Goal: Transaction & Acquisition: Purchase product/service

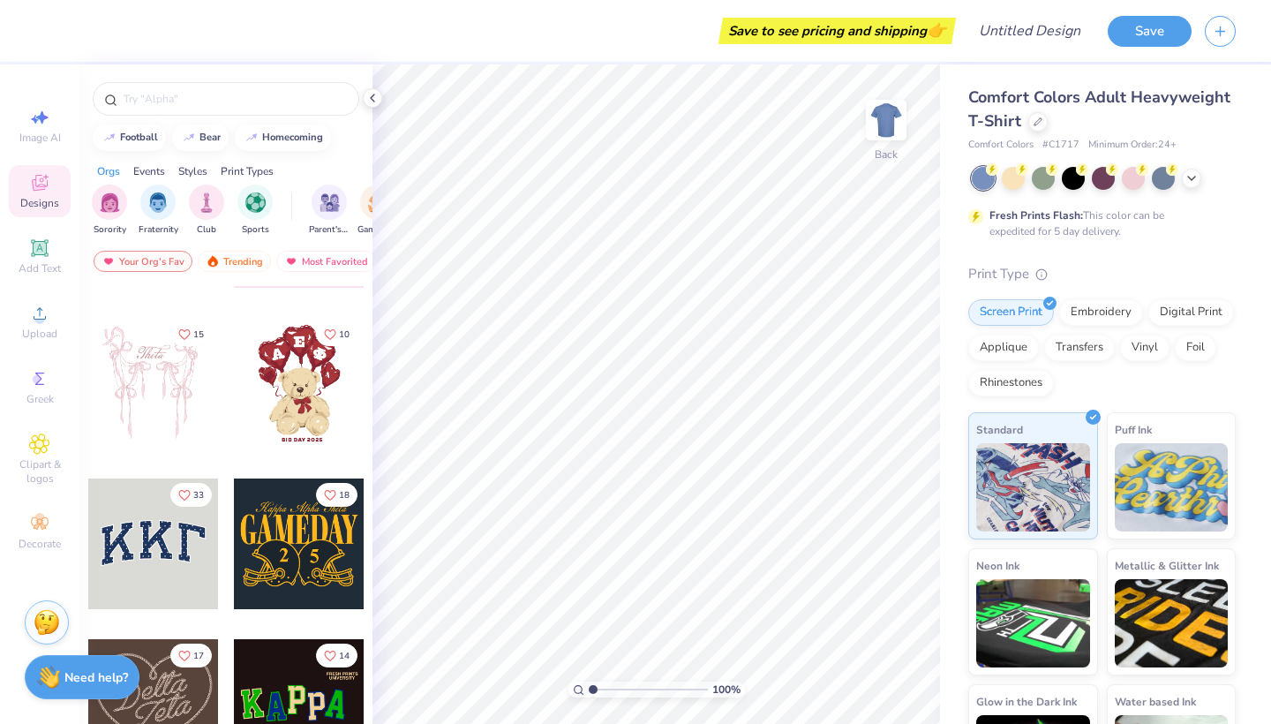
scroll to position [173, 0]
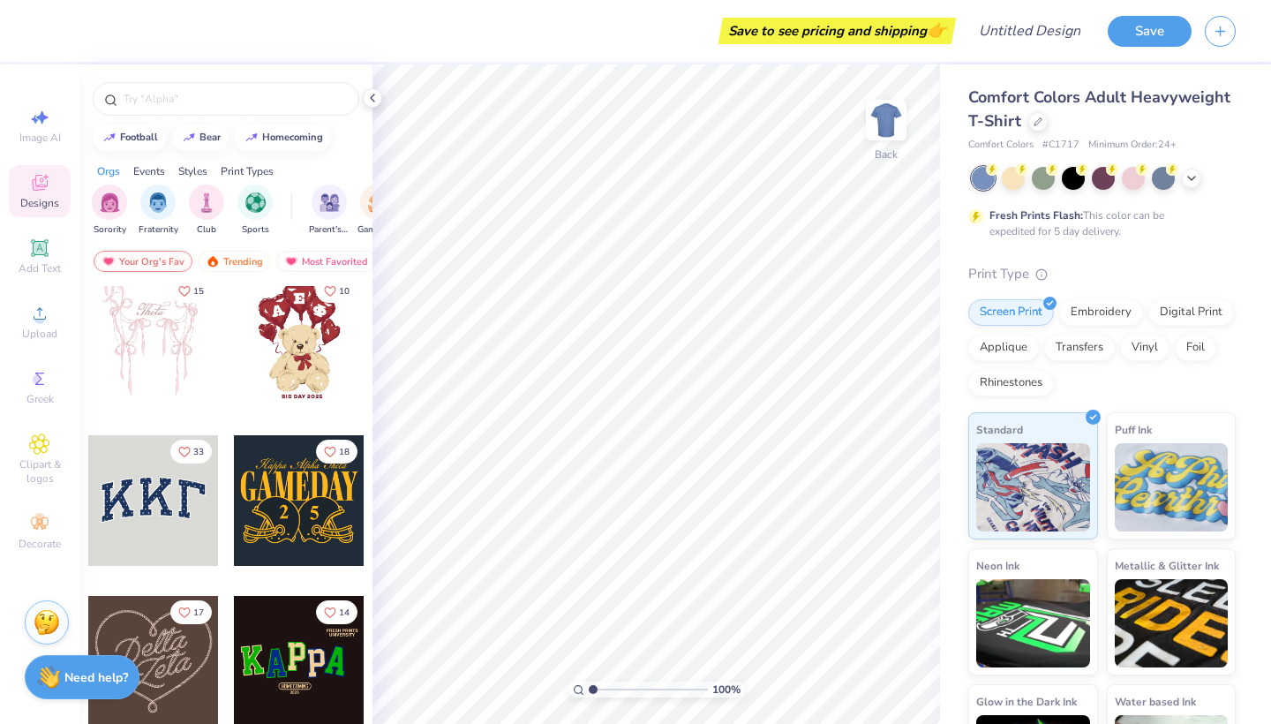
click at [172, 515] on div at bounding box center [153, 500] width 131 height 131
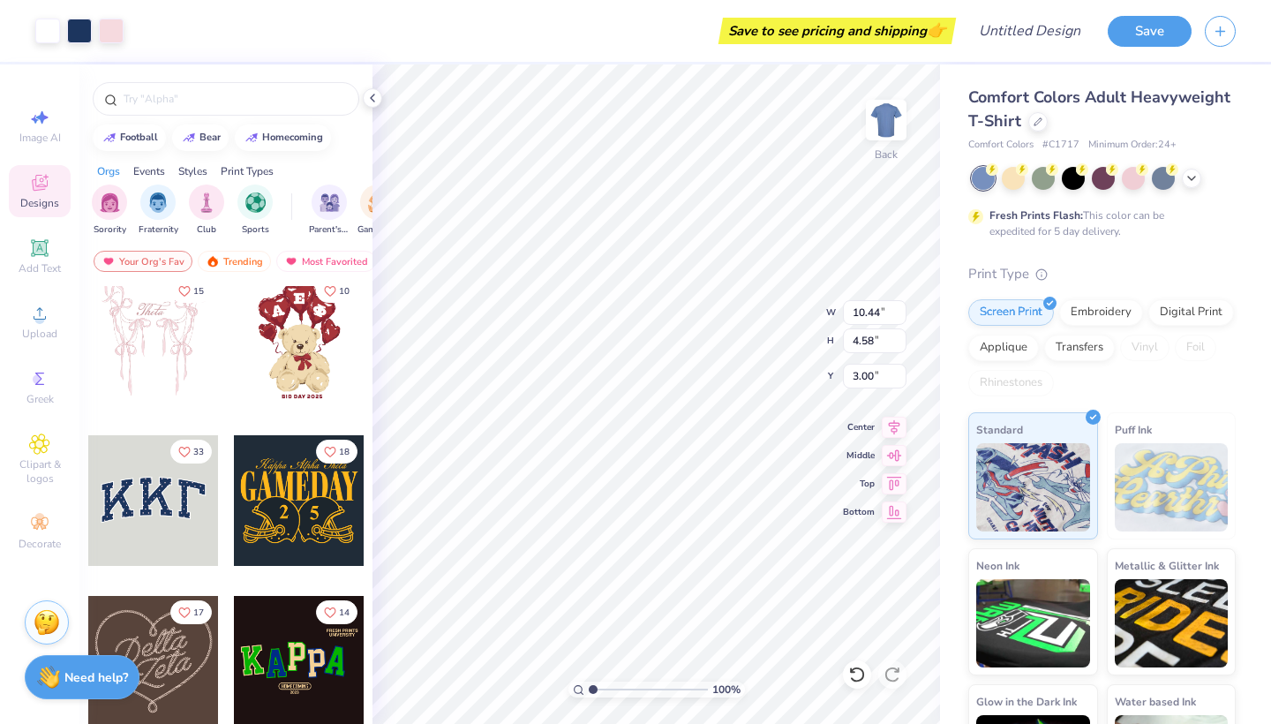
type input "5.04"
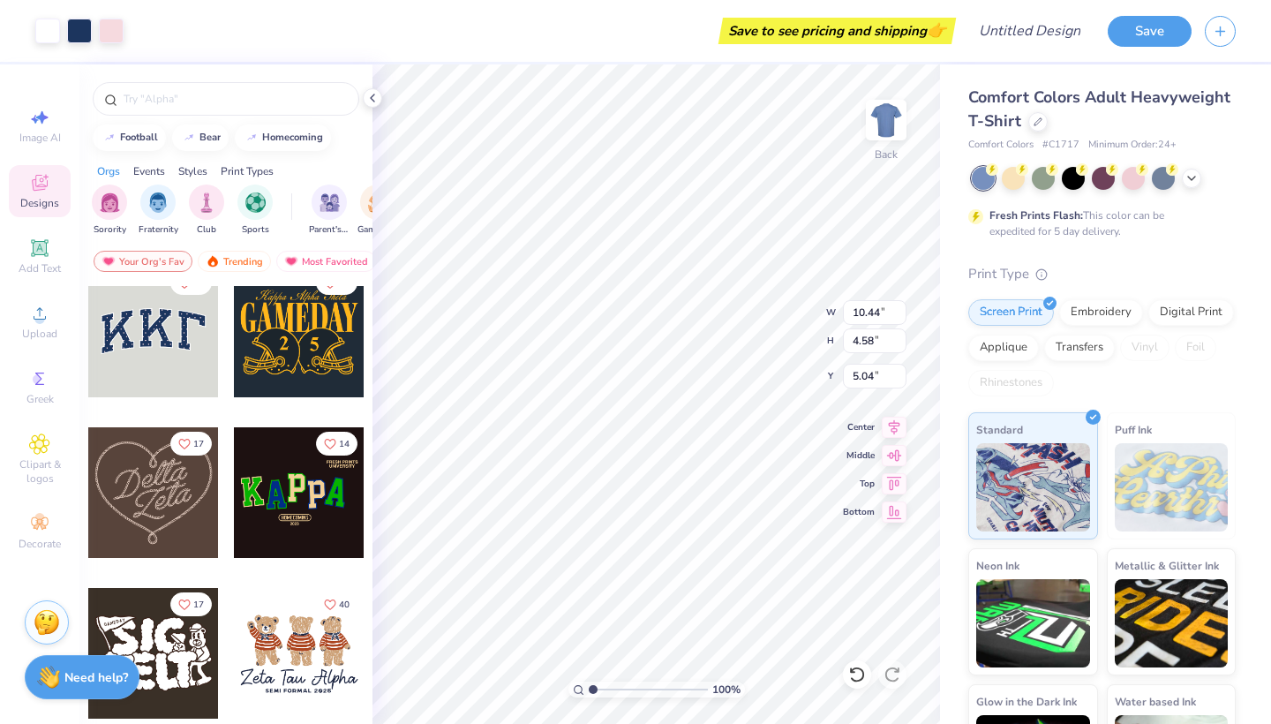
scroll to position [343, 0]
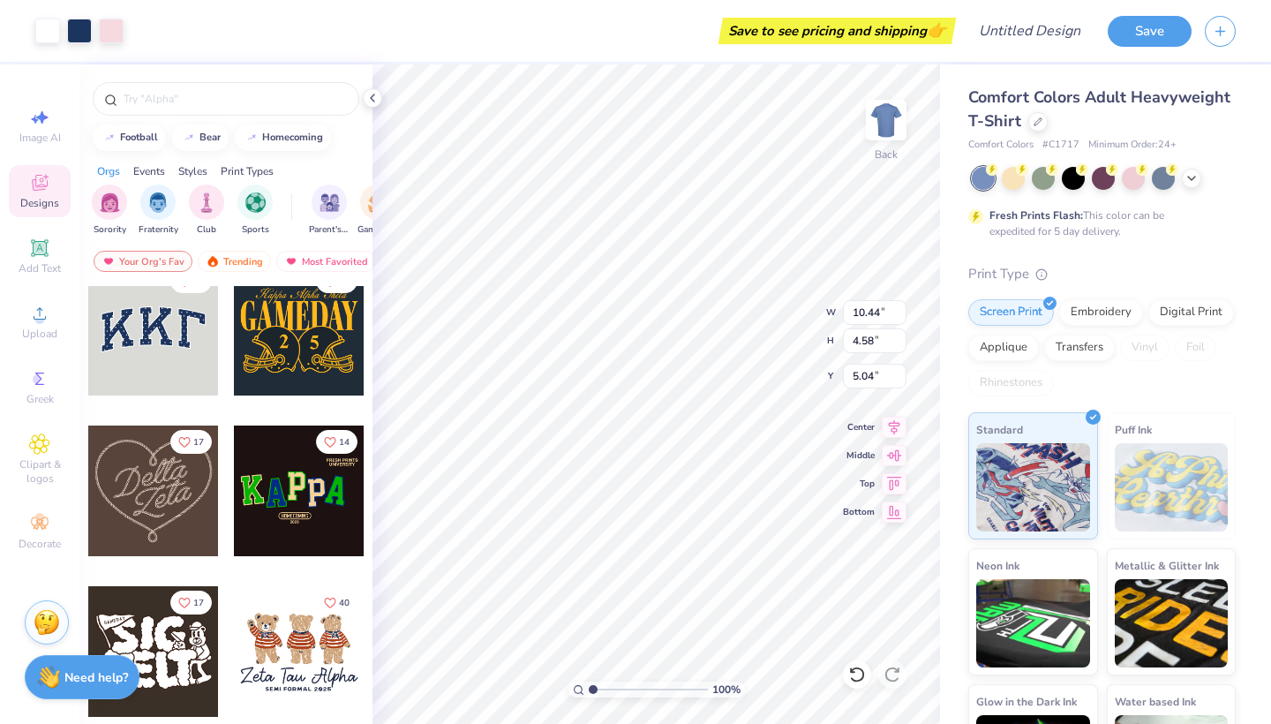
click at [130, 496] on div at bounding box center [153, 490] width 131 height 131
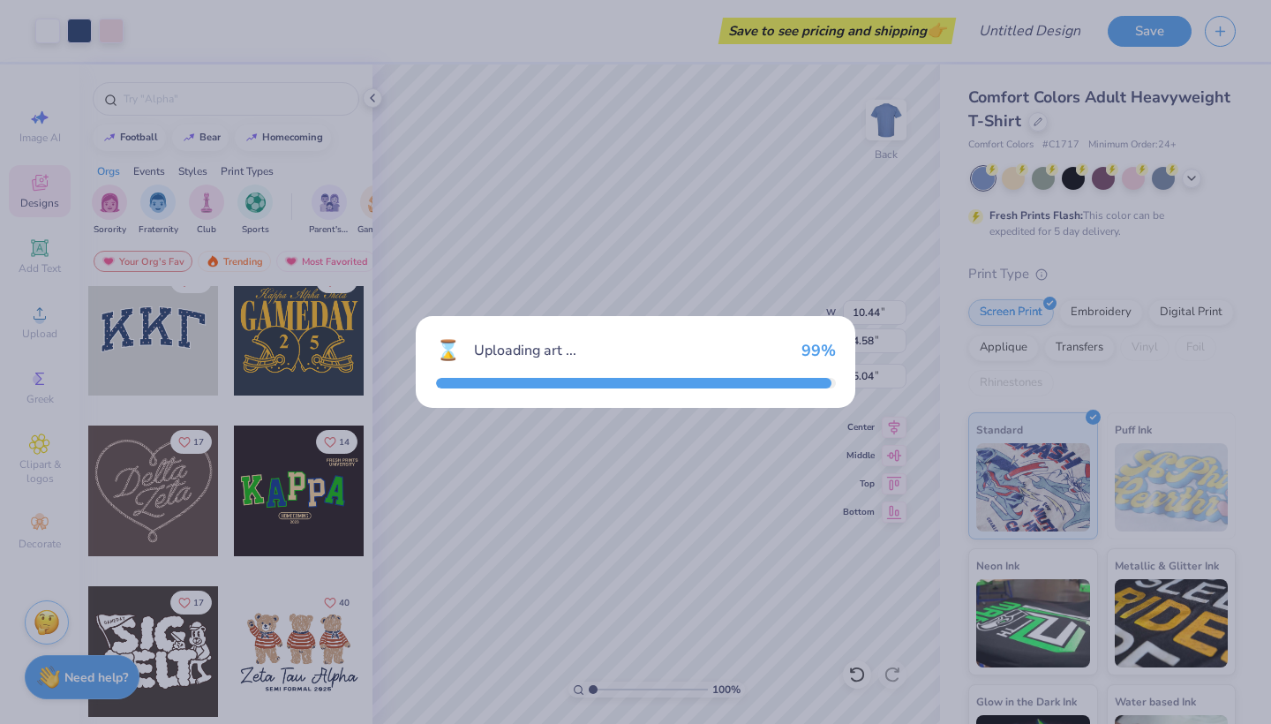
type input "7.38"
type input "6.49"
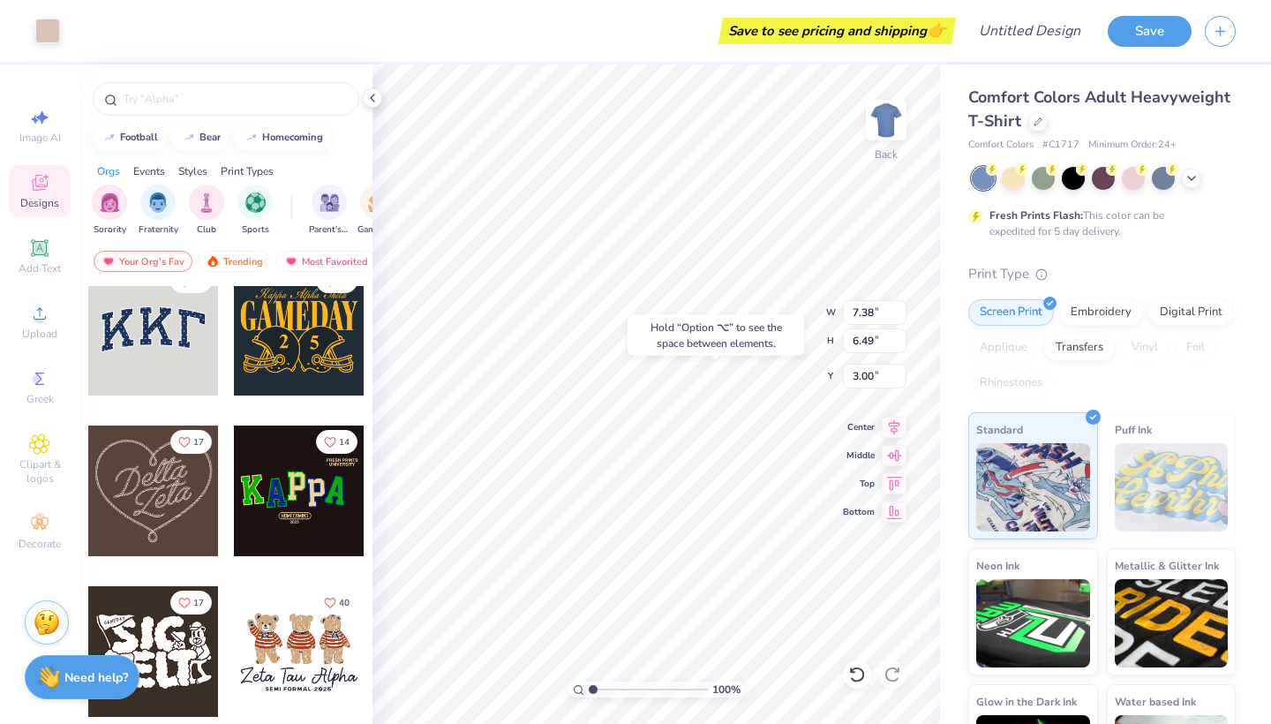
type input "10.49"
type input "10.44"
type input "4.58"
type input "5.04"
click at [1033, 118] on icon at bounding box center [1037, 120] width 9 height 9
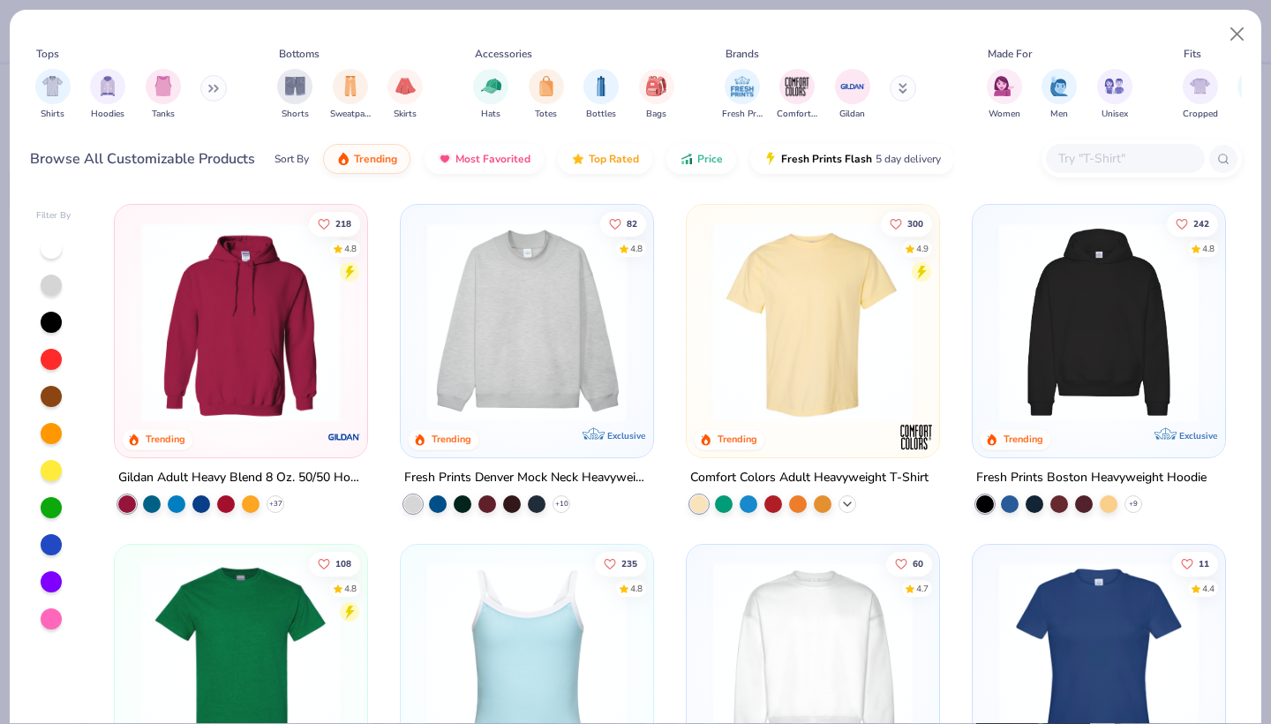
click at [852, 502] on icon at bounding box center [847, 504] width 14 height 14
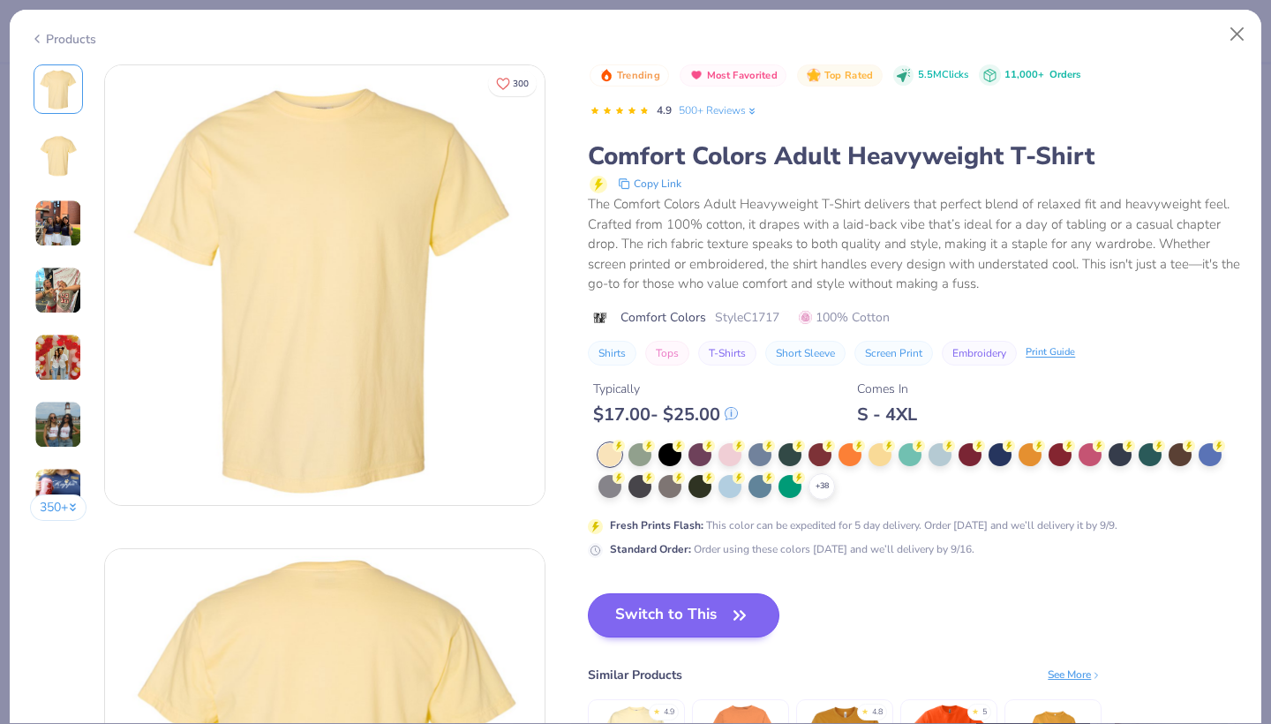
click at [700, 610] on button "Switch to This" at bounding box center [684, 615] width 192 height 44
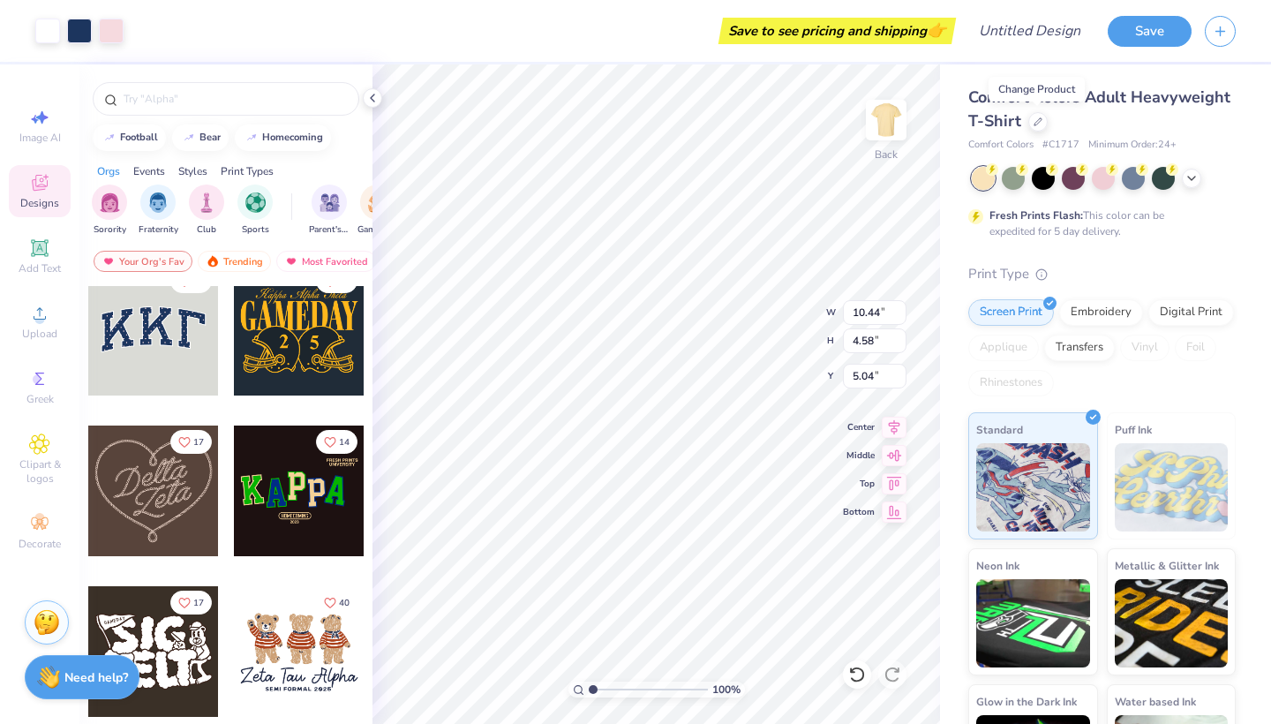
type input "7.38"
type input "6.49"
type input "10.49"
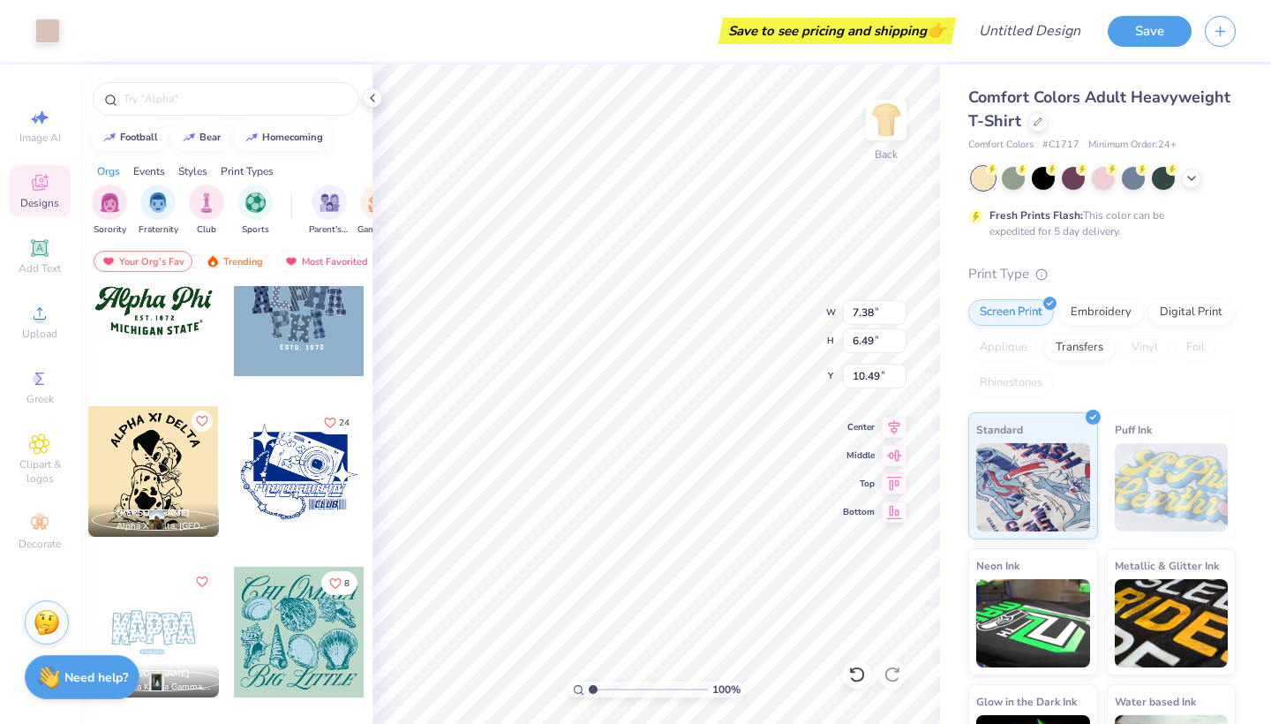
scroll to position [1809, 0]
type input "10.44"
type input "4.58"
type input "5.04"
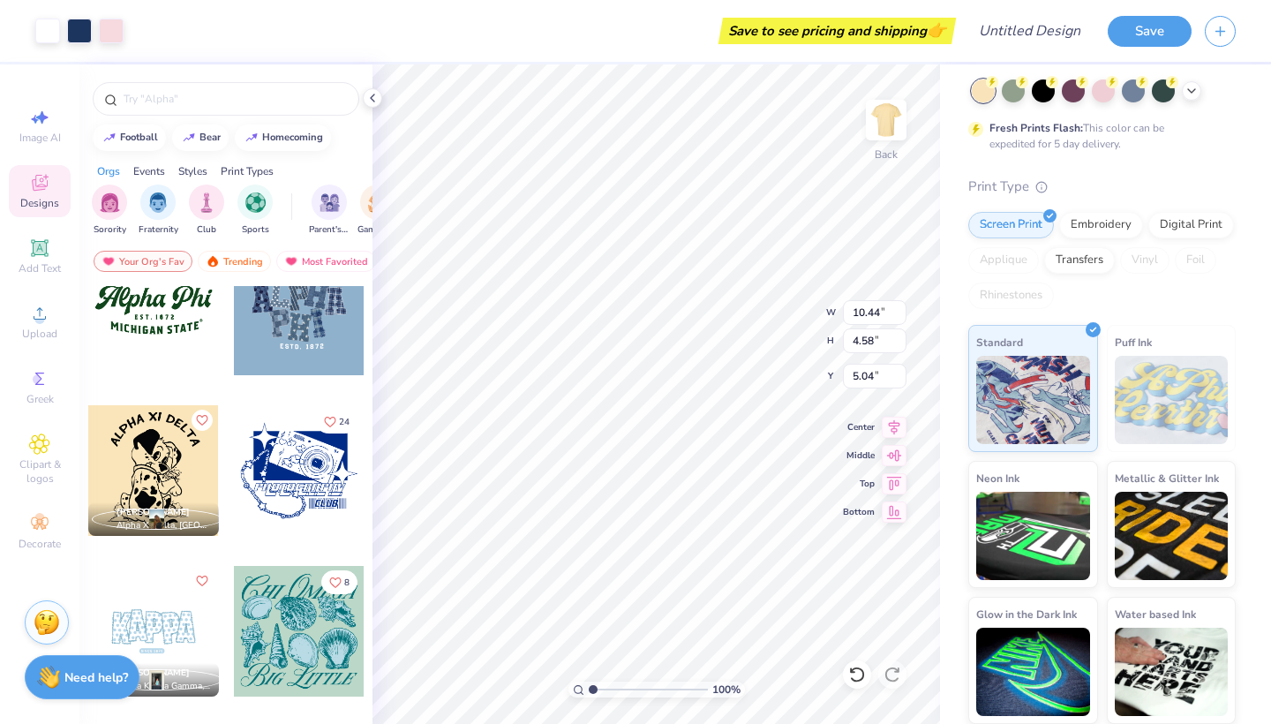
scroll to position [86, 0]
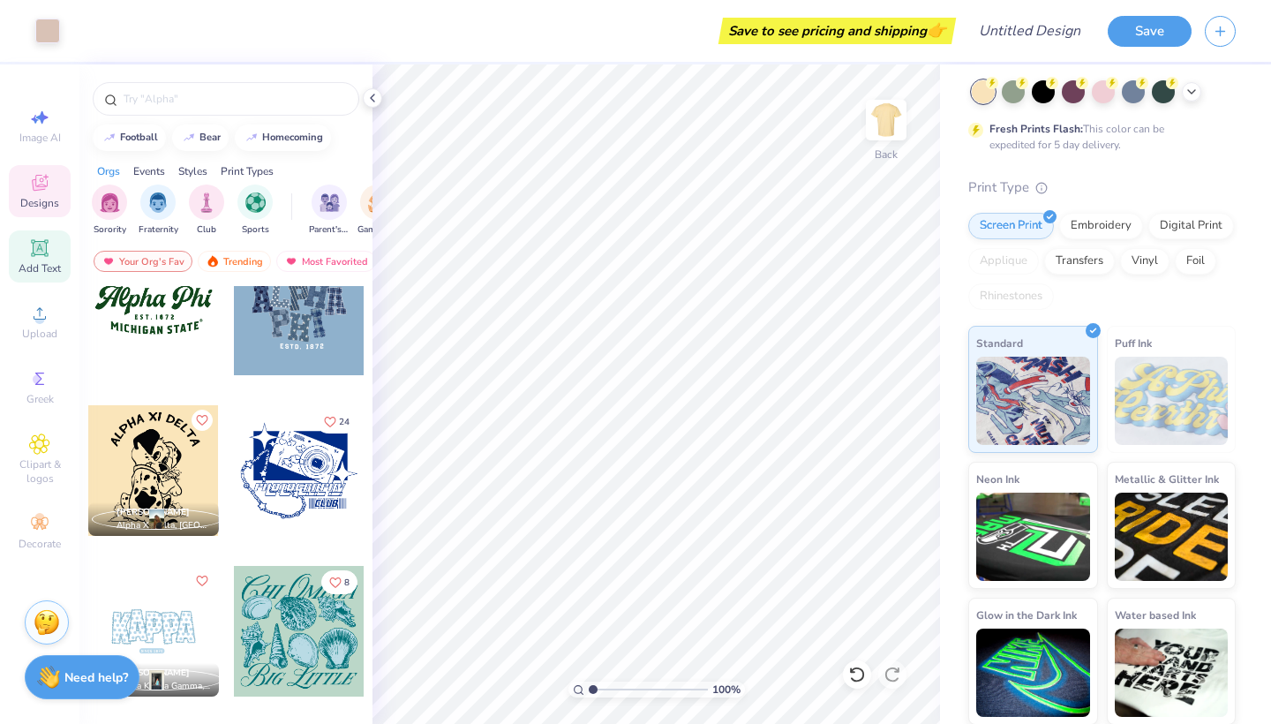
click at [36, 252] on icon at bounding box center [39, 247] width 13 height 13
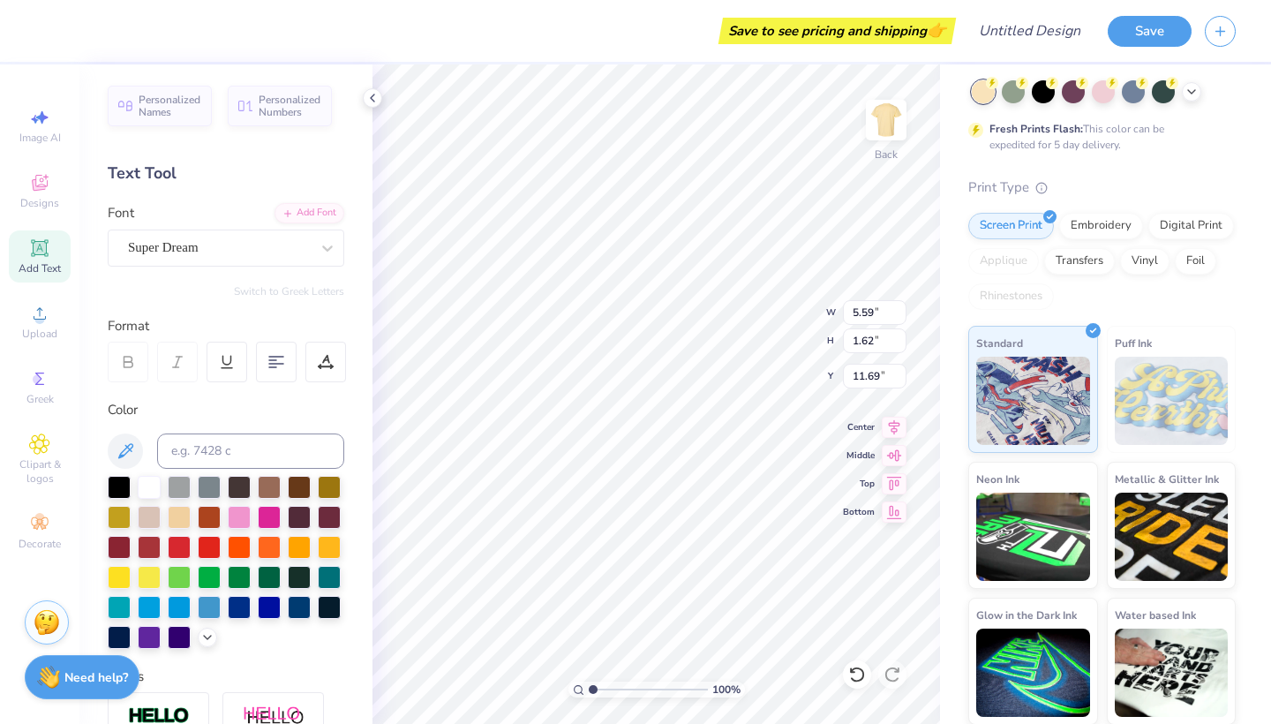
type input "6.60"
type textarea "T"
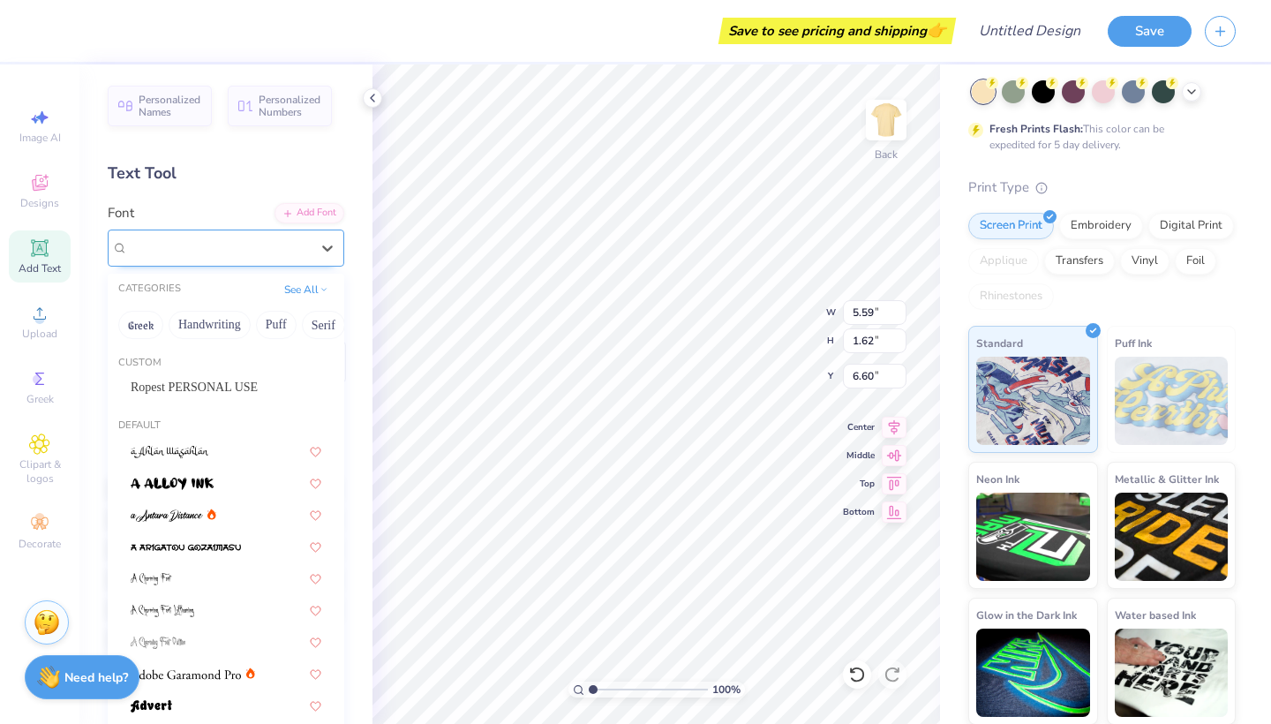
click at [247, 240] on div "Super Dream" at bounding box center [218, 247] width 185 height 27
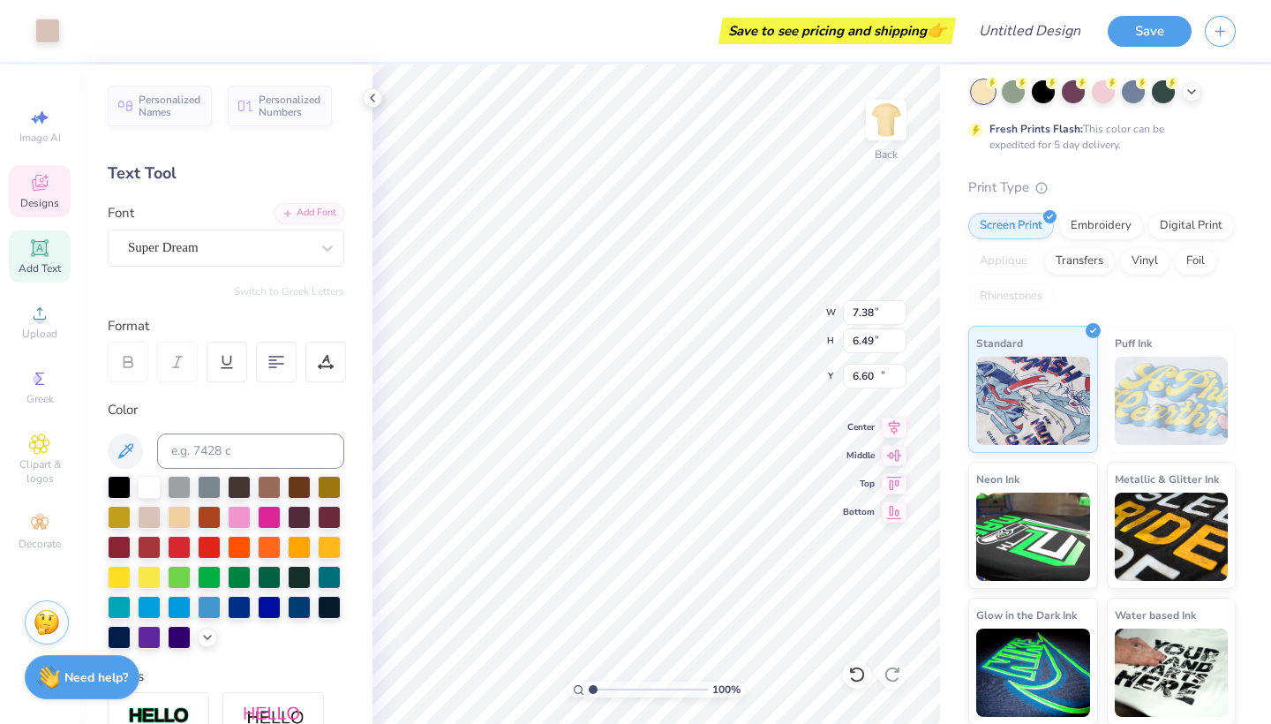
type input "7.38"
type input "6.49"
type input "10.49"
type input "4.55"
click at [21, 172] on div "Designs" at bounding box center [40, 191] width 62 height 52
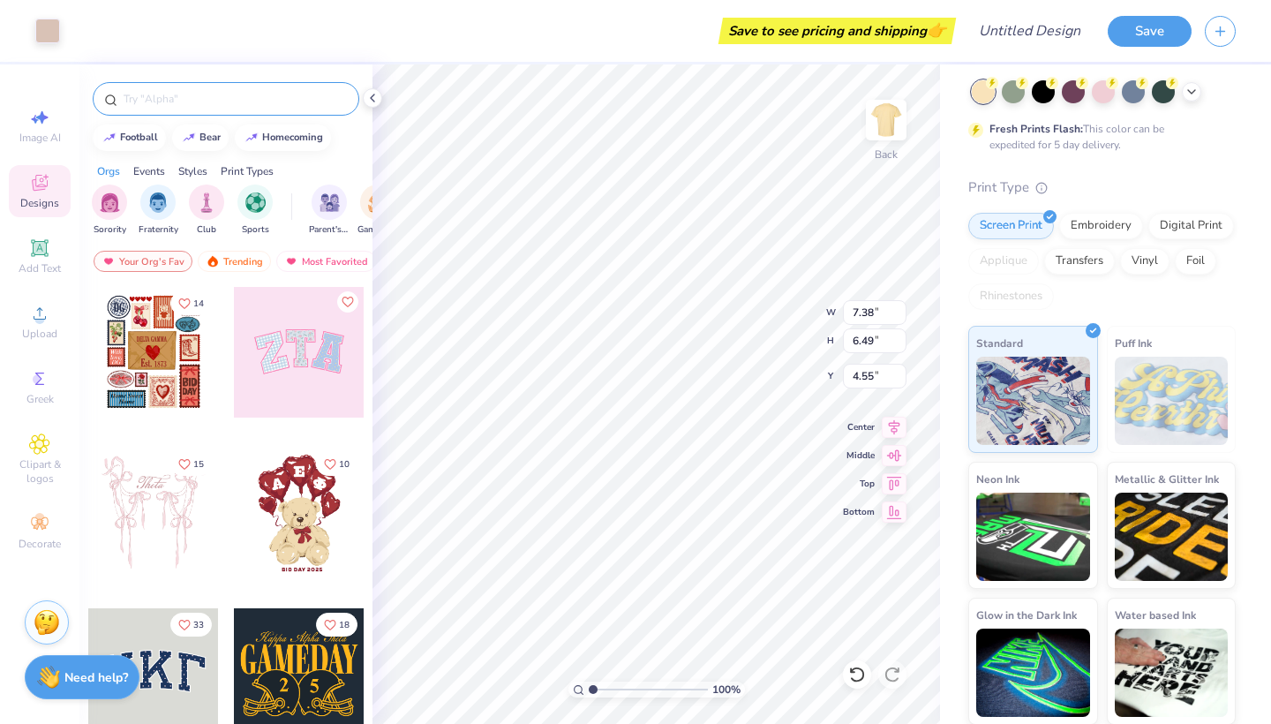
click at [150, 94] on input "text" at bounding box center [235, 99] width 226 height 18
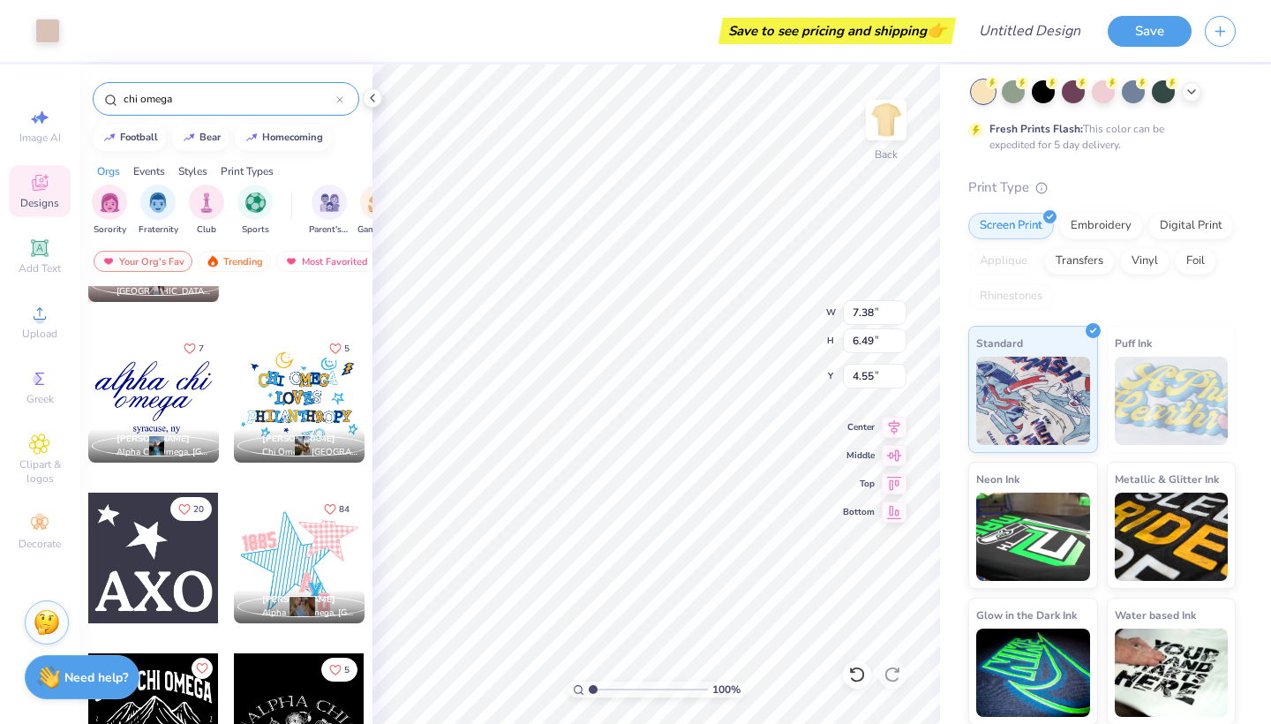
scroll to position [1560, 0]
type input "chi omega"
click at [305, 451] on span "Chi Omega, University of Houston" at bounding box center [309, 453] width 95 height 13
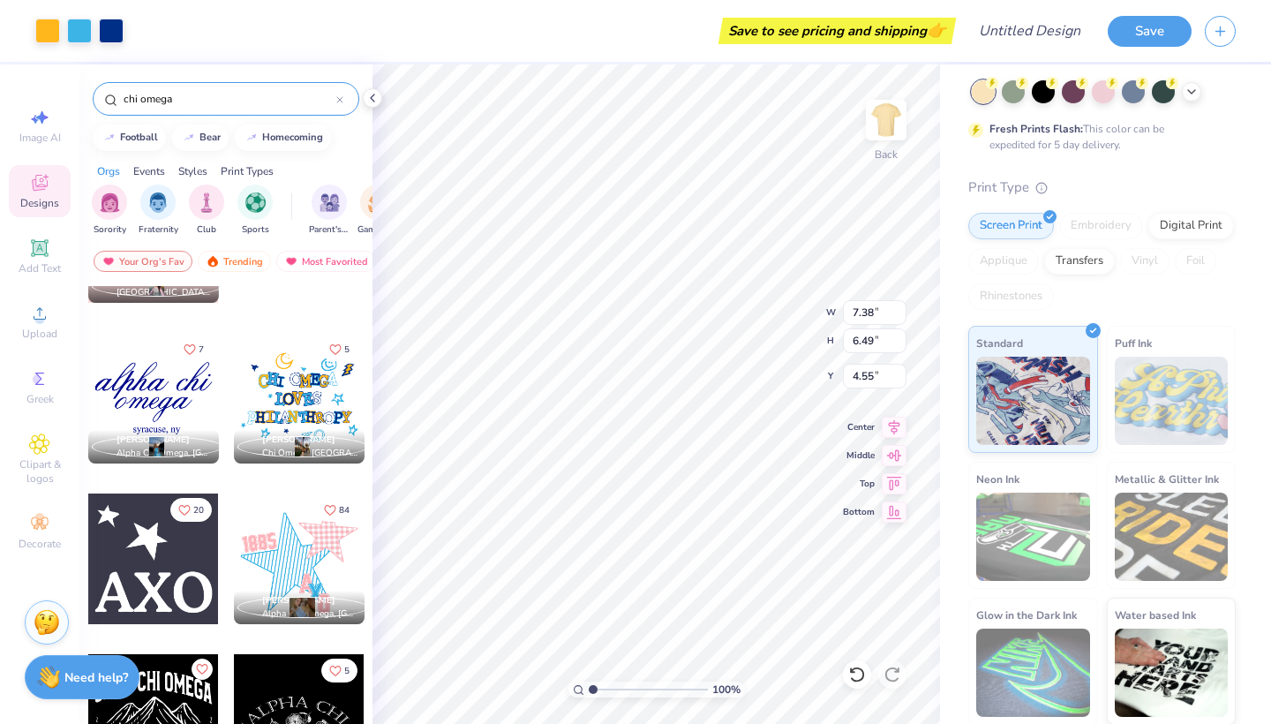
type input "11.18"
type input "8.68"
type input "3.00"
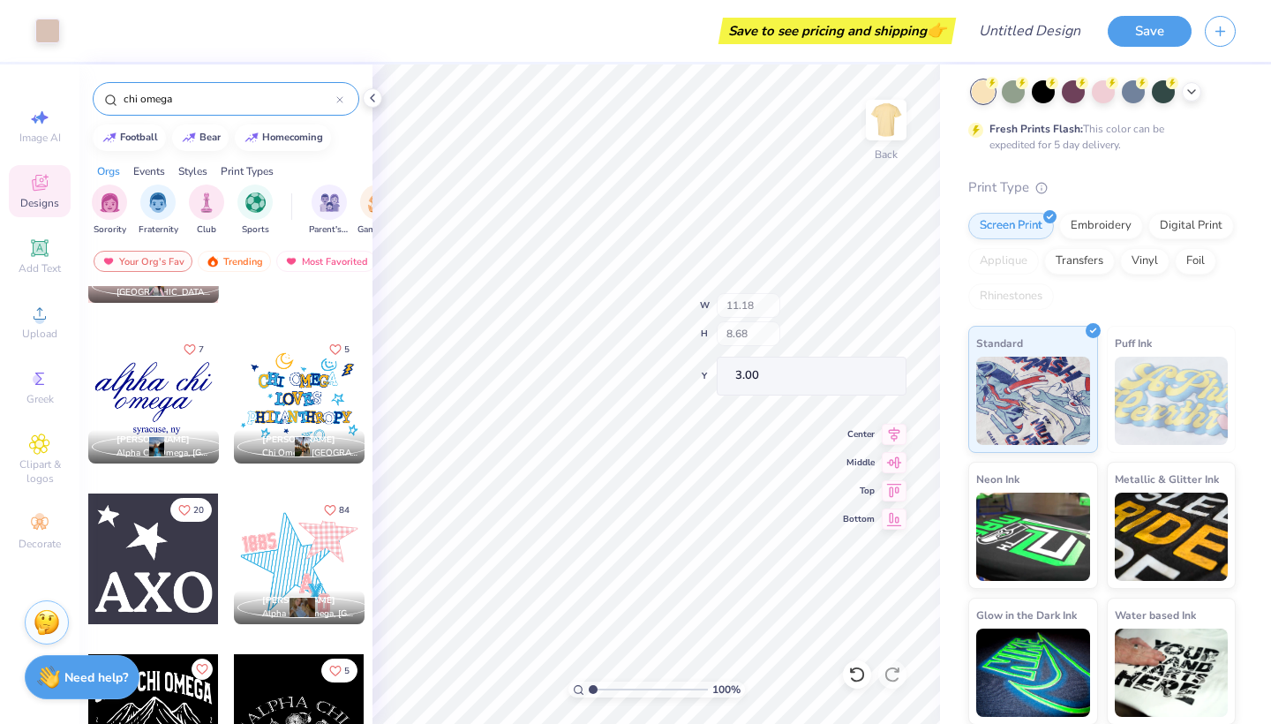
type input "7.38"
type input "6.49"
type input "4.55"
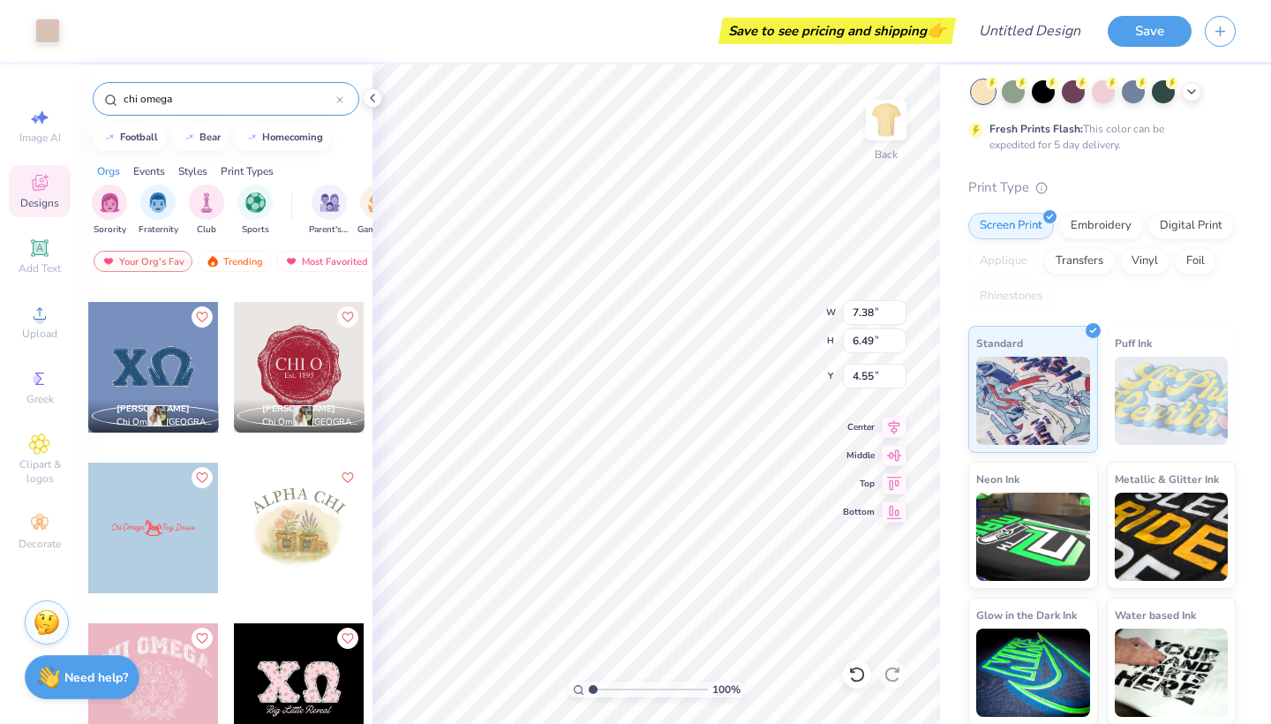
scroll to position [2234, 0]
click at [143, 359] on div at bounding box center [153, 367] width 131 height 131
type input "10.00"
type input "5.00"
type input "11.04"
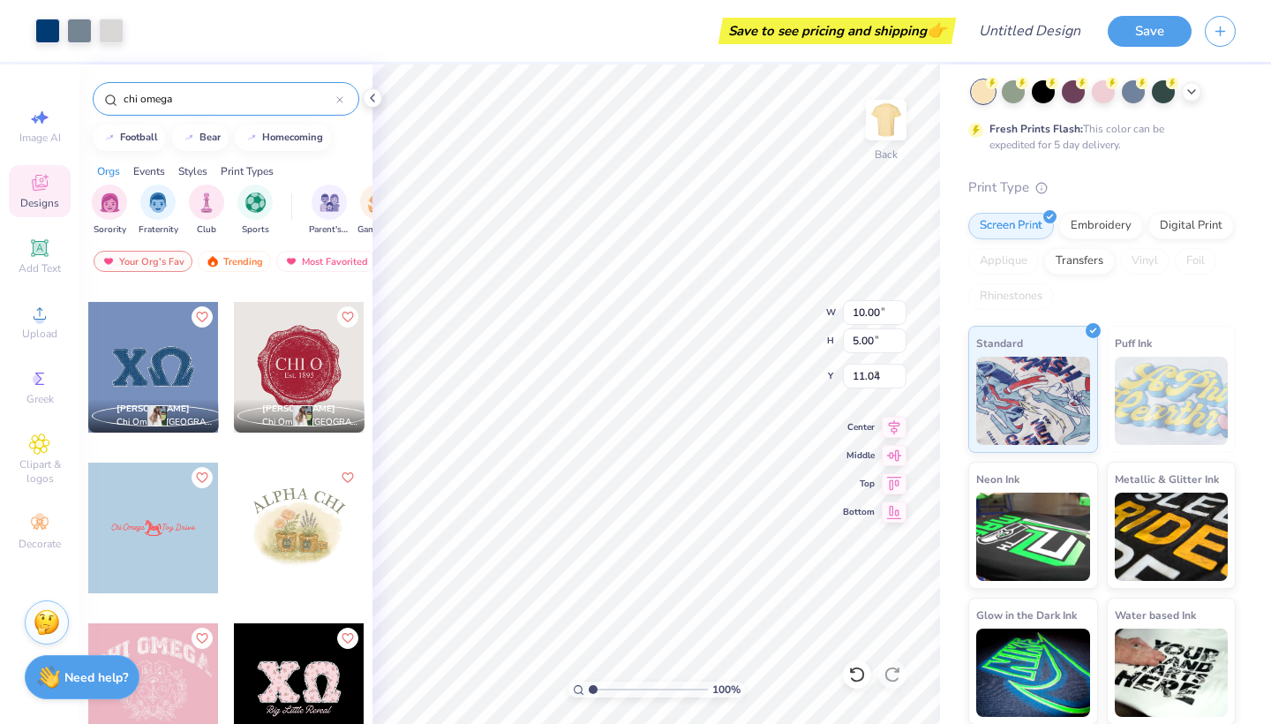
type input "7.38"
type input "6.49"
type input "4.55"
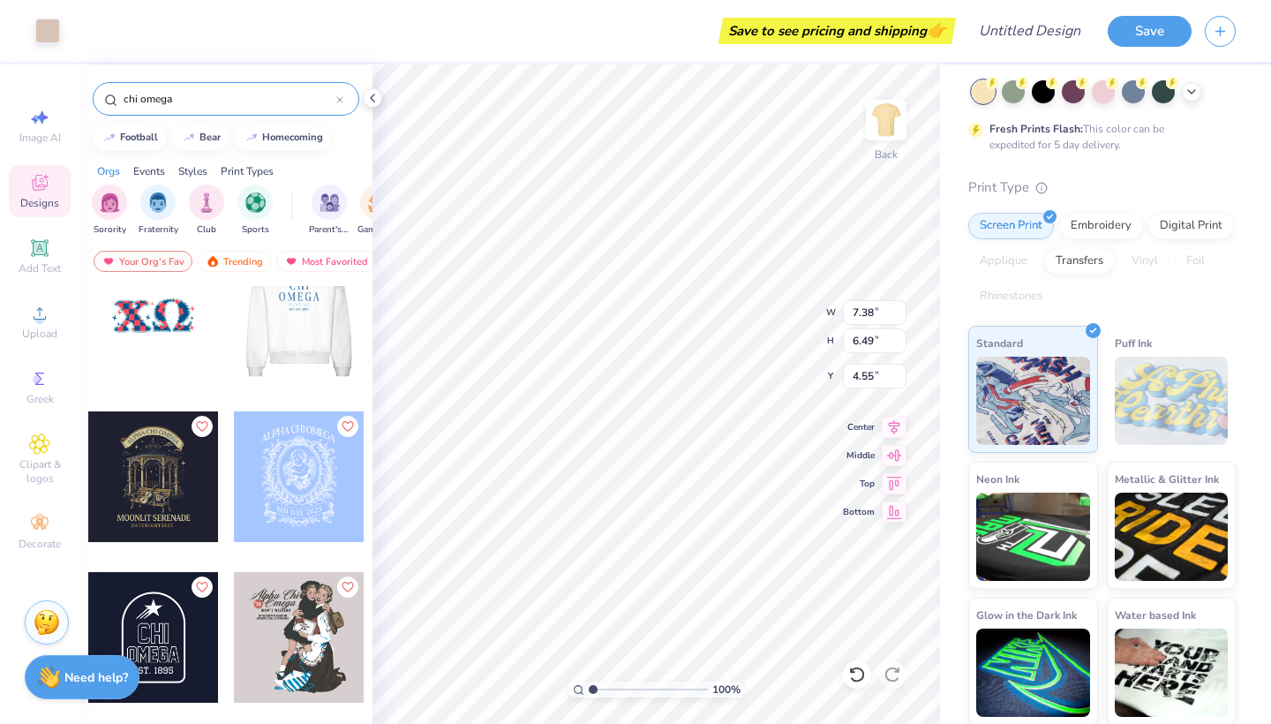
scroll to position [3893, 0]
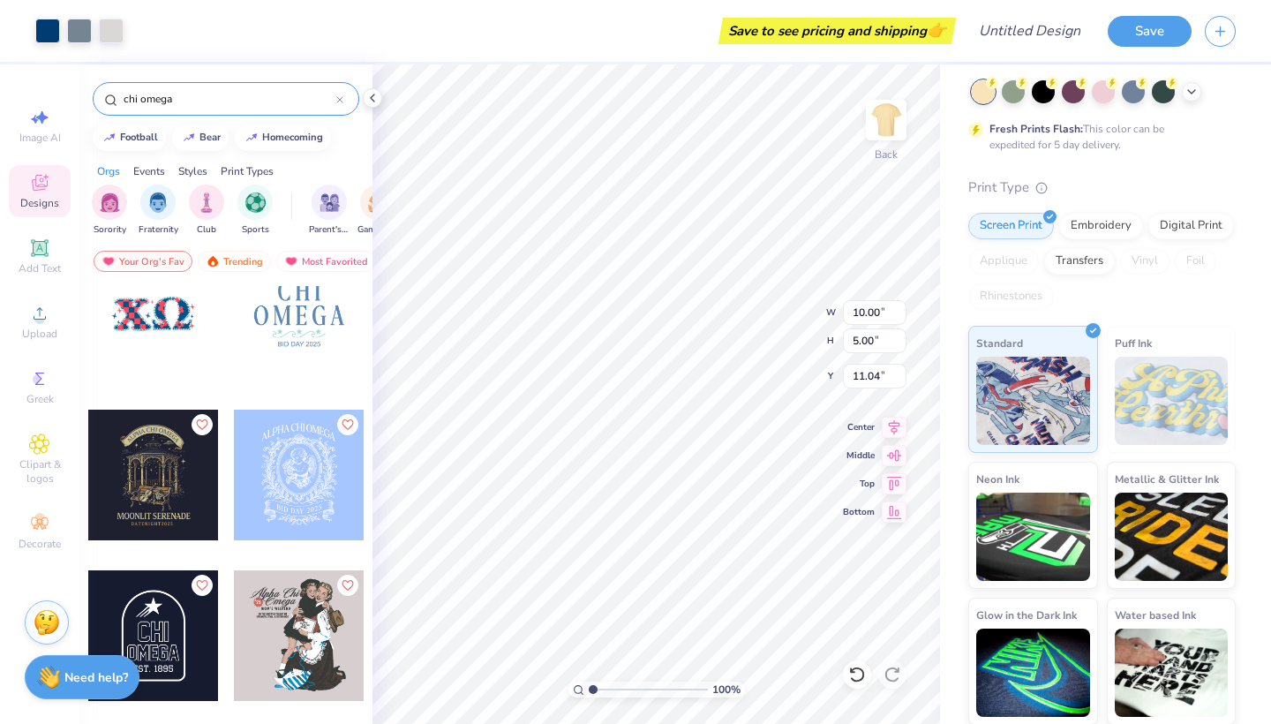
type input "7.86"
type input "3.92"
type input "6.44"
click at [194, 101] on input "chi omega" at bounding box center [229, 99] width 214 height 18
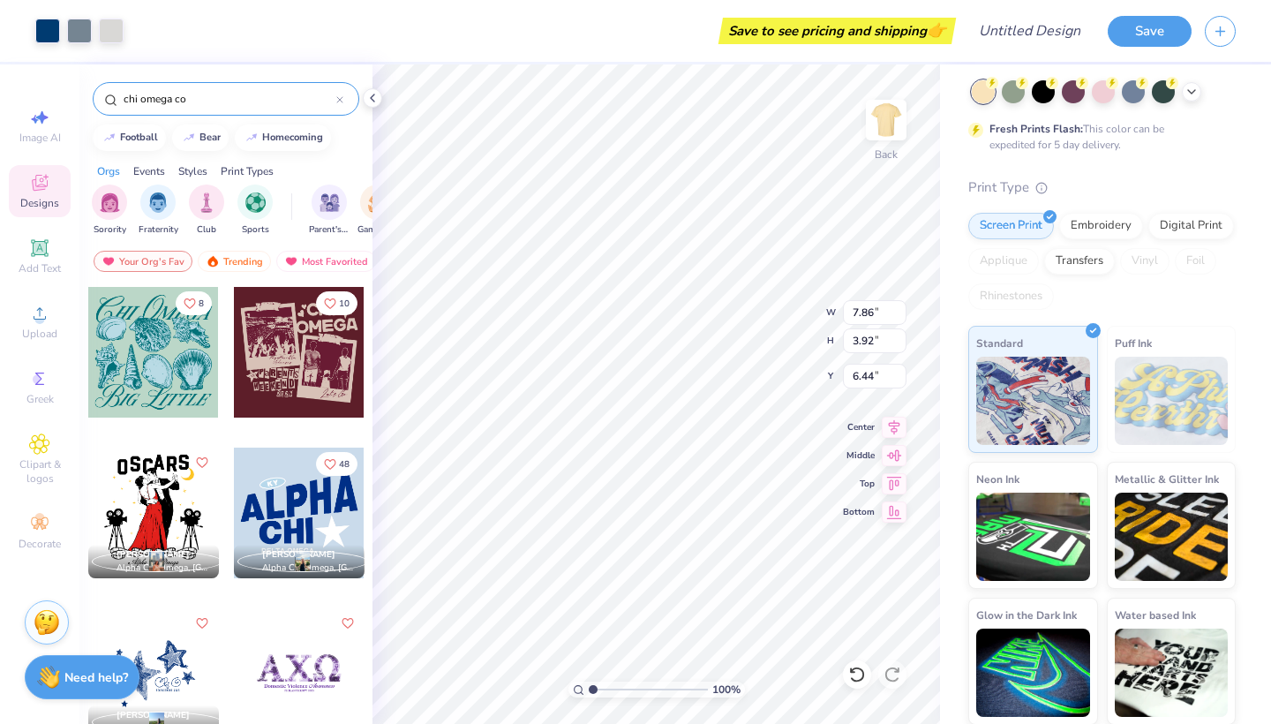
type input "chi omega cow"
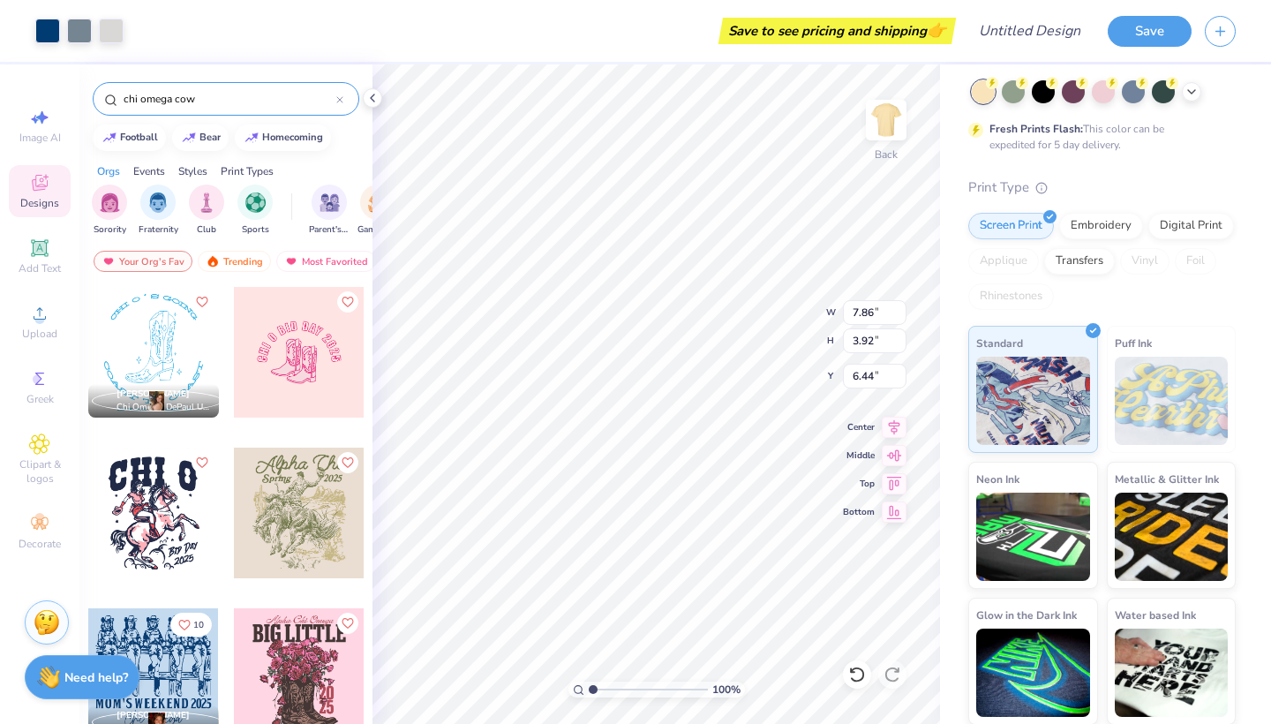
click at [341, 102] on icon at bounding box center [339, 99] width 7 height 7
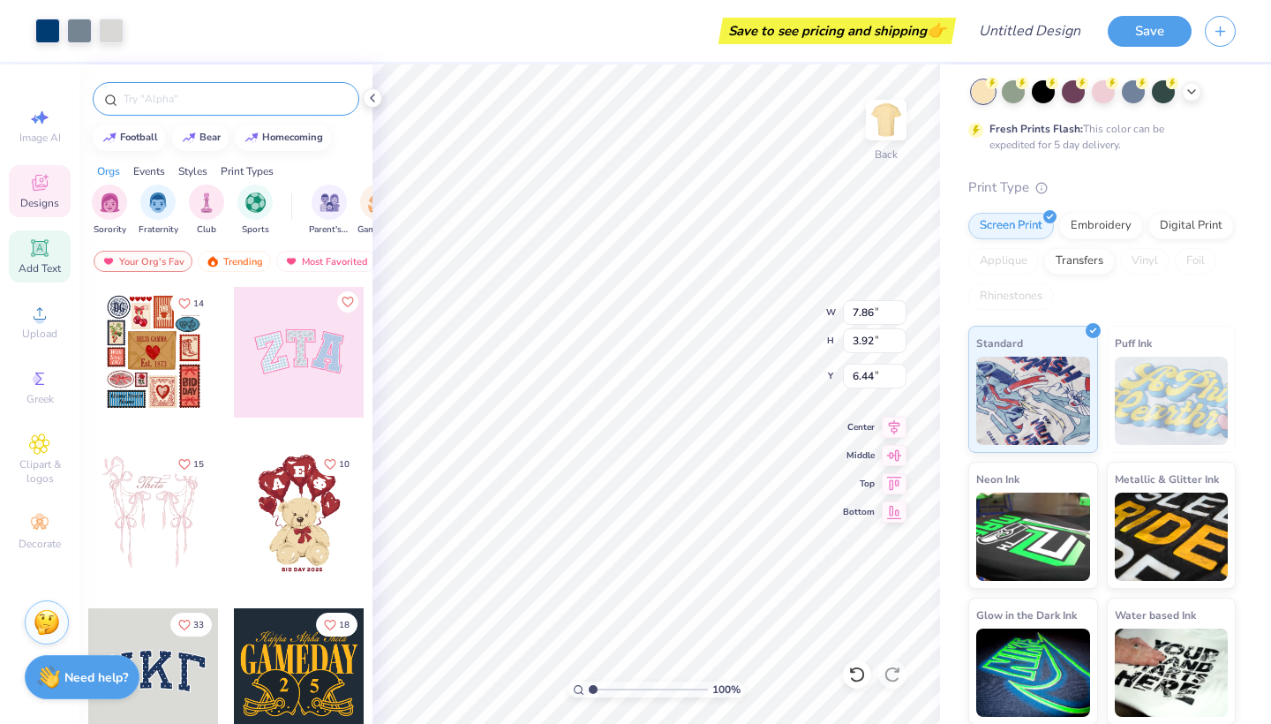
click at [48, 247] on icon at bounding box center [39, 247] width 21 height 21
type input "5.59"
type input "1.62"
type input "11.69"
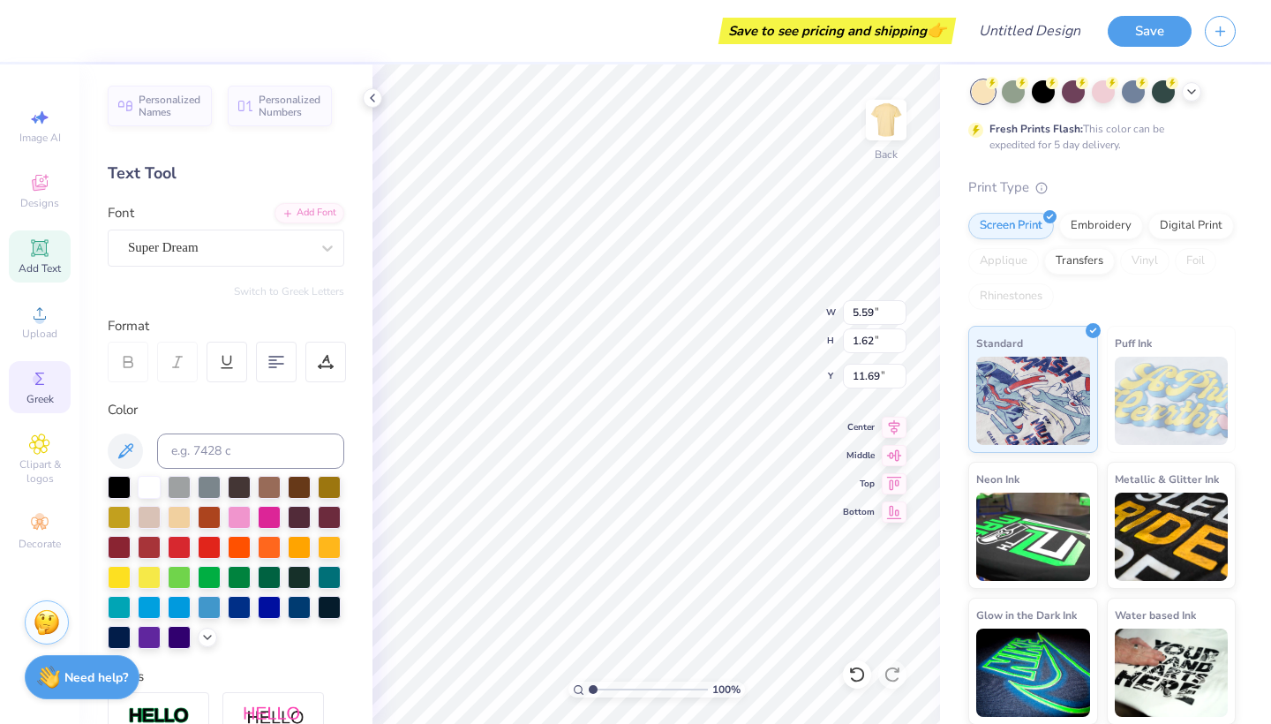
click at [49, 381] on icon at bounding box center [39, 378] width 21 height 21
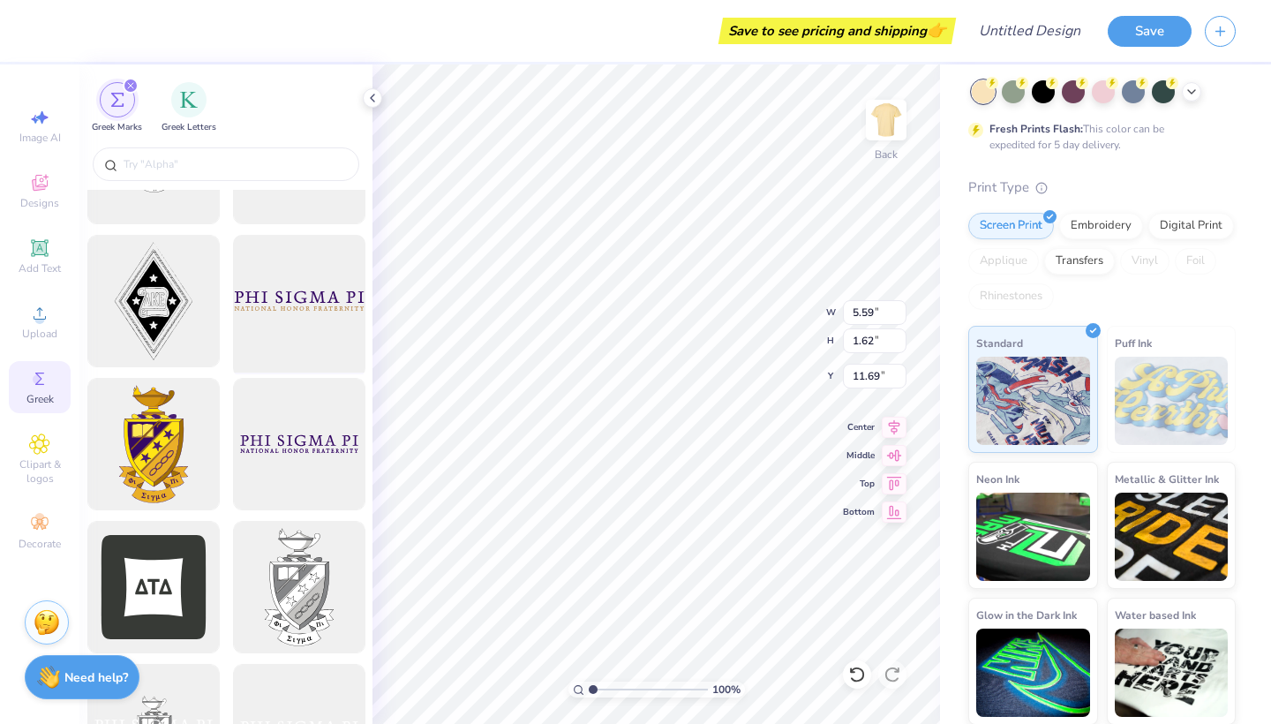
scroll to position [517, 0]
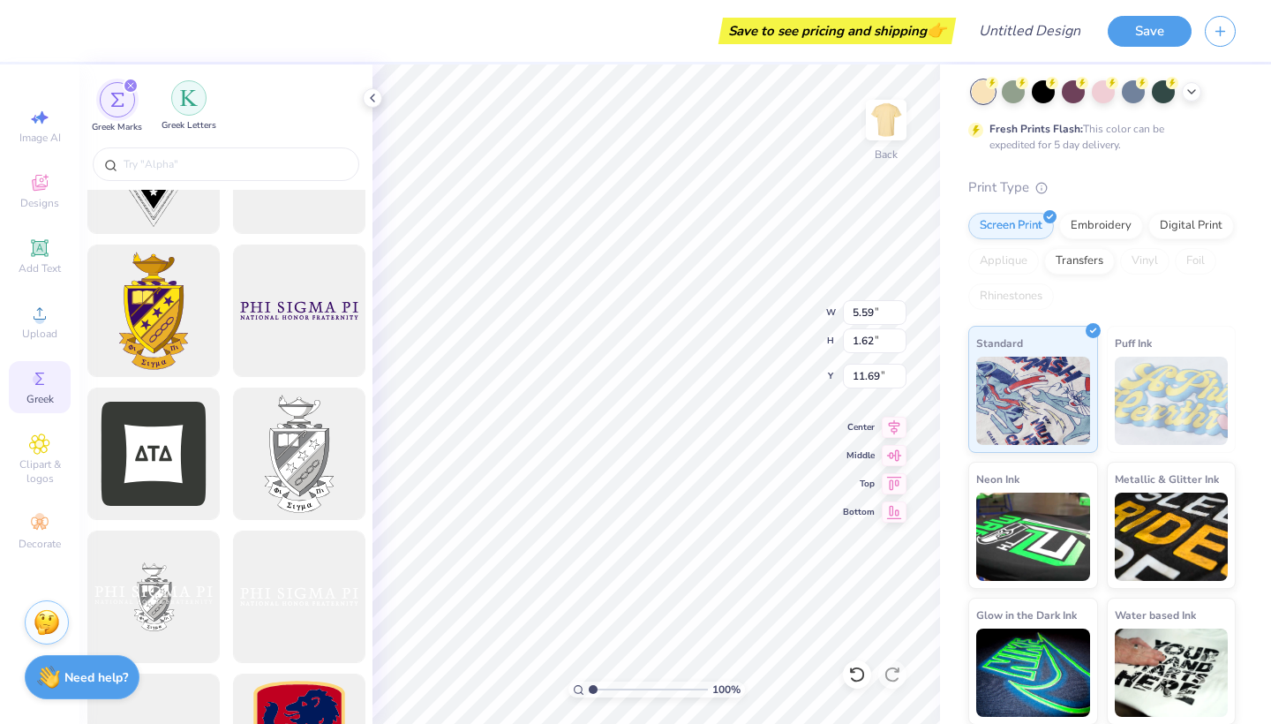
click at [183, 105] on img "filter for Greek Letters" at bounding box center [189, 98] width 18 height 18
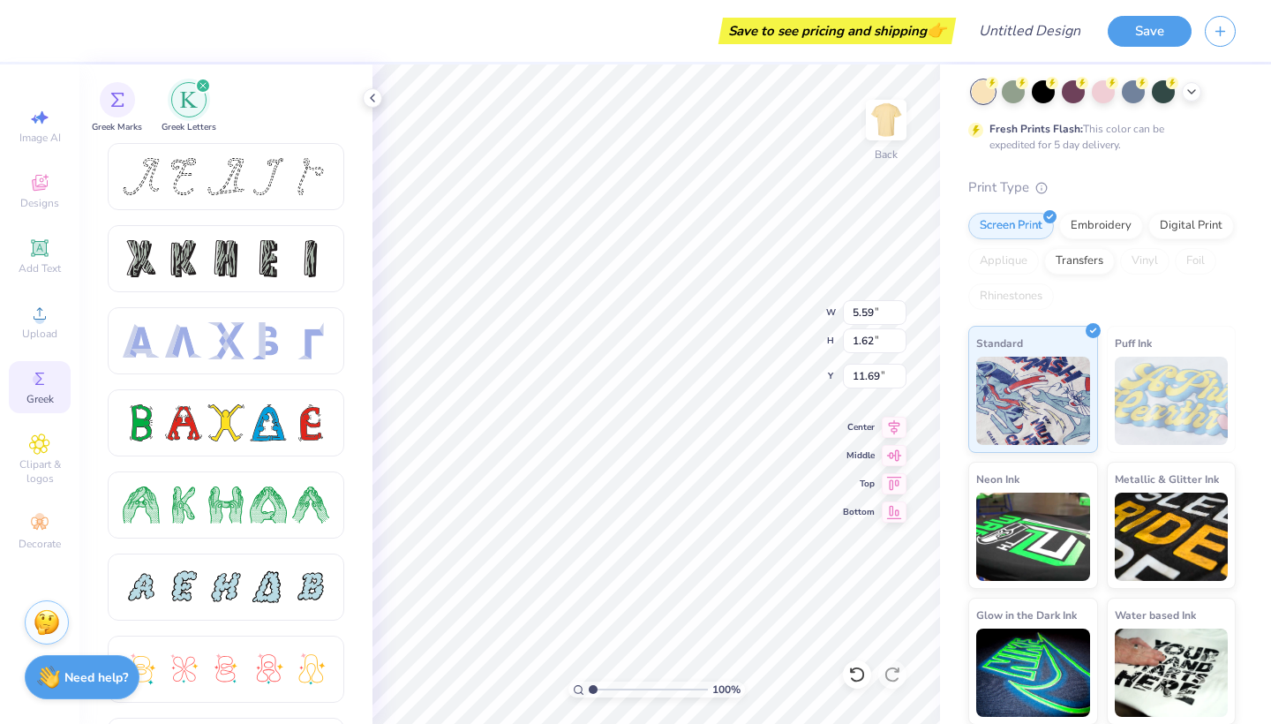
scroll to position [0, 0]
click at [213, 183] on div at bounding box center [225, 176] width 37 height 37
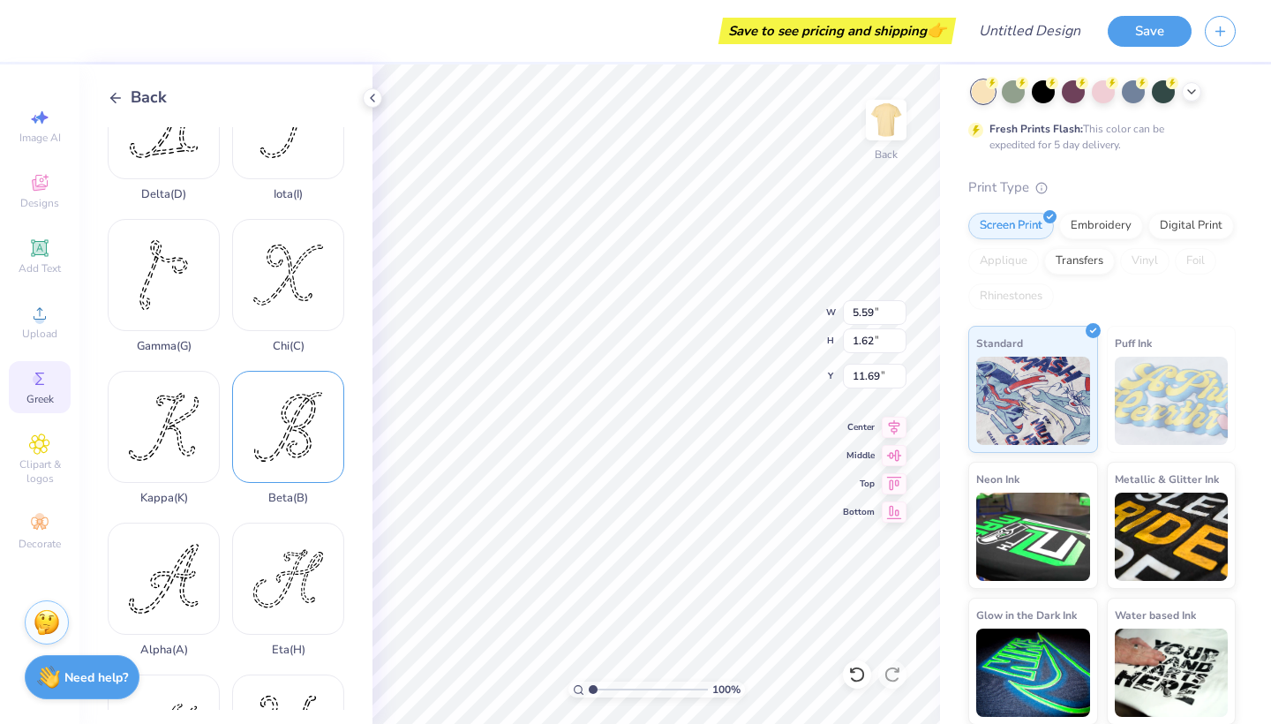
scroll to position [225, 0]
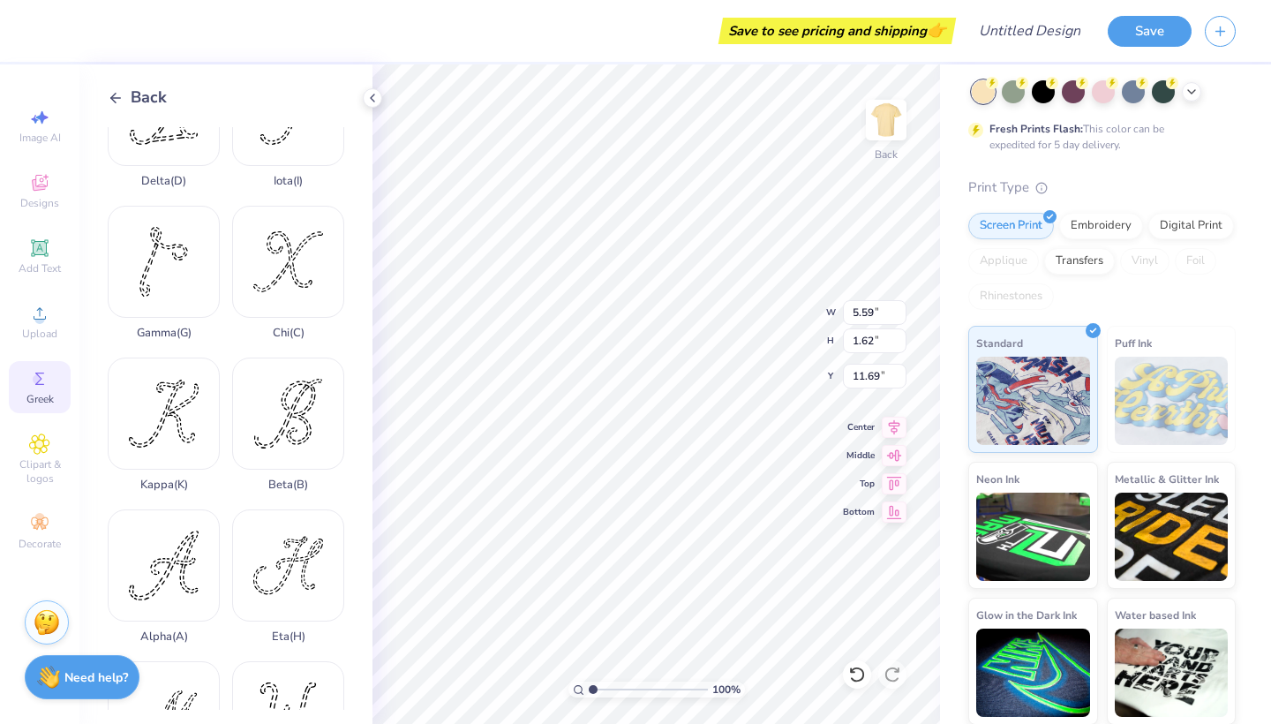
click at [122, 103] on icon at bounding box center [116, 98] width 16 height 16
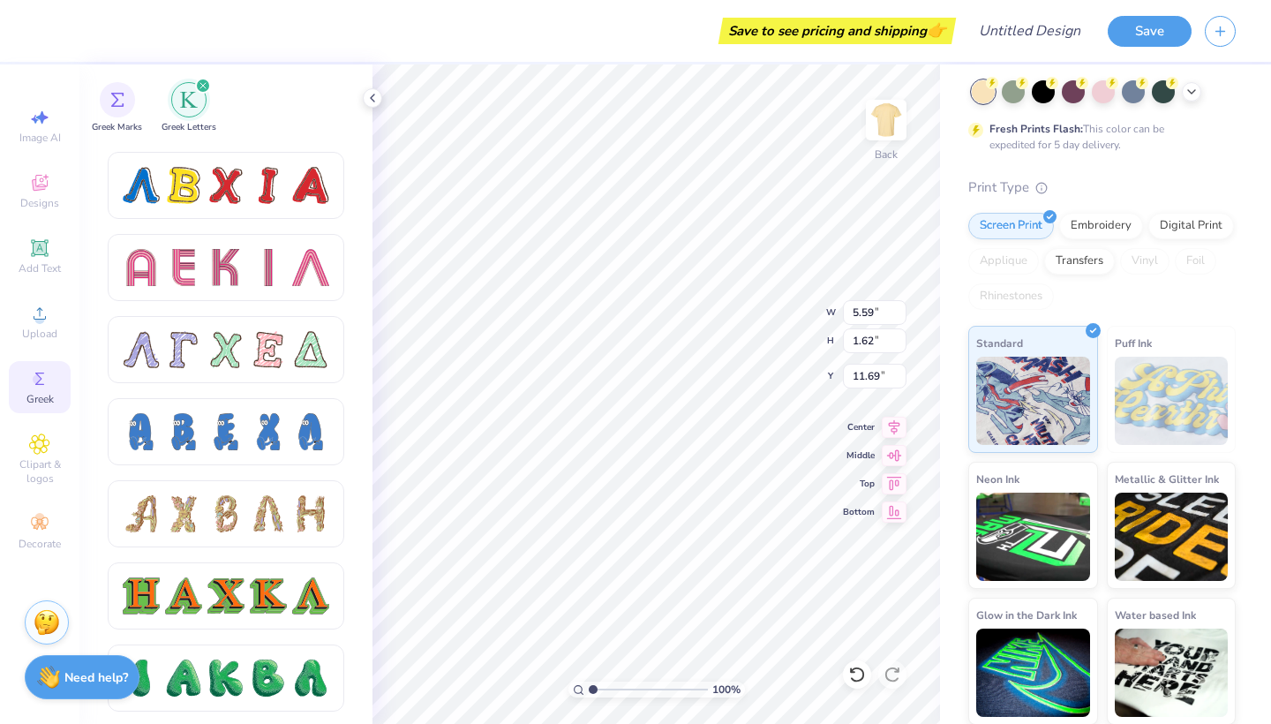
scroll to position [68, 0]
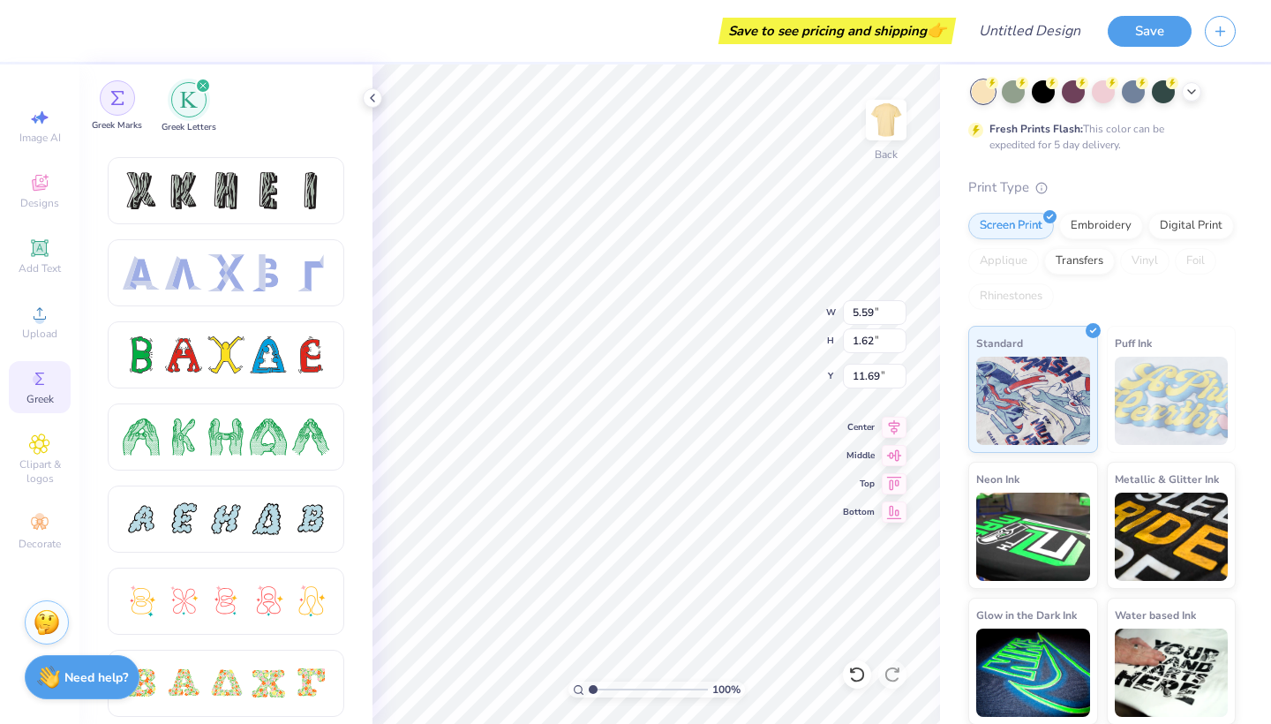
click at [128, 101] on div "filter for Greek Marks" at bounding box center [117, 97] width 35 height 35
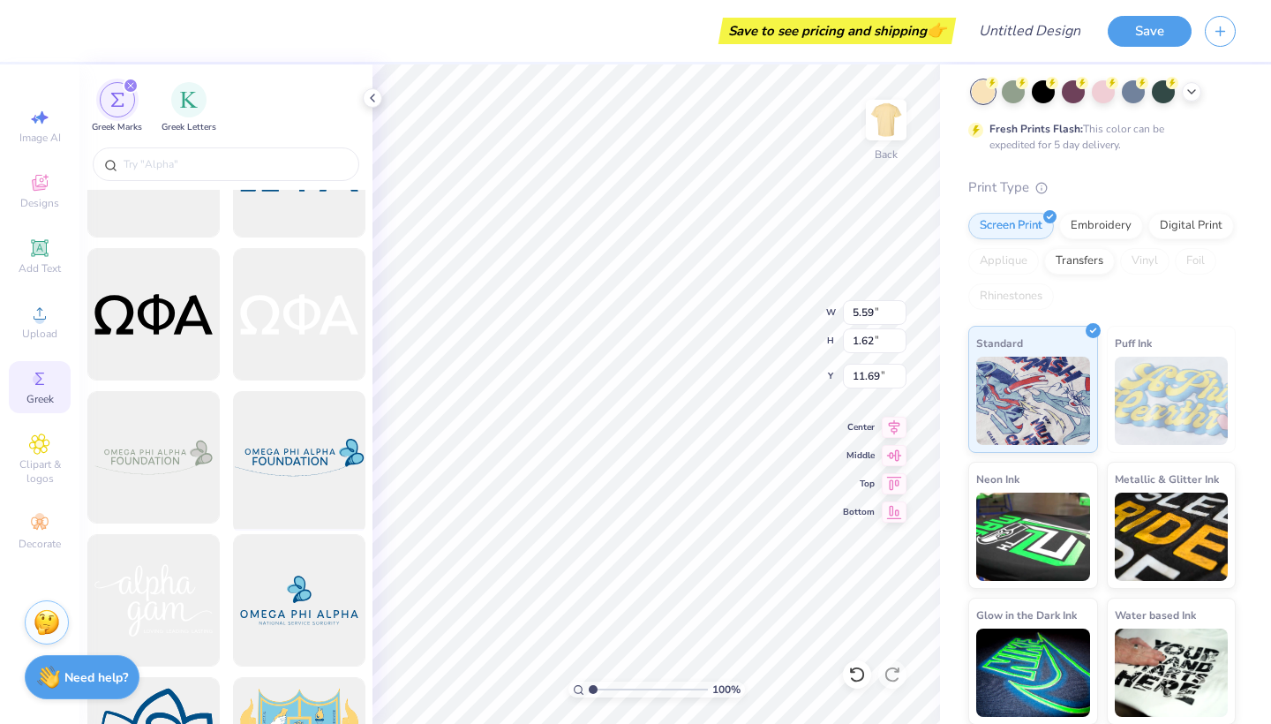
scroll to position [3518, 0]
click at [173, 169] on input "text" at bounding box center [235, 164] width 226 height 18
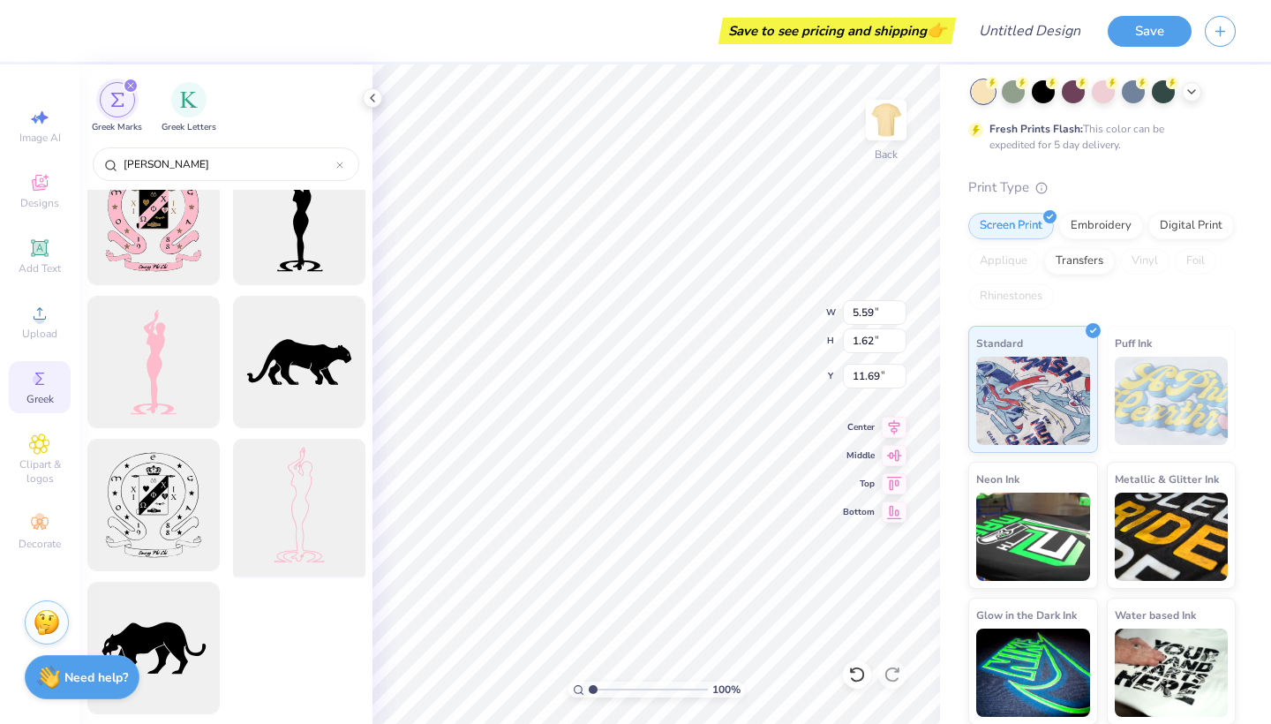
scroll to position [1753, 0]
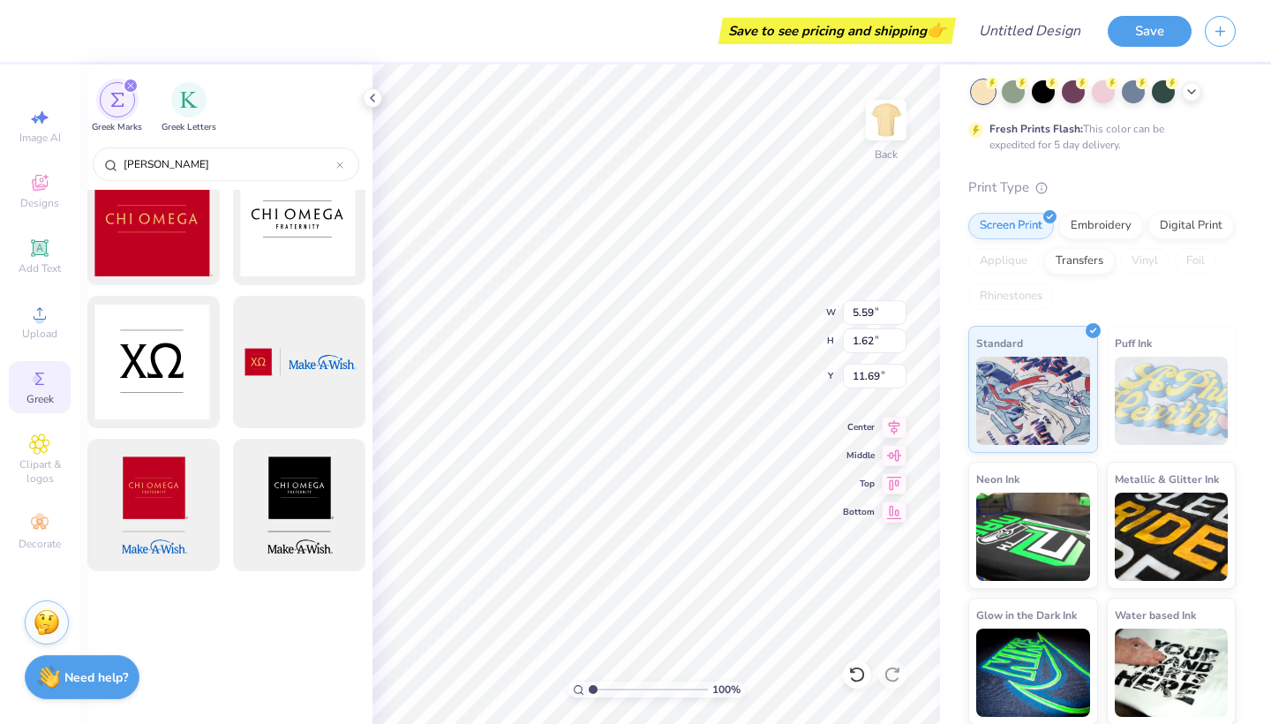
type input "chi omeg"
type textarea "T"
click at [47, 244] on icon at bounding box center [39, 247] width 17 height 17
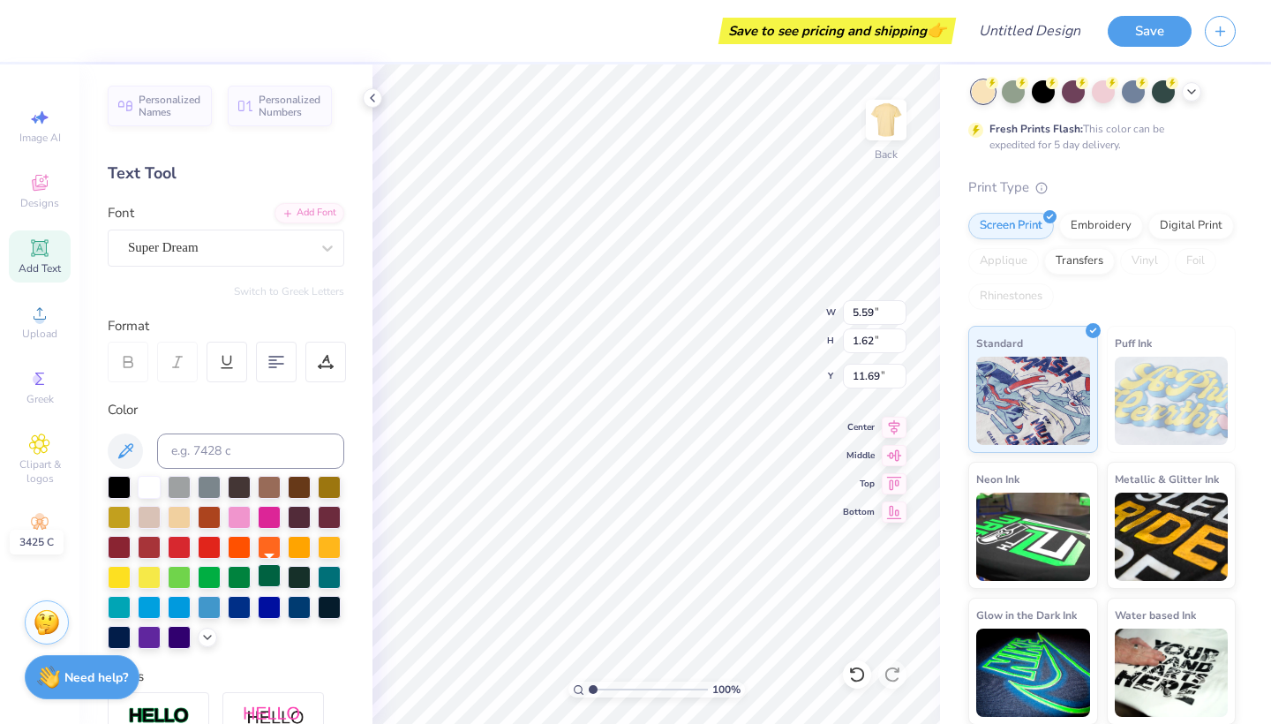
scroll to position [29, 0]
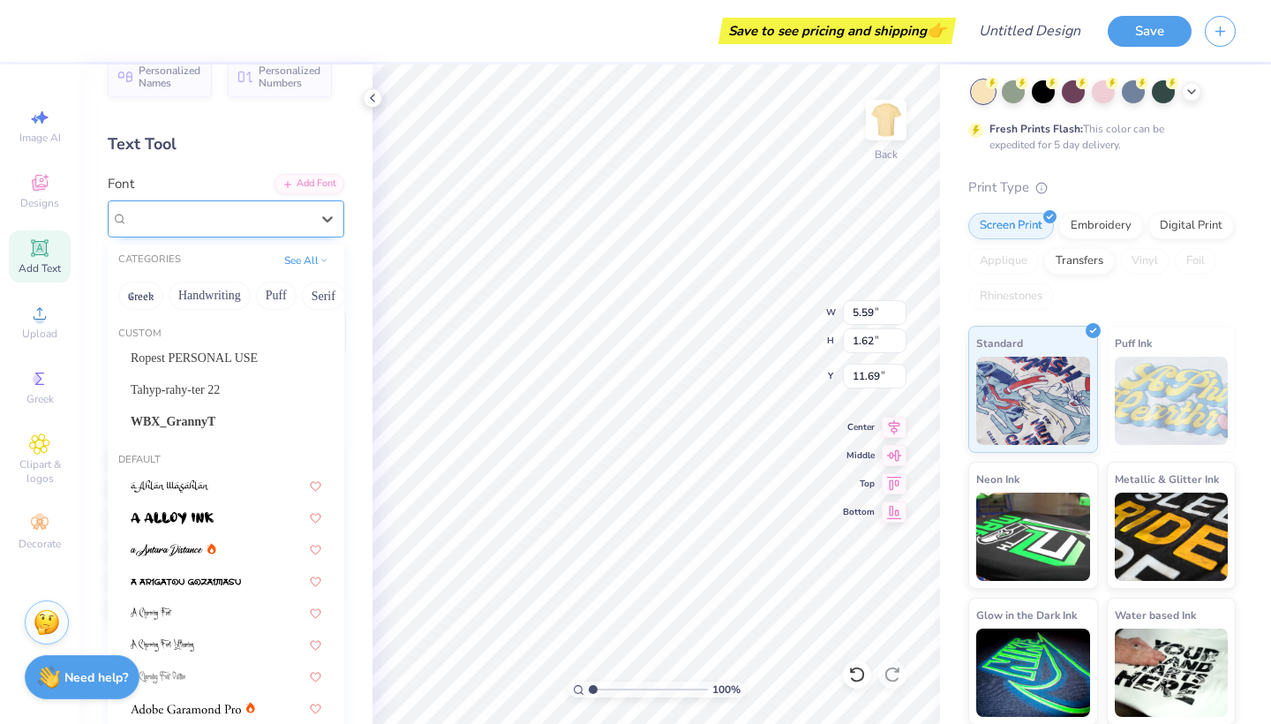
click at [207, 234] on div "Super Dream" at bounding box center [226, 218] width 237 height 37
click at [195, 363] on span "Ropest PERSONAL USE" at bounding box center [194, 358] width 127 height 19
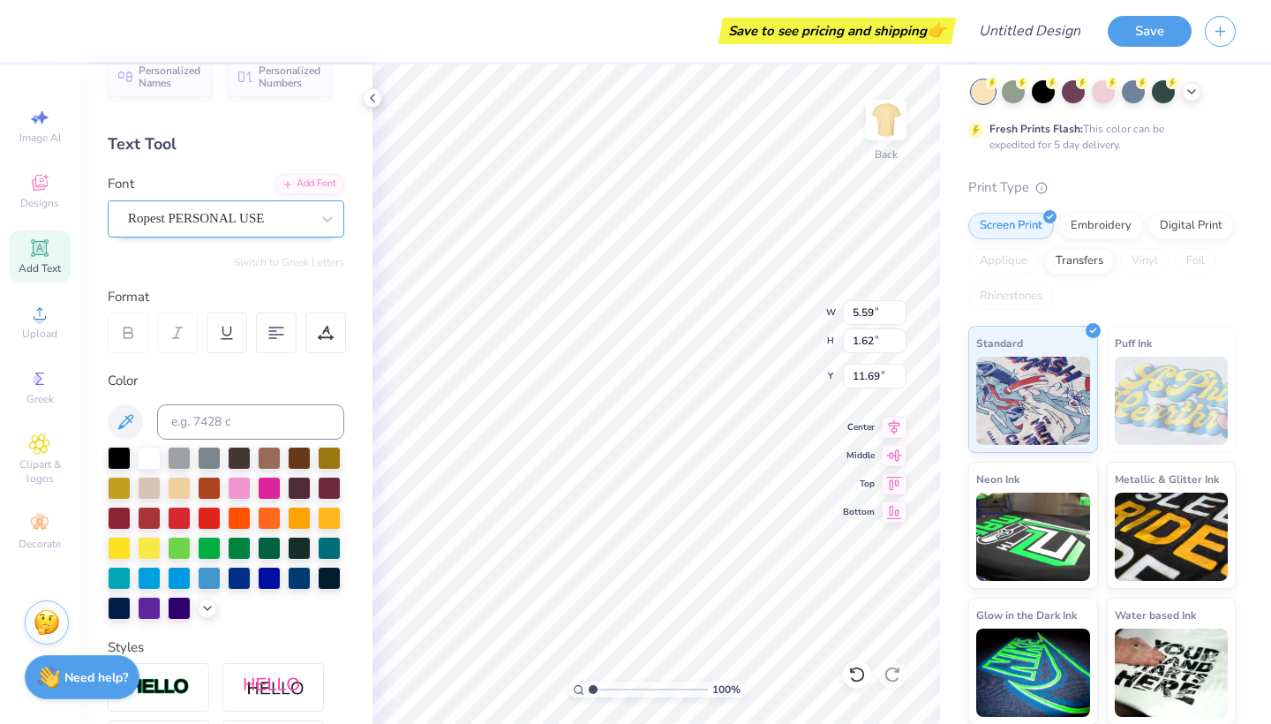
type input "8.43"
type input "2.75"
type input "11.13"
type textarea "T"
type textarea "Chi"
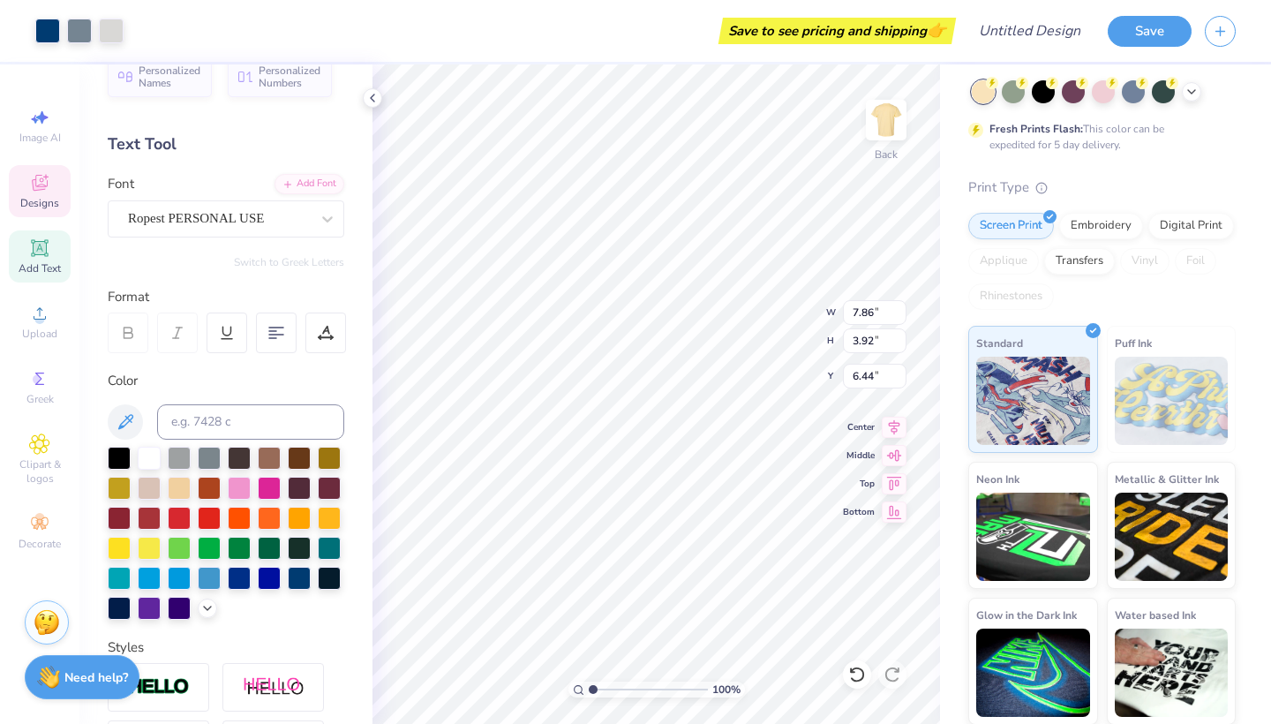
type input "4.09"
type input "2.26"
type input "4.17"
type input "7.86"
type input "3.92"
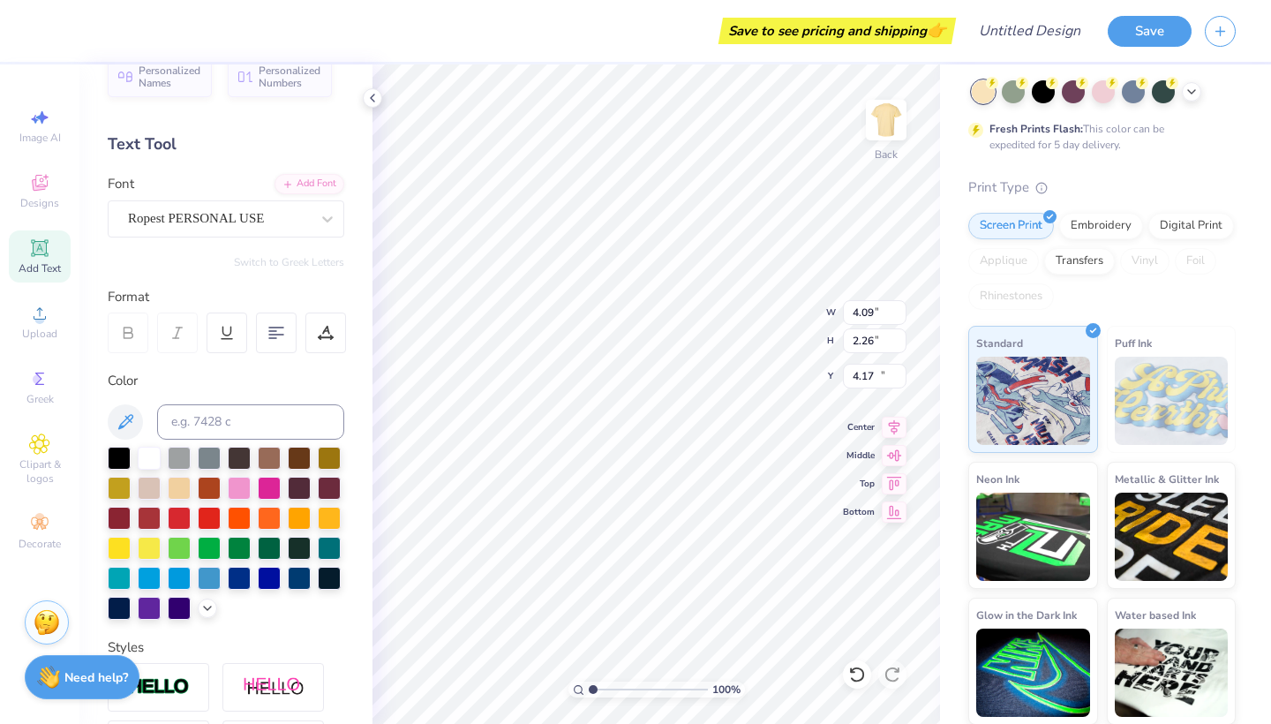
type input "6.44"
type input "5.52"
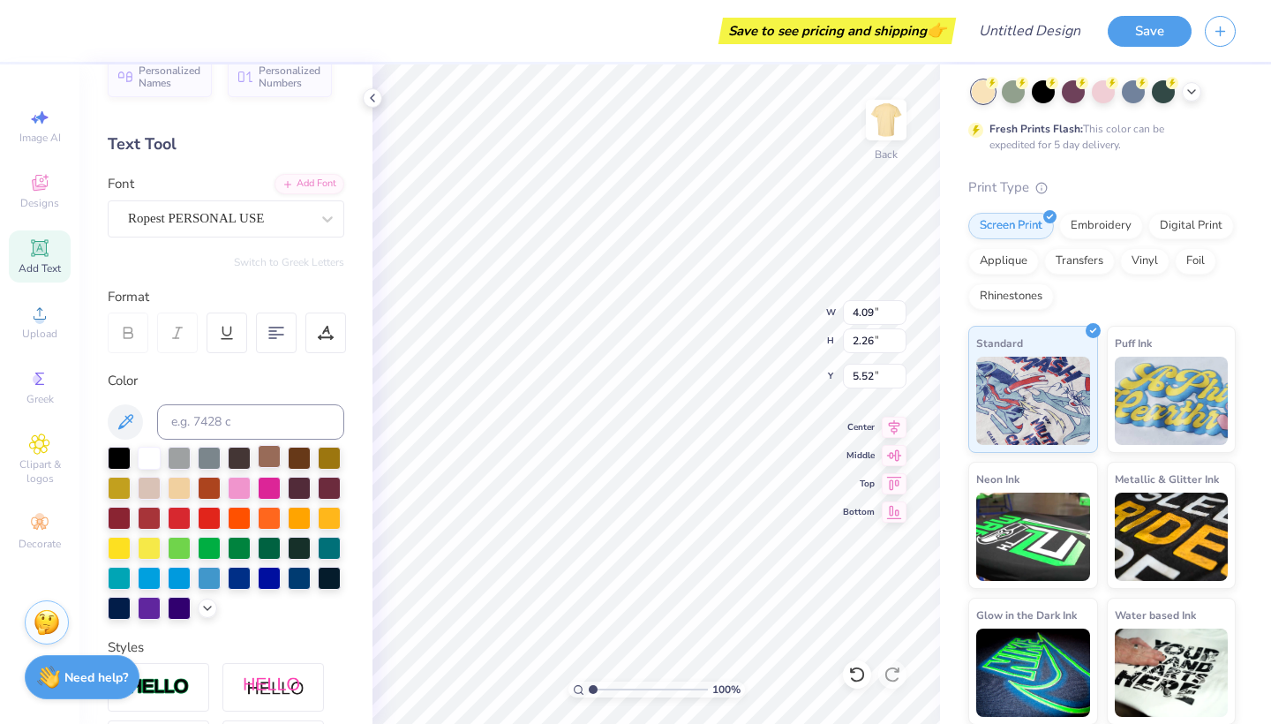
click at [268, 459] on div at bounding box center [269, 456] width 23 height 23
click at [175, 575] on div at bounding box center [179, 576] width 23 height 23
click at [280, 454] on div at bounding box center [269, 456] width 23 height 23
click at [245, 281] on div "Personalized Names Personalized Numbers Text Tool Add Font Font Ropest PERSONAL…" at bounding box center [225, 393] width 293 height 659
click at [289, 180] on icon at bounding box center [287, 182] width 11 height 11
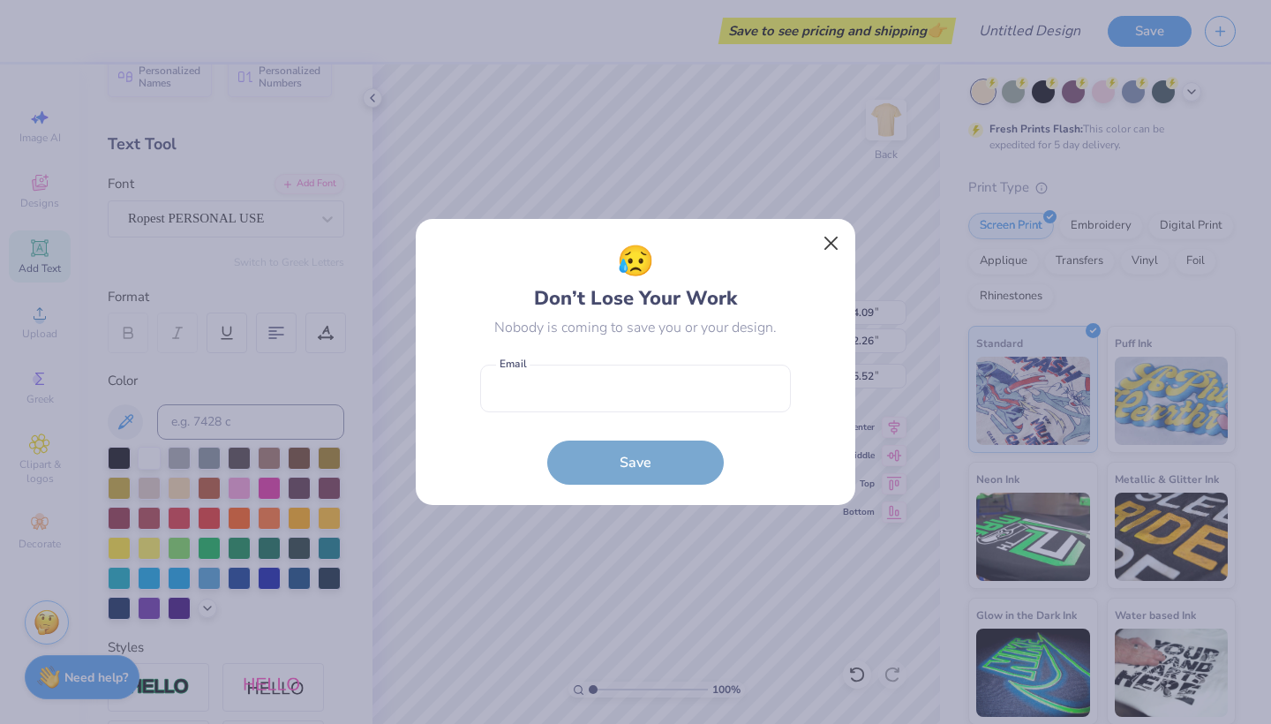
click at [836, 244] on button "Close" at bounding box center [832, 244] width 34 height 34
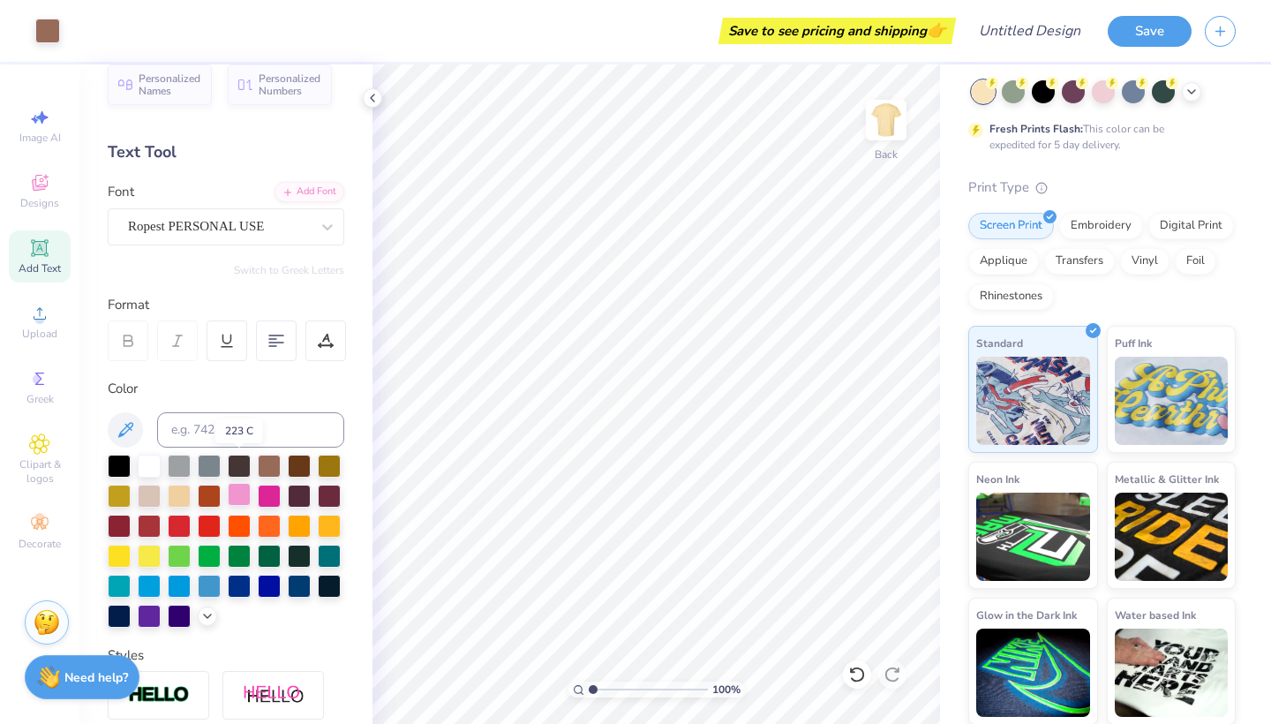
scroll to position [21, 0]
click at [30, 251] on icon at bounding box center [39, 247] width 21 height 21
type textarea "T"
type textarea "Omega"
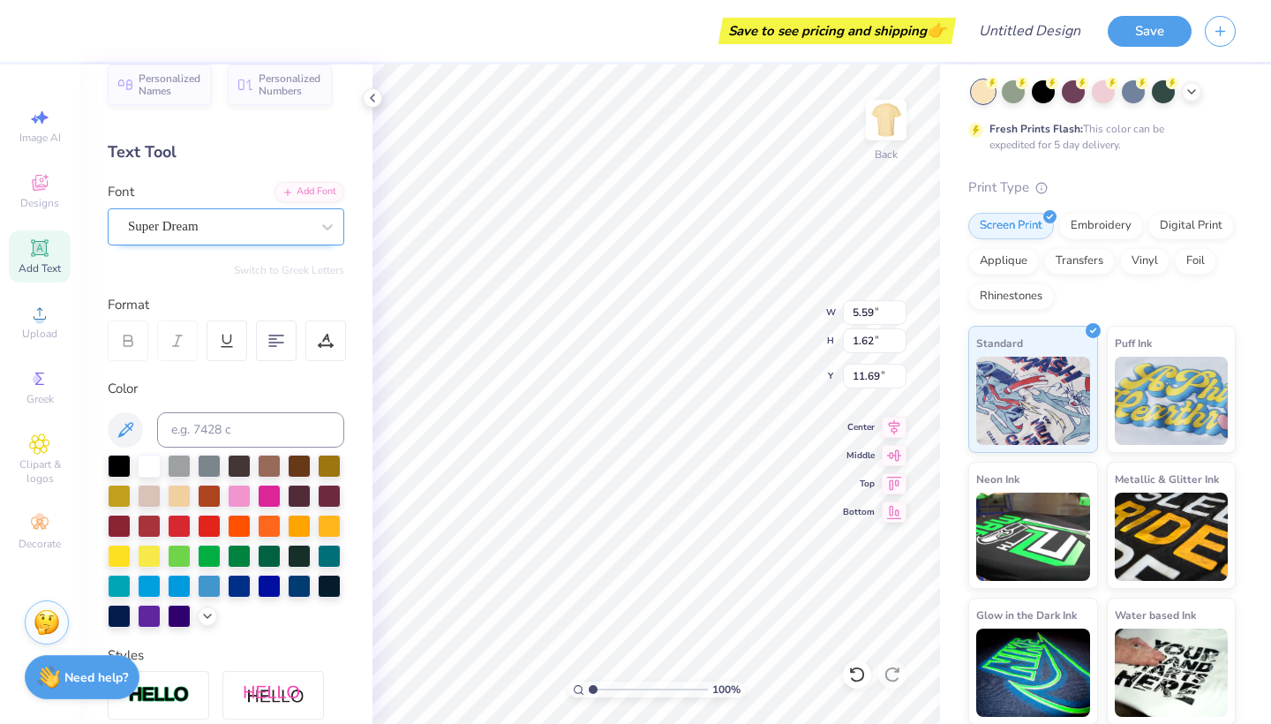
click at [196, 230] on span "Super Dream" at bounding box center [163, 226] width 71 height 20
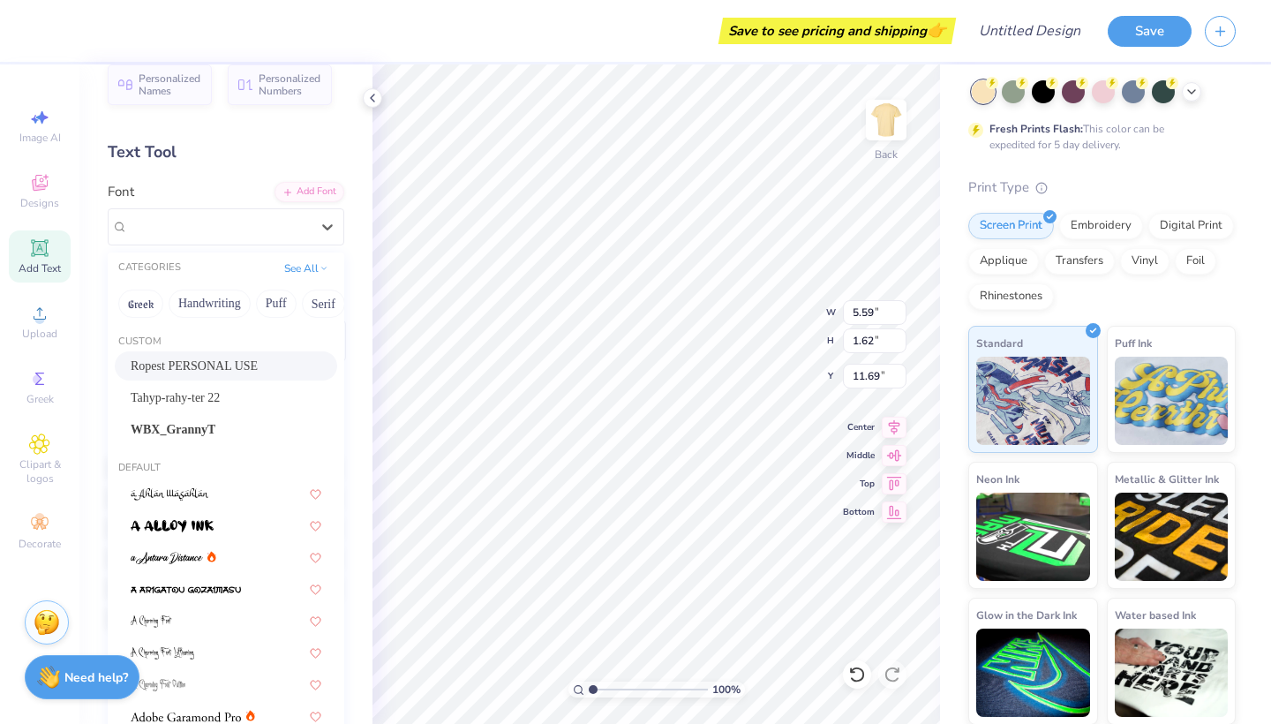
click at [192, 371] on span "Ropest PERSONAL USE" at bounding box center [194, 366] width 127 height 19
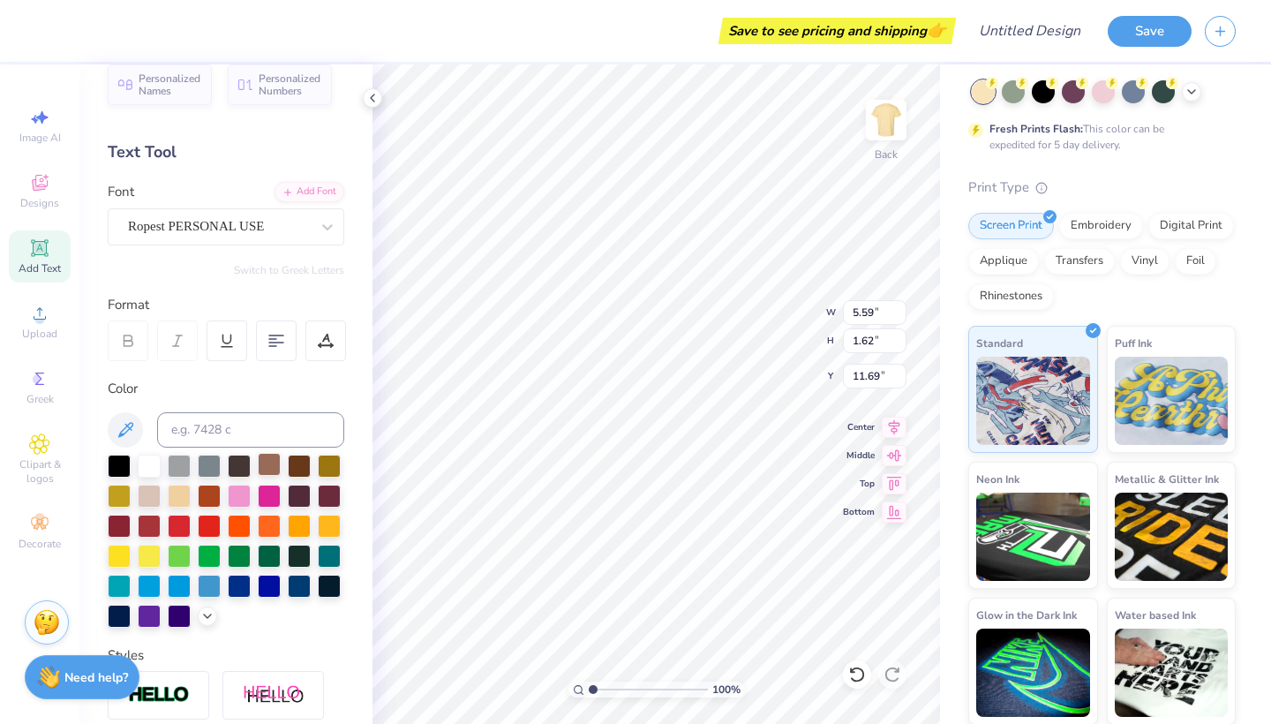
click at [271, 468] on div at bounding box center [269, 464] width 23 height 23
type input "7.78"
type input "4.09"
type input "2.26"
type input "5.52"
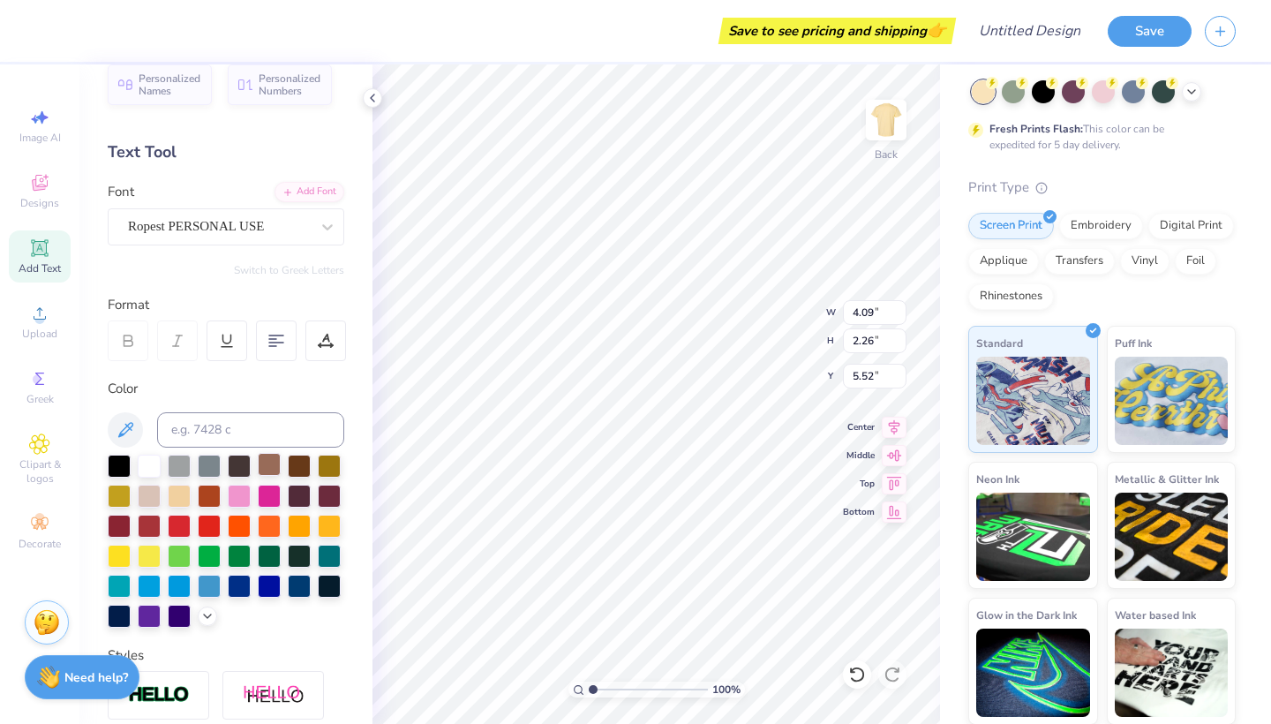
type input "7.58"
type input "2.66"
type input "7.78"
click at [56, 259] on div "Add Text" at bounding box center [40, 256] width 62 height 52
type textarea "T"
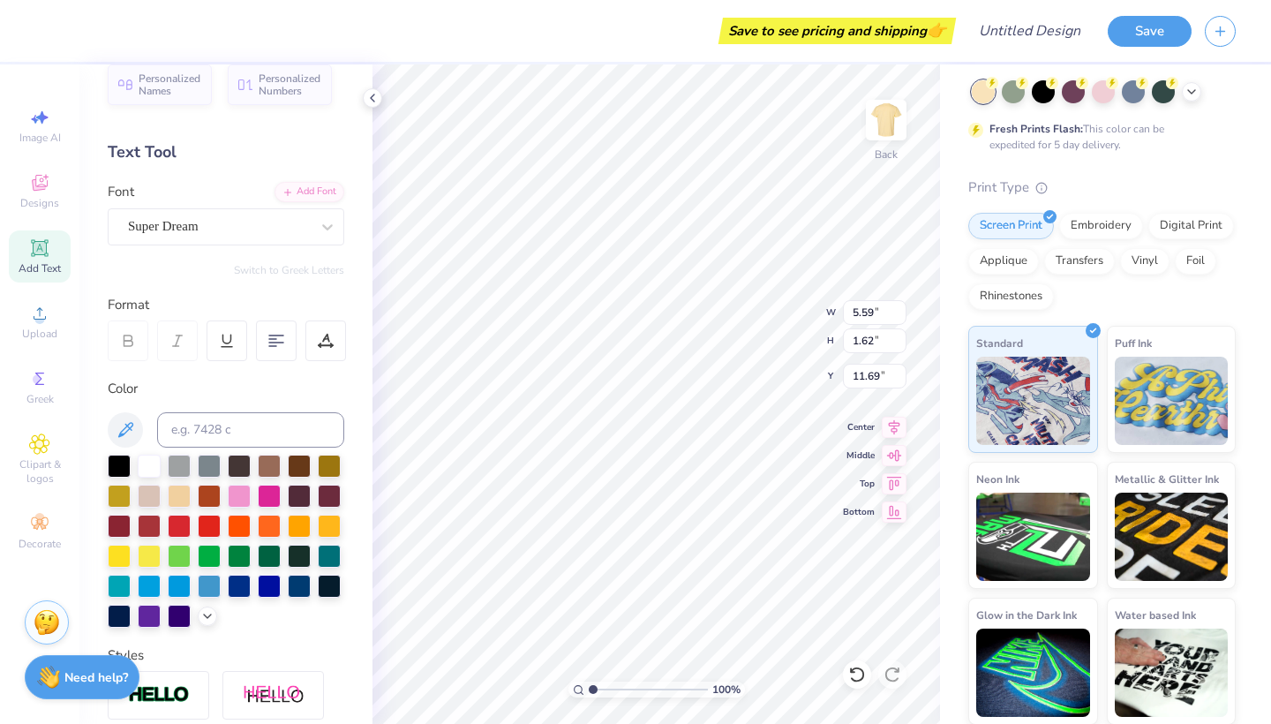
scroll to position [0, 4]
type textarea "bid day 2025"
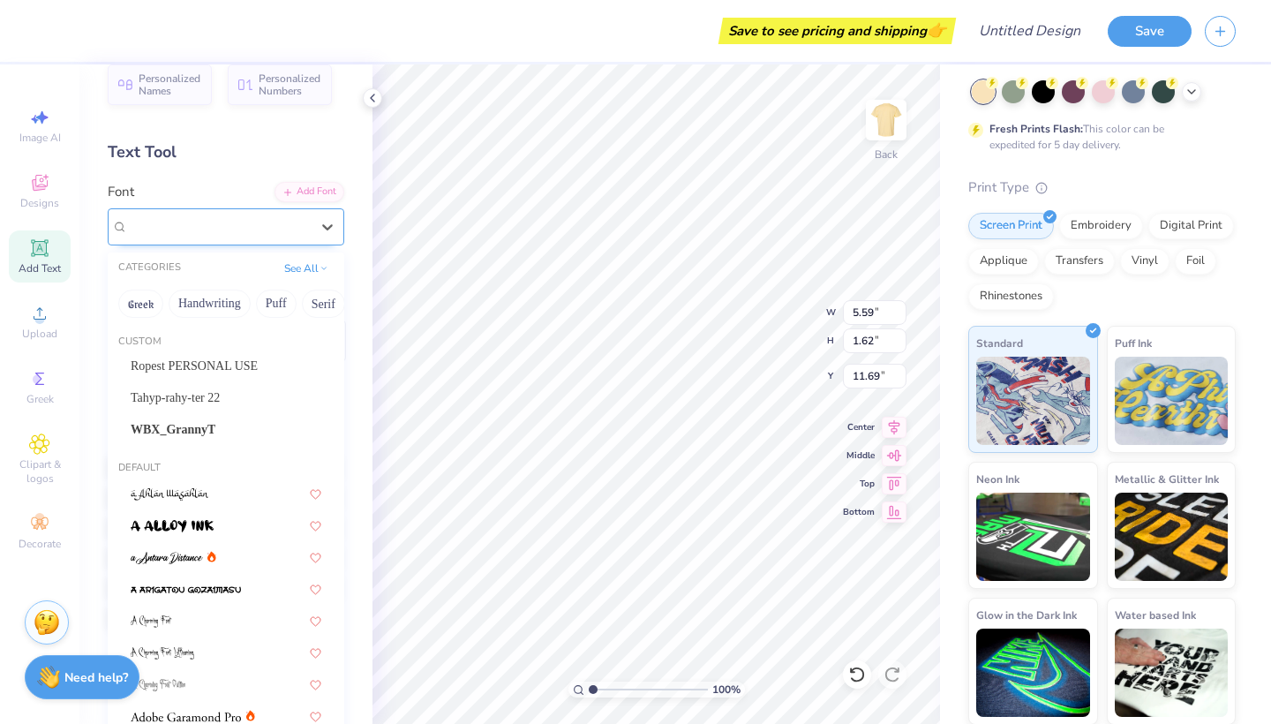
click at [267, 216] on div "Super Dream" at bounding box center [218, 226] width 185 height 27
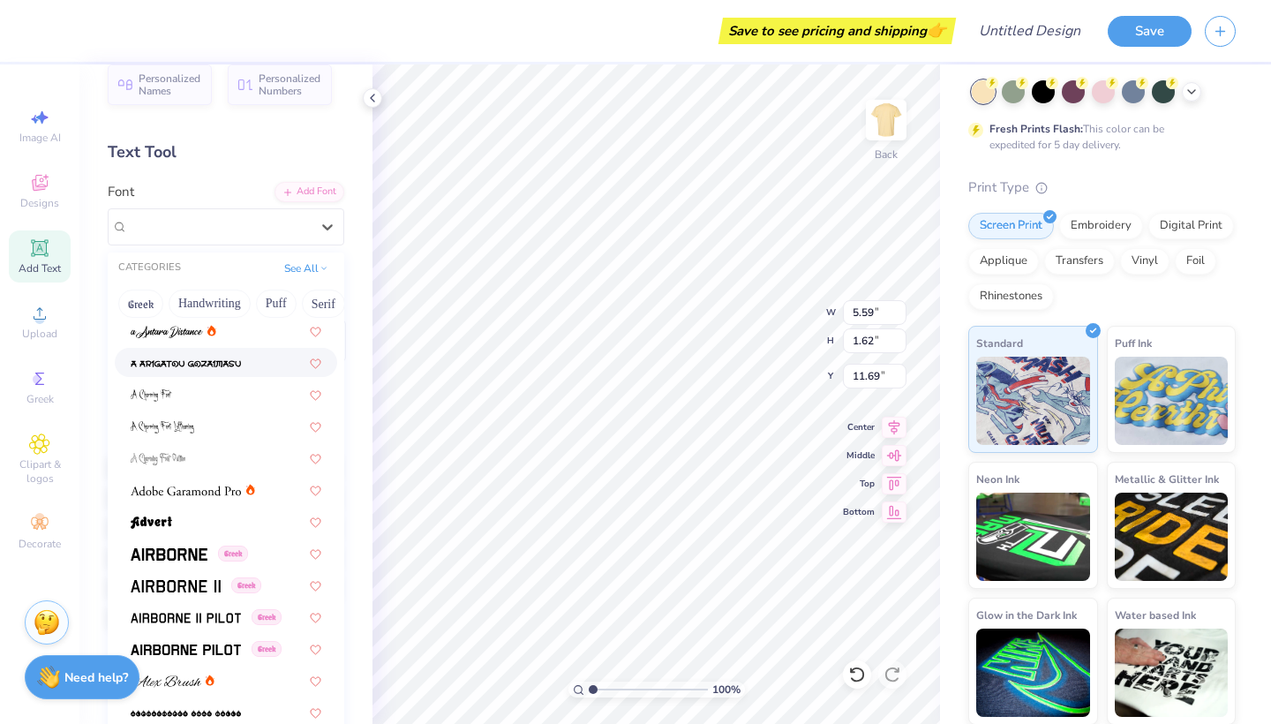
scroll to position [226, 0]
click at [172, 493] on img at bounding box center [186, 491] width 110 height 12
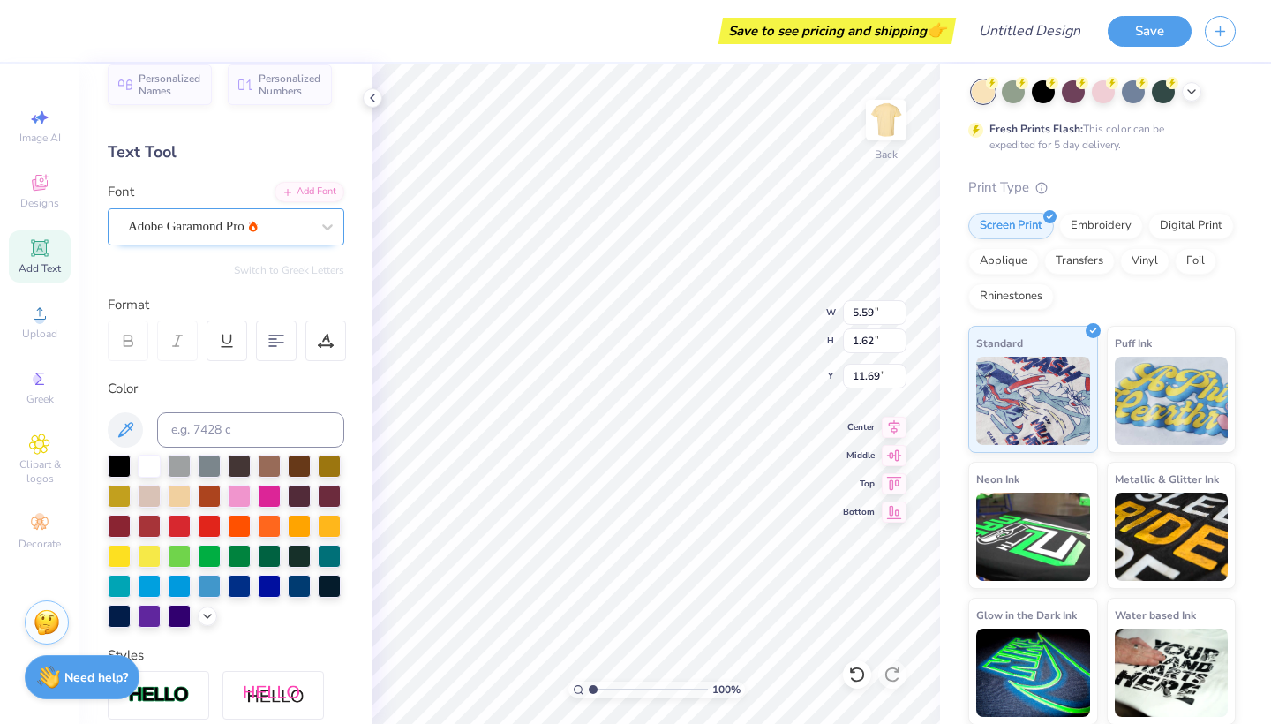
click at [192, 224] on span "Adobe Garamond Pro" at bounding box center [186, 226] width 116 height 20
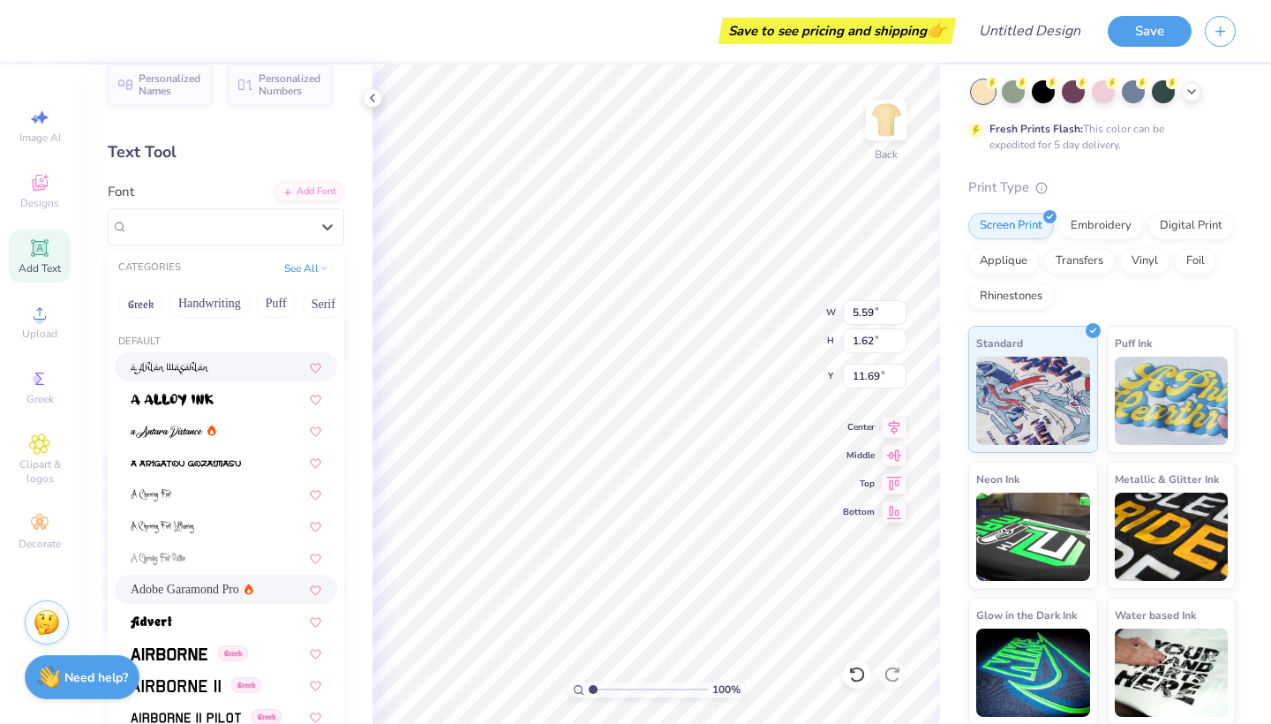
scroll to position [125, 0]
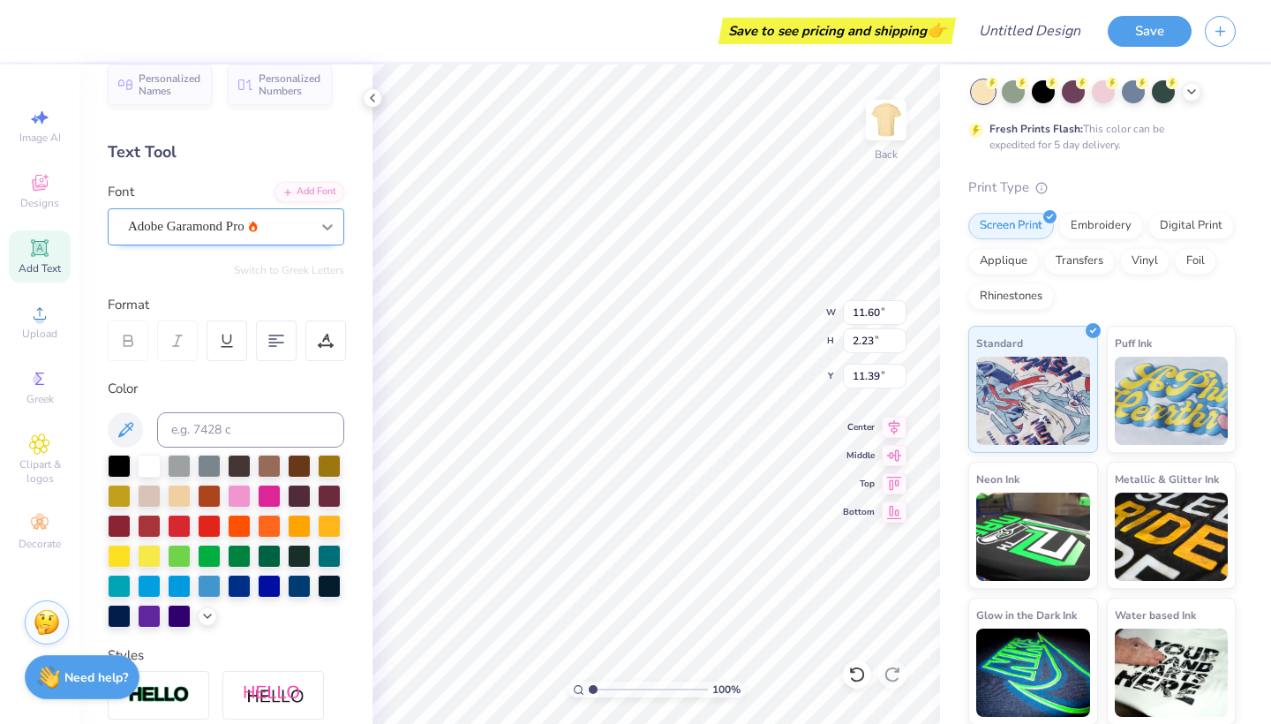
type input "4.76"
type input "0.92"
type input "10.44"
click at [274, 464] on div at bounding box center [269, 464] width 23 height 23
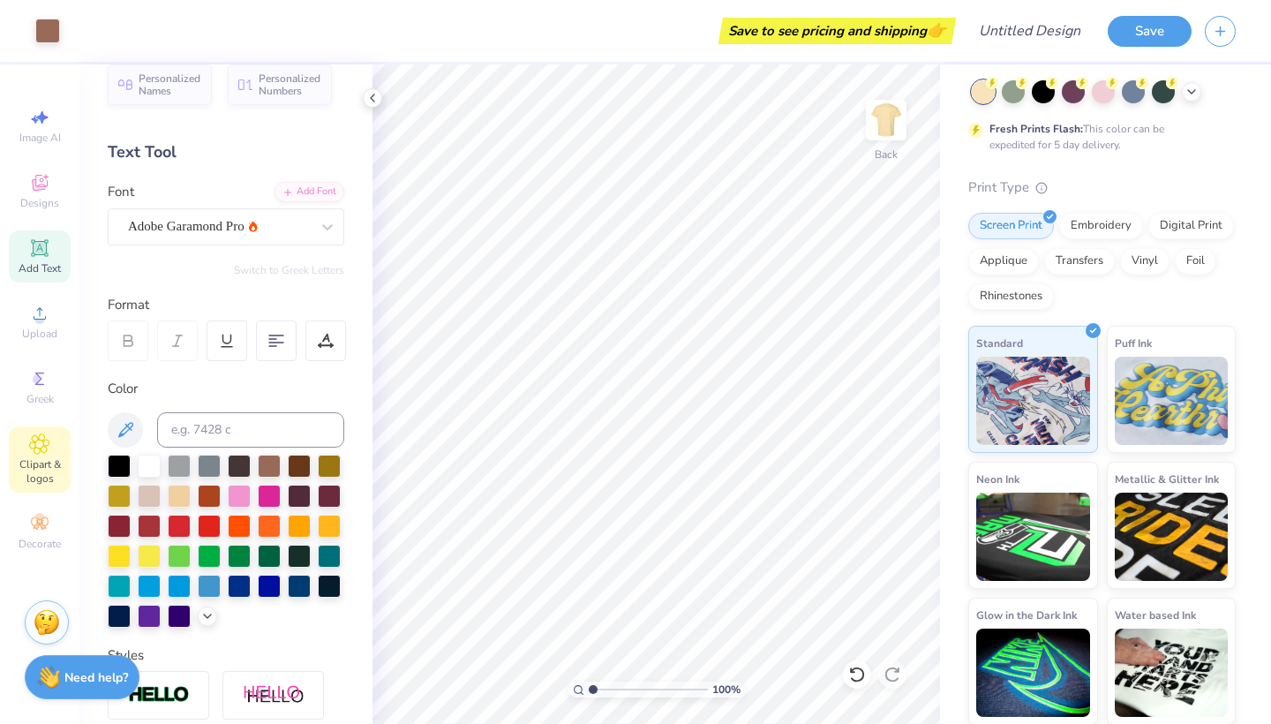
click at [42, 462] on span "Clipart & logos" at bounding box center [40, 471] width 62 height 28
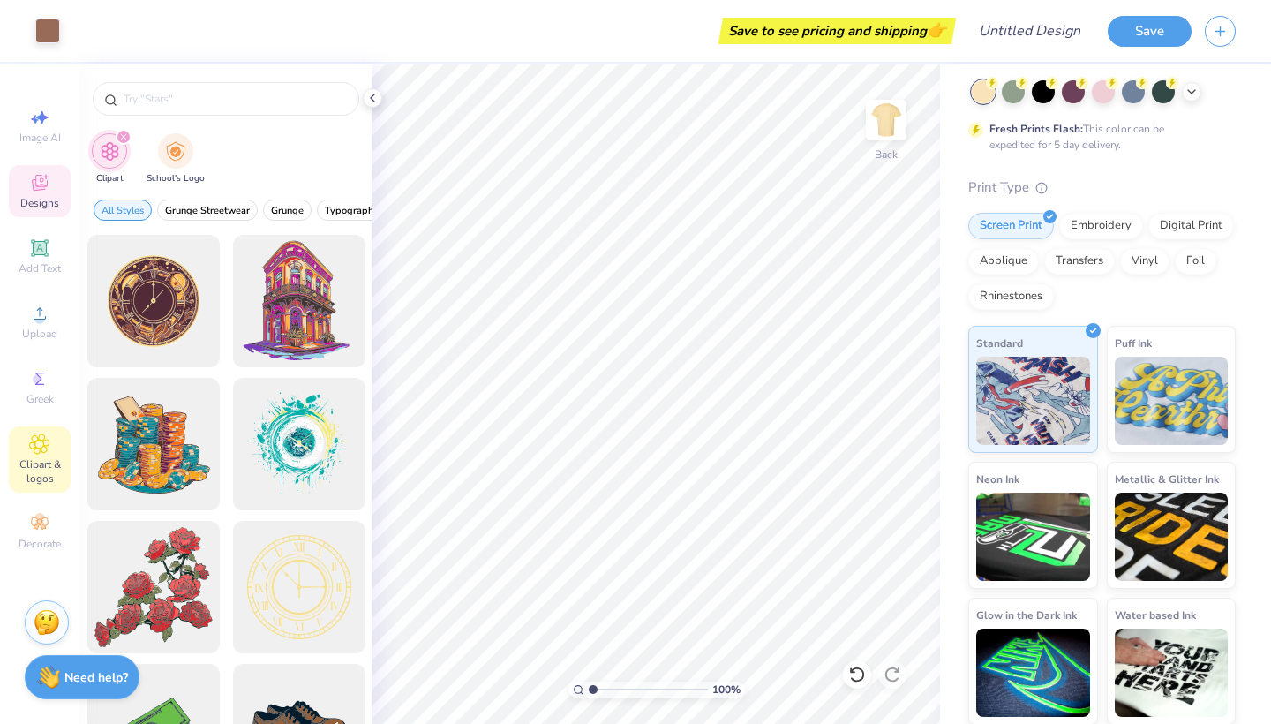
click at [42, 179] on icon at bounding box center [39, 182] width 21 height 21
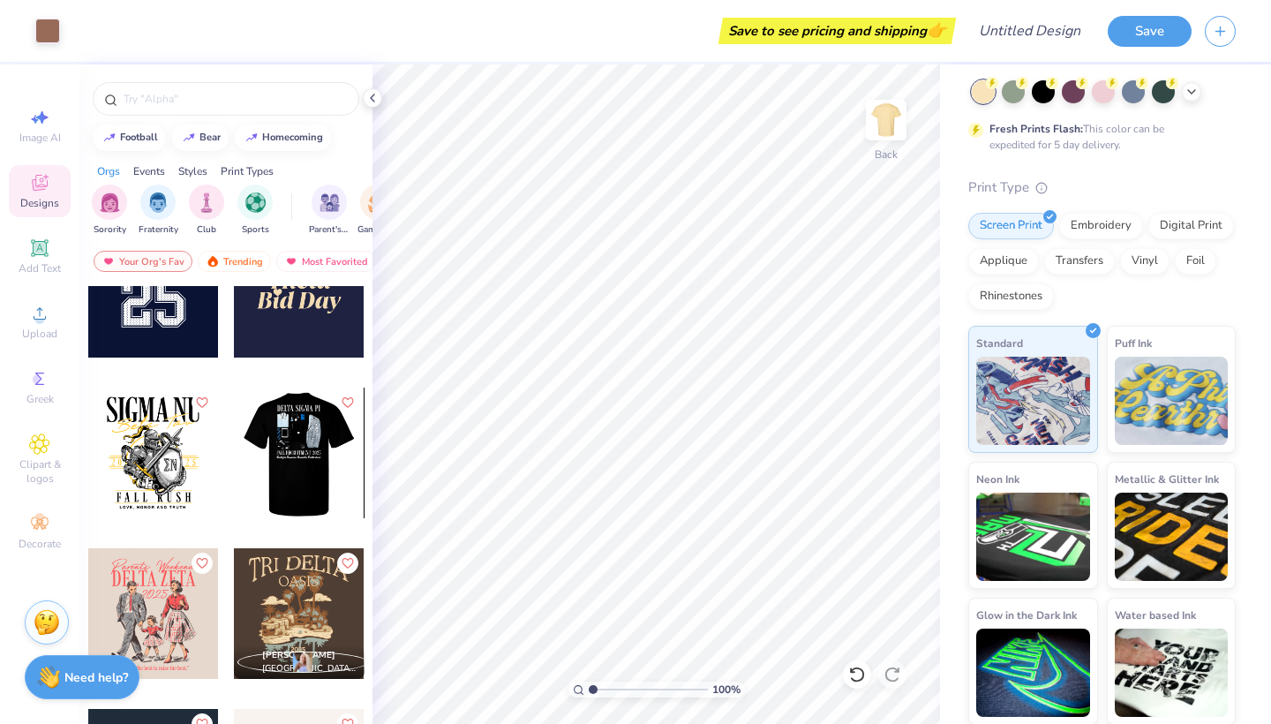
scroll to position [5694, 0]
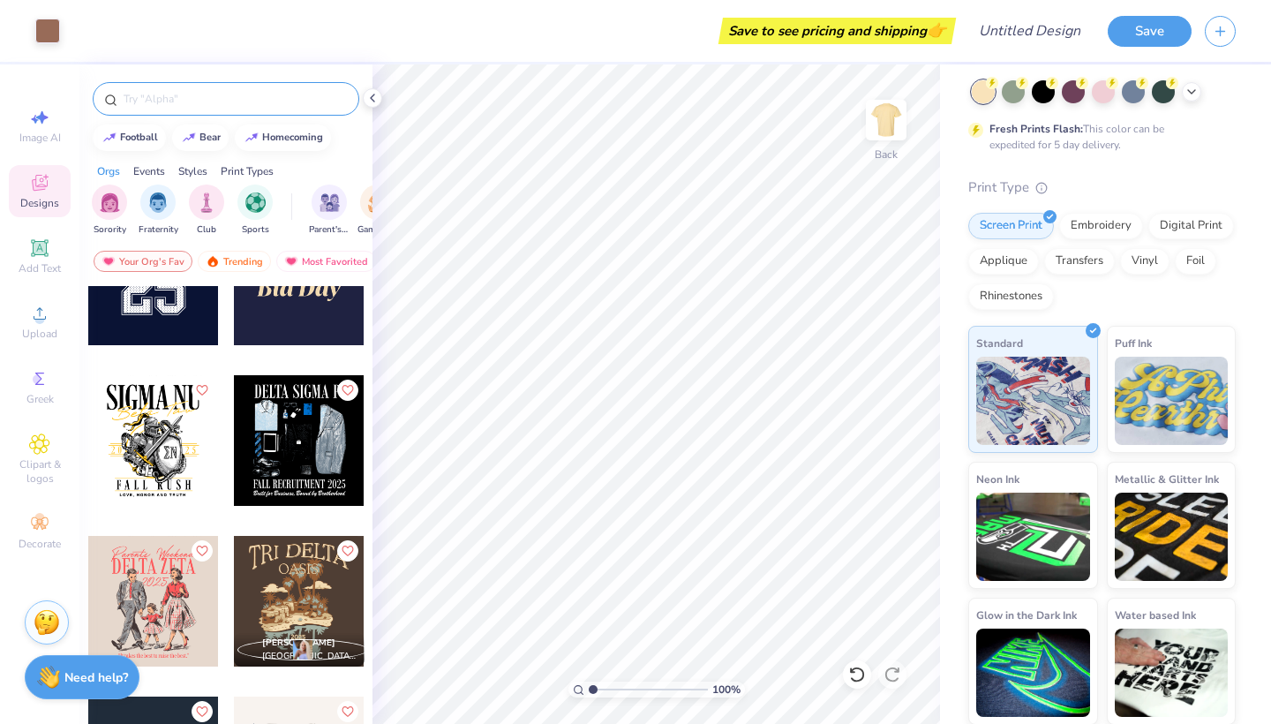
click at [161, 100] on input "text" at bounding box center [235, 99] width 226 height 18
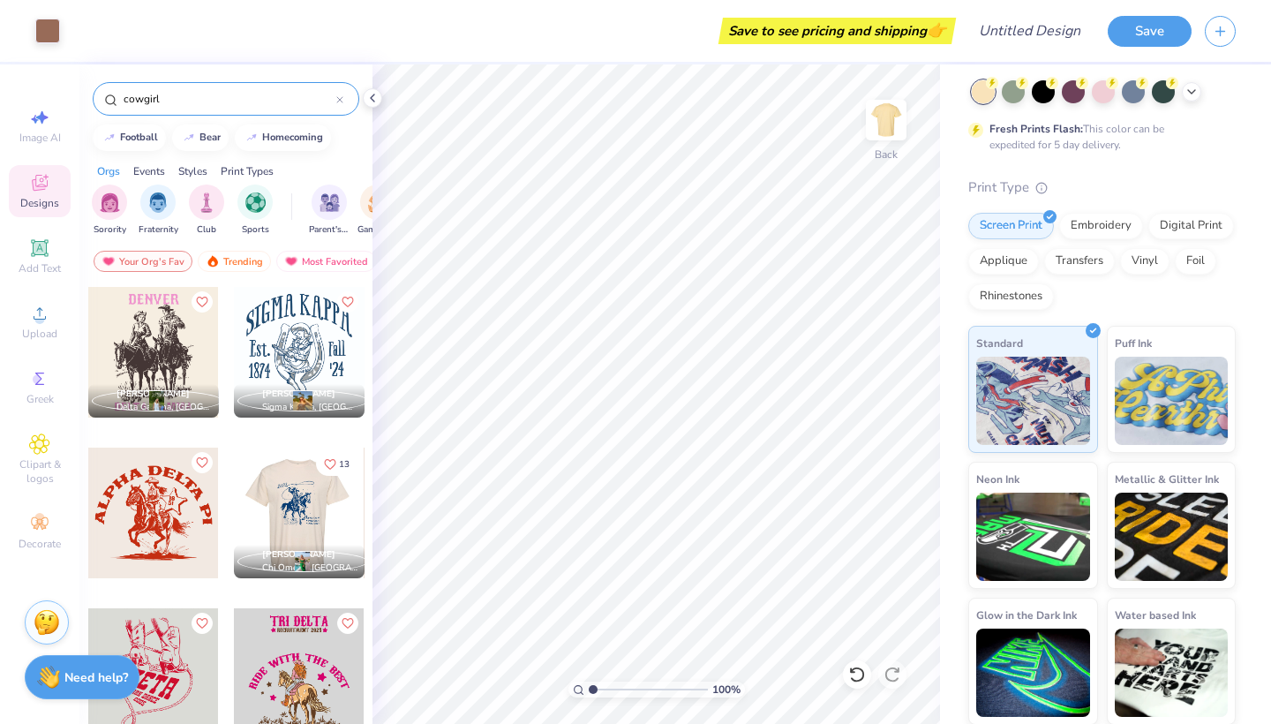
type input "cowgirl"
click at [265, 510] on div at bounding box center [298, 512] width 131 height 131
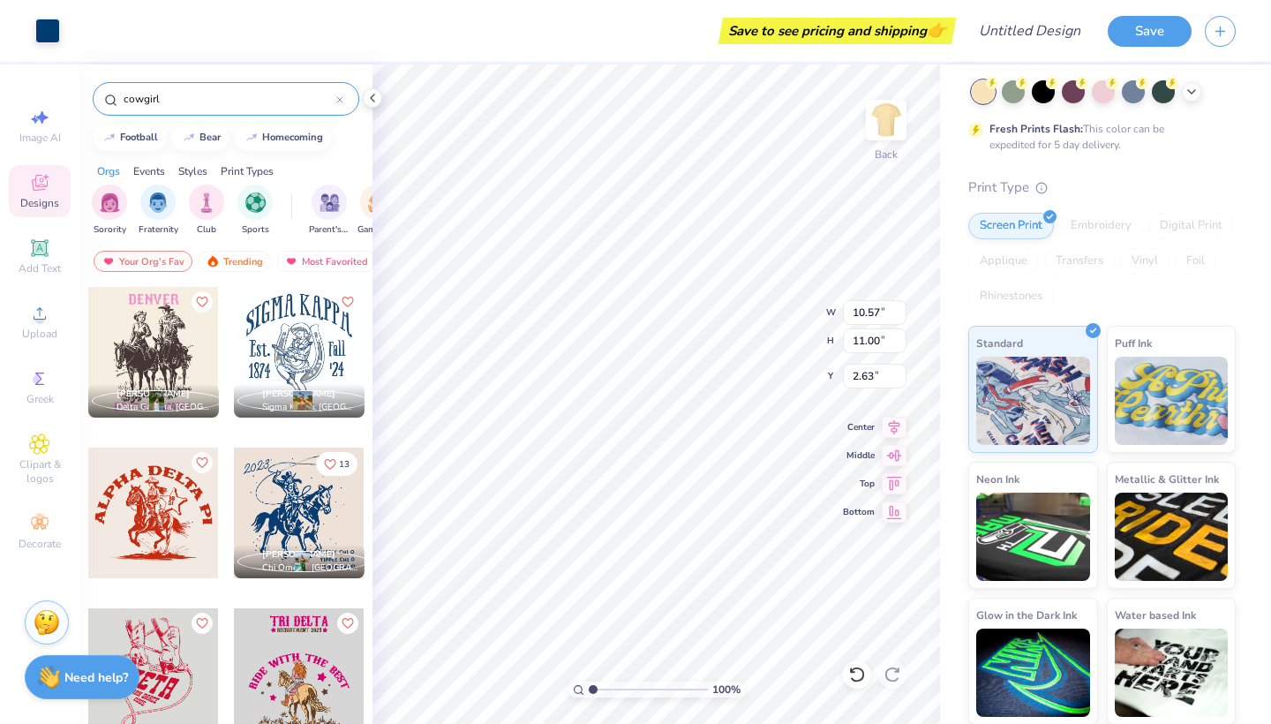
type input "4.00"
type input "4.16"
type input "9.31"
type input "9.70"
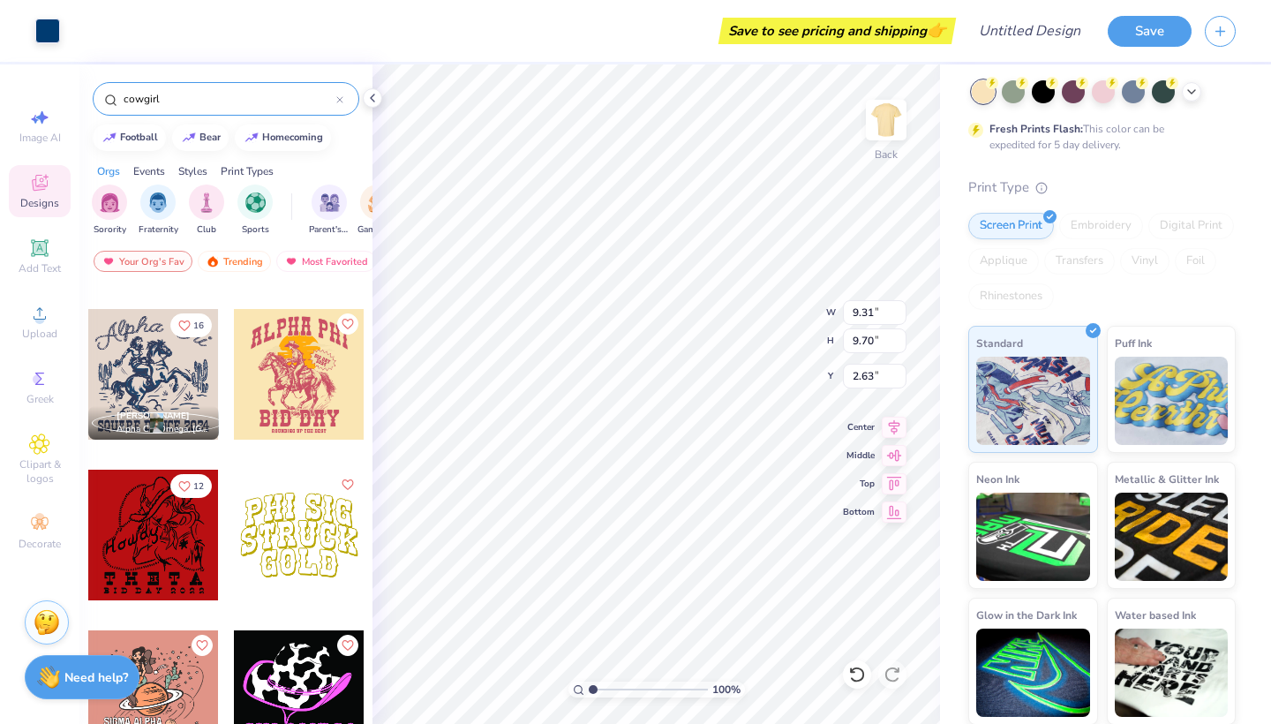
scroll to position [3512, 0]
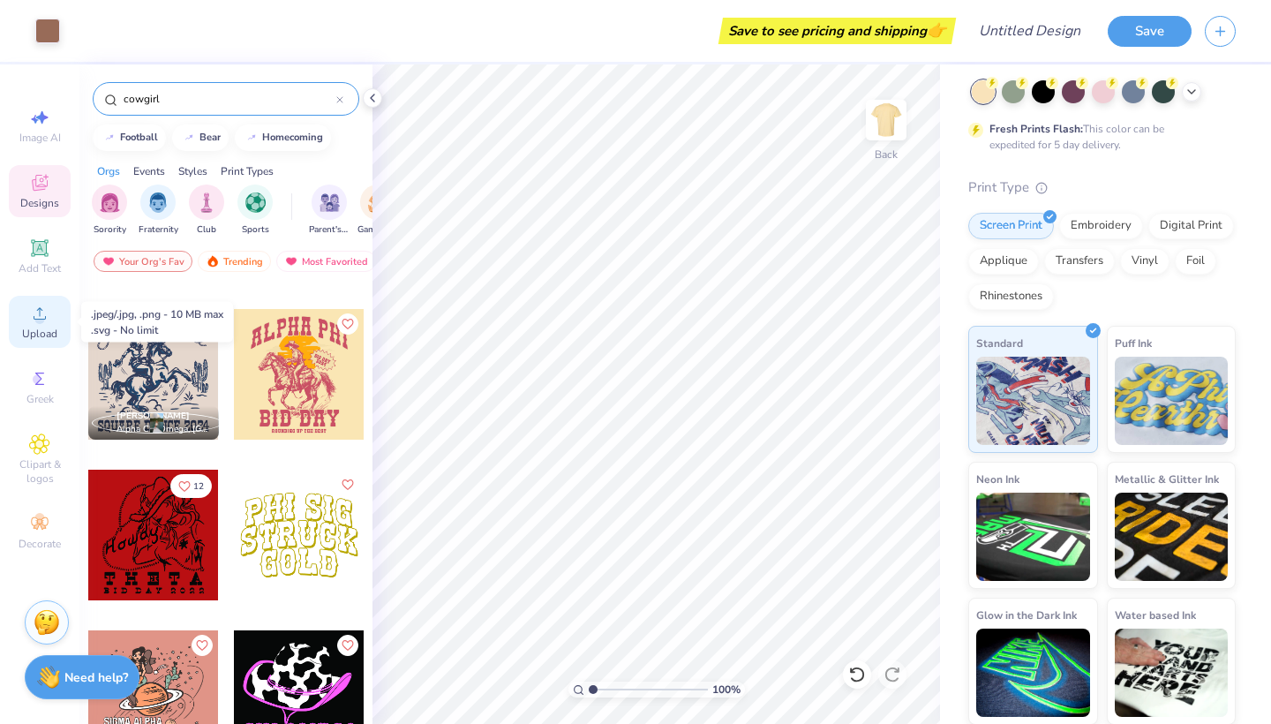
click at [46, 321] on icon at bounding box center [39, 313] width 21 height 21
click at [25, 305] on div "Upload" at bounding box center [40, 322] width 62 height 52
click at [171, 100] on input "cowgirl" at bounding box center [229, 99] width 214 height 18
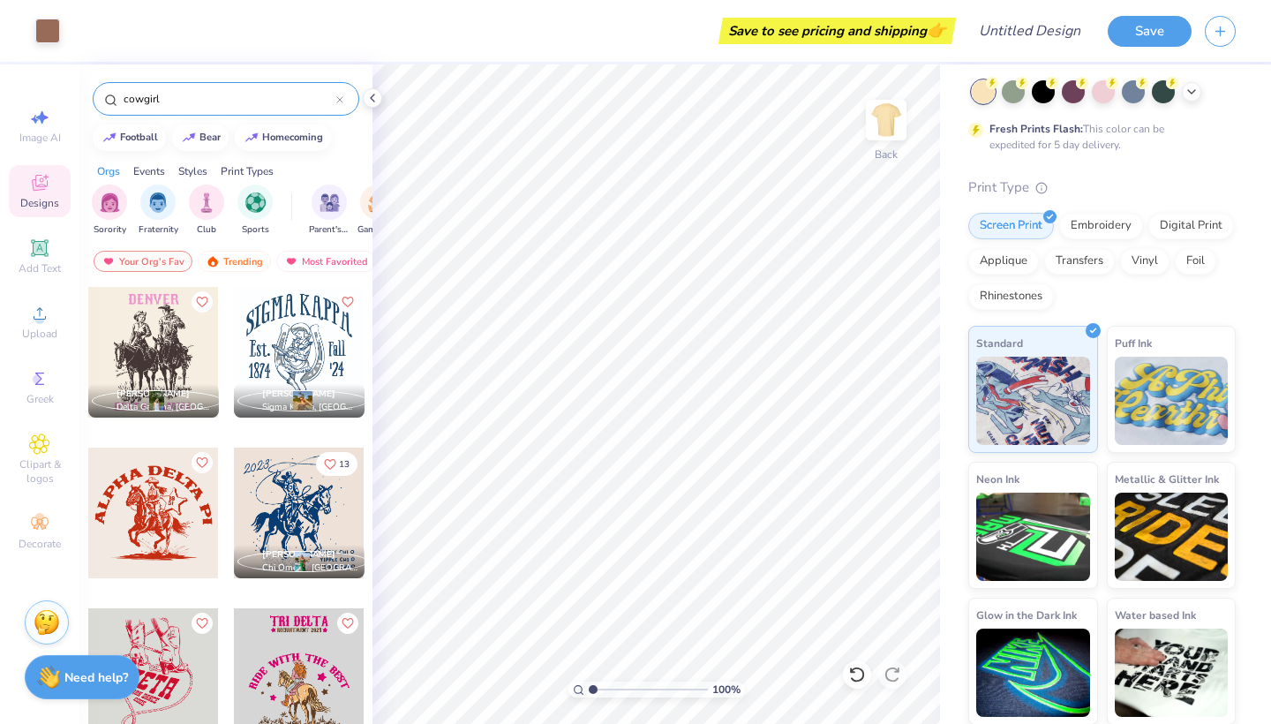
click at [343, 100] on div "cowgirl" at bounding box center [226, 99] width 267 height 34
click at [338, 100] on icon at bounding box center [339, 99] width 7 height 7
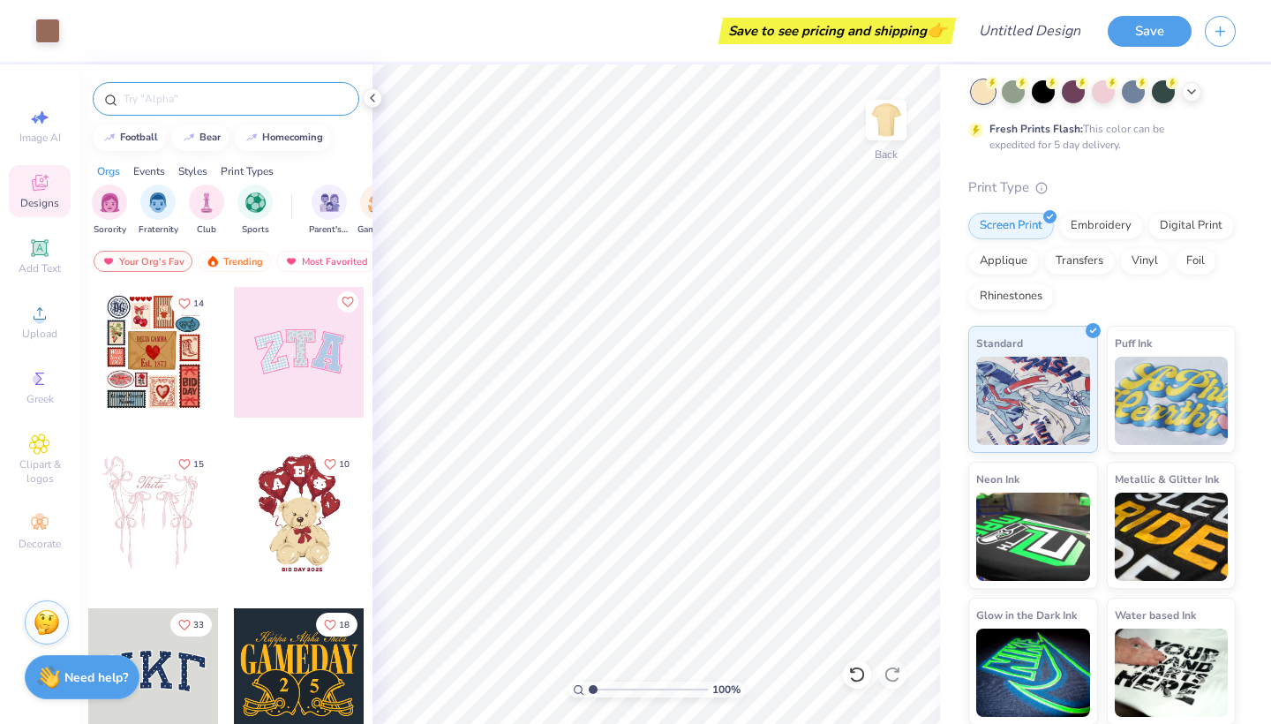
click at [311, 101] on input "text" at bounding box center [235, 99] width 226 height 18
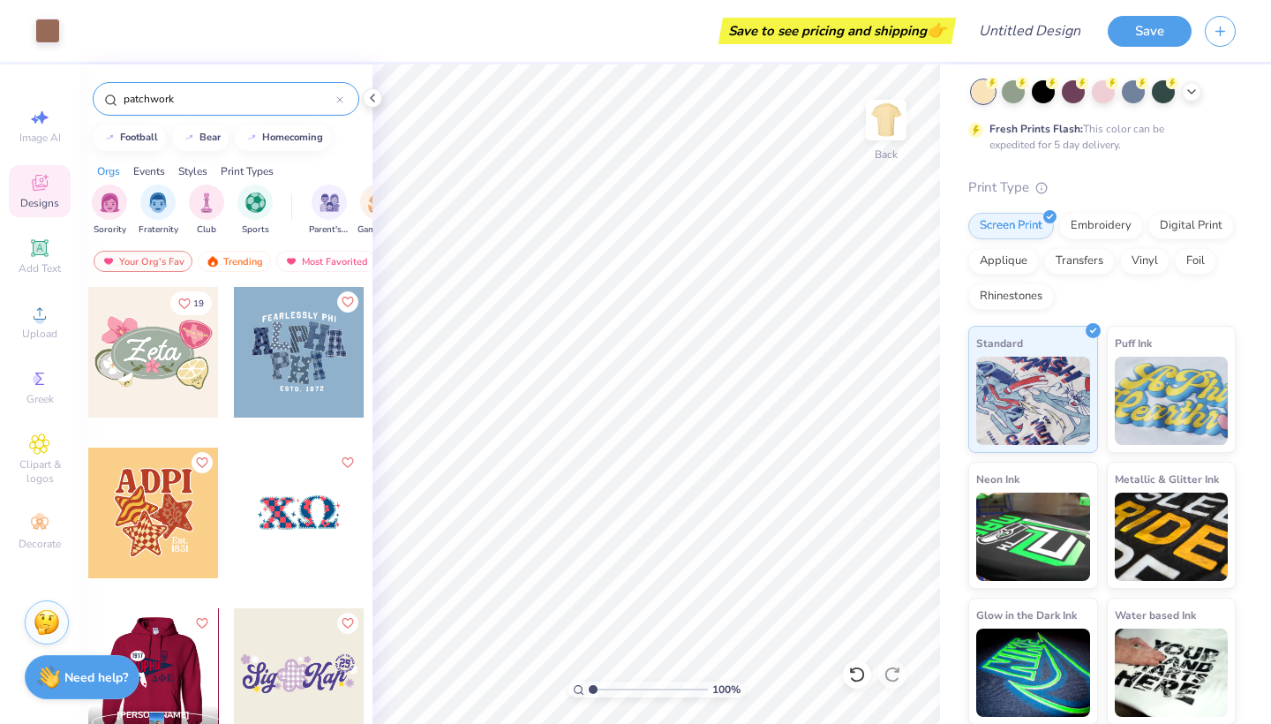
scroll to position [139, 0]
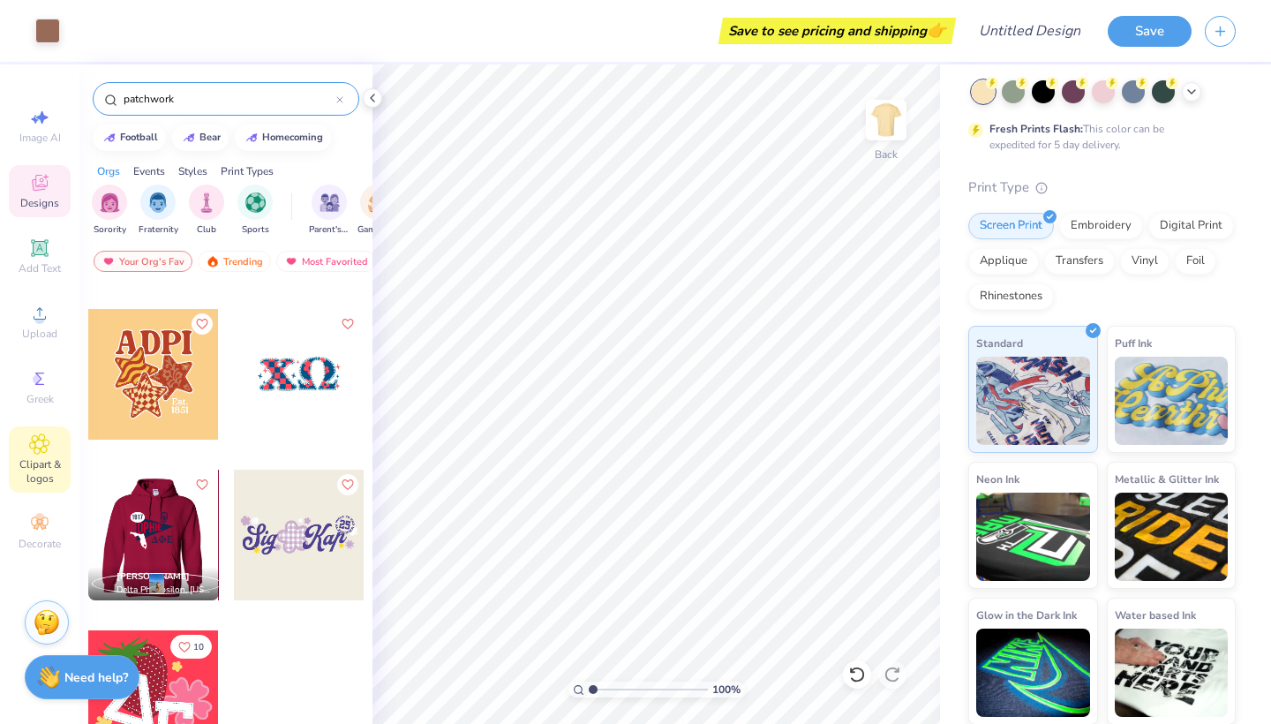
type input "patchwork"
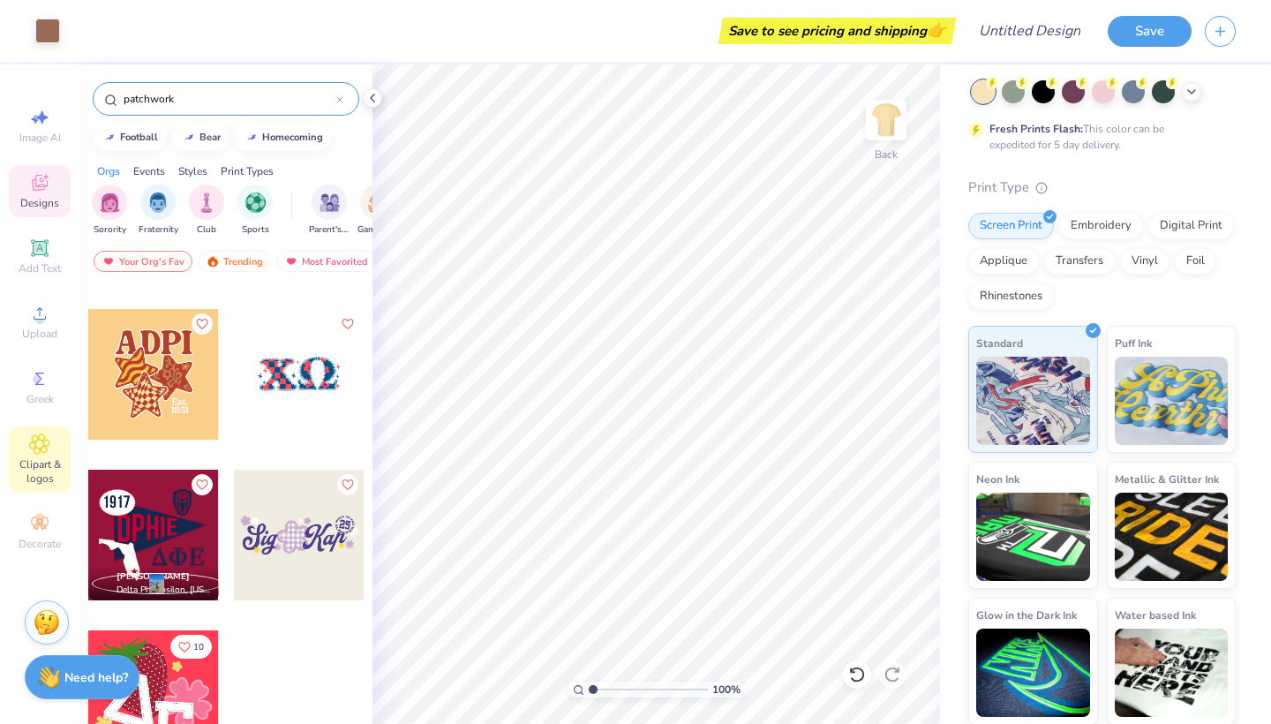
click at [26, 447] on div "Clipart & logos" at bounding box center [40, 459] width 62 height 66
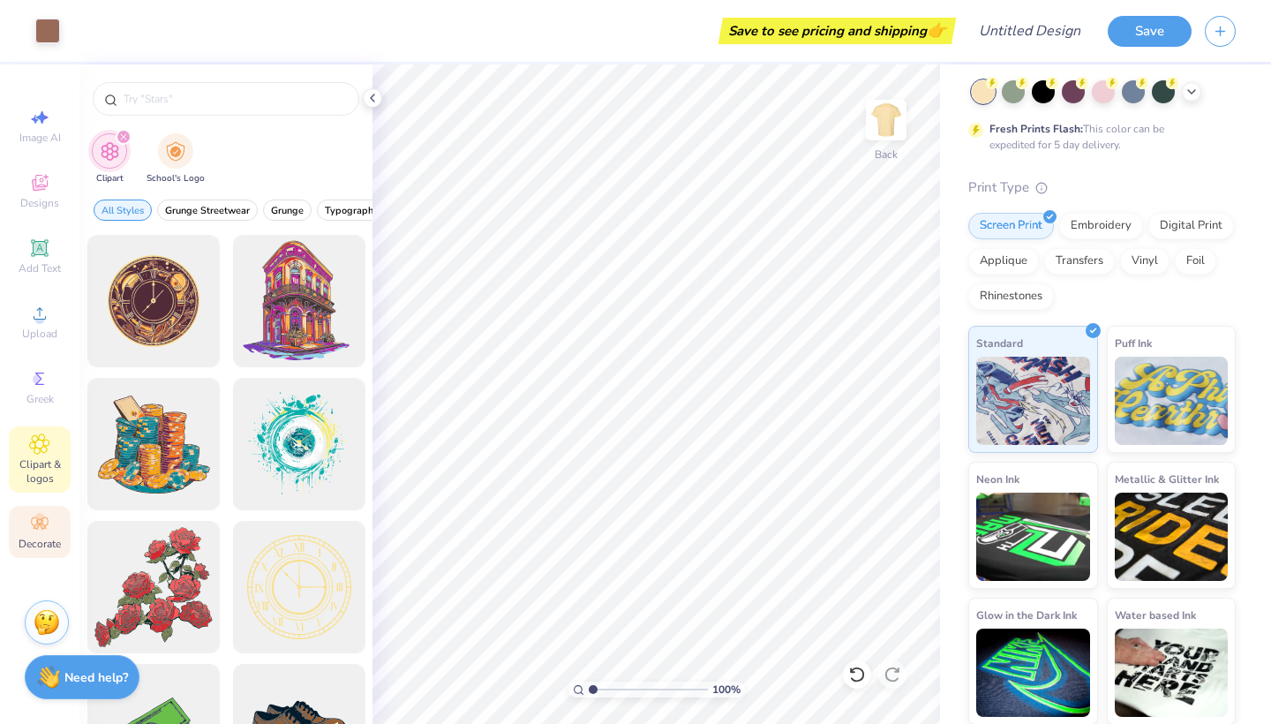
click at [41, 532] on icon at bounding box center [39, 523] width 21 height 21
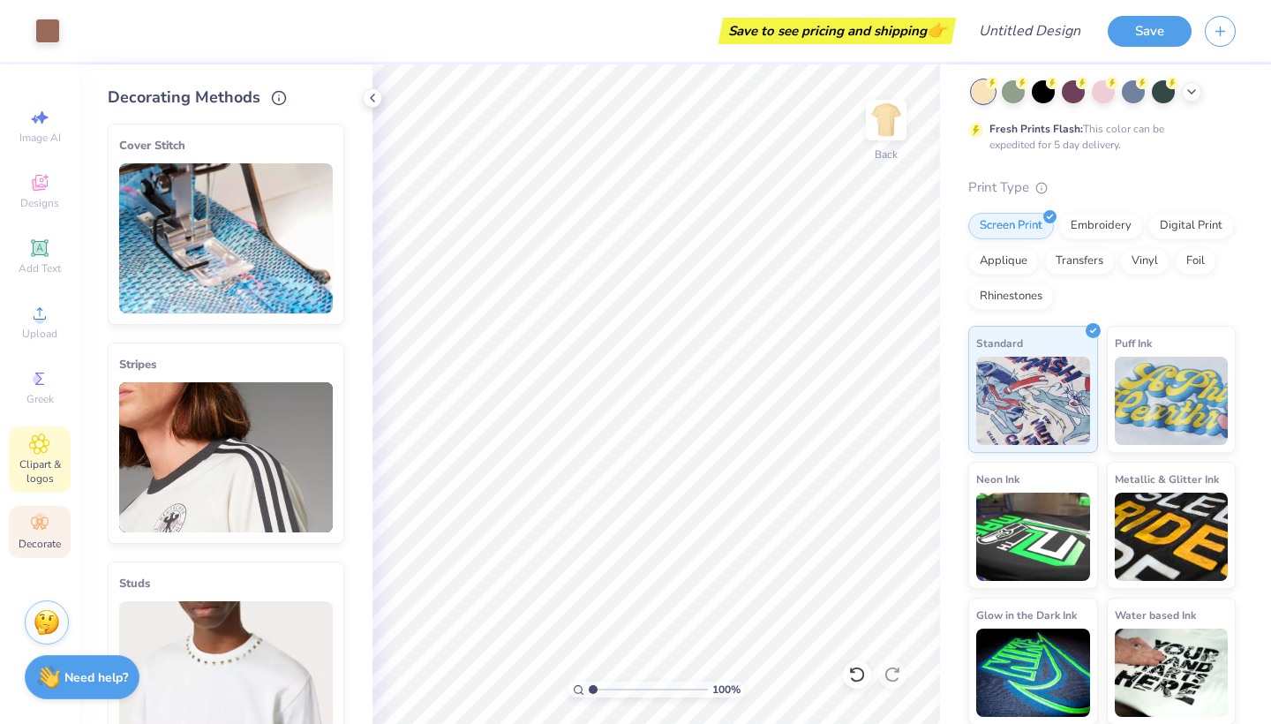
click at [36, 471] on span "Clipart & logos" at bounding box center [40, 471] width 62 height 28
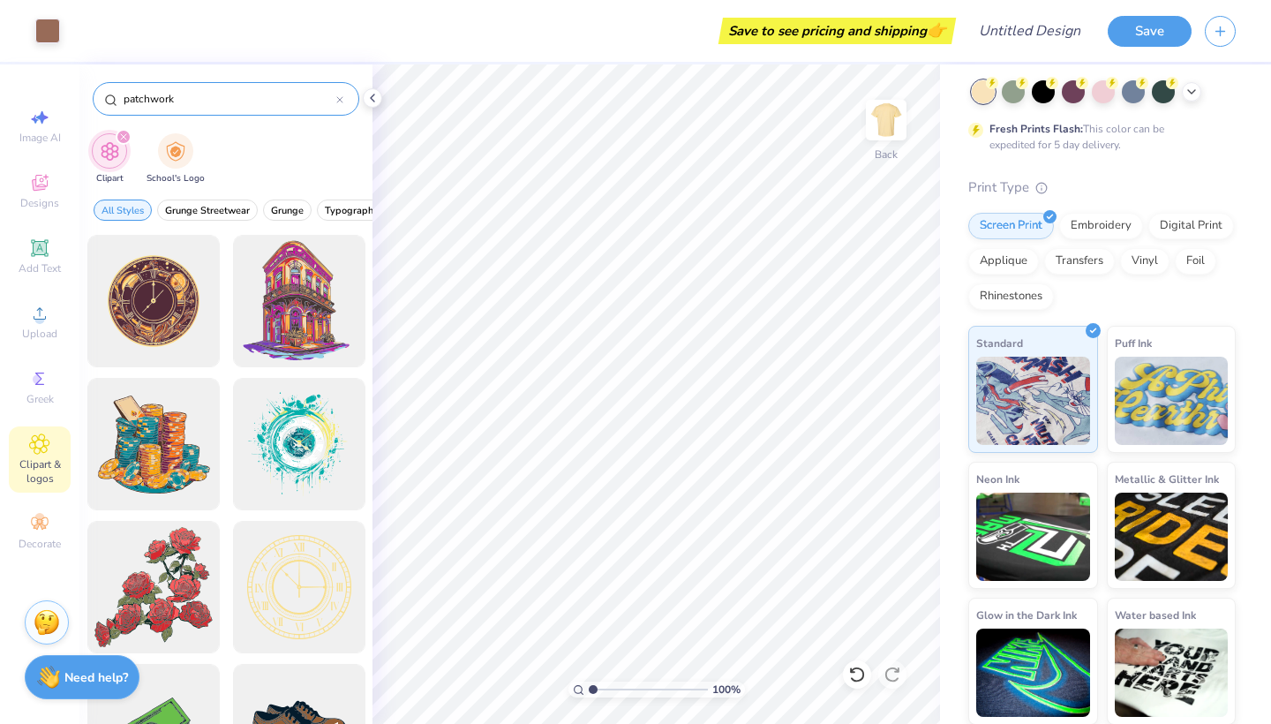
type input "patchwork"
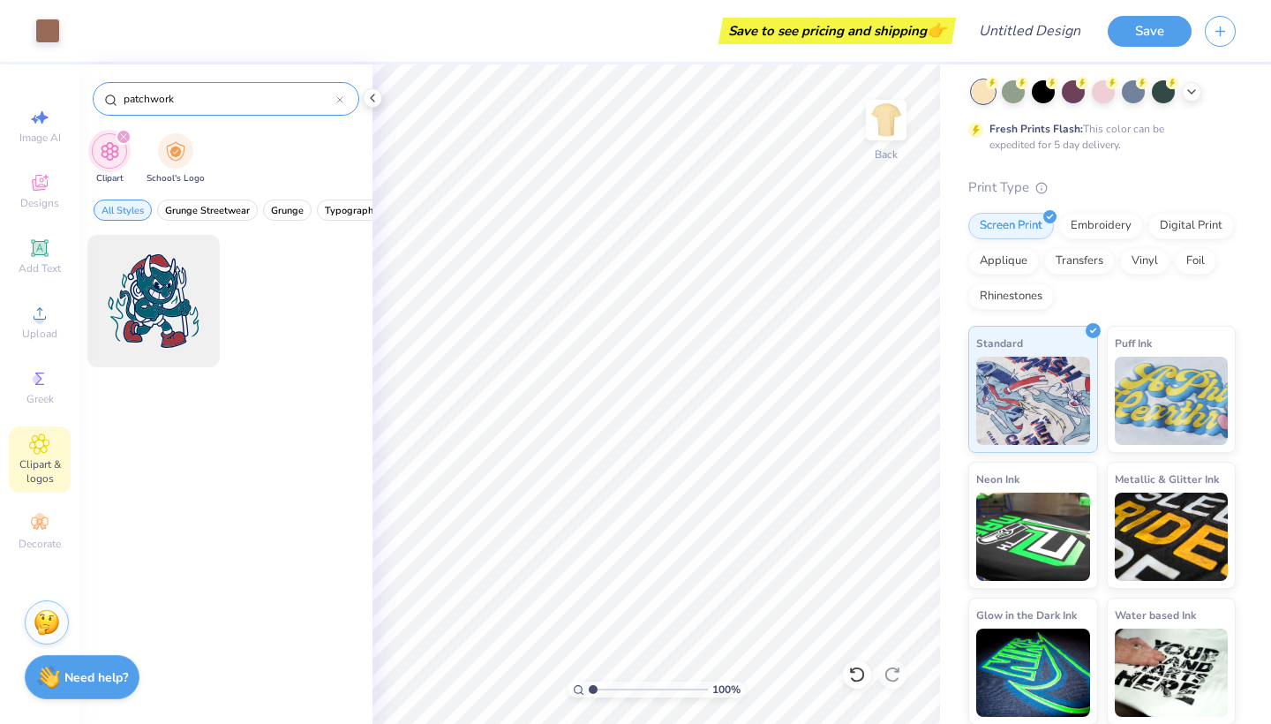
click at [337, 99] on icon at bounding box center [339, 99] width 7 height 7
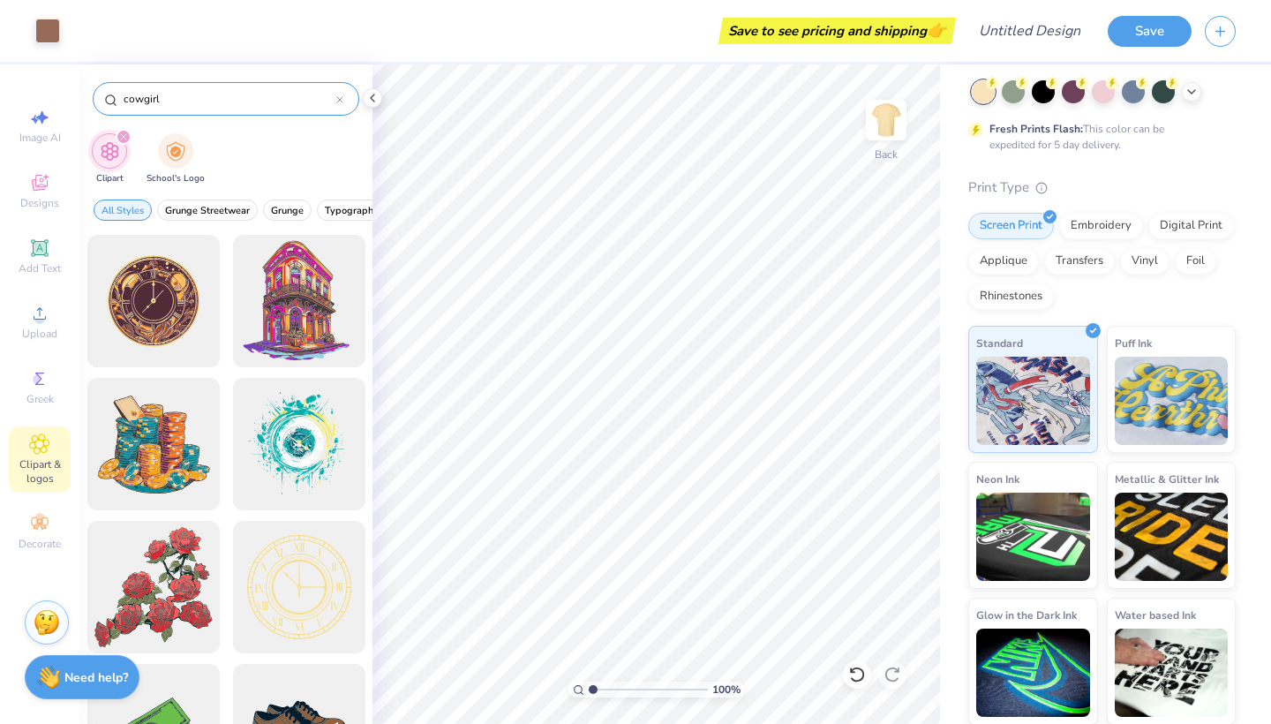
type input "cowgirl"
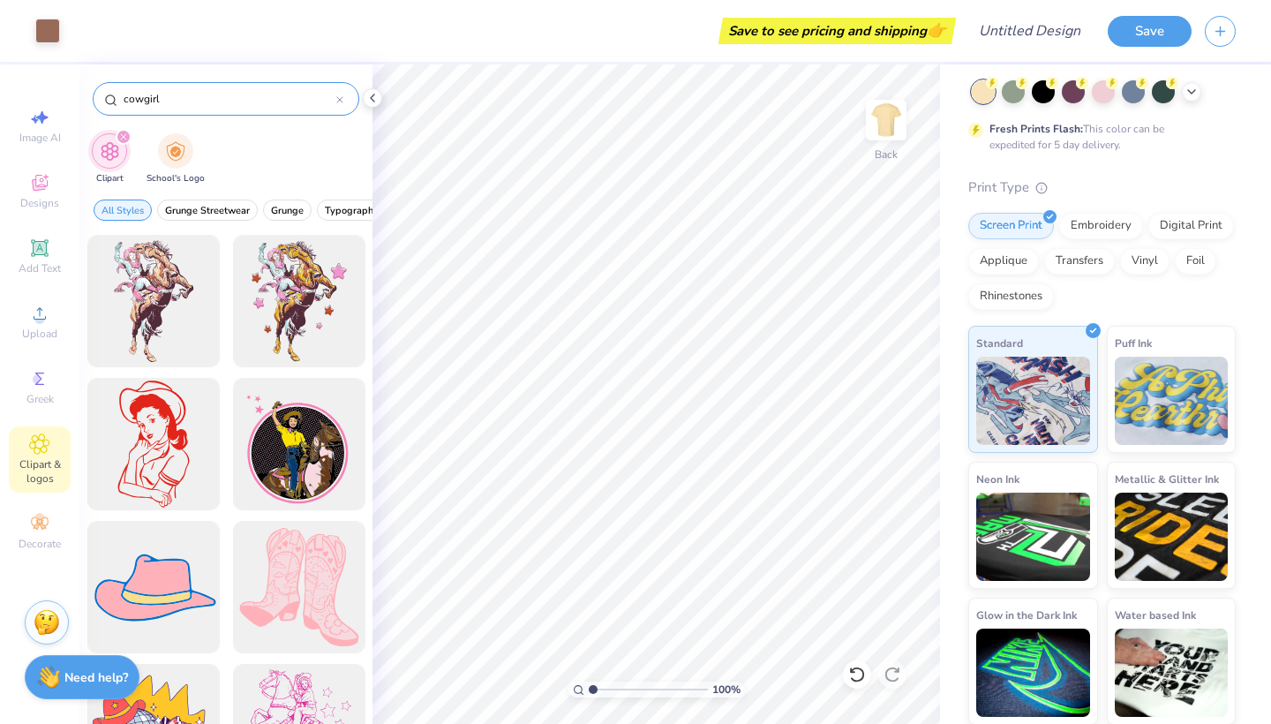
scroll to position [0, 0]
click at [36, 330] on span "Upload" at bounding box center [39, 334] width 35 height 14
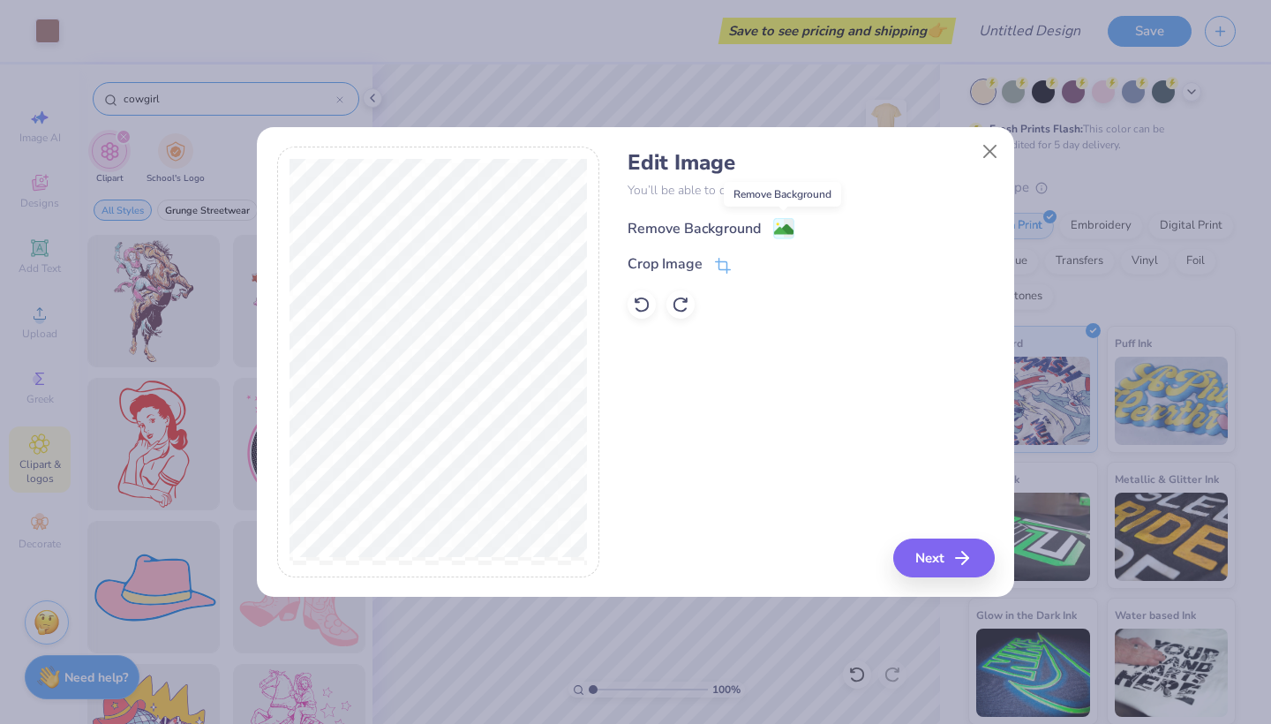
click at [781, 225] on image at bounding box center [783, 229] width 19 height 19
click at [726, 261] on icon at bounding box center [723, 267] width 16 height 16
click at [934, 552] on div "Edit Image You’ll be able to do all of this later too. Remove Background Crop I…" at bounding box center [810, 361] width 366 height 431
click at [684, 393] on div "Edit Image You’ll be able to do all of this later too. Remove Background Crop I…" at bounding box center [810, 361] width 366 height 431
click at [752, 263] on icon at bounding box center [752, 264] width 11 height 11
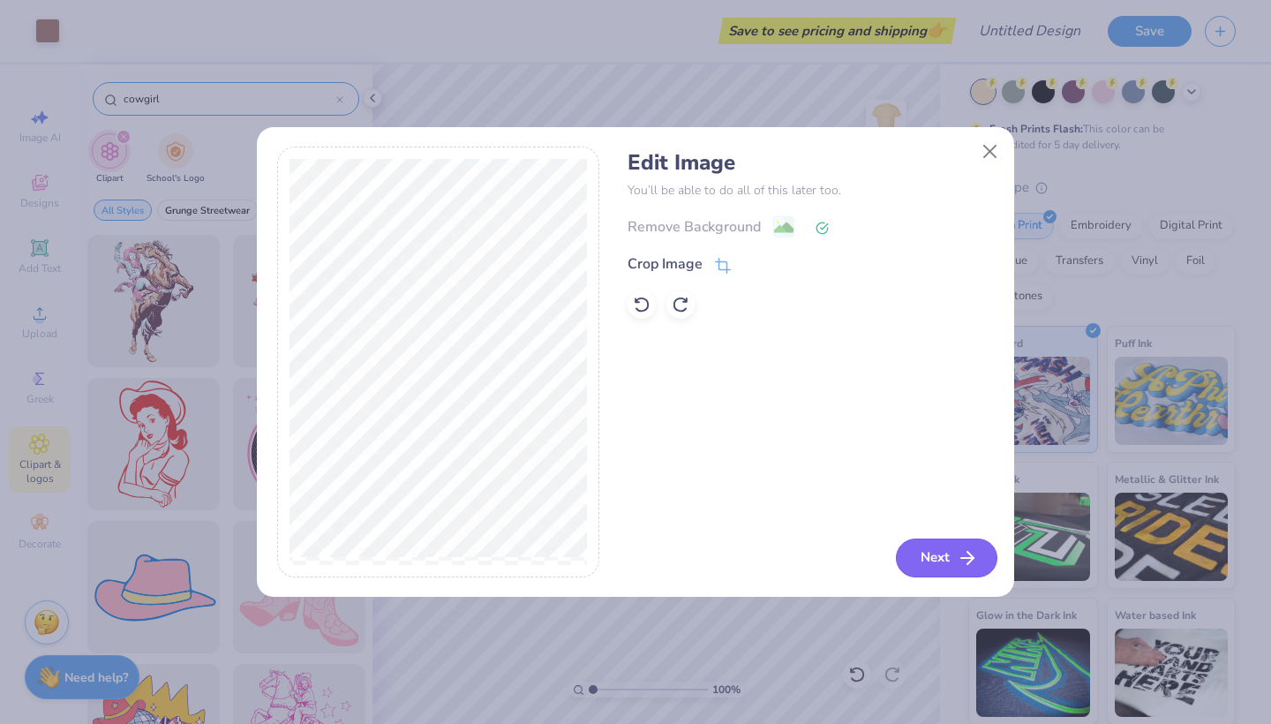
click at [927, 560] on button "Next" at bounding box center [946, 557] width 101 height 39
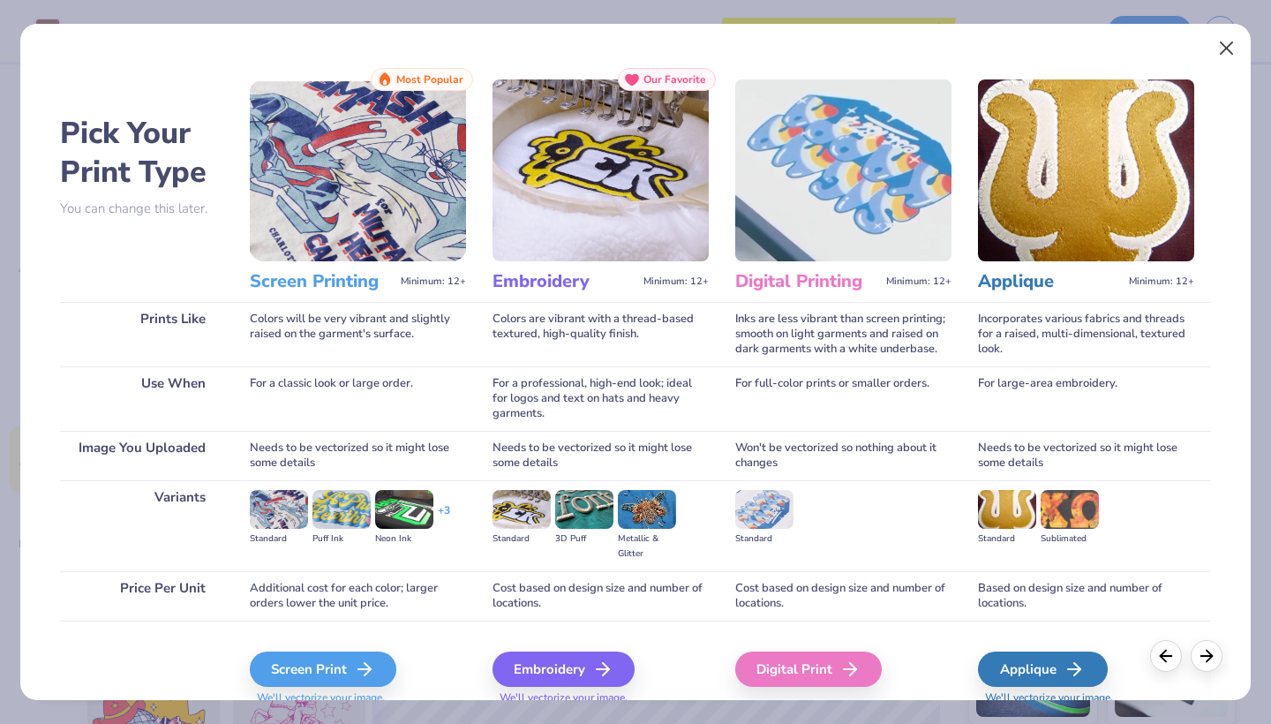
click at [1226, 39] on button "Close" at bounding box center [1227, 49] width 34 height 34
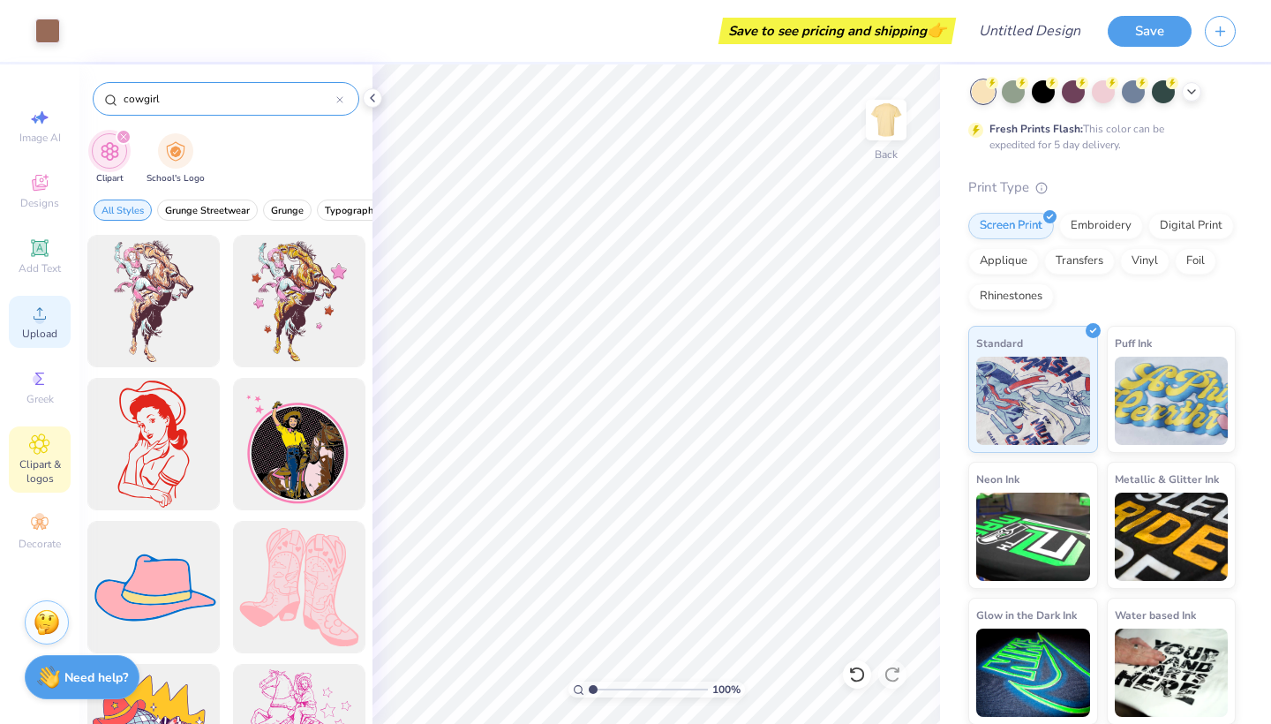
click at [37, 324] on div "Upload" at bounding box center [40, 322] width 62 height 52
click at [35, 319] on icon at bounding box center [40, 313] width 12 height 12
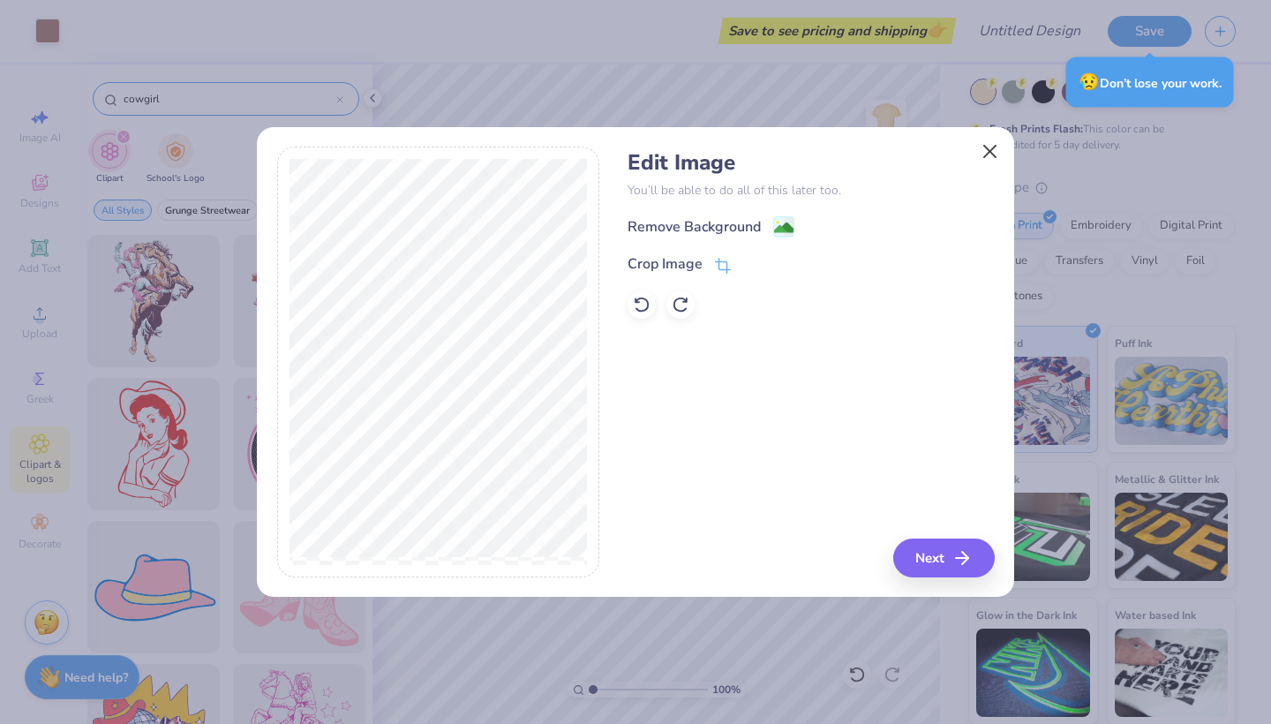
click at [990, 158] on button "Close" at bounding box center [990, 151] width 34 height 34
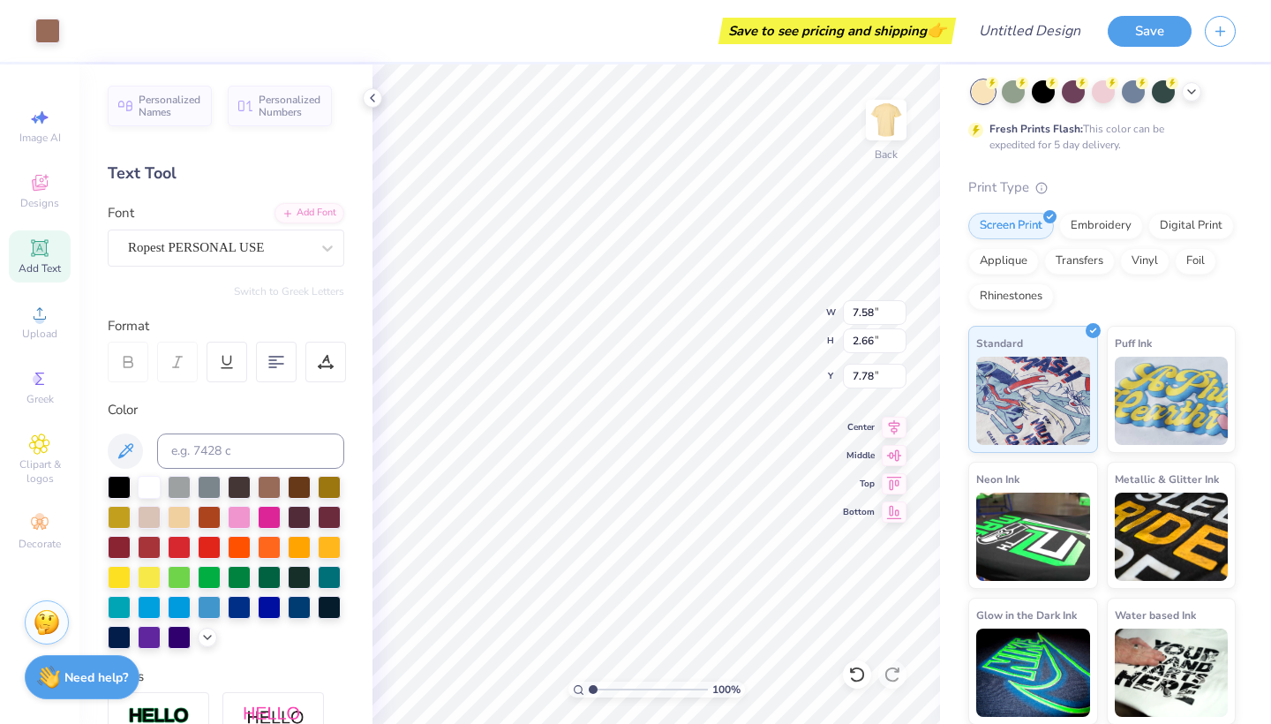
type input "7.58"
type input "2.66"
type input "7.78"
click at [887, 131] on img at bounding box center [886, 120] width 71 height 71
click at [886, 131] on div at bounding box center [885, 119] width 81 height 81
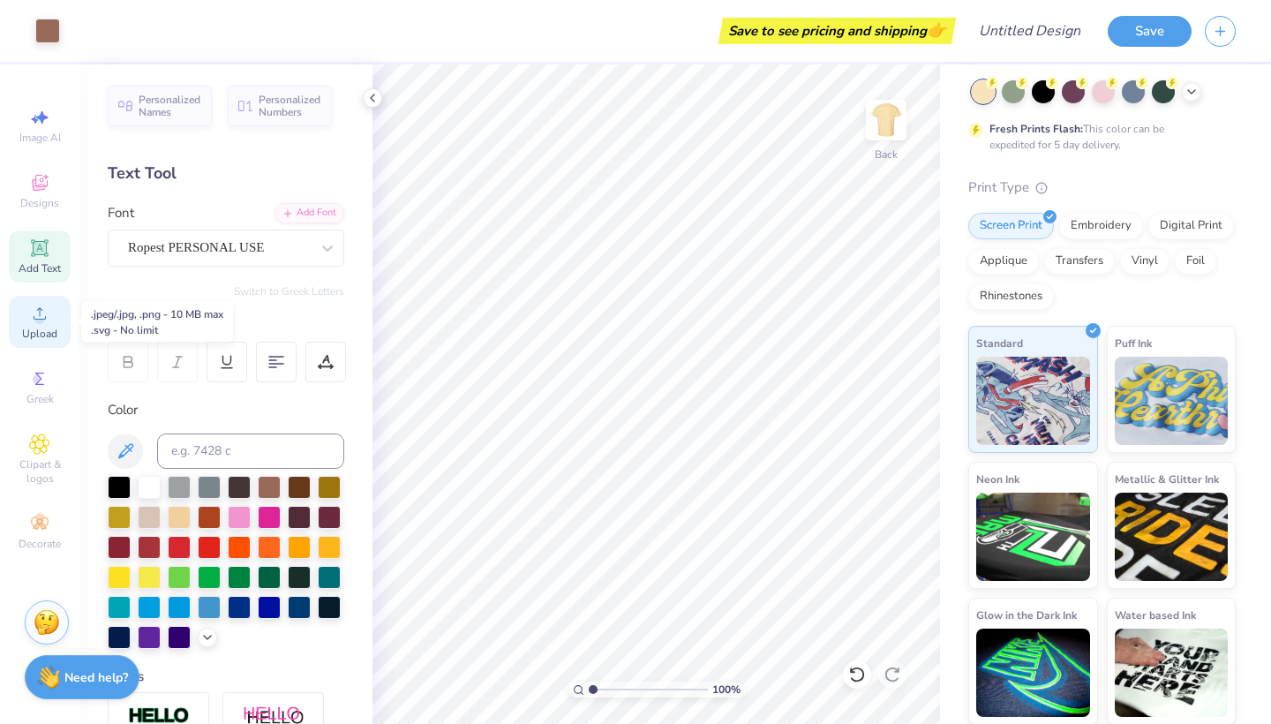
click at [41, 306] on icon at bounding box center [39, 313] width 21 height 21
click at [31, 333] on span "Upload" at bounding box center [39, 334] width 35 height 14
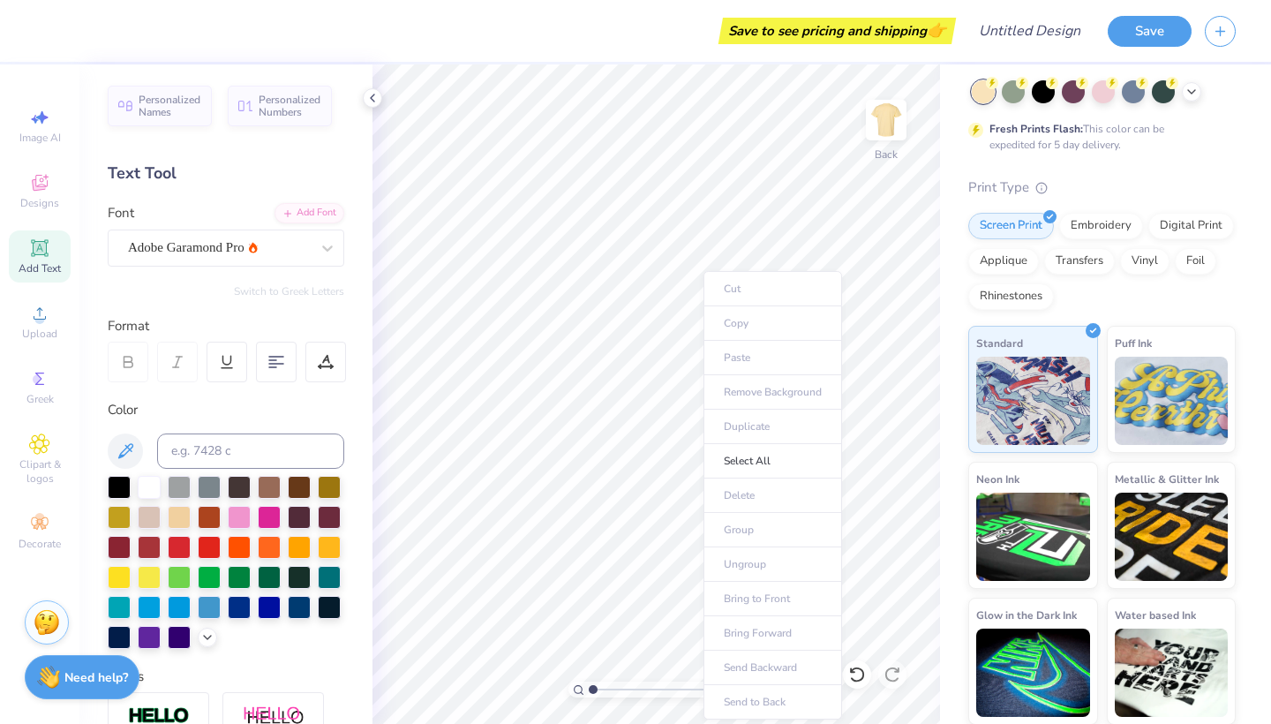
click at [735, 360] on ul "Cut Copy Paste Remove Background Duplicate Select All Delete Group Ungroup Brin…" at bounding box center [772, 495] width 139 height 448
click at [47, 327] on span "Upload" at bounding box center [39, 334] width 35 height 14
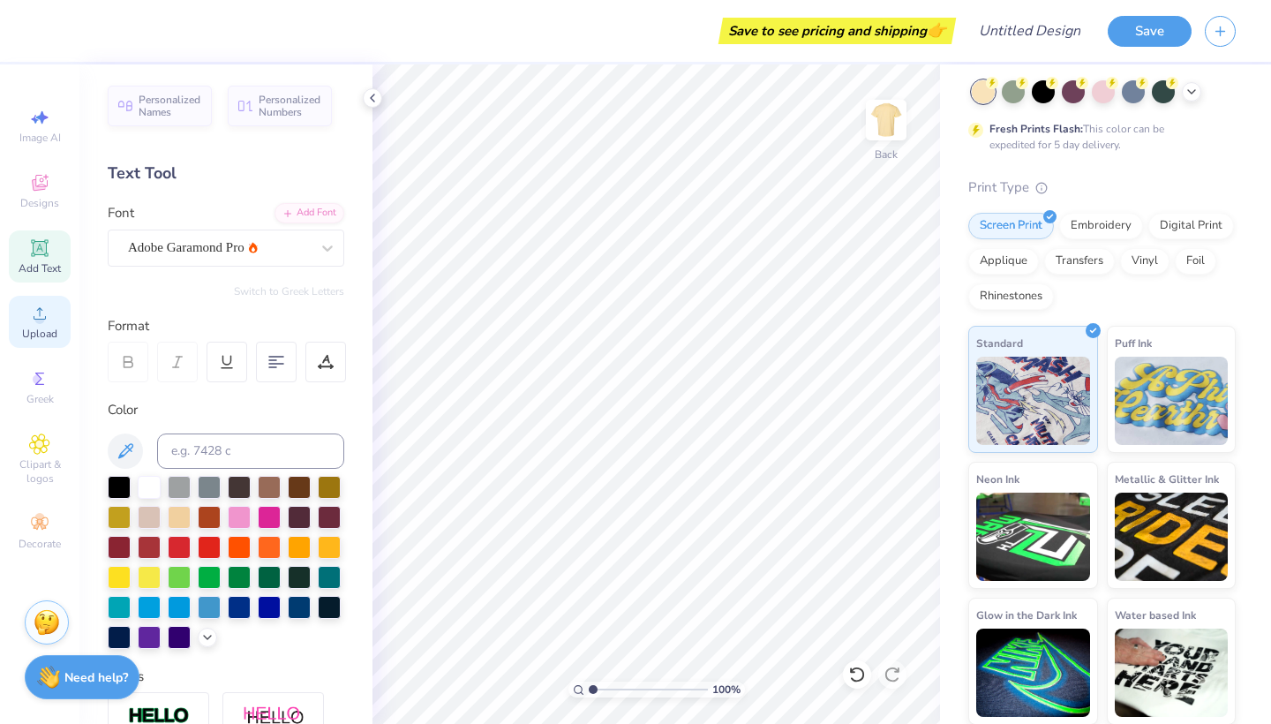
click at [30, 327] on span "Upload" at bounding box center [39, 334] width 35 height 14
click at [42, 327] on span "Upload" at bounding box center [39, 334] width 35 height 14
click at [55, 325] on div "Upload" at bounding box center [40, 322] width 62 height 52
click at [41, 327] on span "Upload" at bounding box center [39, 334] width 35 height 14
click at [377, 95] on icon at bounding box center [372, 98] width 14 height 14
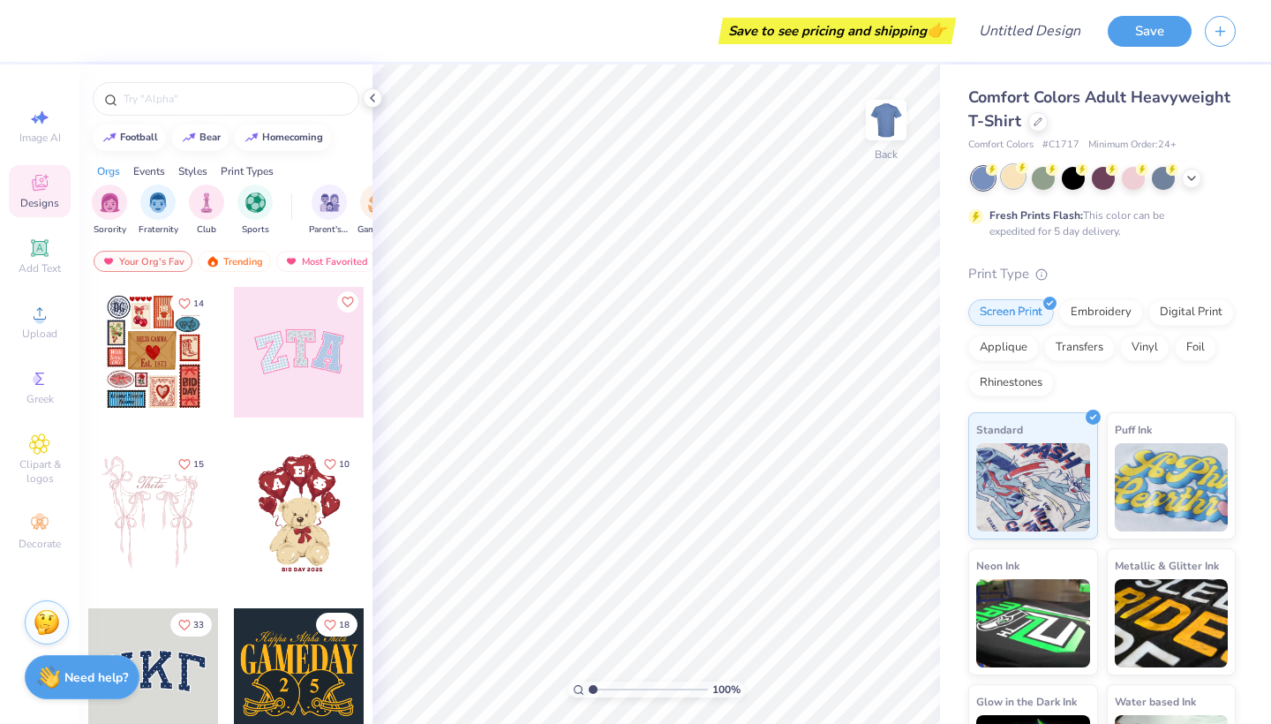
click at [1010, 184] on div at bounding box center [1013, 176] width 23 height 23
click at [1030, 122] on div at bounding box center [1037, 119] width 19 height 19
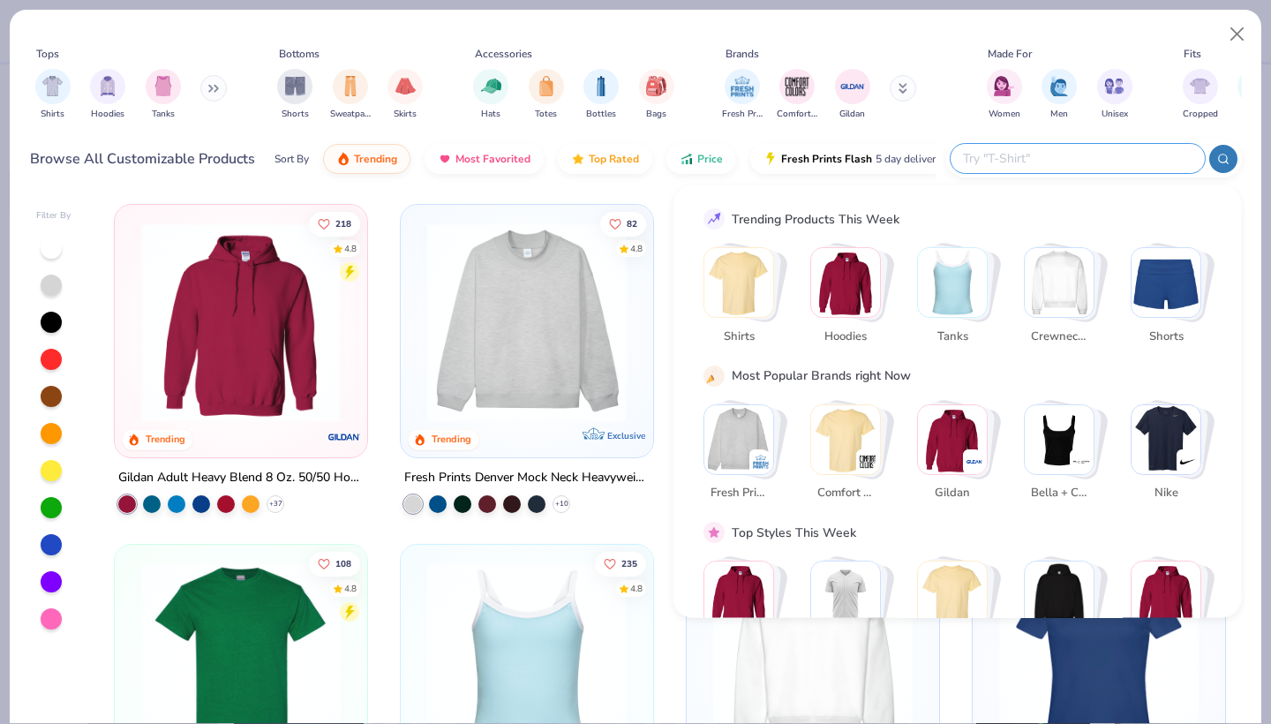
click at [1081, 164] on input "text" at bounding box center [1076, 158] width 231 height 20
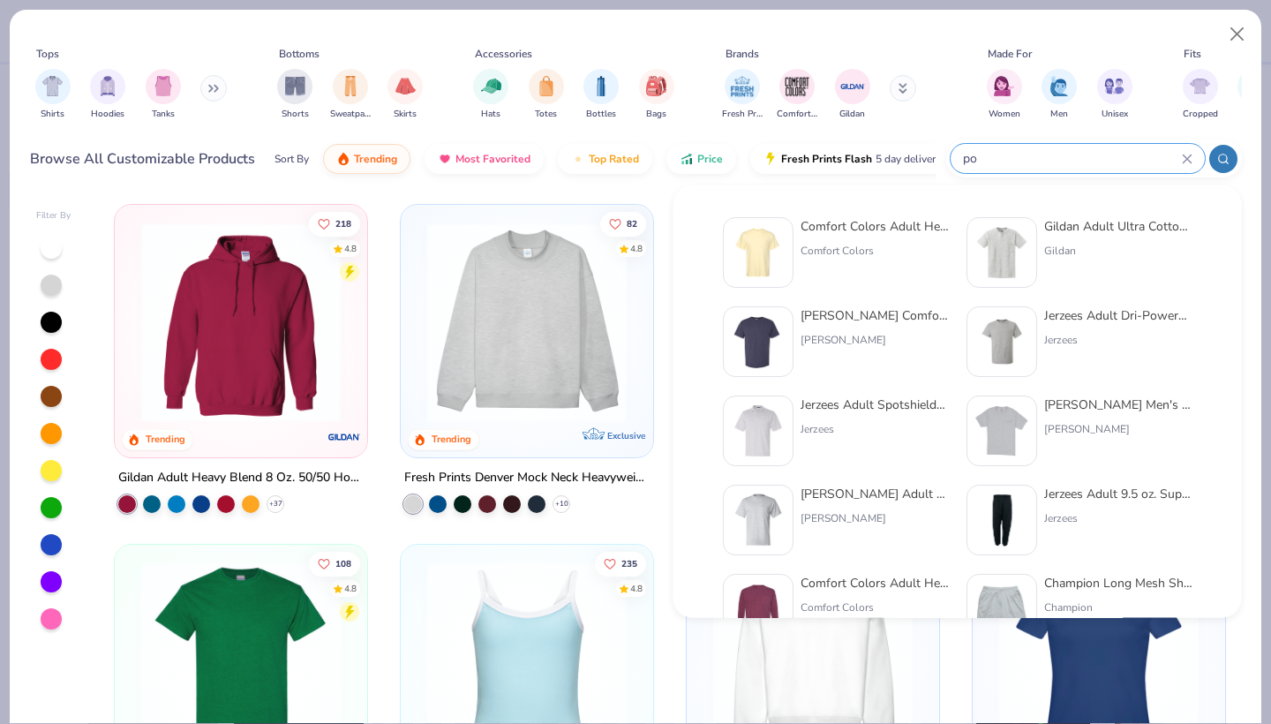
type input "p"
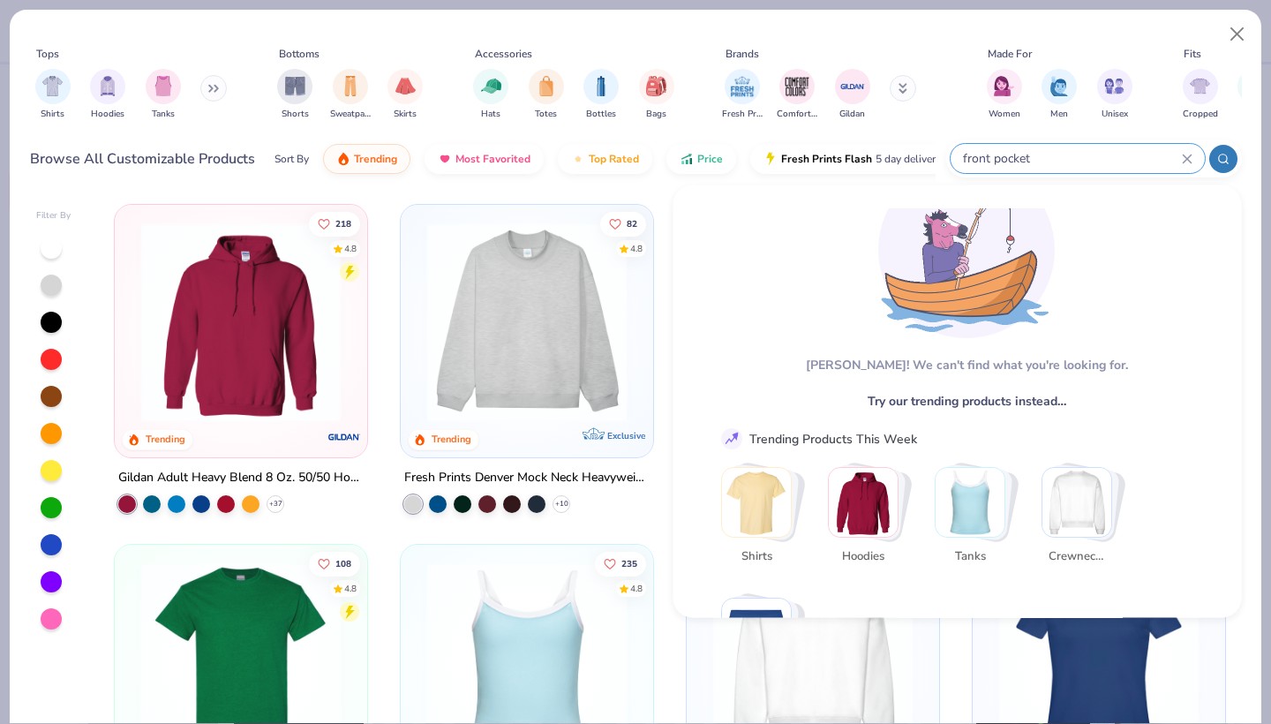
scroll to position [64, 0]
type input "front pocket"
click at [49, 87] on img "filter for Shirts" at bounding box center [52, 84] width 20 height 20
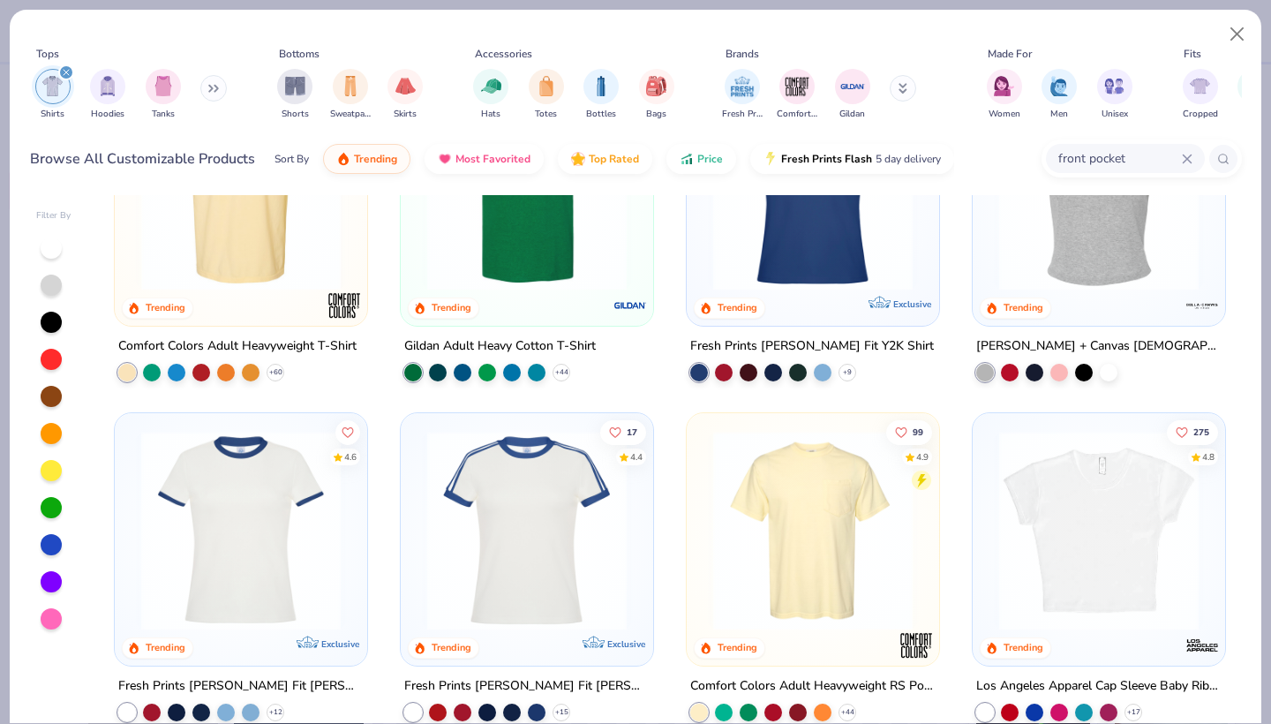
scroll to position [162, 0]
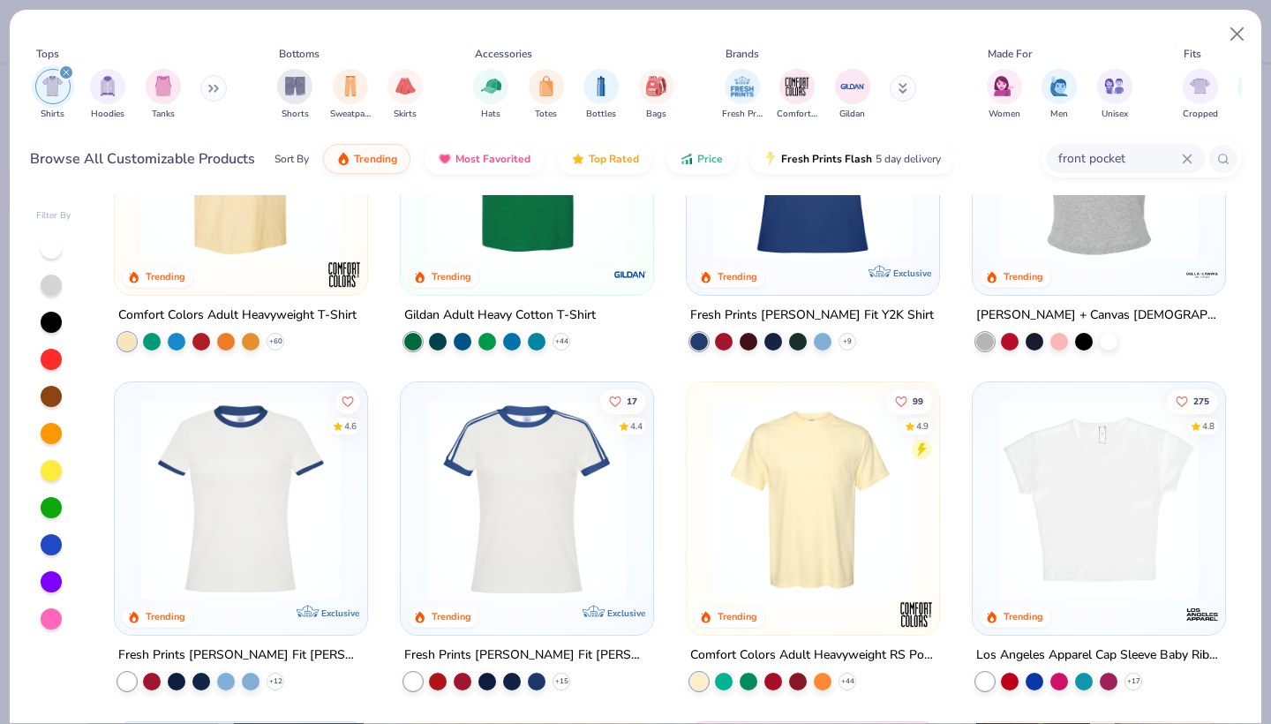
click at [210, 214] on img at bounding box center [240, 159] width 217 height 199
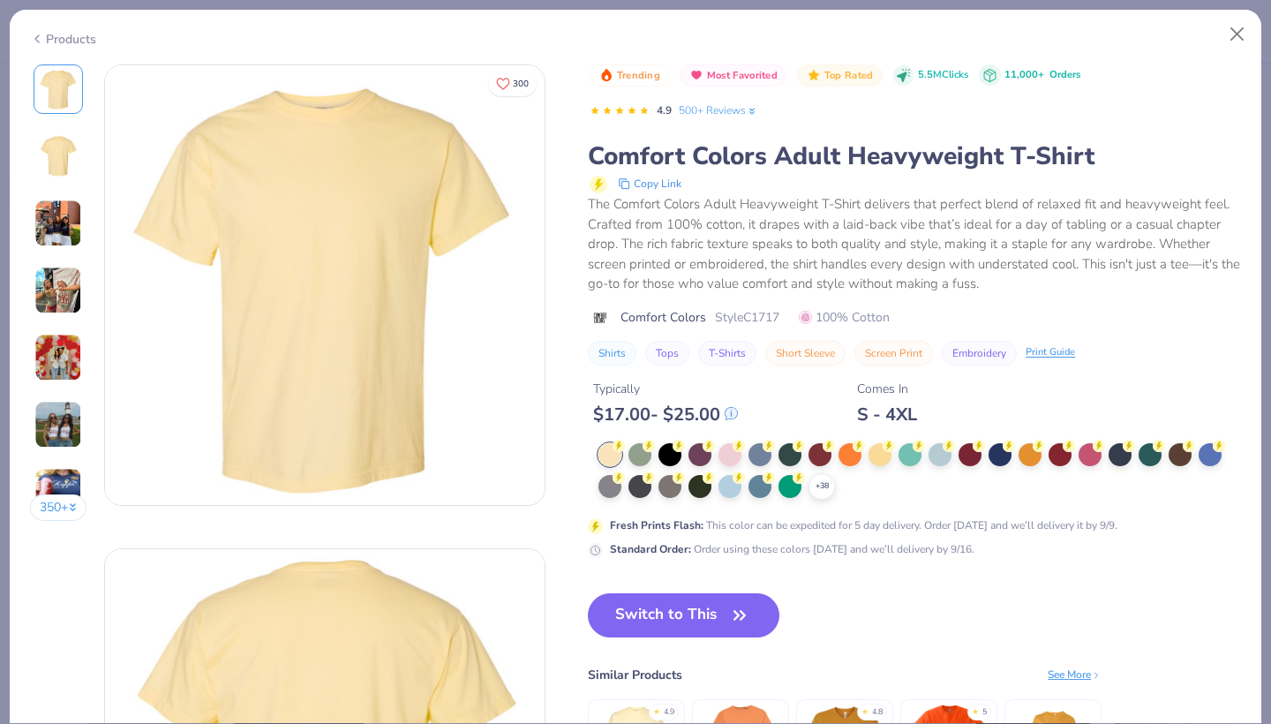
click at [41, 364] on img at bounding box center [58, 358] width 48 height 48
click at [1228, 30] on button "Close" at bounding box center [1238, 35] width 34 height 34
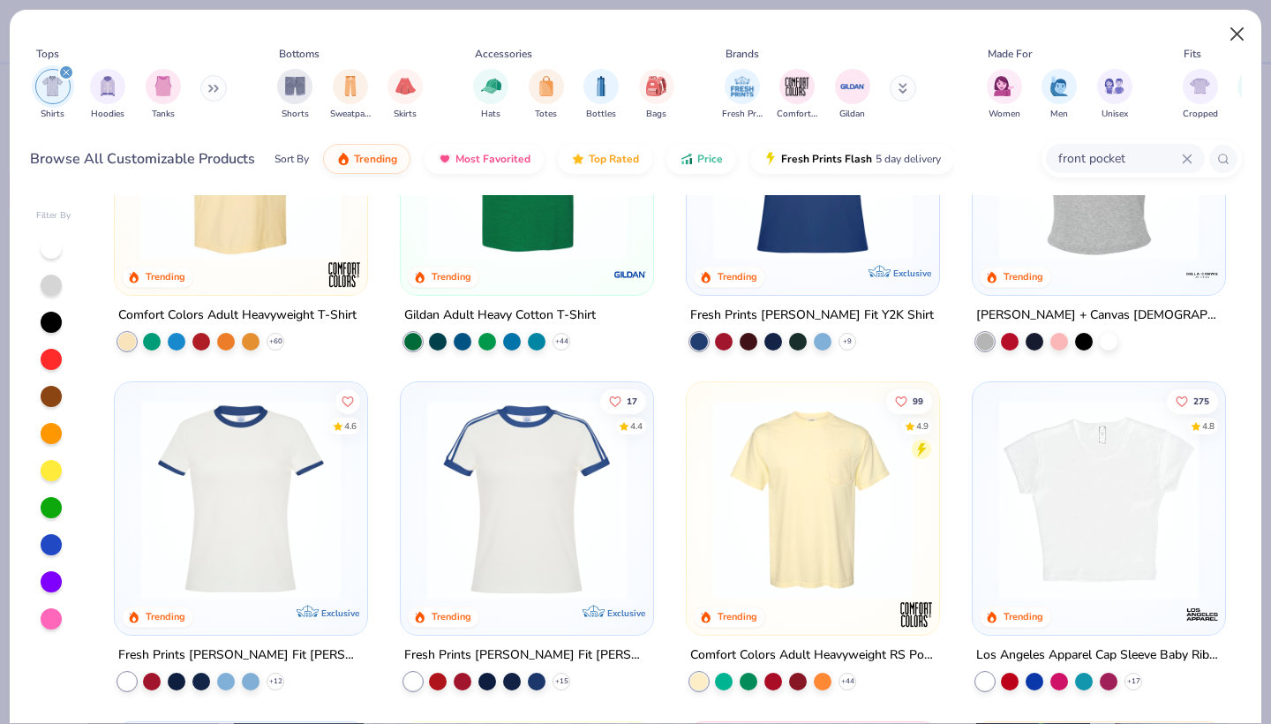
click at [1240, 33] on button "Close" at bounding box center [1238, 35] width 34 height 34
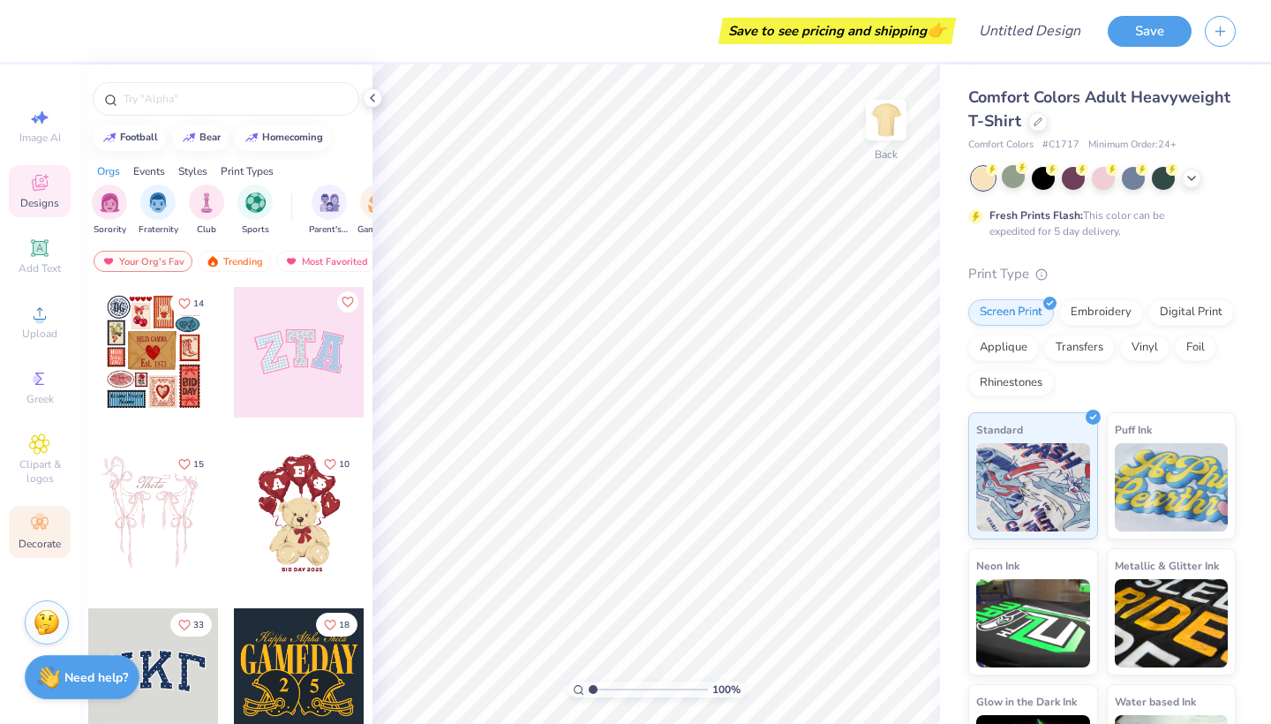
click at [28, 542] on span "Decorate" at bounding box center [40, 544] width 42 height 14
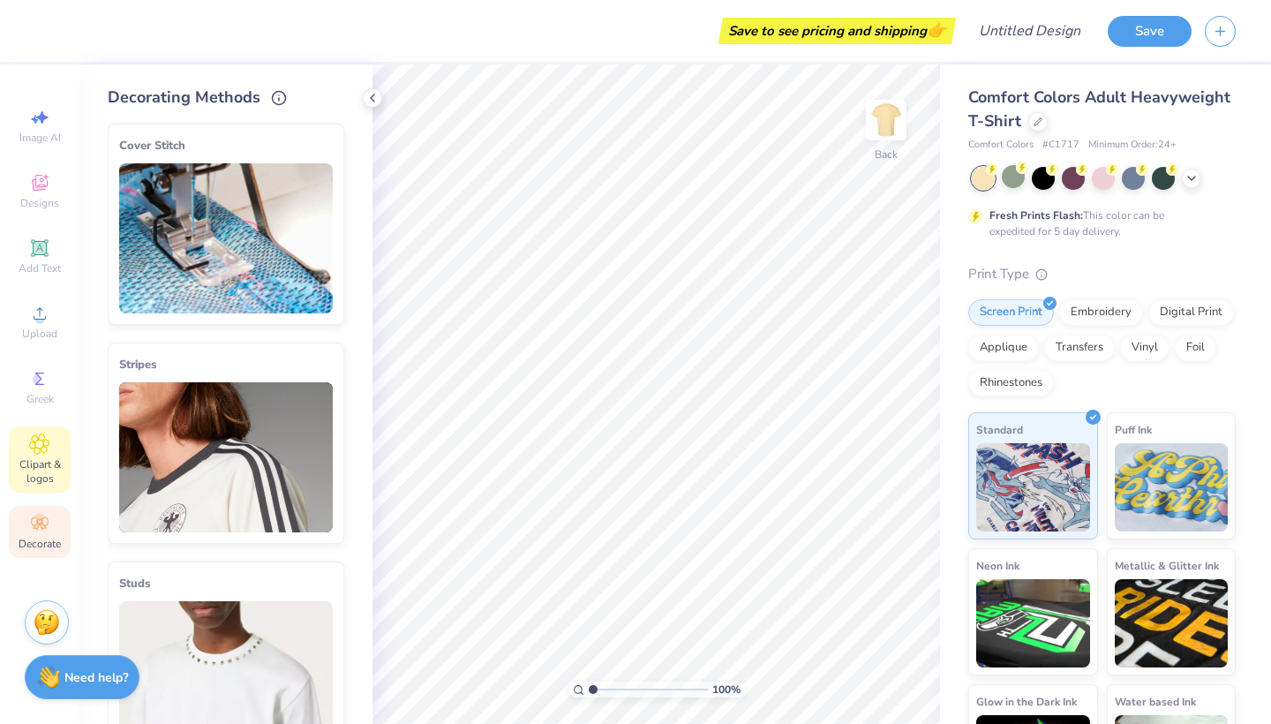
click at [31, 436] on icon at bounding box center [39, 443] width 20 height 21
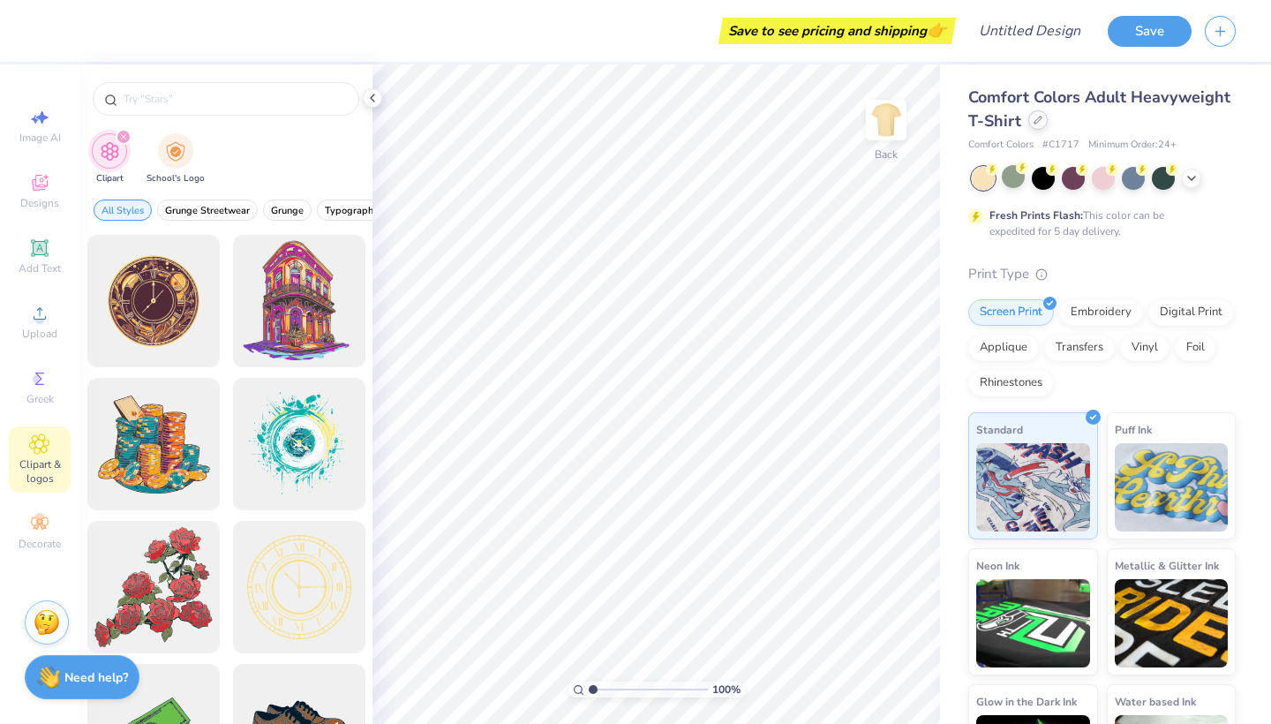
click at [1035, 126] on div at bounding box center [1037, 119] width 19 height 19
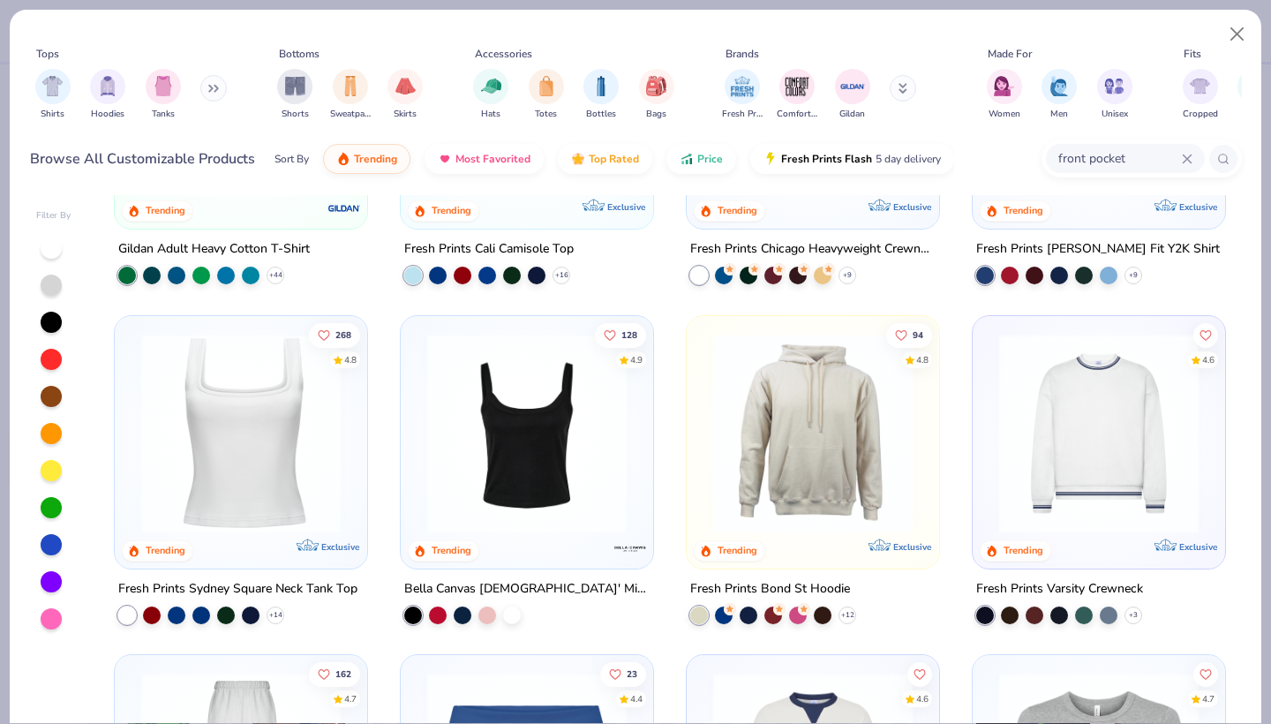
scroll to position [601, 0]
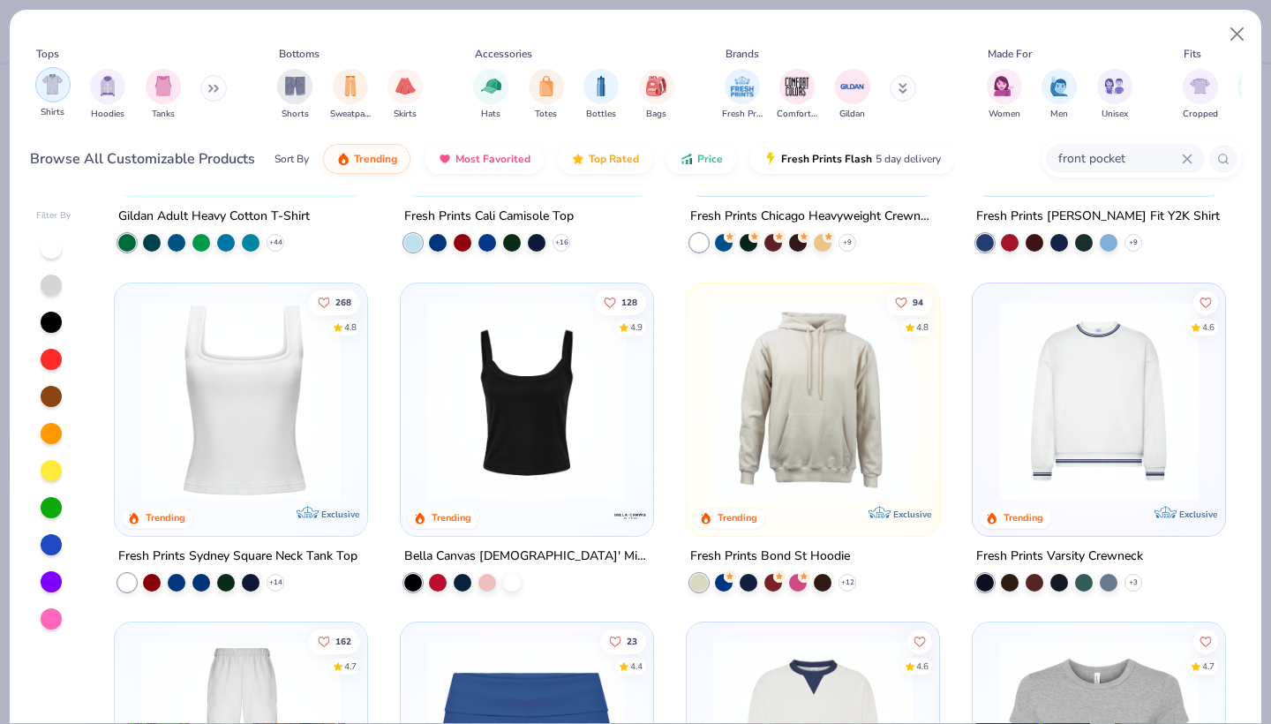
click at [49, 101] on div "filter for Shirts" at bounding box center [52, 84] width 35 height 35
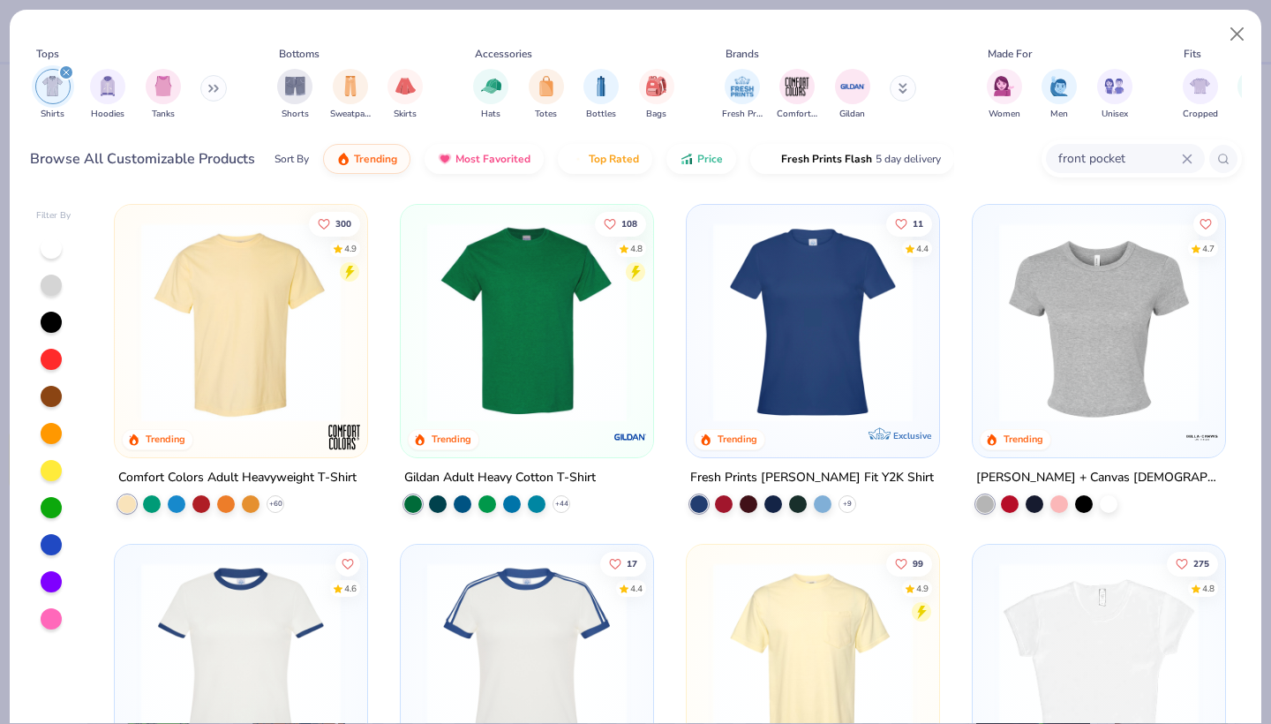
click at [212, 81] on button at bounding box center [213, 88] width 26 height 26
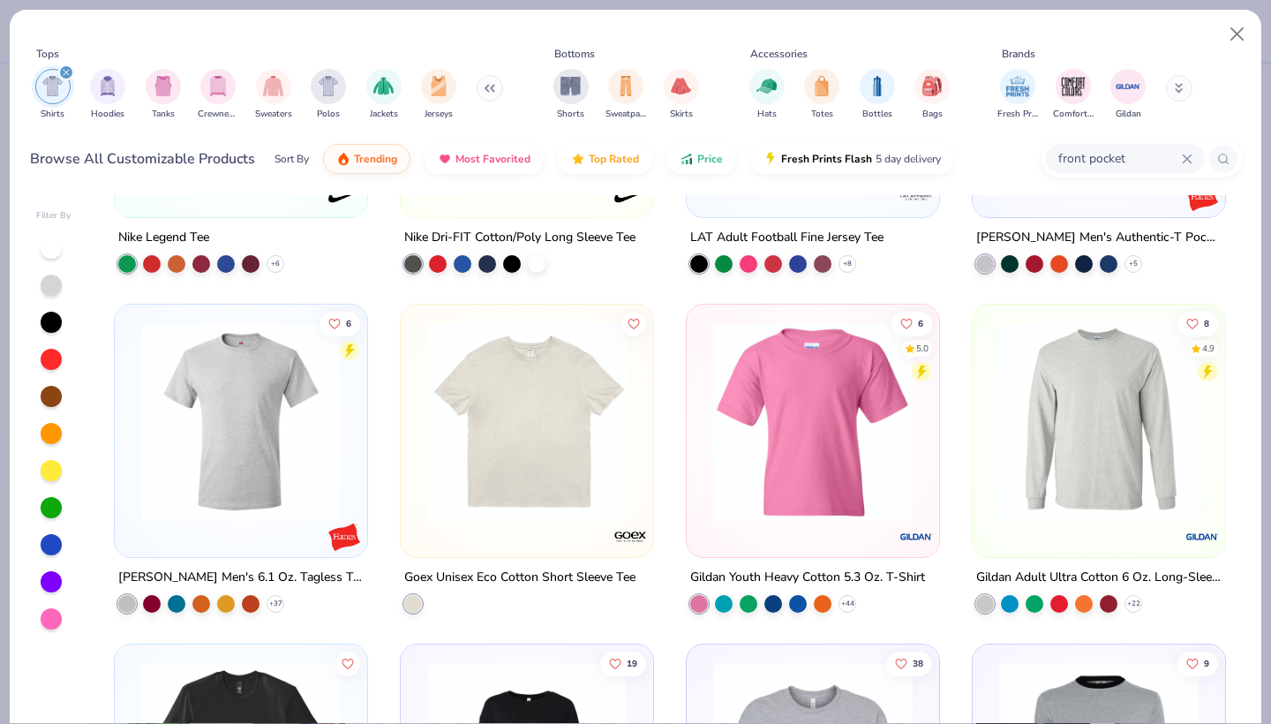
scroll to position [2957, 0]
click at [1122, 81] on img "filter for Gildan" at bounding box center [1128, 84] width 26 height 26
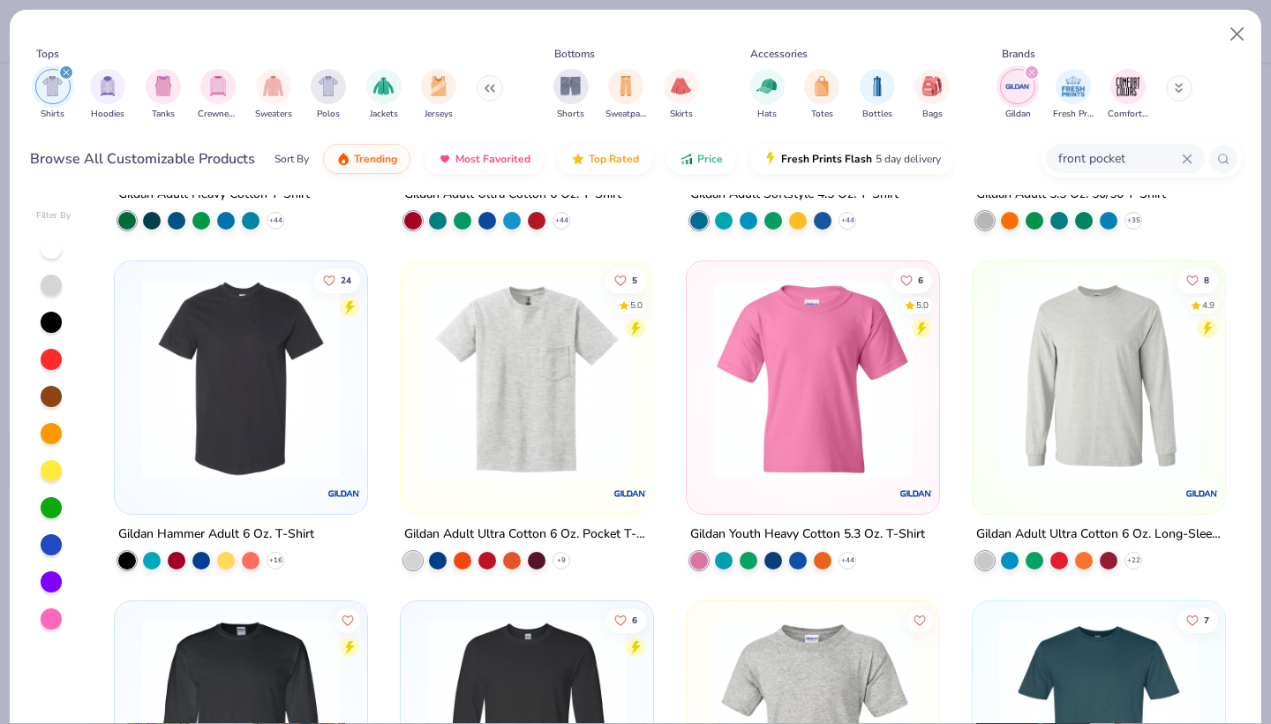
scroll to position [285, 0]
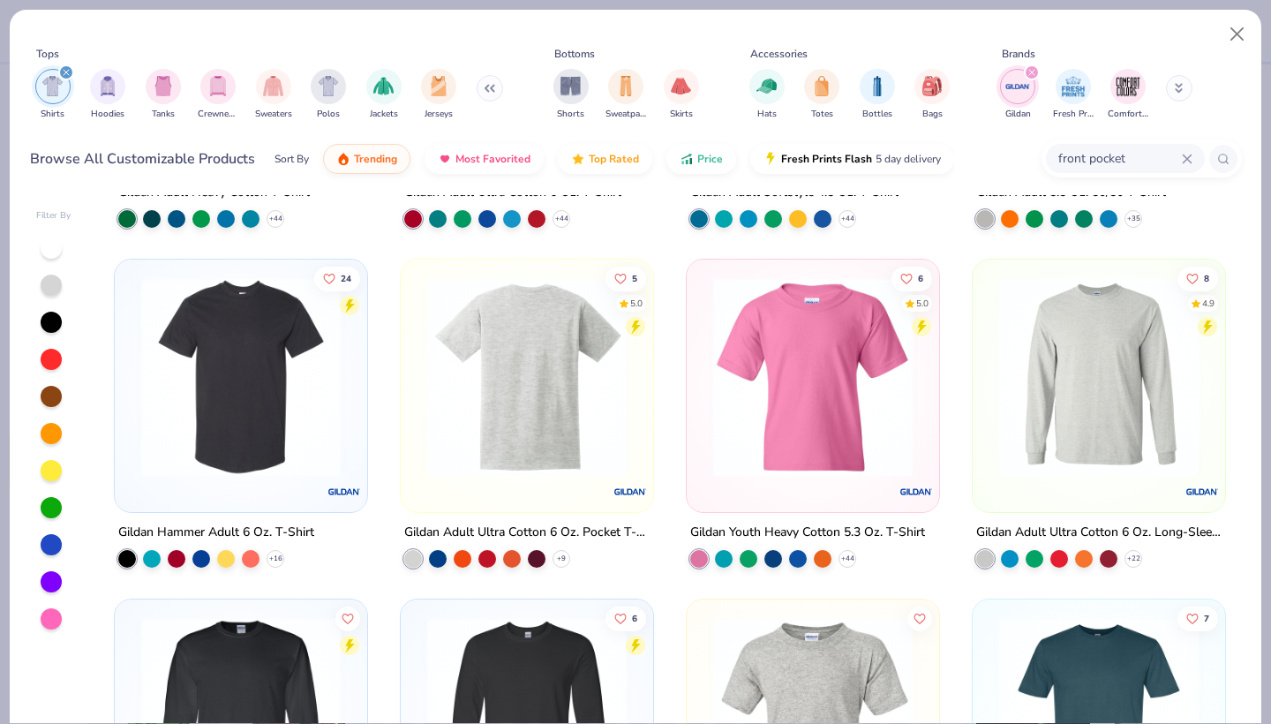
click at [527, 424] on div at bounding box center [526, 376] width 650 height 199
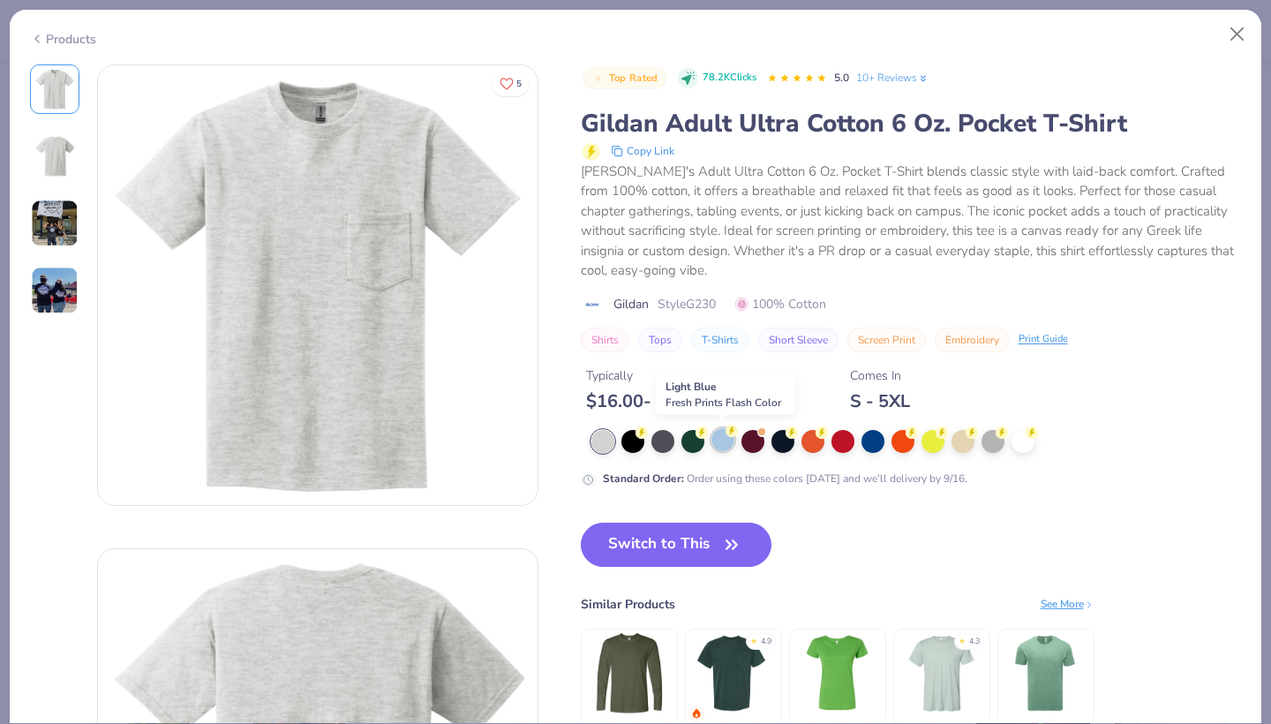
click at [718, 435] on div at bounding box center [722, 439] width 23 height 23
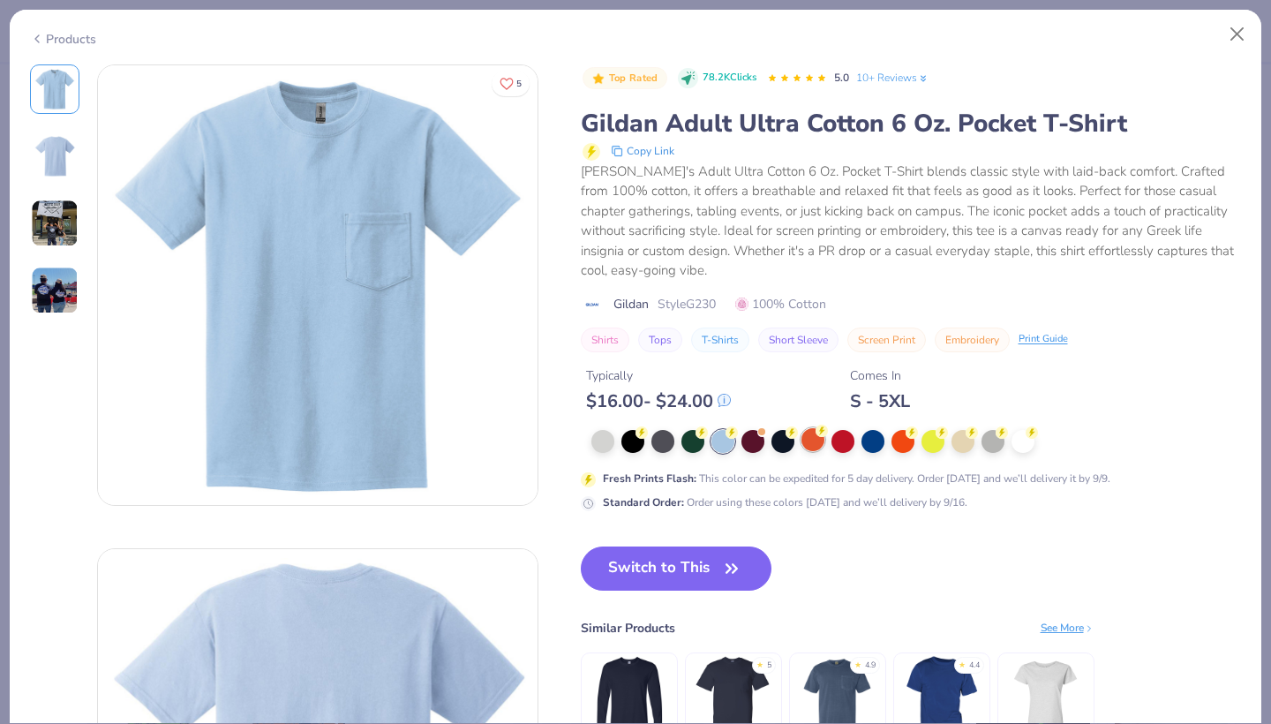
click at [826, 432] on icon at bounding box center [821, 430] width 12 height 12
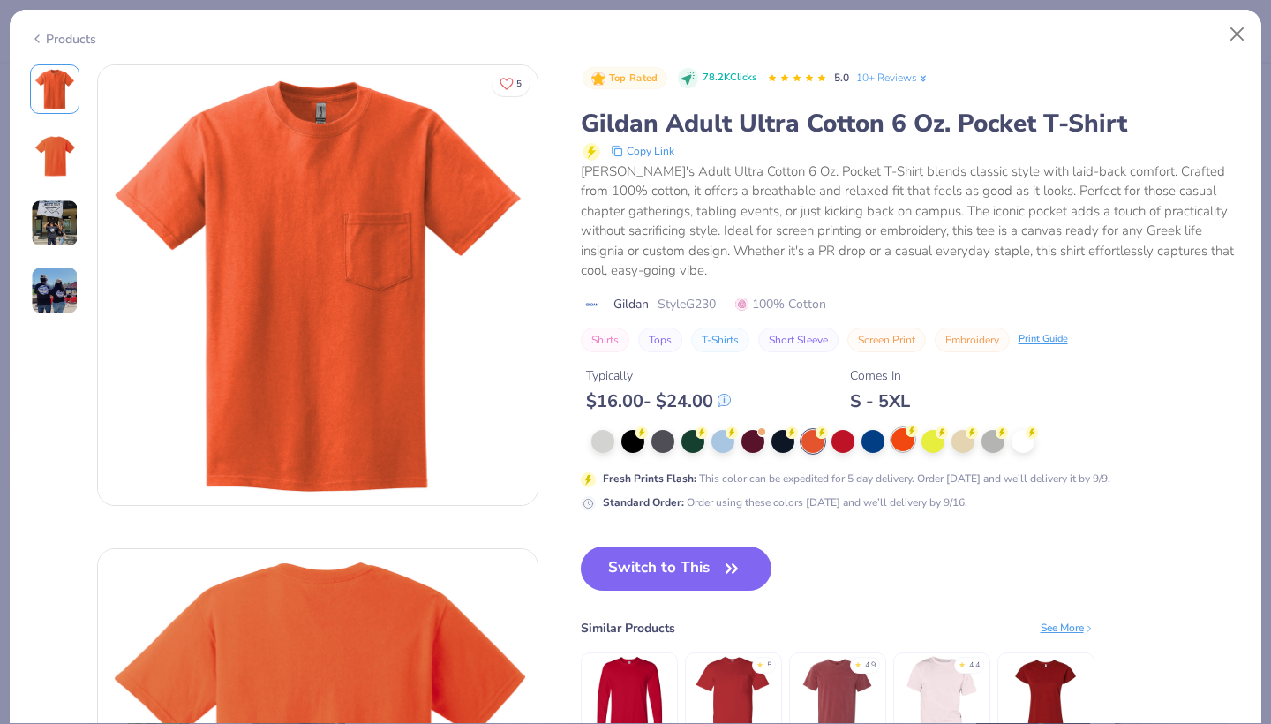
click at [916, 432] on icon at bounding box center [911, 430] width 12 height 12
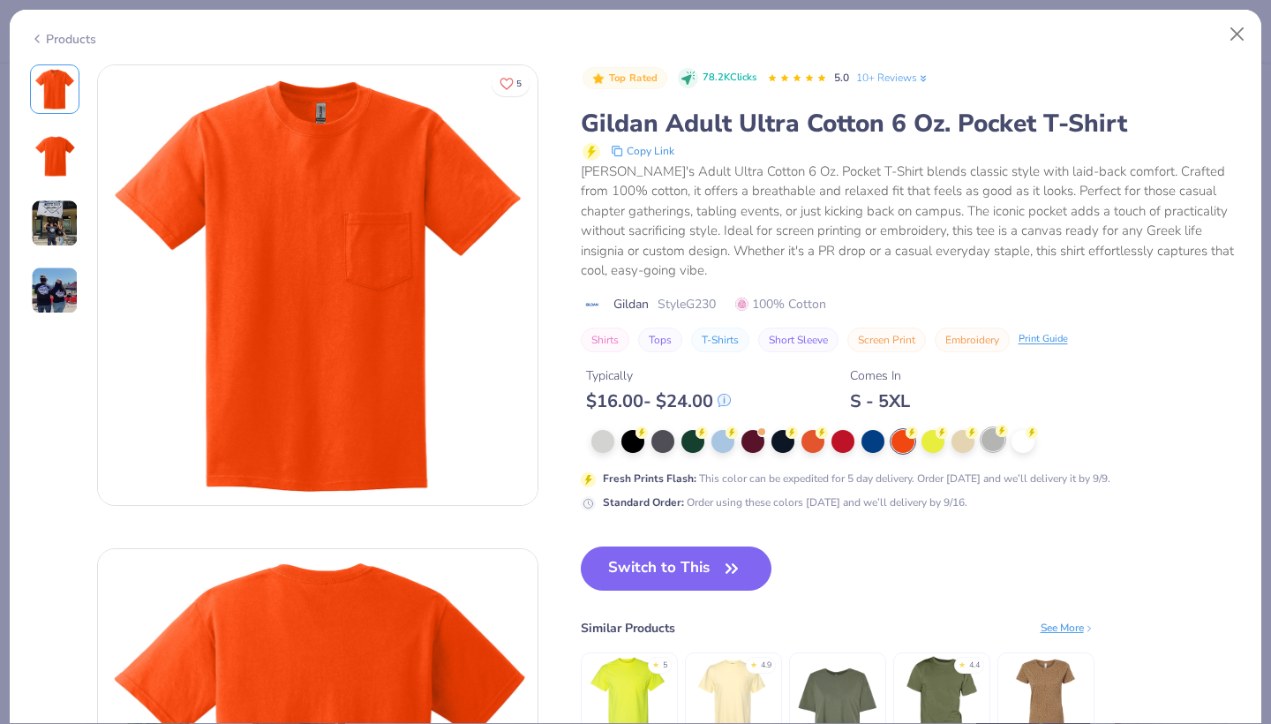
click at [1000, 436] on div at bounding box center [992, 439] width 23 height 23
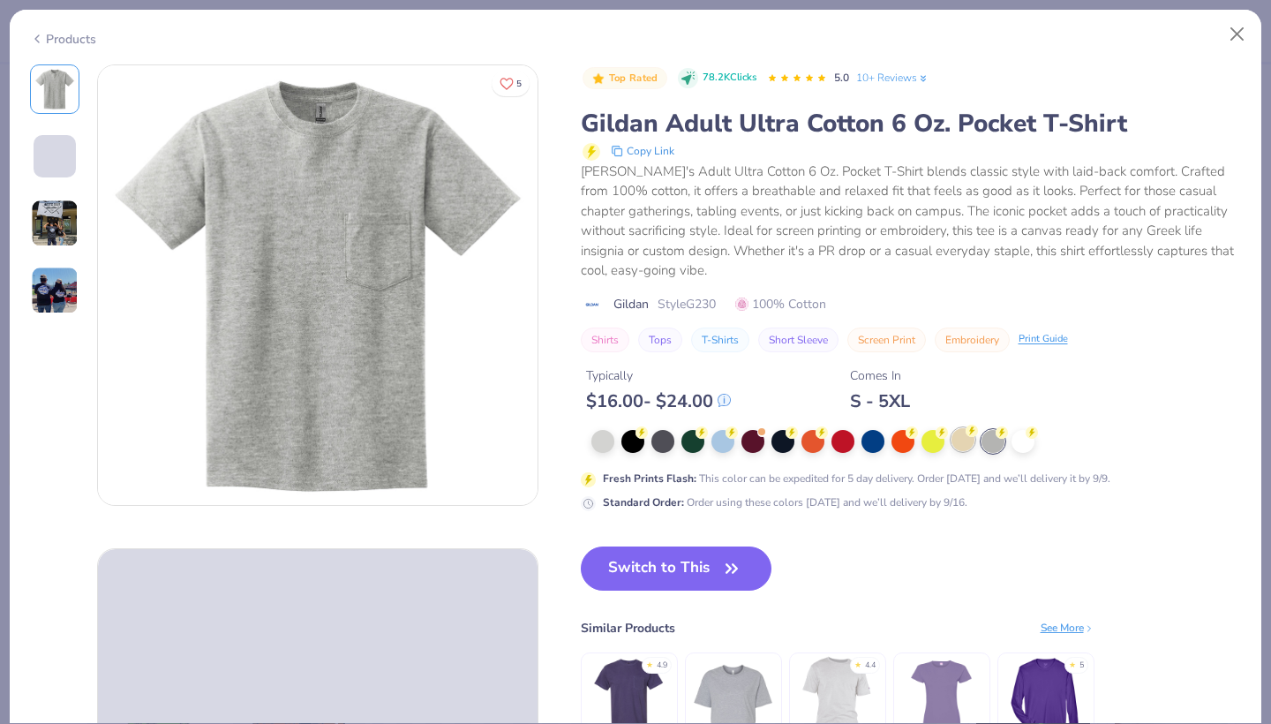
click at [952, 436] on div at bounding box center [962, 439] width 23 height 23
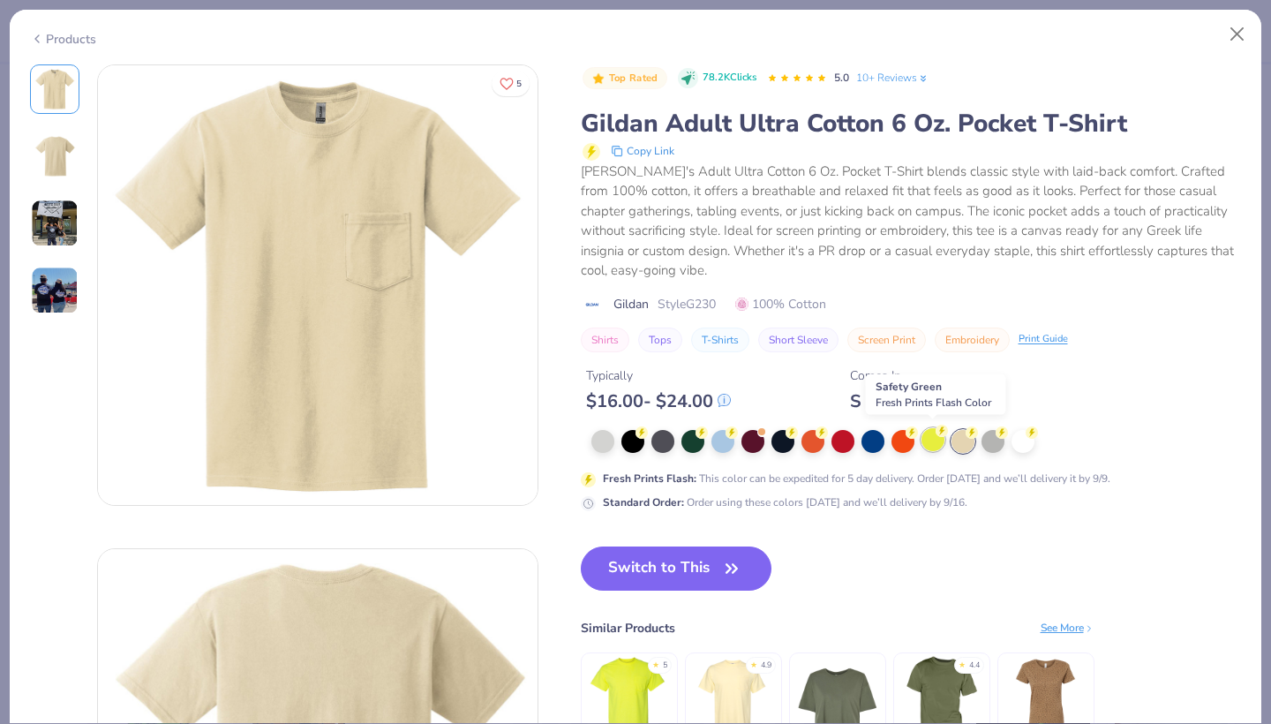
click at [924, 436] on div at bounding box center [932, 439] width 23 height 23
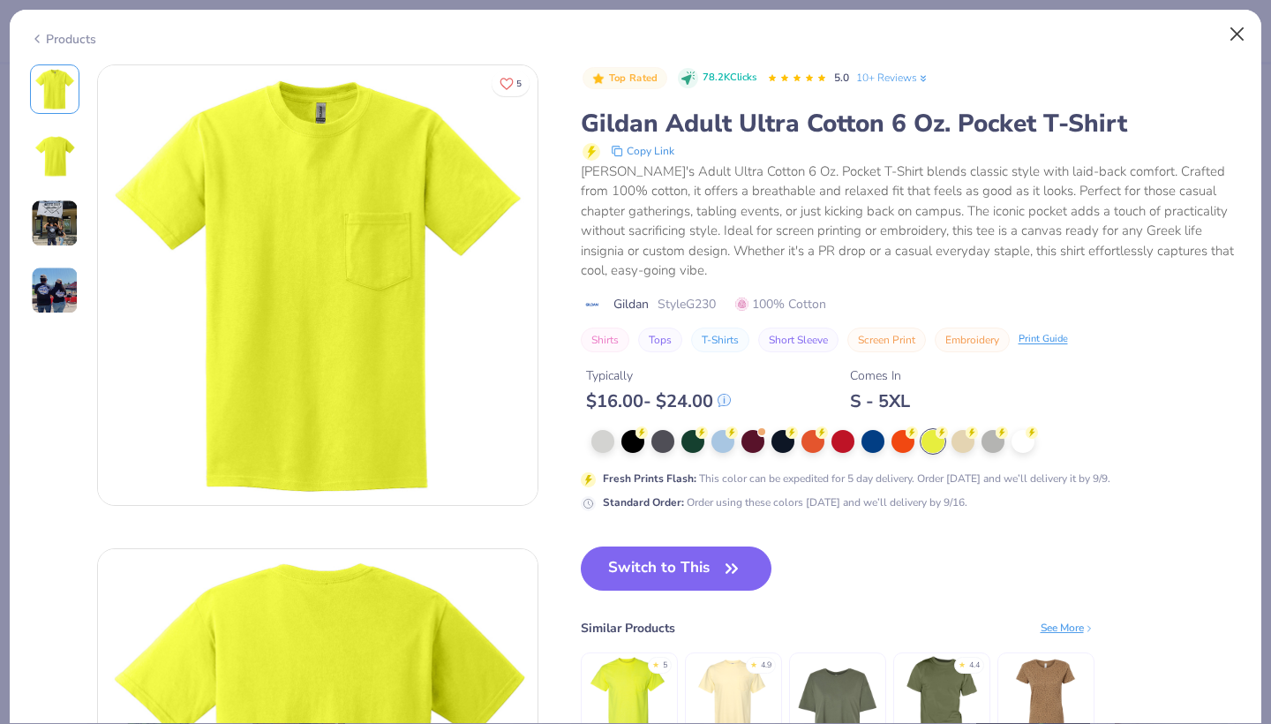
click at [1241, 22] on button "Close" at bounding box center [1238, 35] width 34 height 34
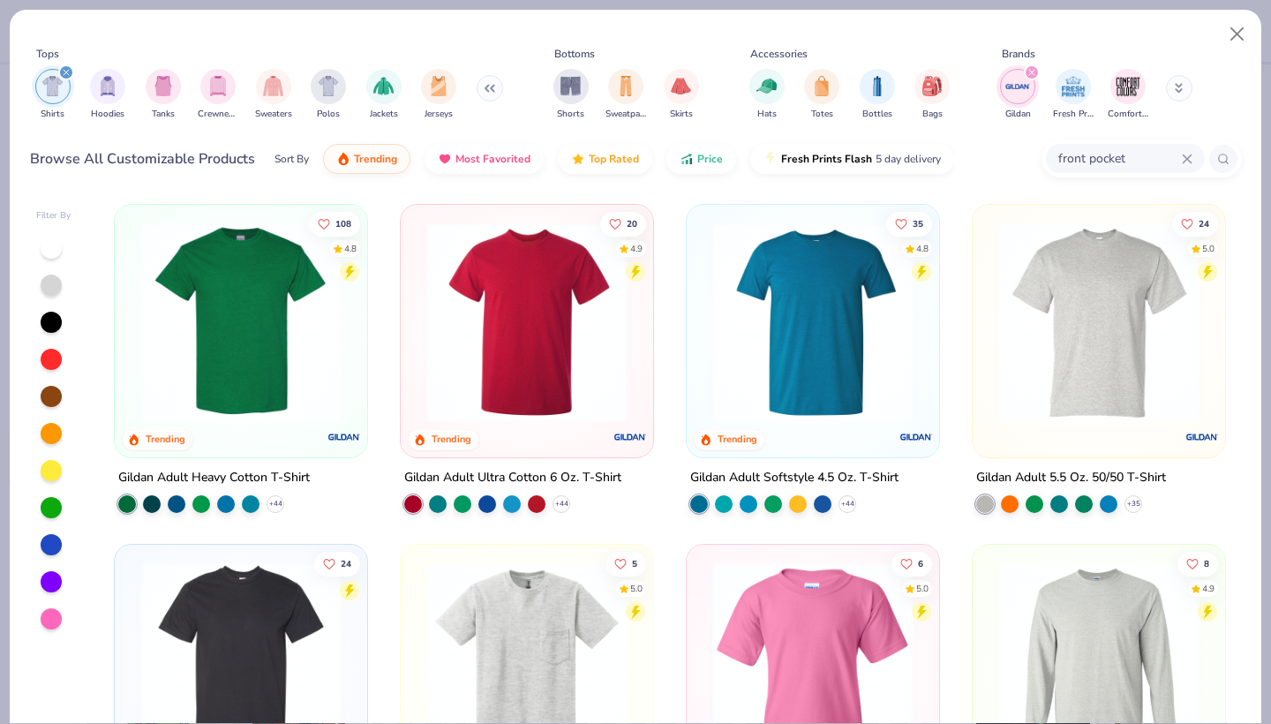
click at [1182, 154] on icon at bounding box center [1187, 159] width 11 height 11
click at [1025, 73] on div "filter for Gildan" at bounding box center [1032, 72] width 16 height 16
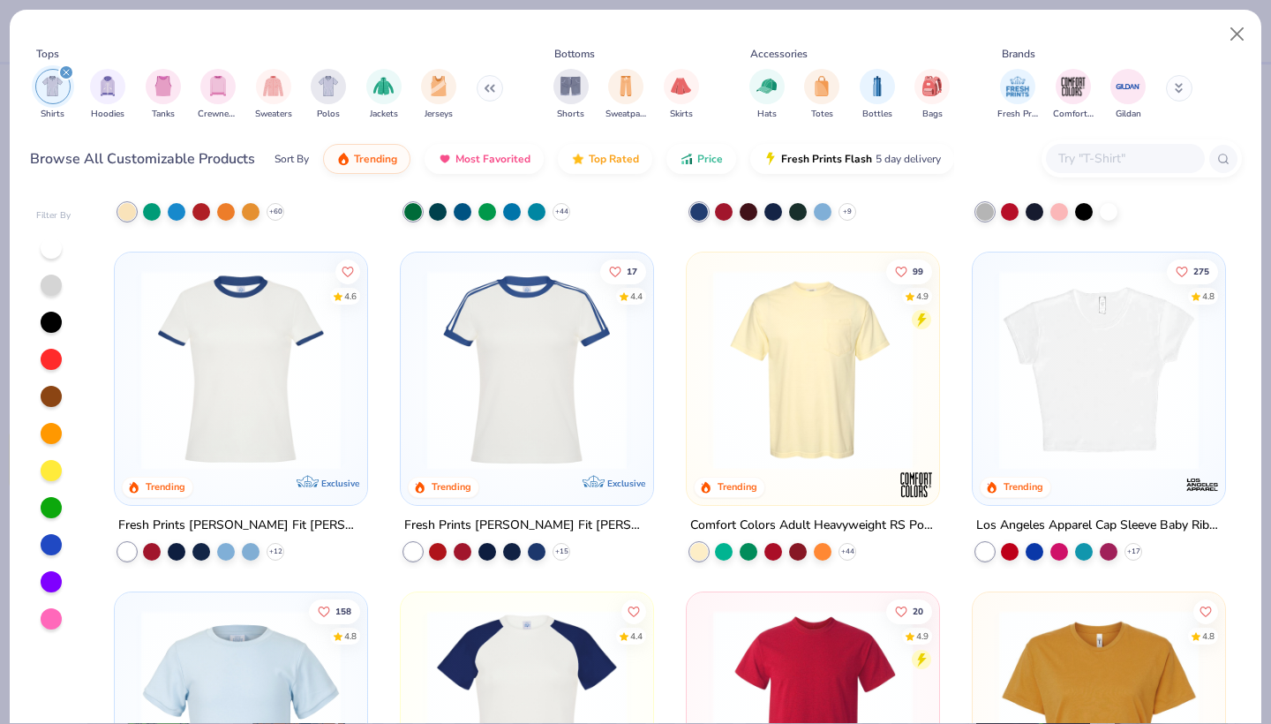
scroll to position [261, 0]
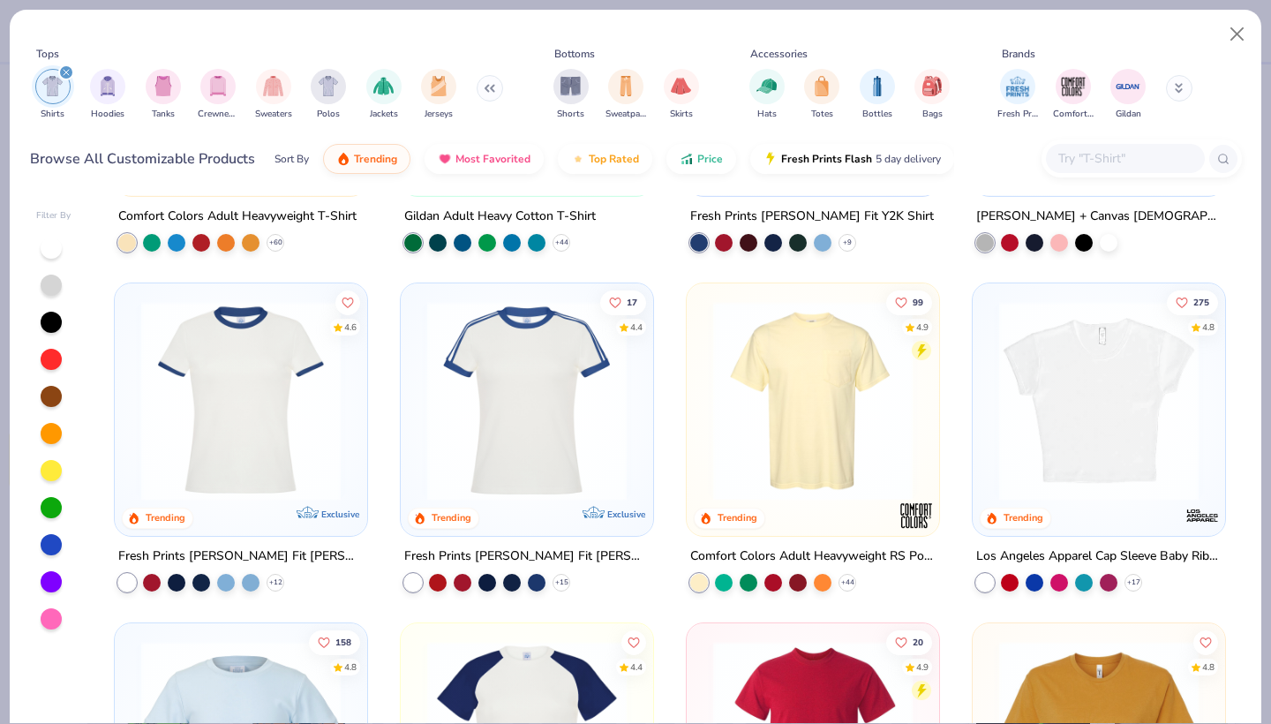
click at [789, 447] on img at bounding box center [812, 400] width 217 height 199
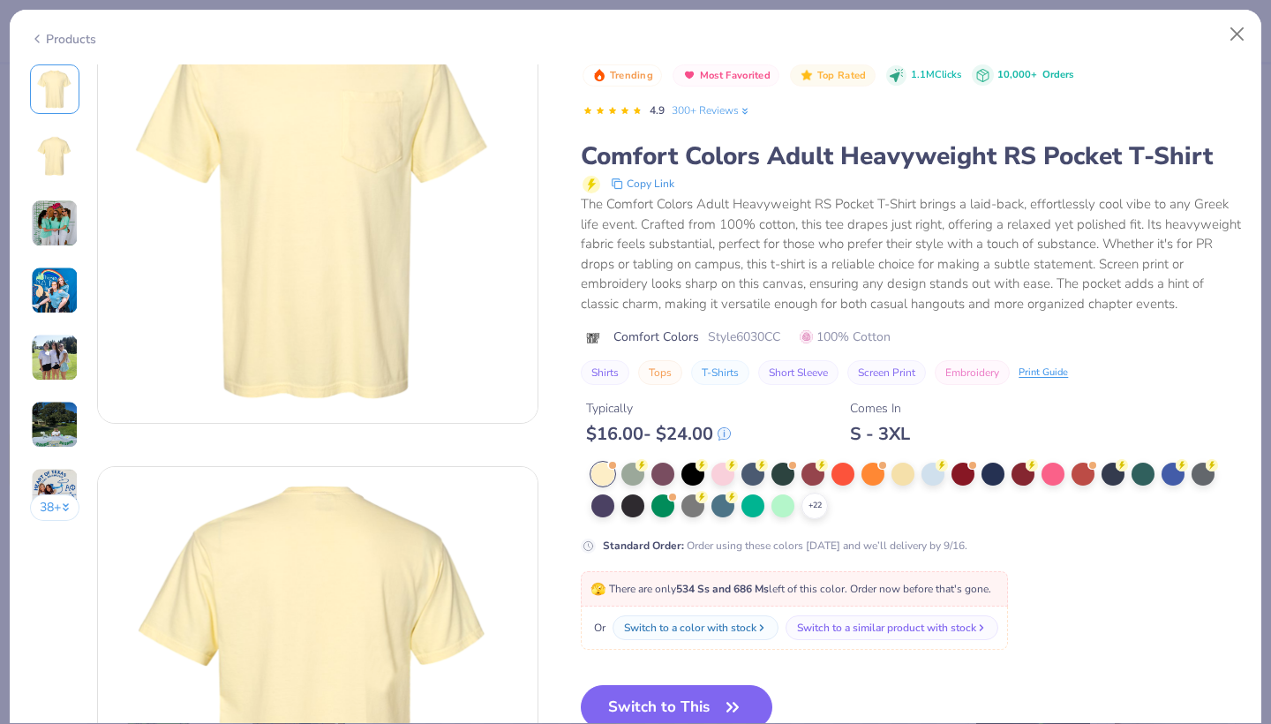
scroll to position [83, 0]
click at [650, 696] on button "Switch to This" at bounding box center [677, 707] width 192 height 44
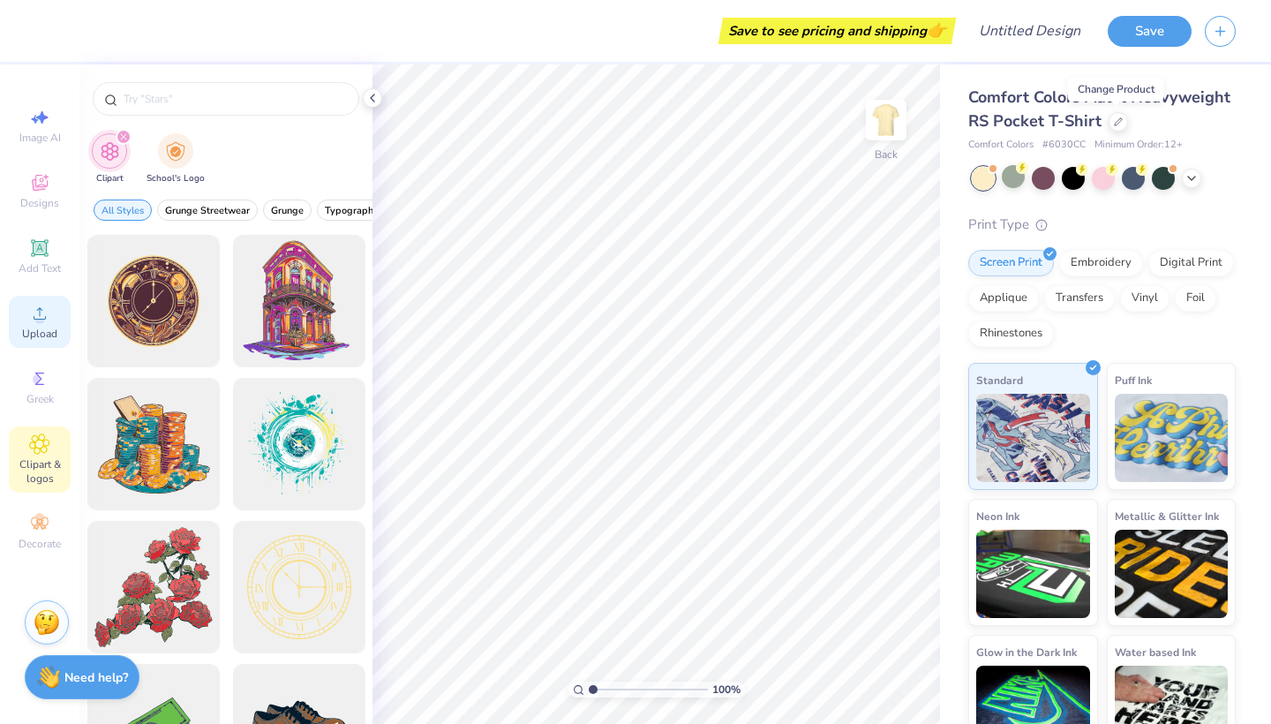
click at [49, 332] on span "Upload" at bounding box center [39, 334] width 35 height 14
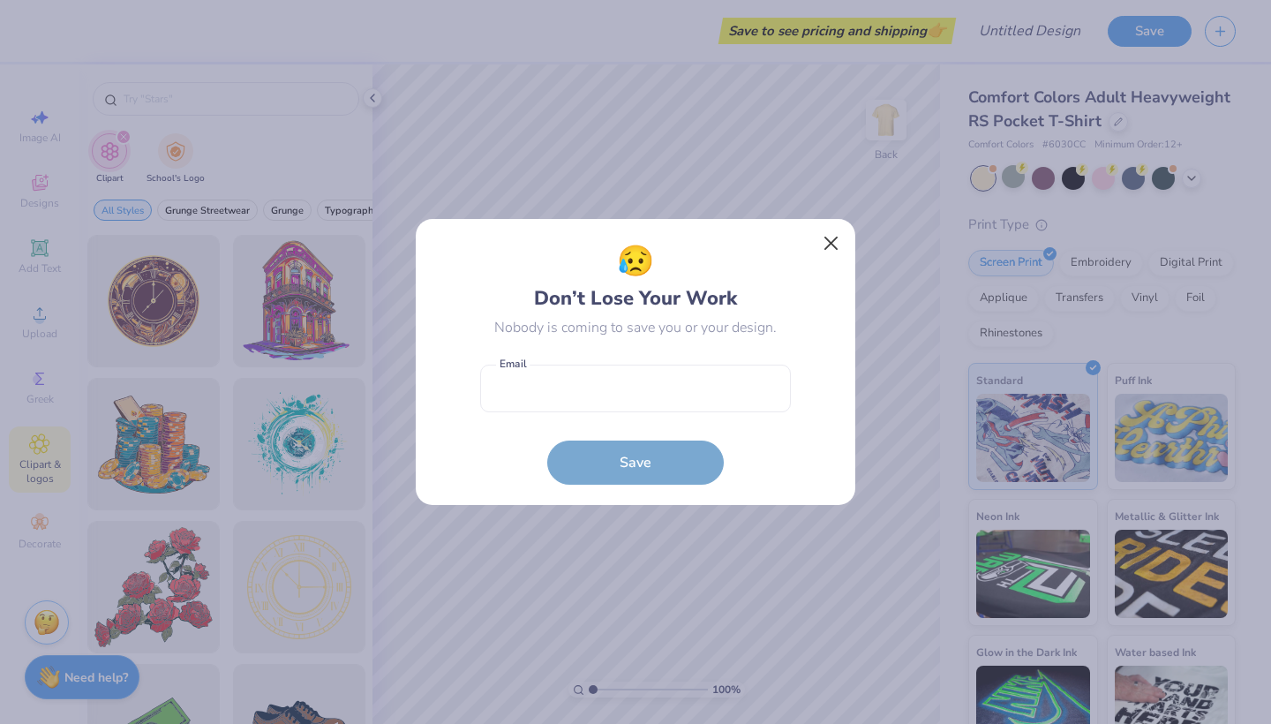
click at [834, 246] on button "Close" at bounding box center [832, 244] width 34 height 34
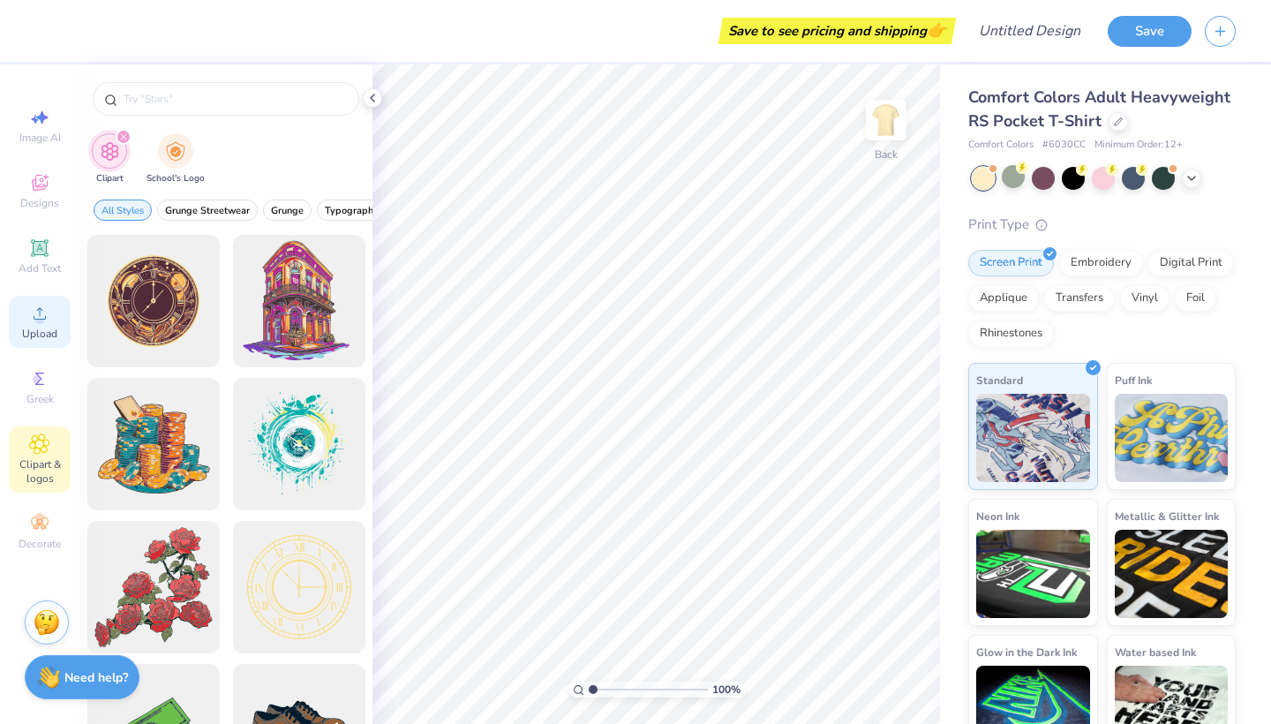
click at [43, 329] on span "Upload" at bounding box center [39, 334] width 35 height 14
click at [39, 312] on icon at bounding box center [39, 313] width 21 height 21
click at [43, 472] on span "Clipart & logos" at bounding box center [40, 471] width 62 height 28
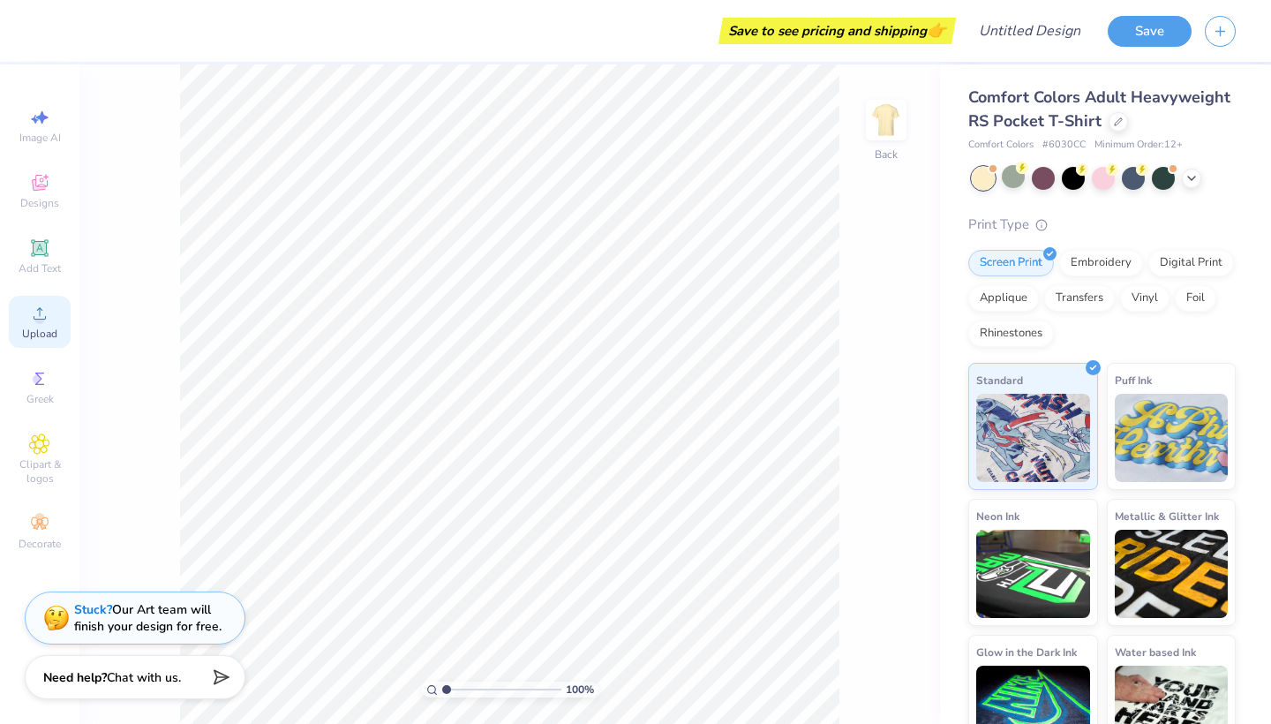
click at [33, 320] on icon at bounding box center [39, 313] width 21 height 21
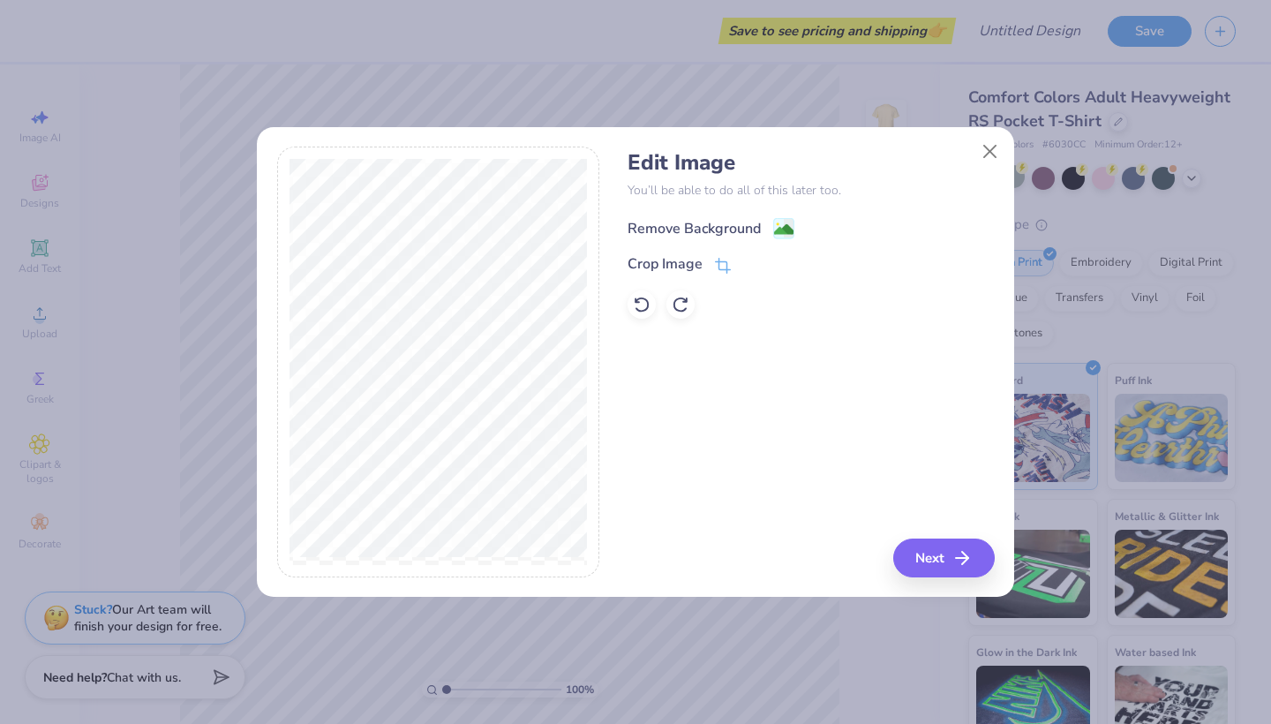
click at [786, 224] on image at bounding box center [783, 229] width 19 height 19
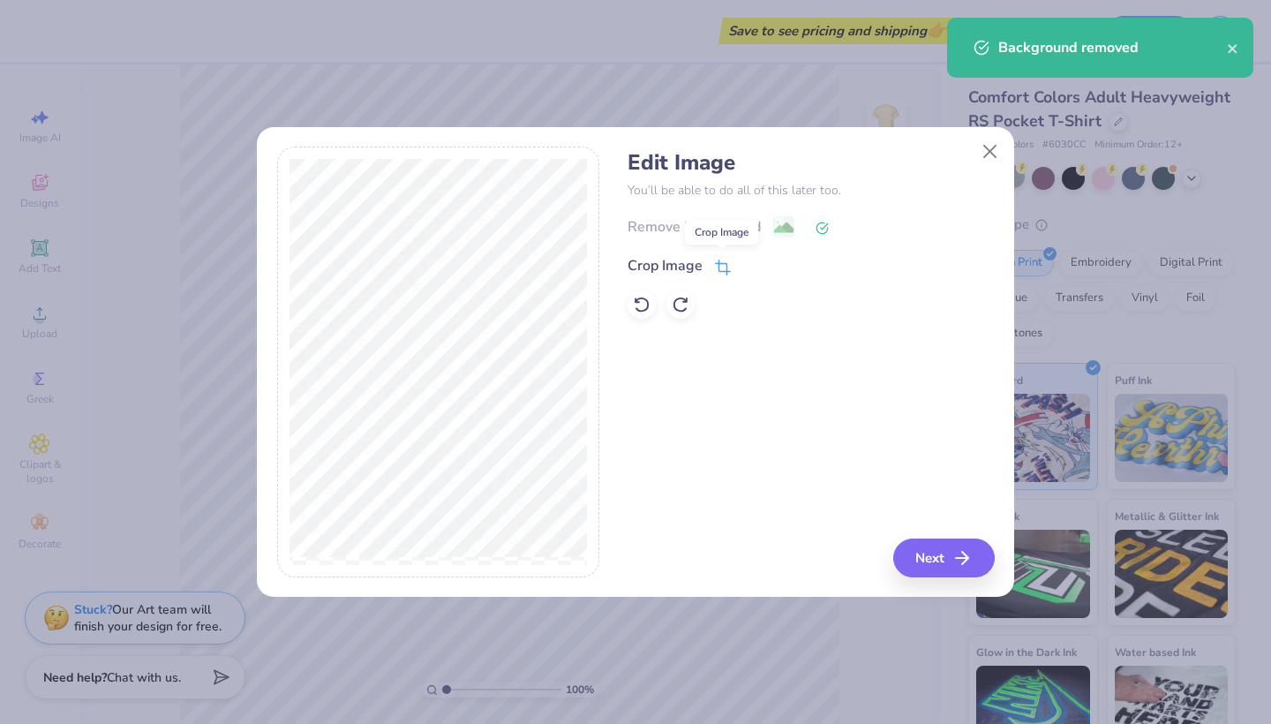
click at [722, 267] on icon at bounding box center [723, 267] width 16 height 16
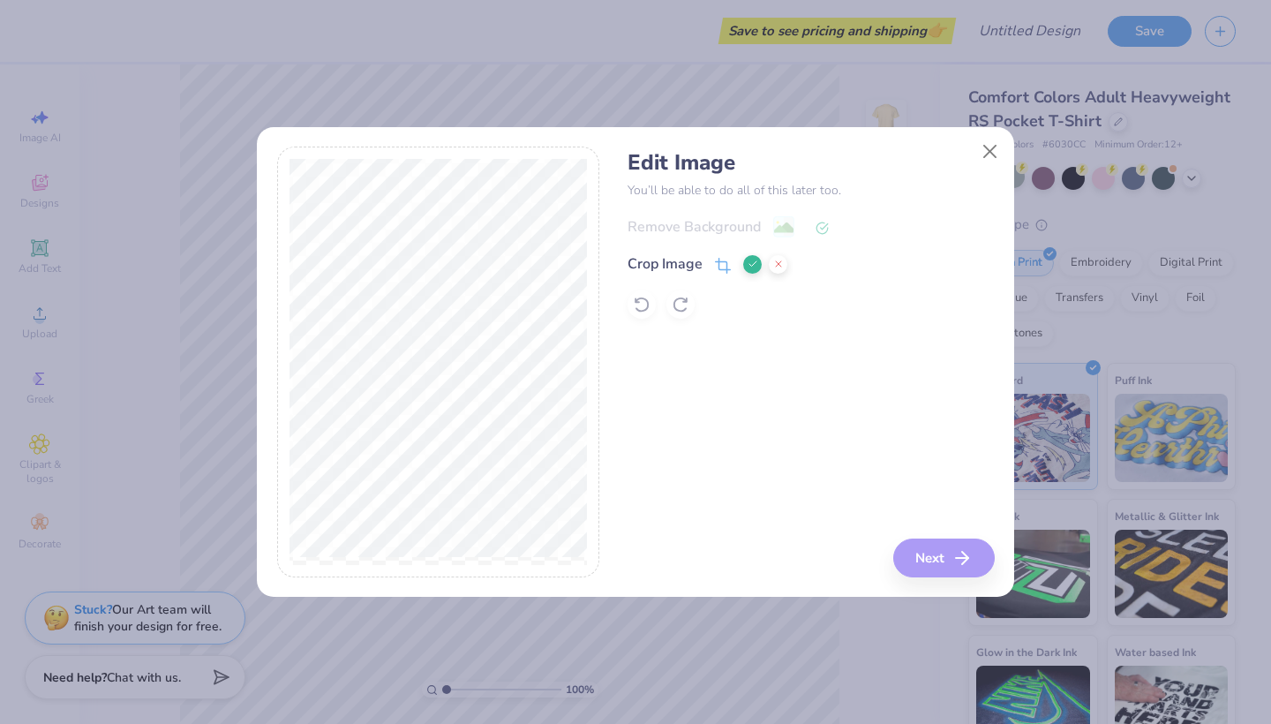
click at [949, 557] on div "Edit Image You’ll be able to do all of this later too. Remove Background Crop I…" at bounding box center [810, 361] width 366 height 431
click at [749, 263] on icon at bounding box center [752, 264] width 11 height 11
click at [946, 532] on div "Edit Image You’ll be able to do all of this later too. Remove Background Crop I…" at bounding box center [810, 361] width 366 height 431
click at [945, 559] on button "Next" at bounding box center [946, 557] width 101 height 39
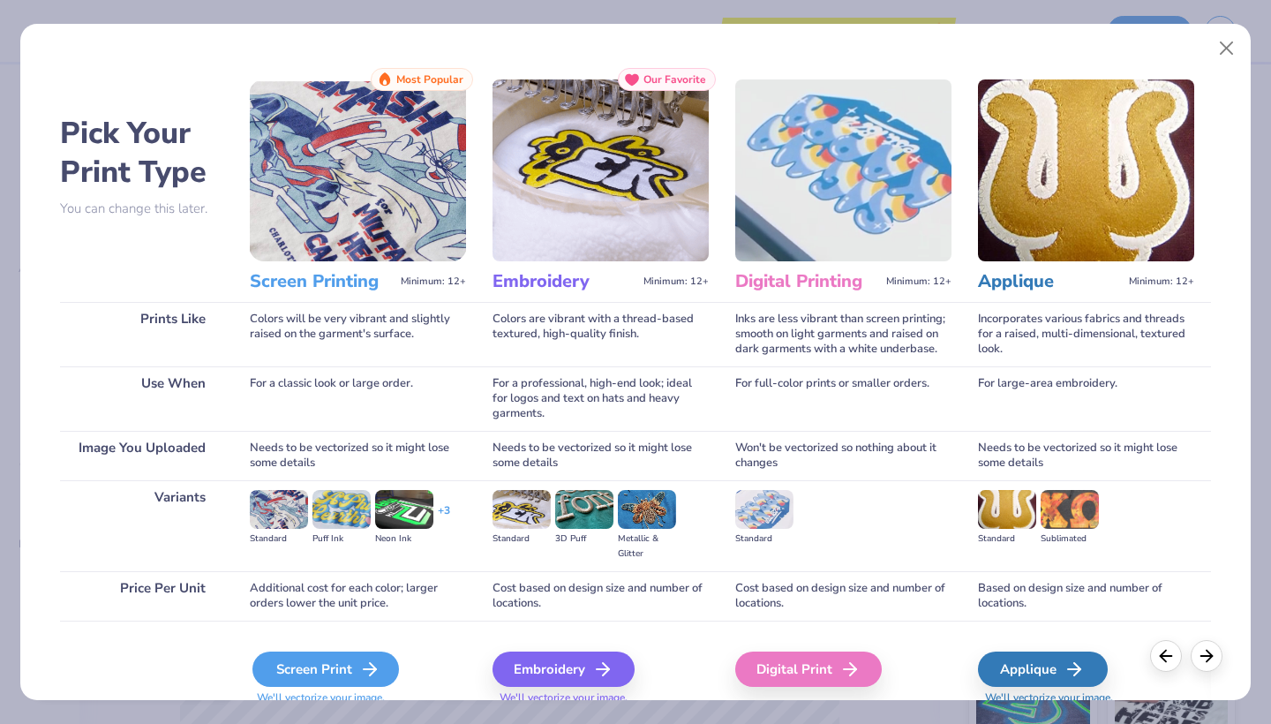
click at [296, 670] on div "Screen Print" at bounding box center [325, 668] width 146 height 35
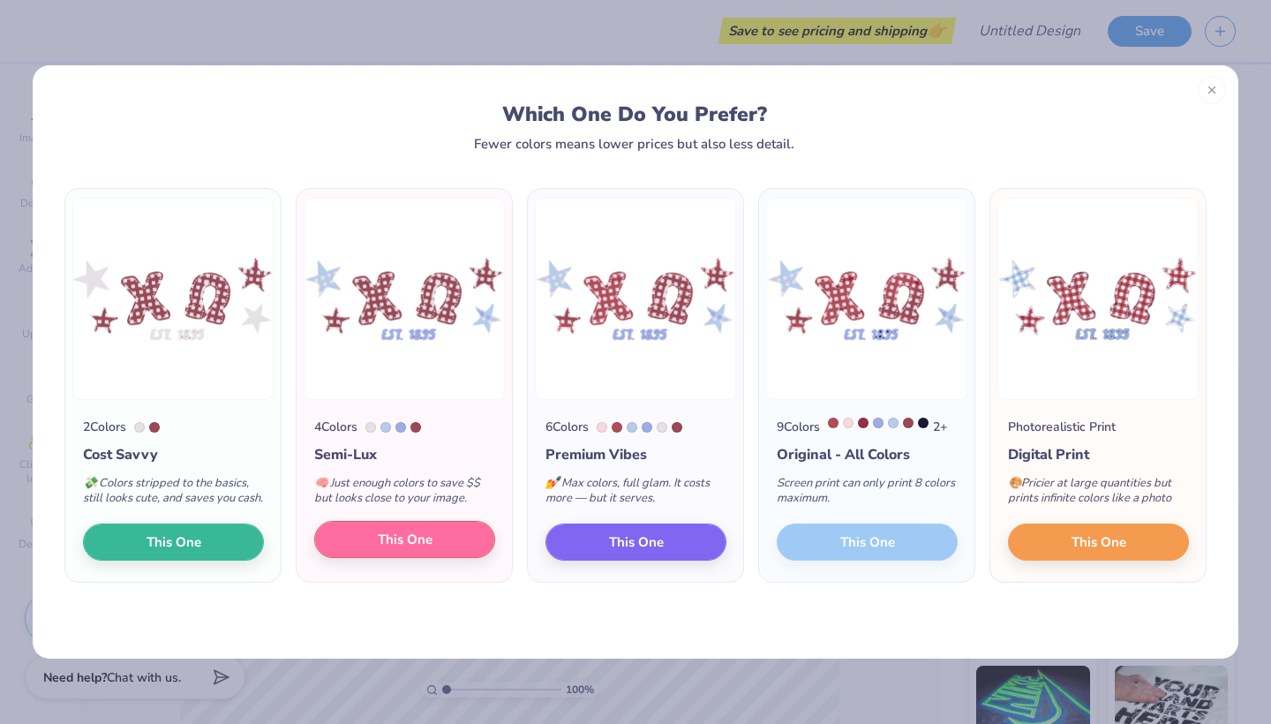
click at [402, 547] on span "This One" at bounding box center [405, 540] width 55 height 20
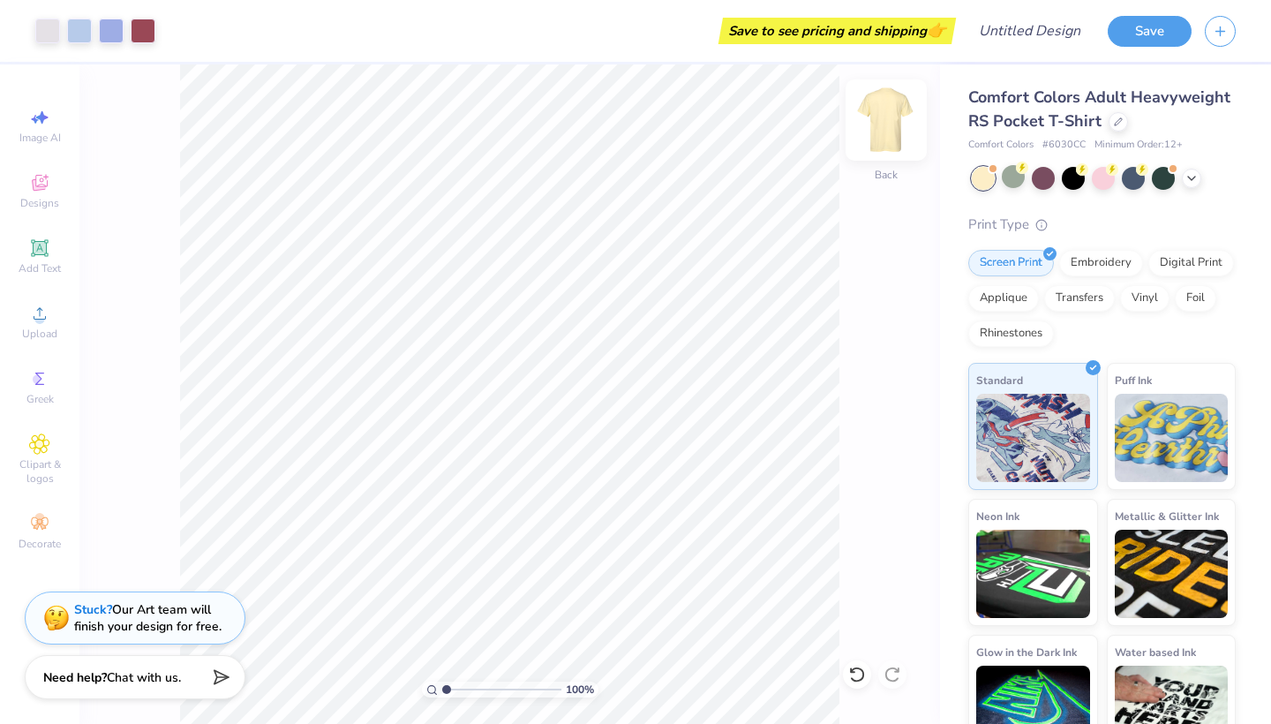
click at [880, 120] on img at bounding box center [886, 120] width 71 height 71
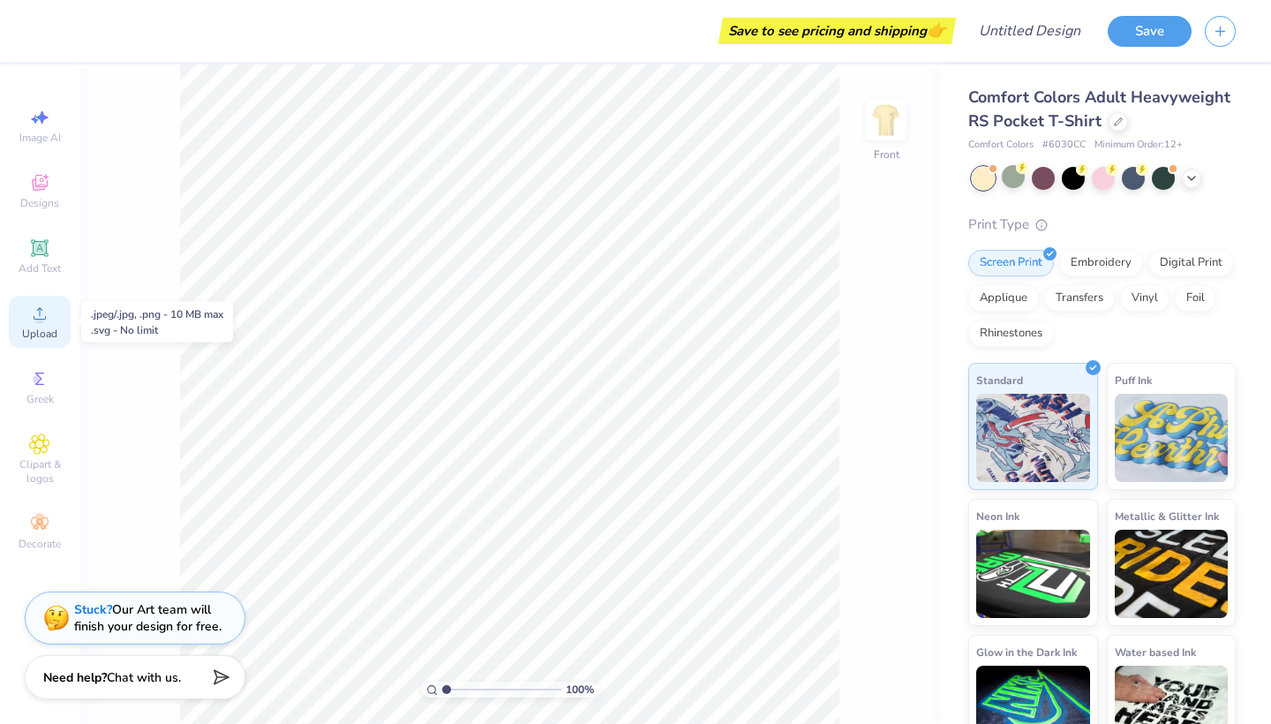
click at [35, 324] on div "Upload" at bounding box center [40, 322] width 62 height 52
click at [44, 339] on span "Upload" at bounding box center [39, 334] width 35 height 14
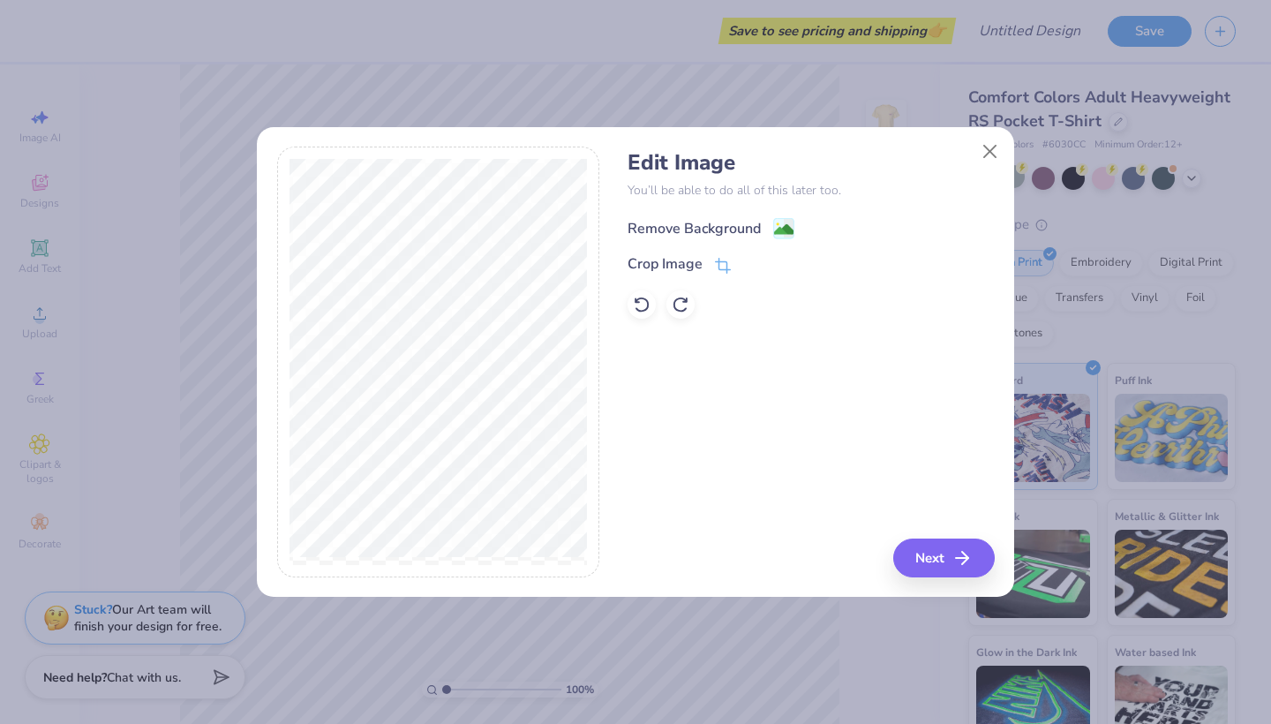
click at [785, 222] on image at bounding box center [783, 229] width 19 height 19
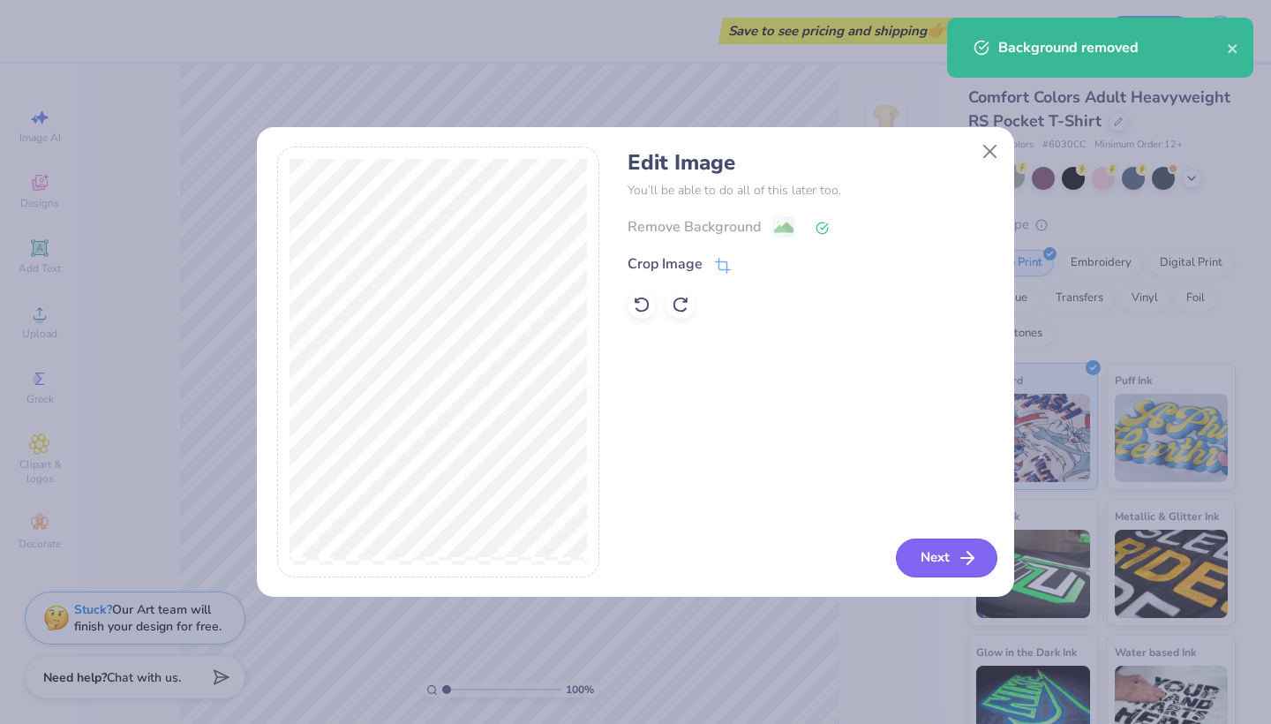
click at [920, 552] on button "Next" at bounding box center [946, 557] width 101 height 39
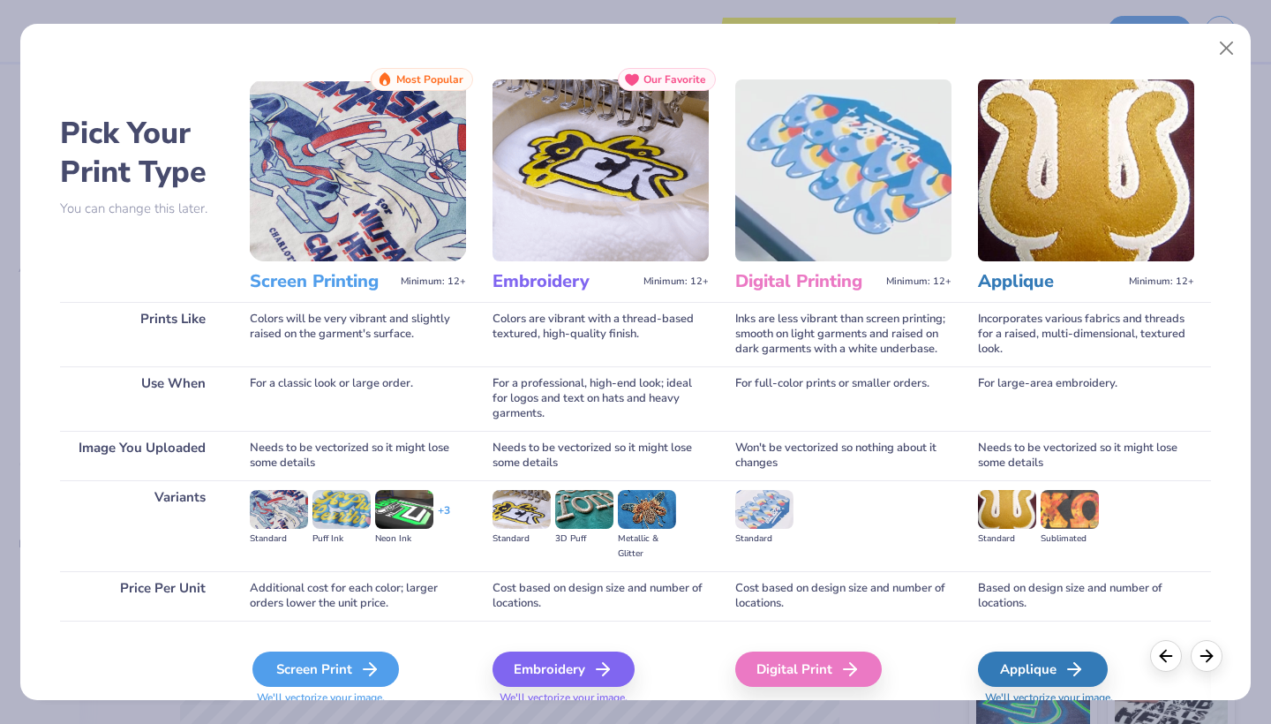
click at [321, 665] on div "Screen Print" at bounding box center [325, 668] width 146 height 35
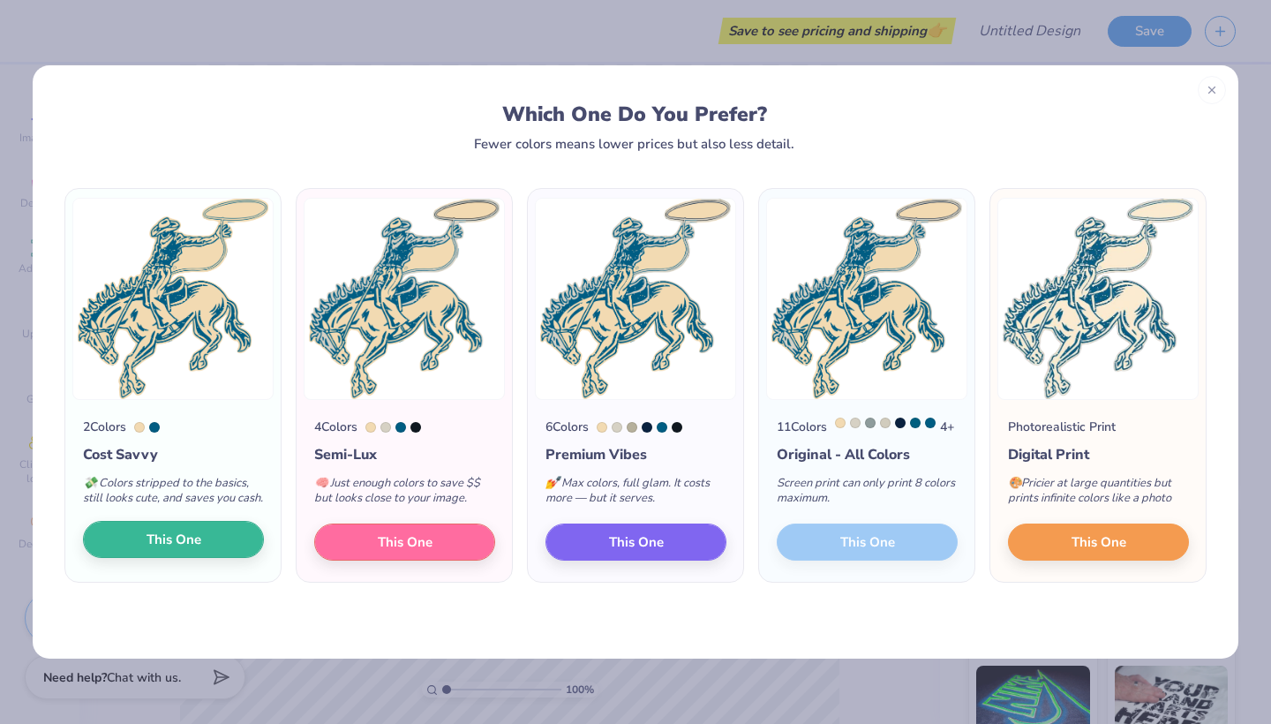
click at [145, 557] on button "This One" at bounding box center [173, 539] width 181 height 37
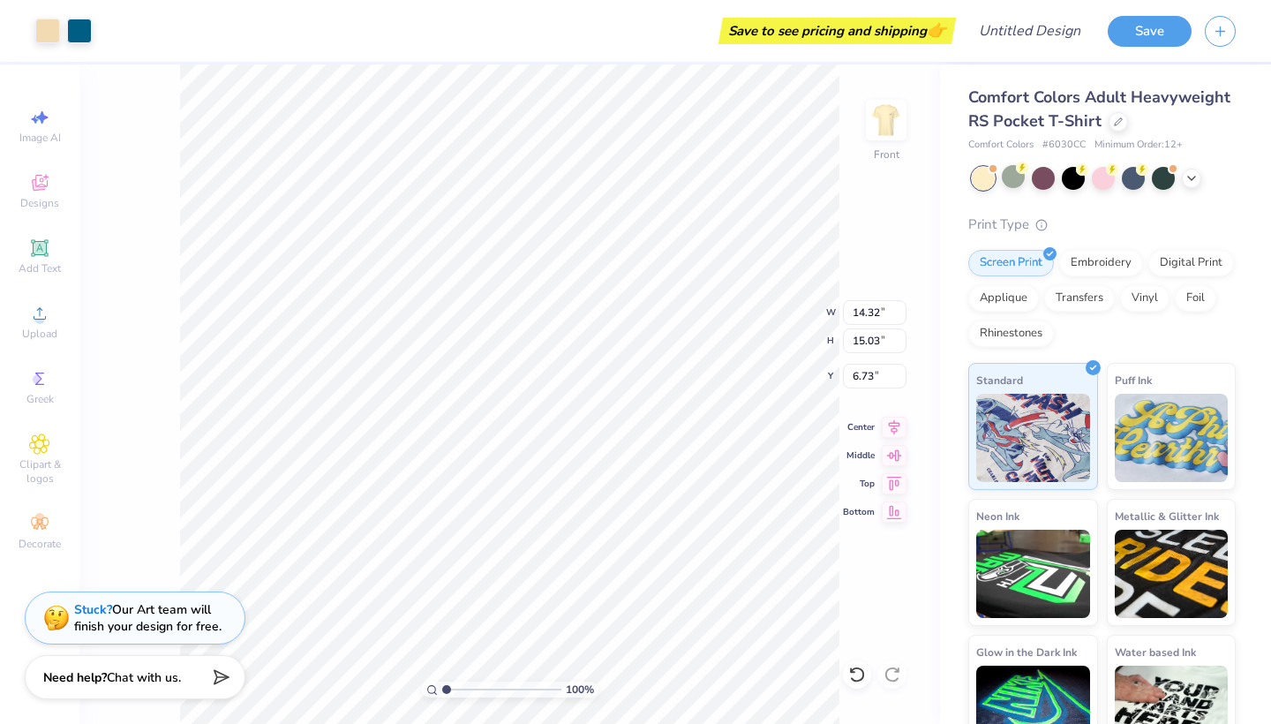
type input "10.02"
type input "10.51"
type input "5.86"
type input "8.80"
type input "9.23"
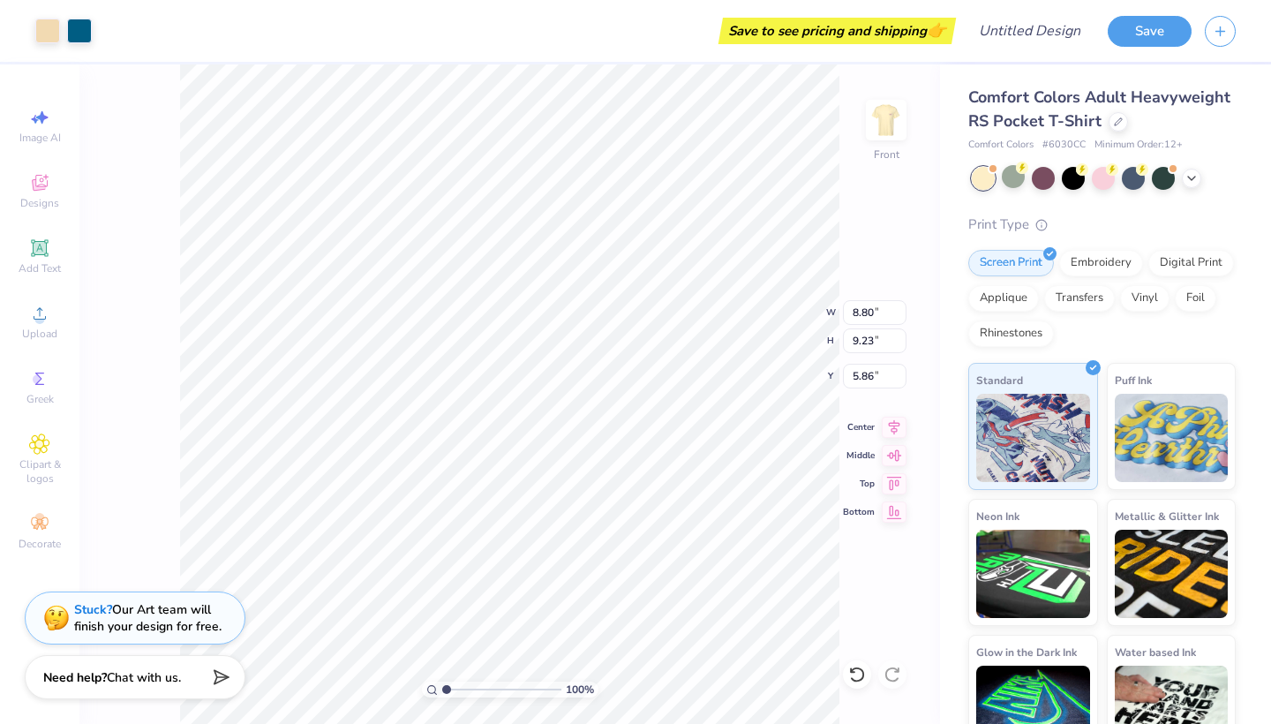
type input "5.64"
click at [33, 251] on icon at bounding box center [39, 247] width 21 height 21
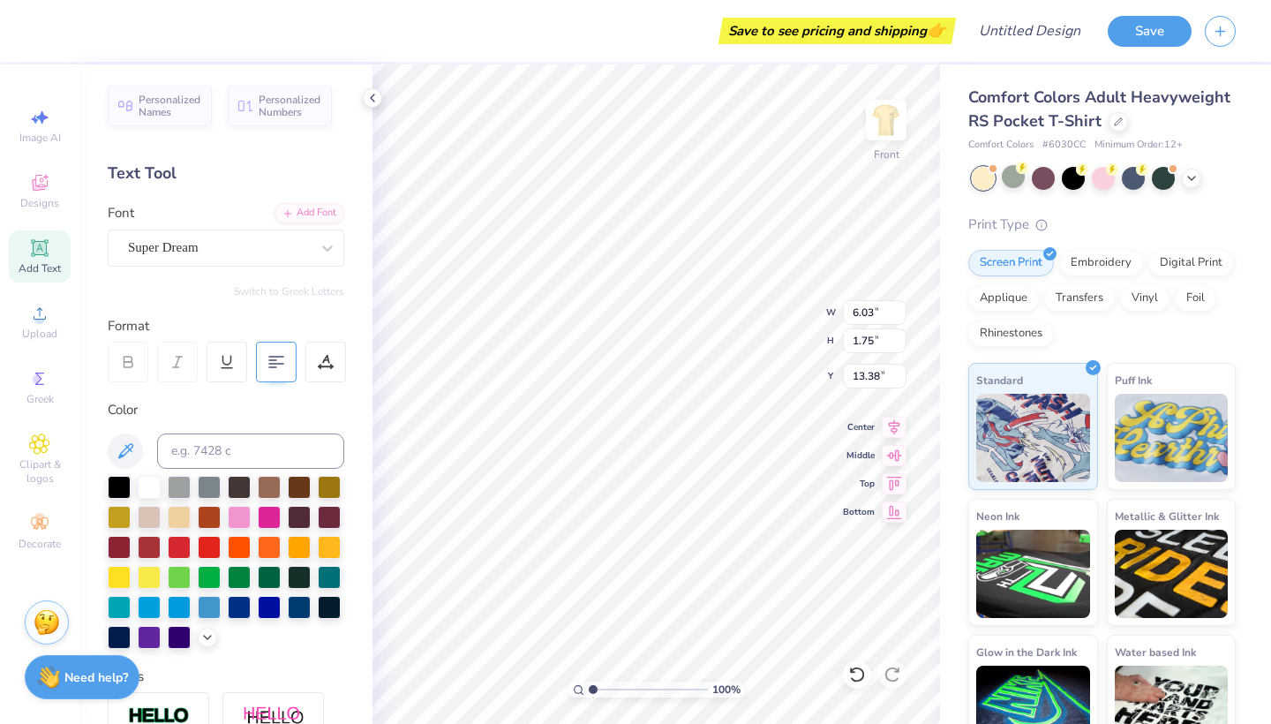
type textarea "T"
type textarea "bid day 2025"
click at [162, 244] on span "Super Dream" at bounding box center [163, 247] width 71 height 20
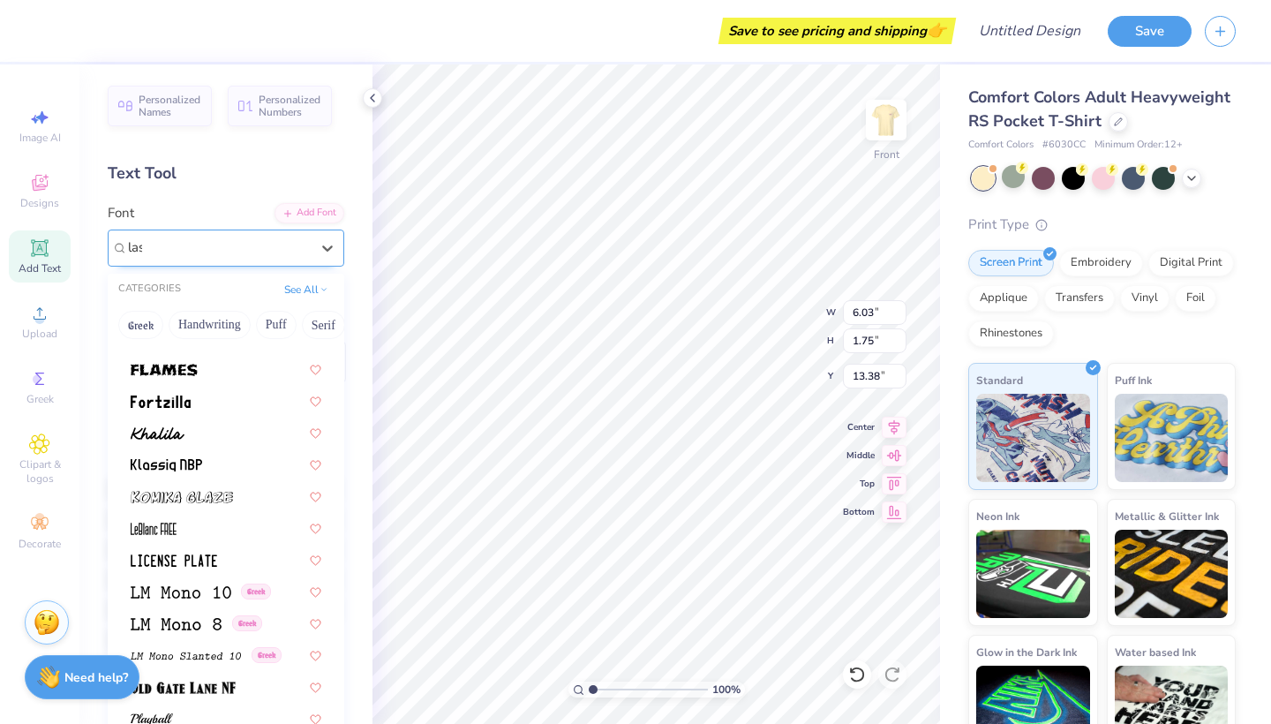
scroll to position [0, 0]
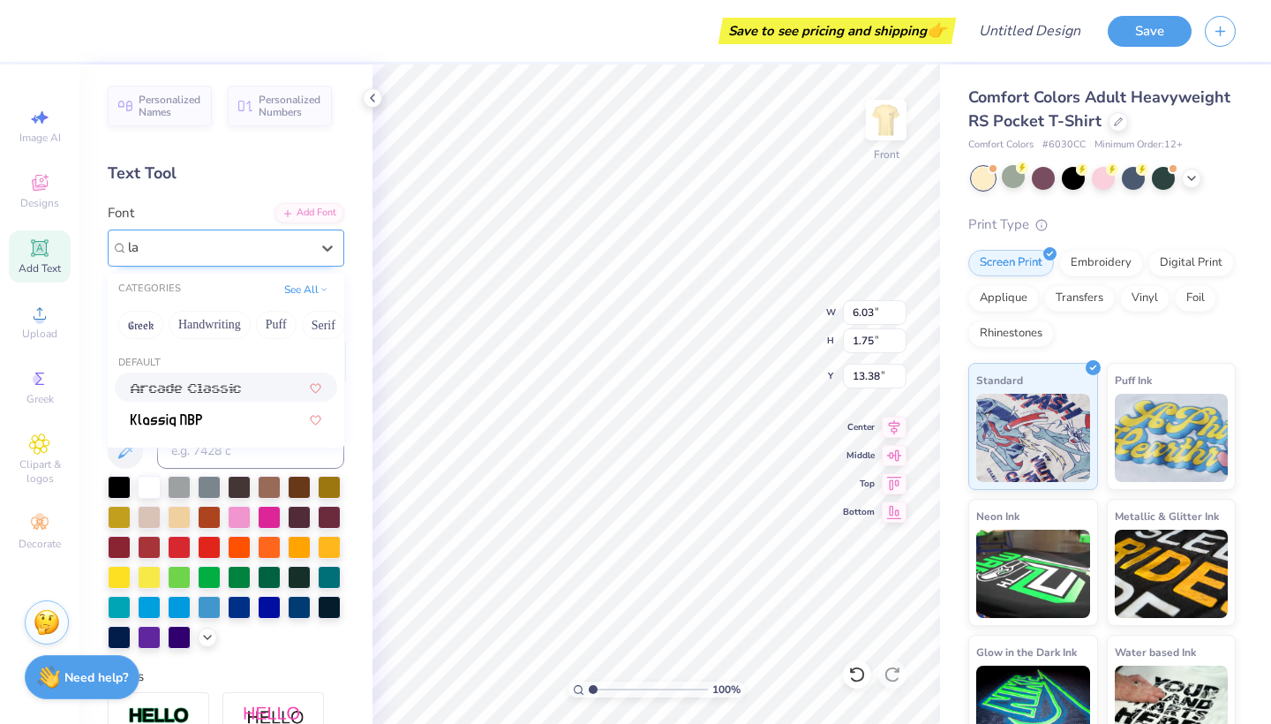
type input "l"
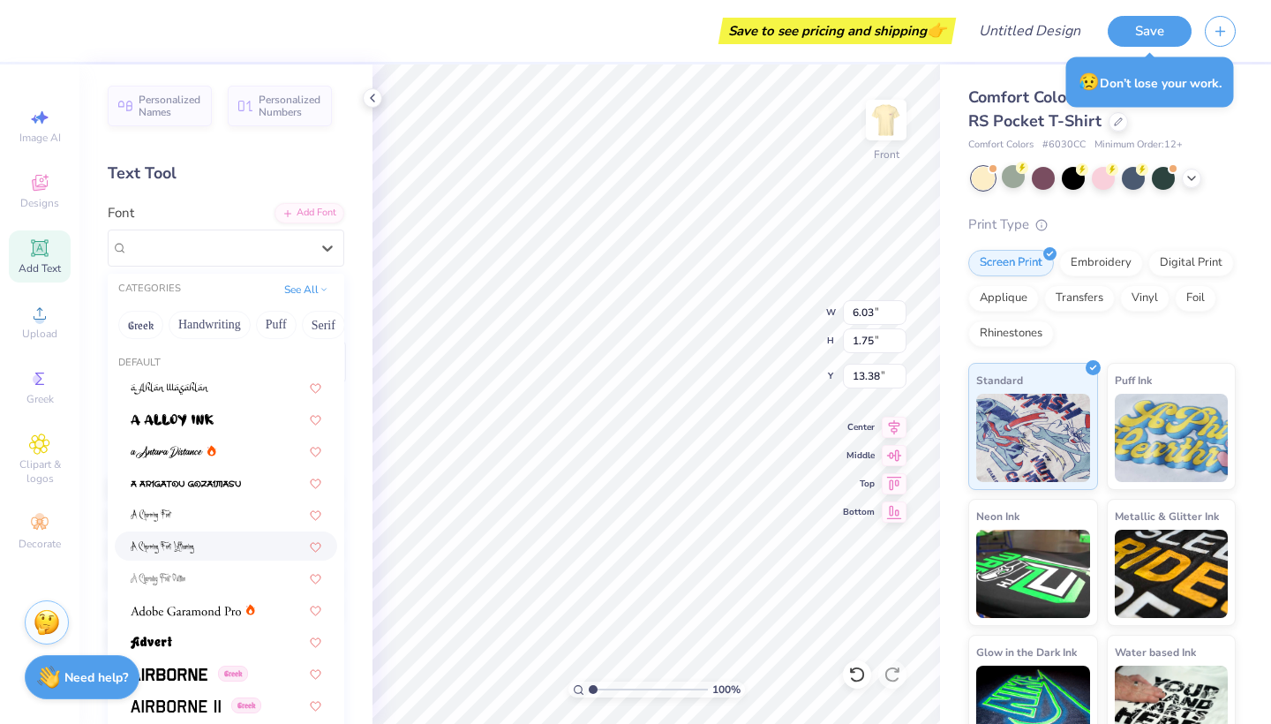
scroll to position [42, 0]
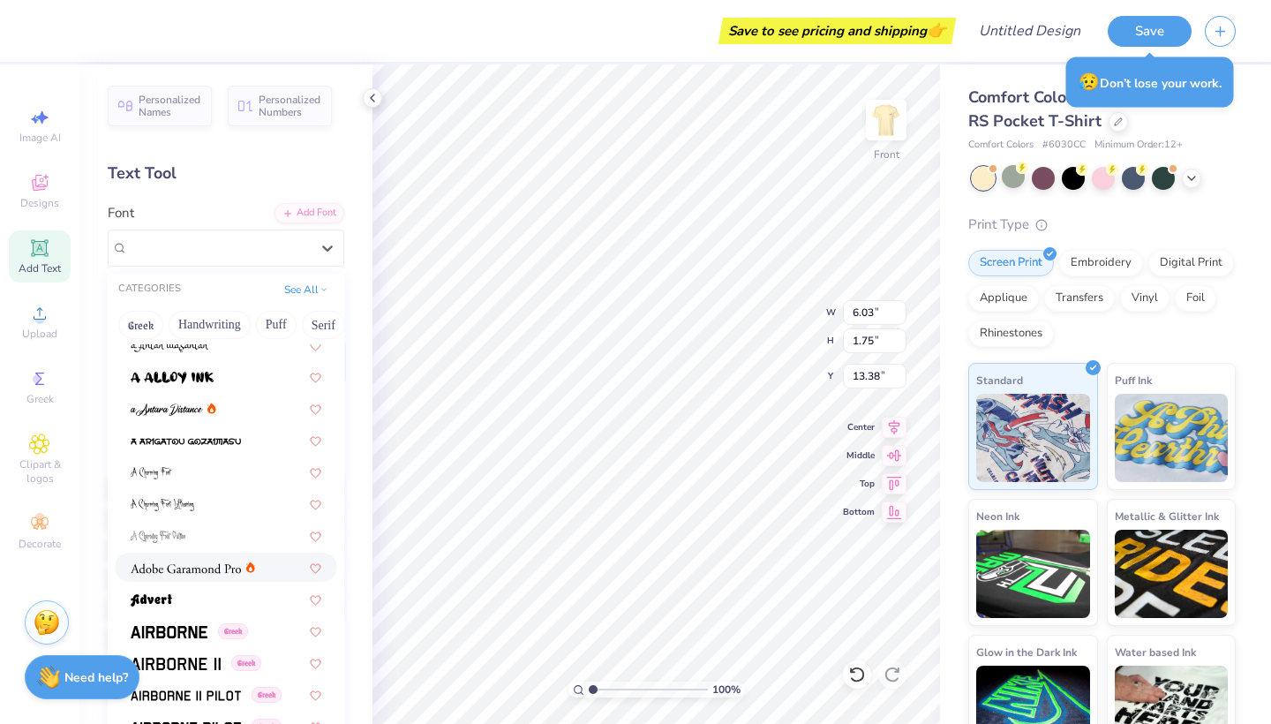
click at [210, 572] on img at bounding box center [186, 568] width 110 height 12
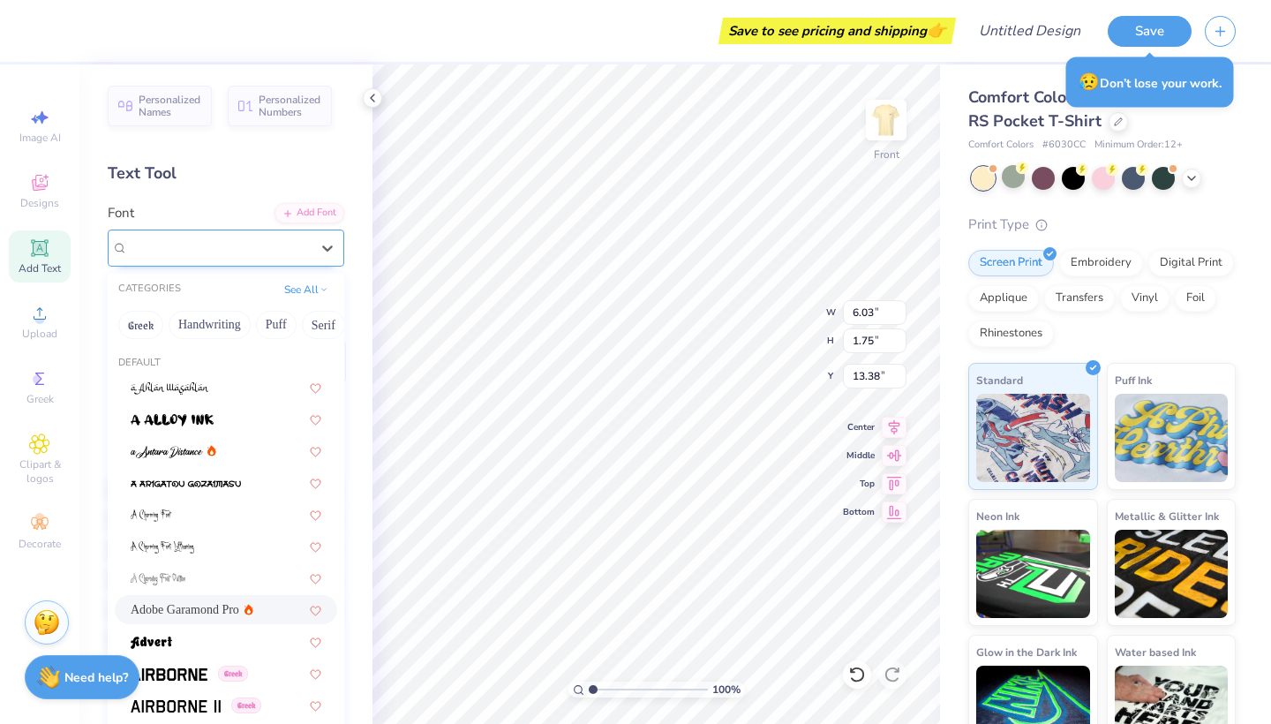
click at [217, 251] on span "Adobe Garamond Pro" at bounding box center [186, 247] width 116 height 20
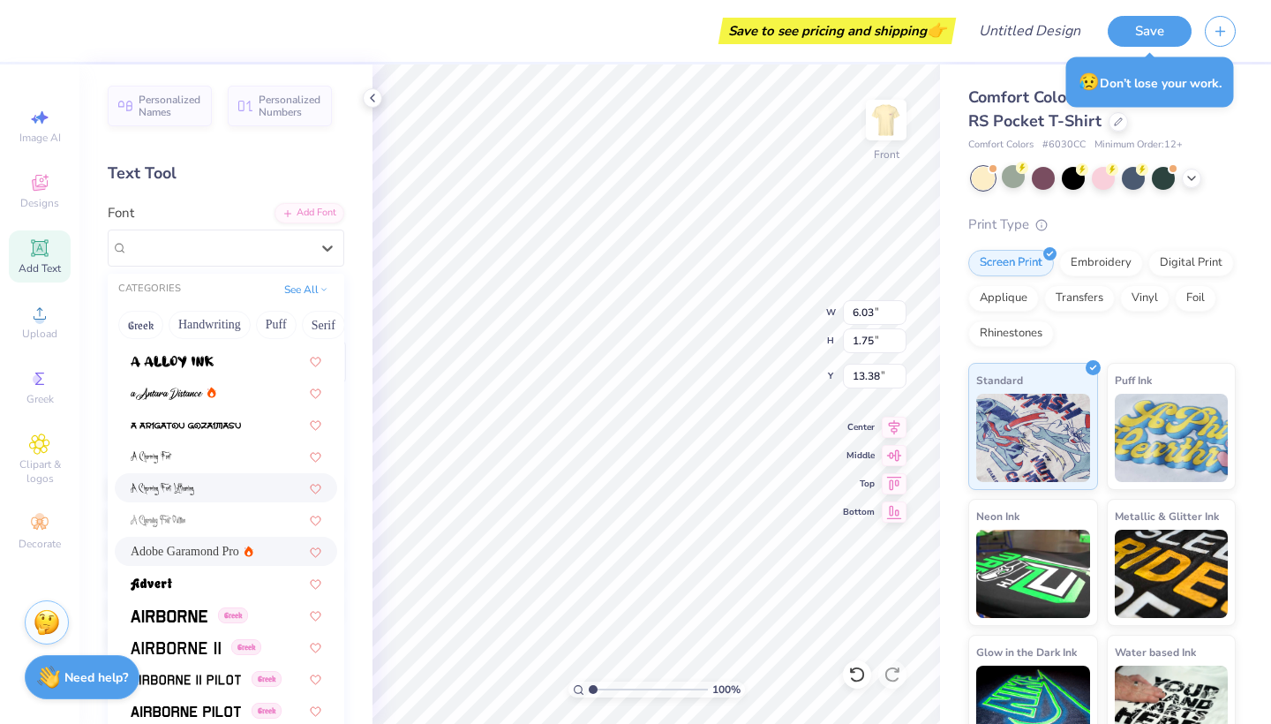
scroll to position [70, 0]
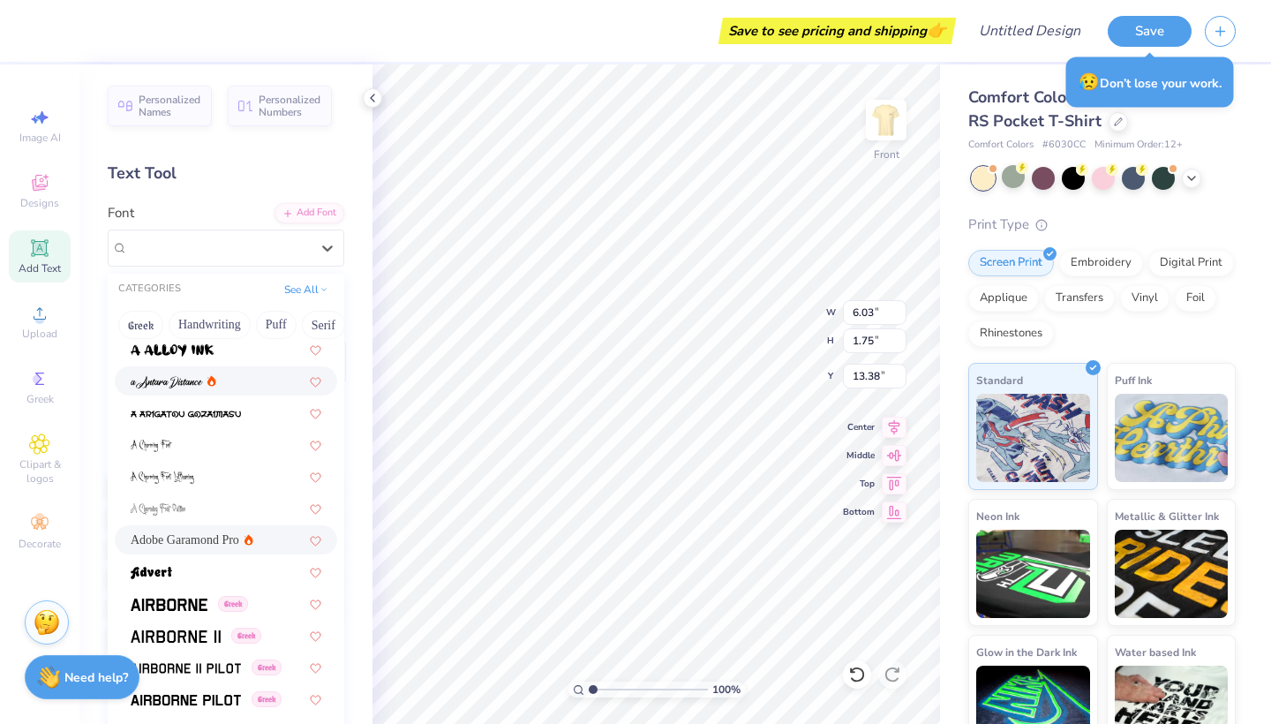
click at [193, 381] on img at bounding box center [167, 382] width 72 height 12
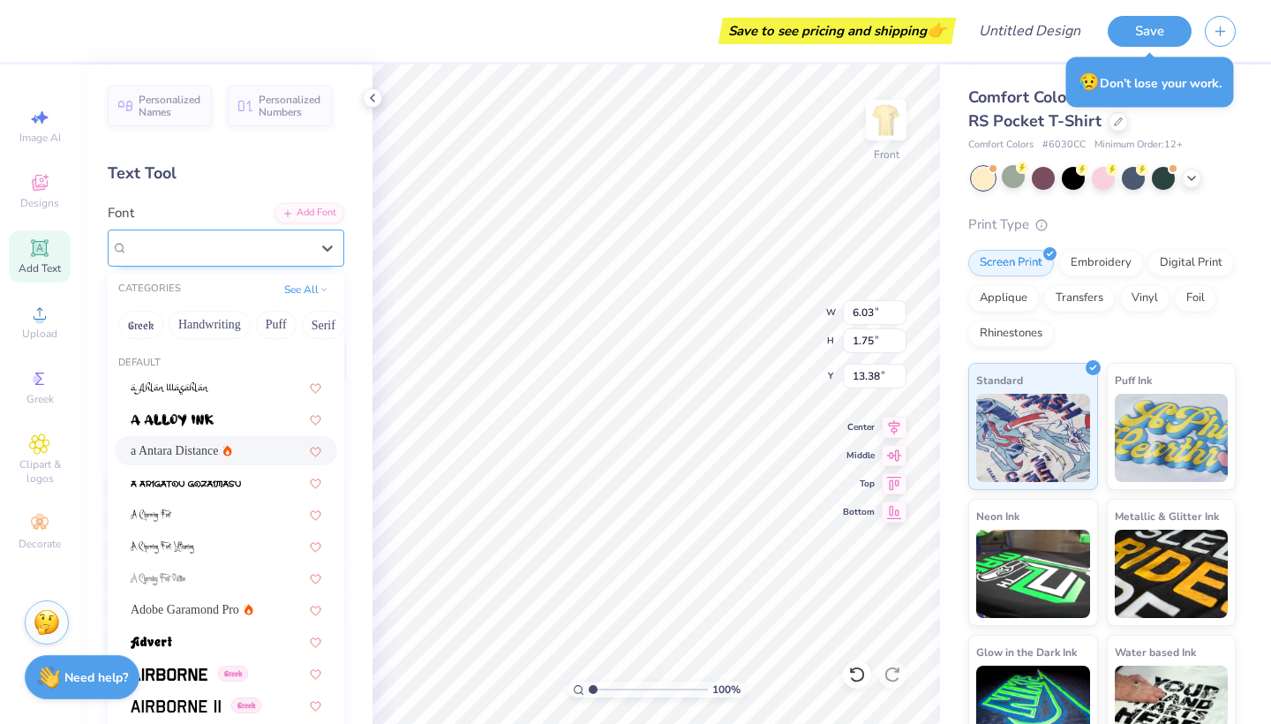
click at [173, 251] on span "a Antara Distance" at bounding box center [175, 247] width 94 height 20
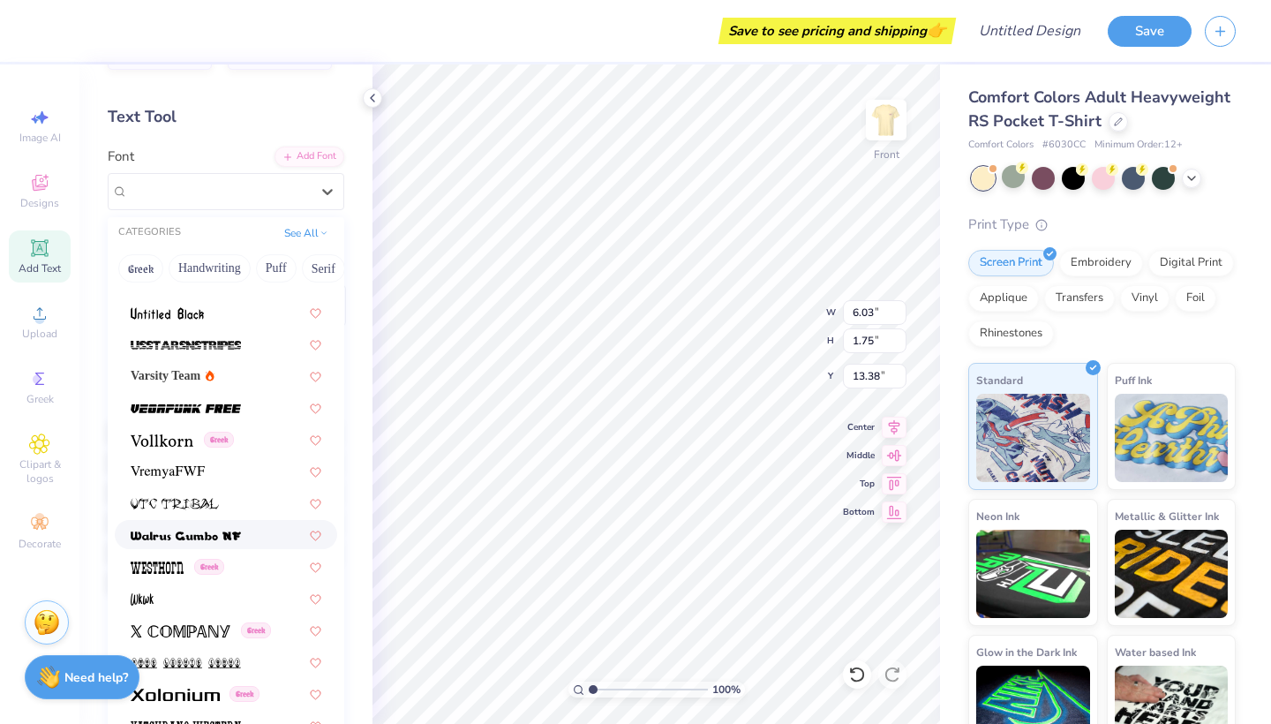
scroll to position [94, 0]
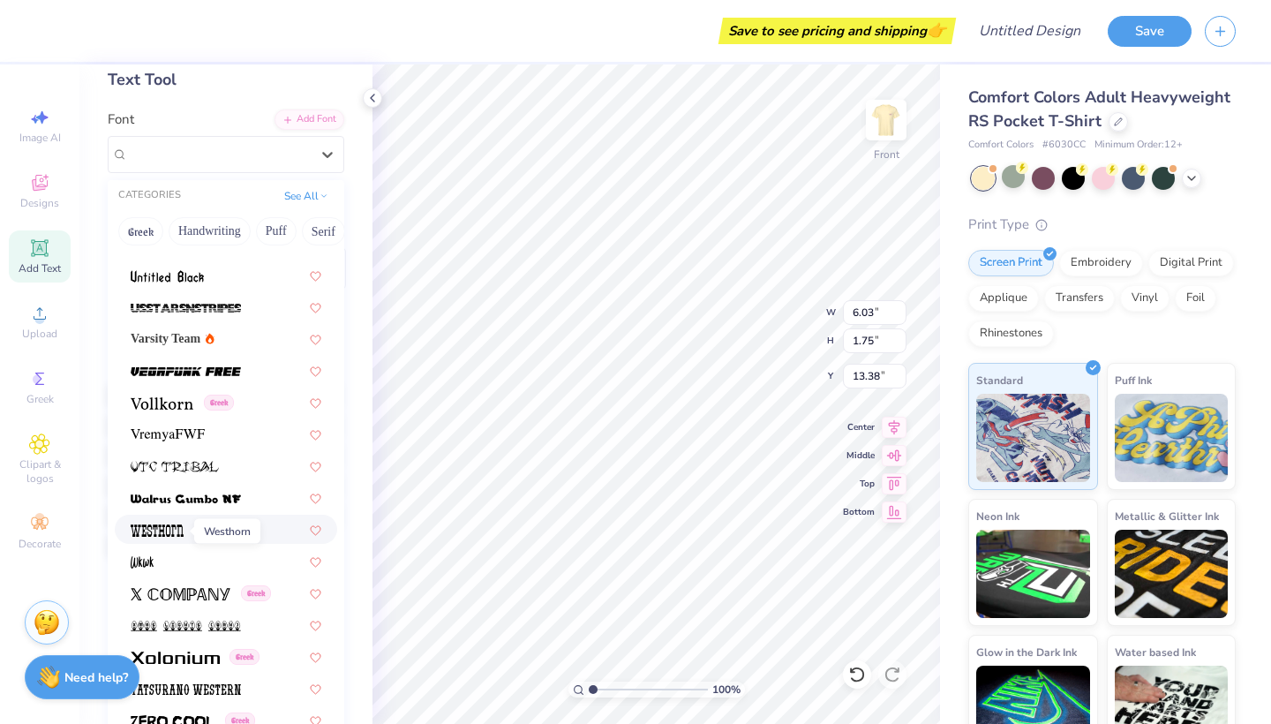
click at [173, 530] on img at bounding box center [157, 530] width 53 height 12
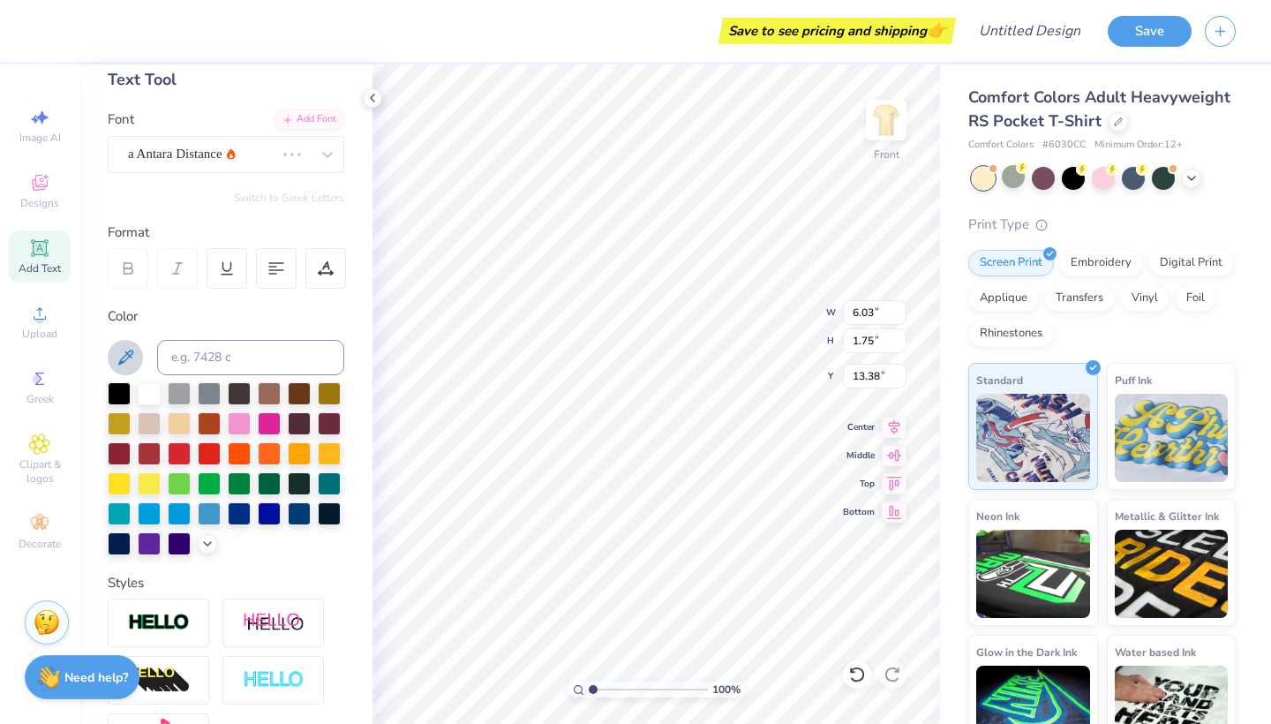
click at [119, 363] on icon at bounding box center [125, 356] width 15 height 15
type input "10.74"
type input "2.04"
type input "13.23"
type input "6.60"
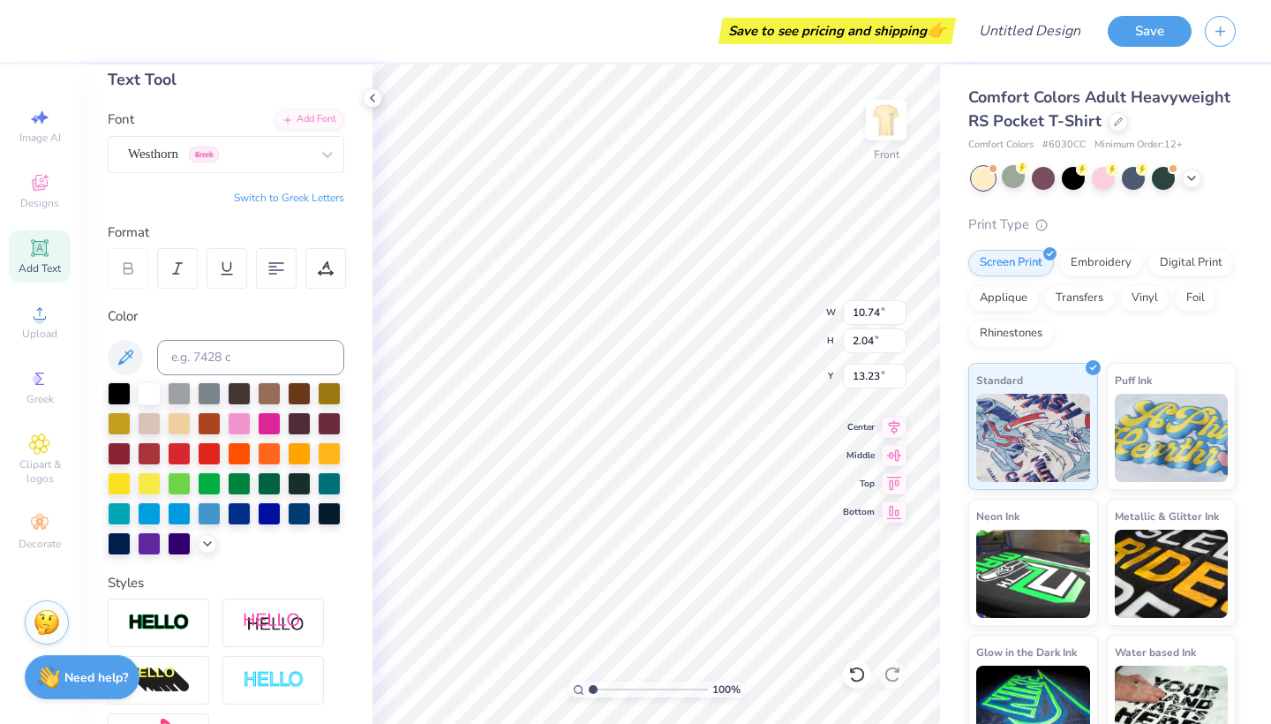
type input "1.26"
type input "14.87"
click at [172, 144] on span "Westhorn" at bounding box center [153, 154] width 50 height 20
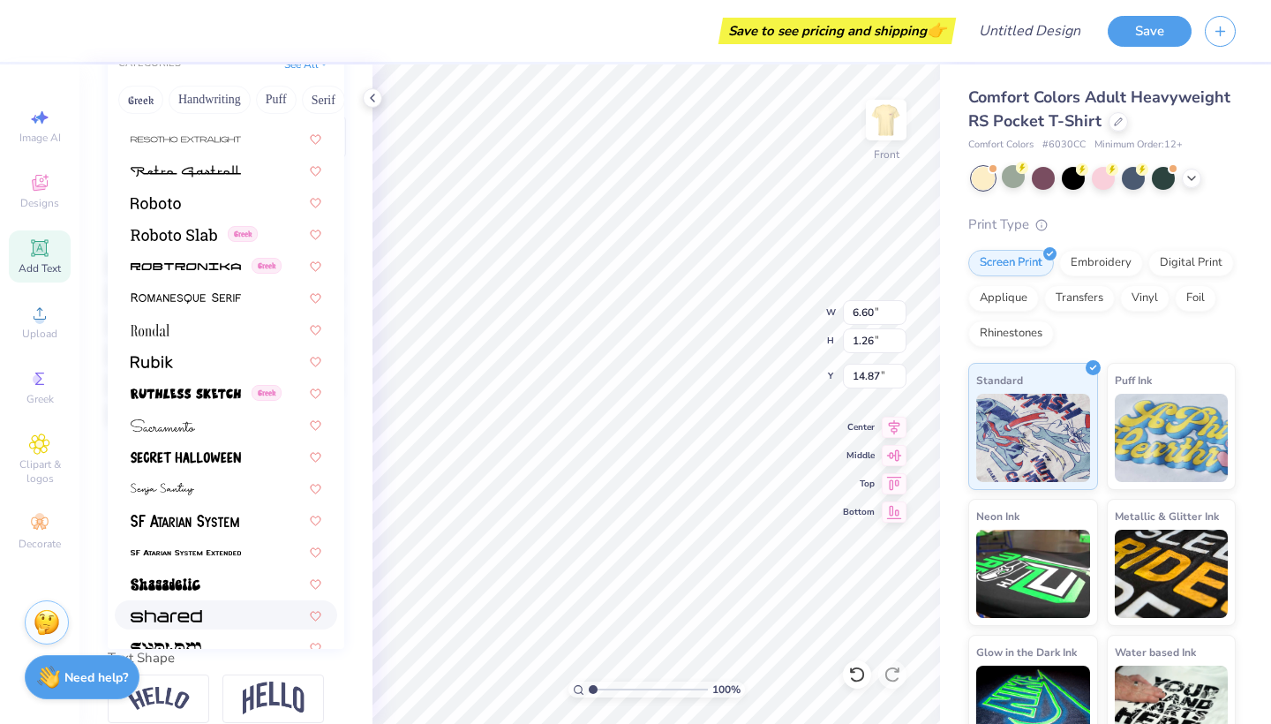
scroll to position [7901, 0]
click at [183, 437] on div at bounding box center [226, 425] width 222 height 29
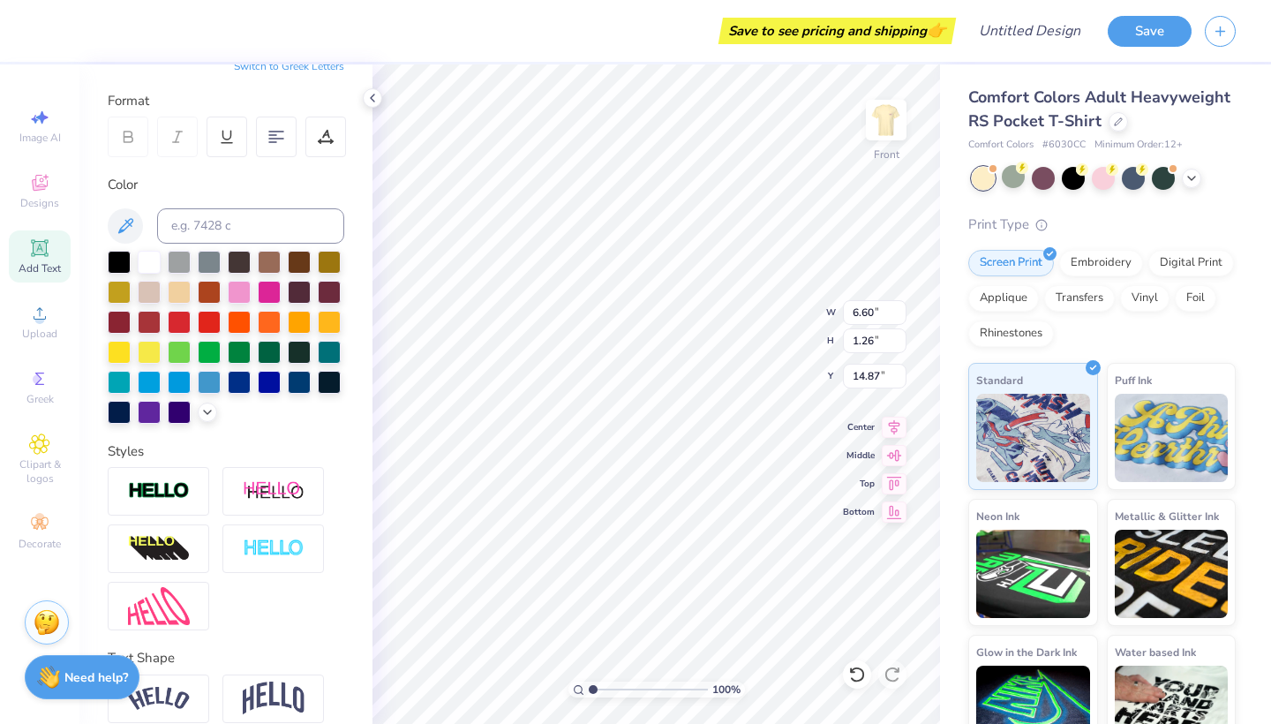
type input "8.22"
type input "1.82"
type input "14.59"
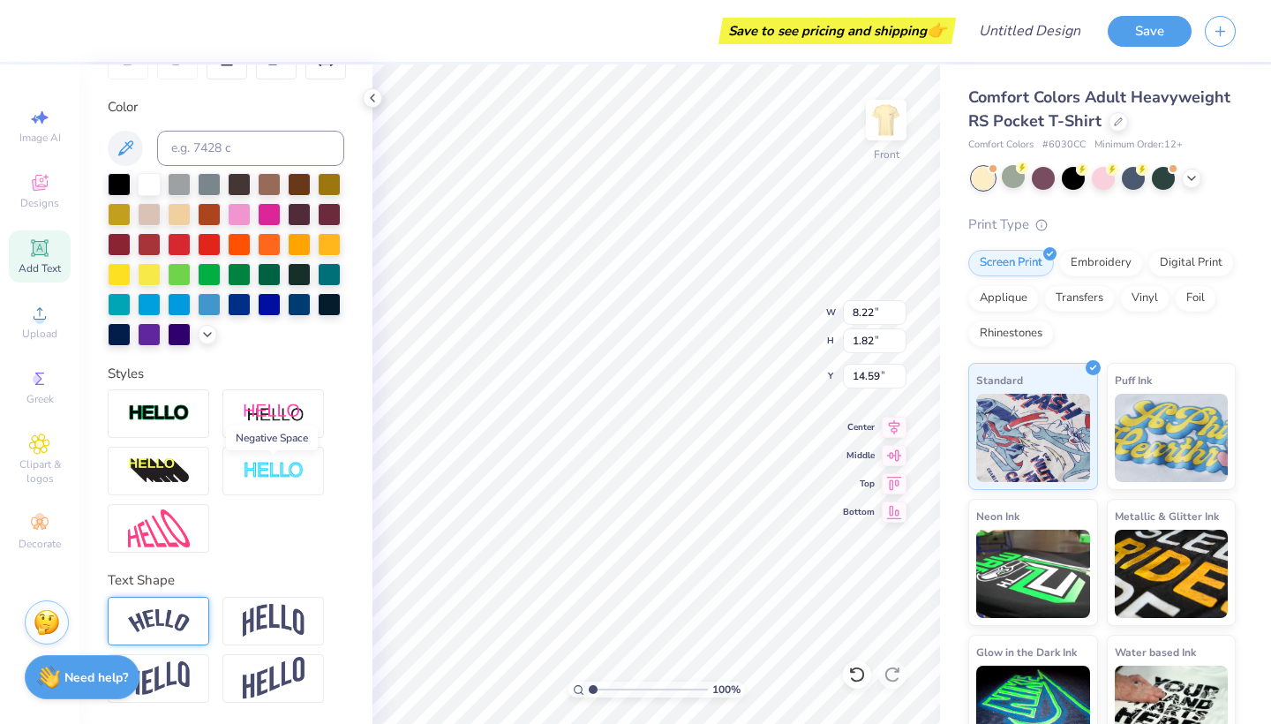
scroll to position [303, 0]
click at [162, 623] on img at bounding box center [159, 621] width 62 height 24
type input "10.53"
type input "2.45"
type input "5.64"
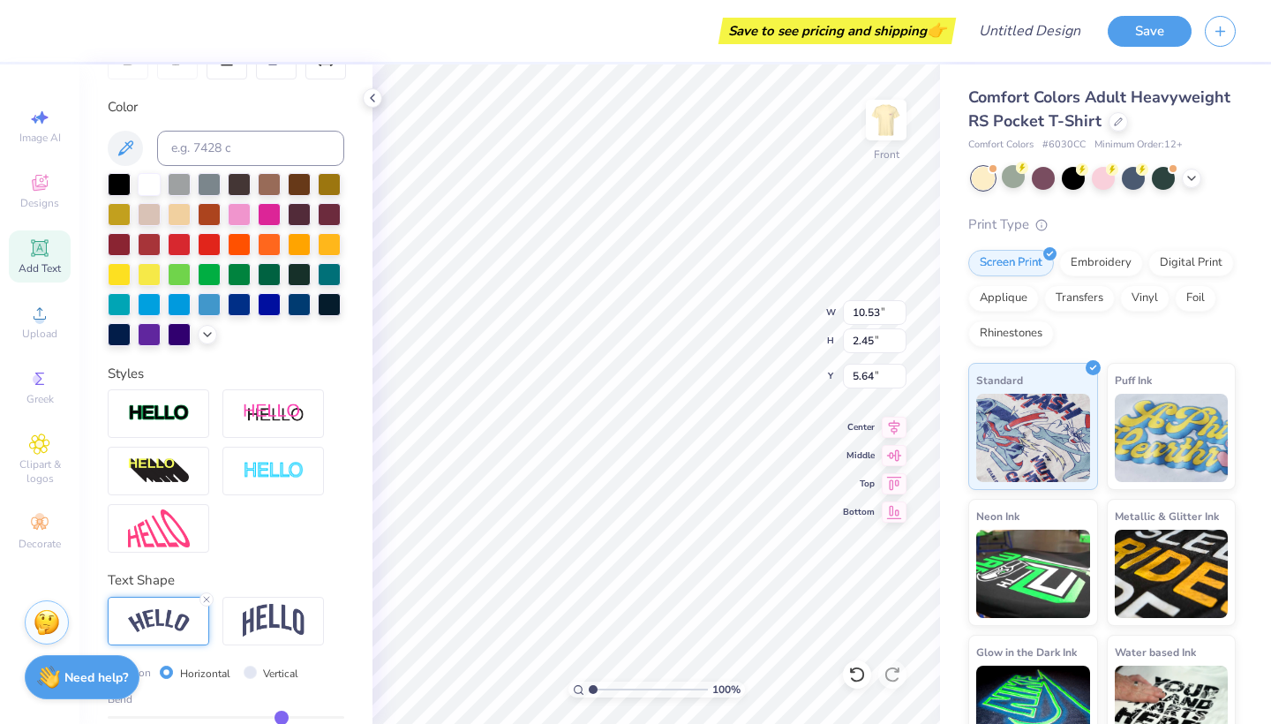
type input "9.86"
type input "4.52"
type input "3.83"
type textarea "bid day"
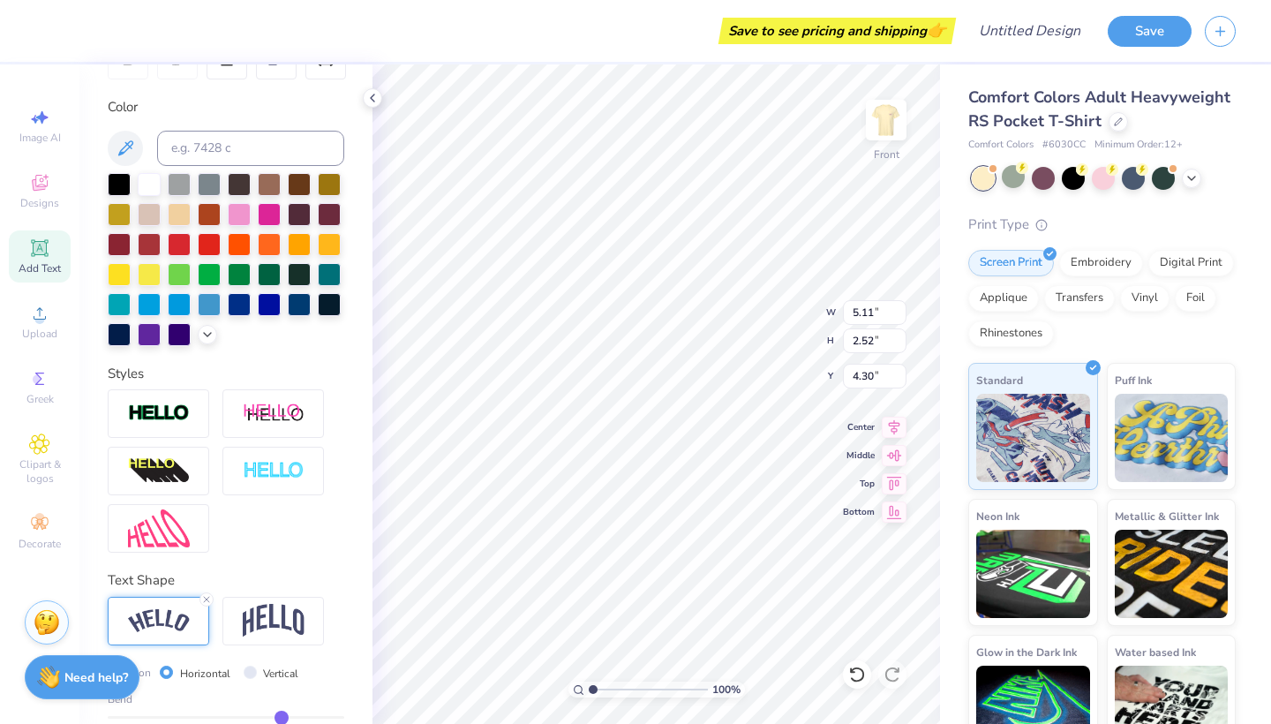
type input "5.64"
type input "8.80"
type input "9.23"
type input "4.78"
type input "2.95"
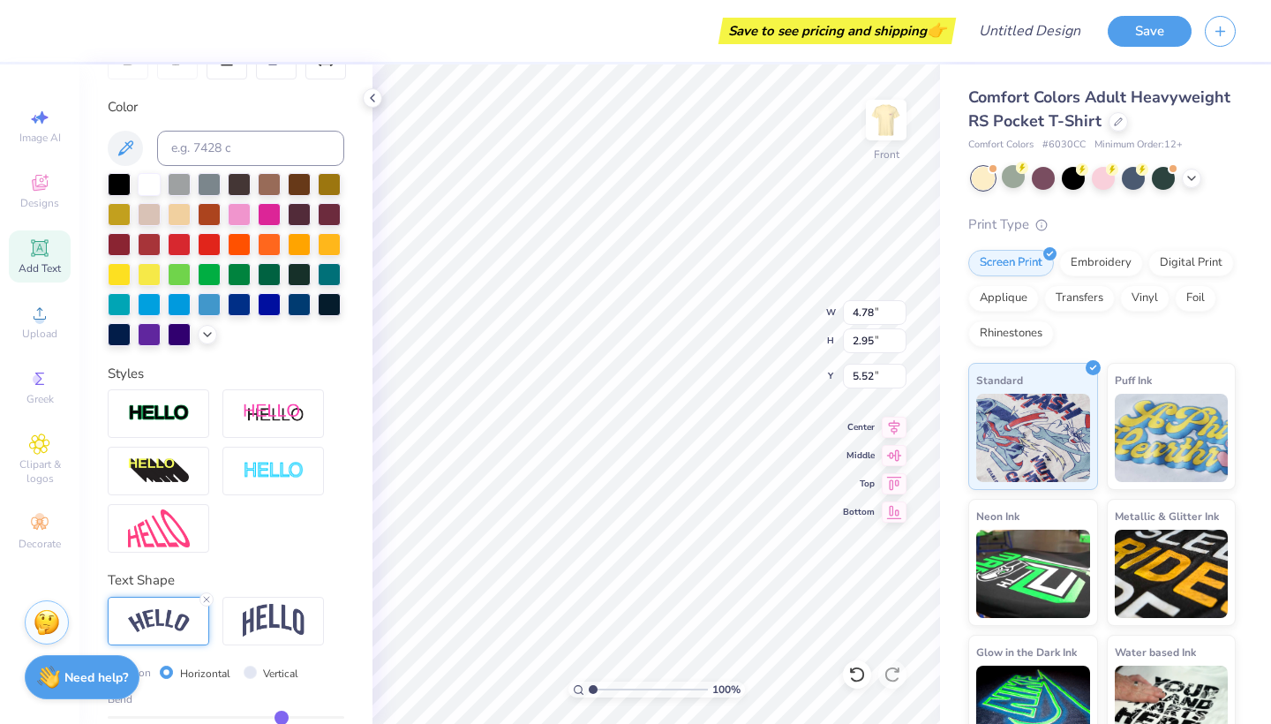
type input "5.79"
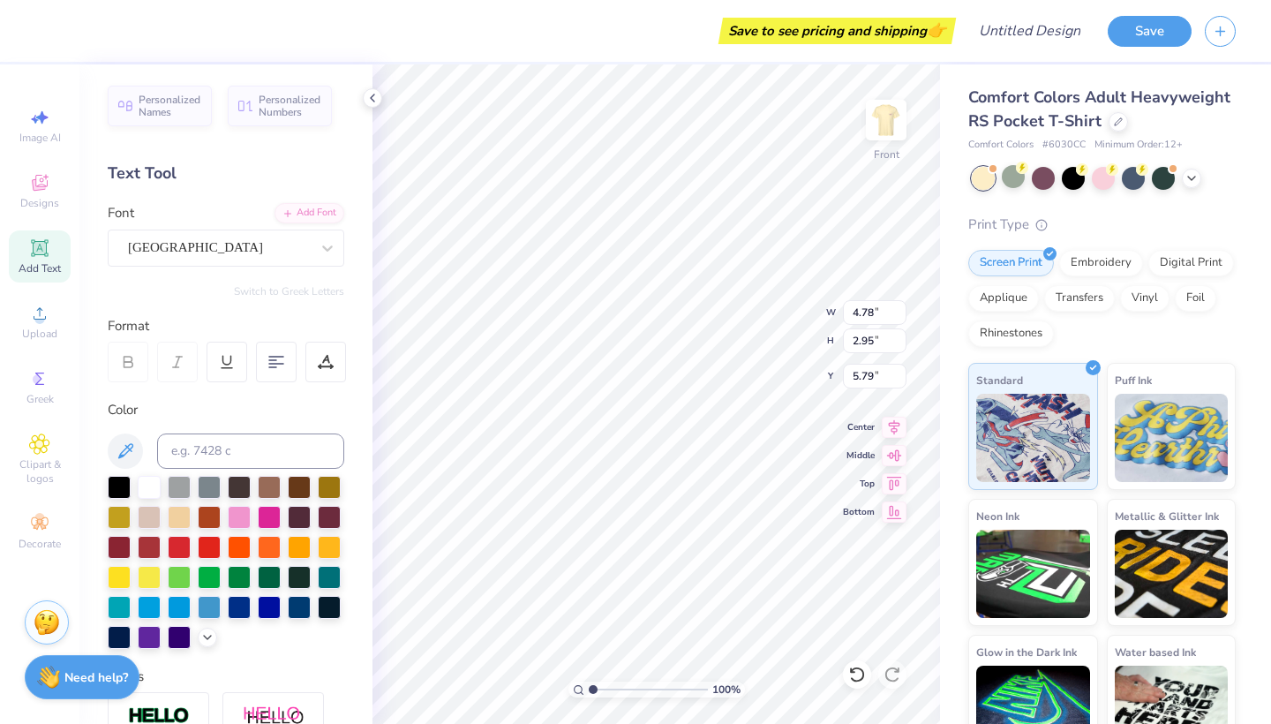
scroll to position [0, 0]
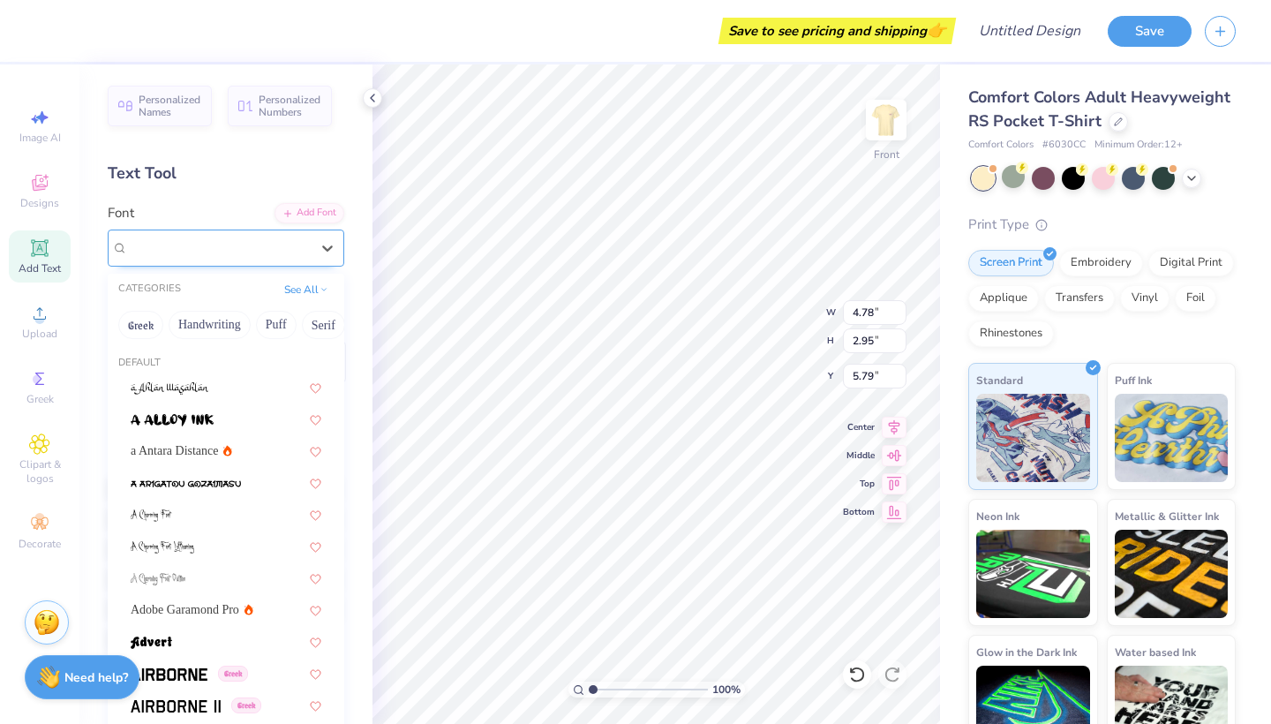
click at [177, 246] on span "[GEOGRAPHIC_DATA]" at bounding box center [195, 247] width 135 height 20
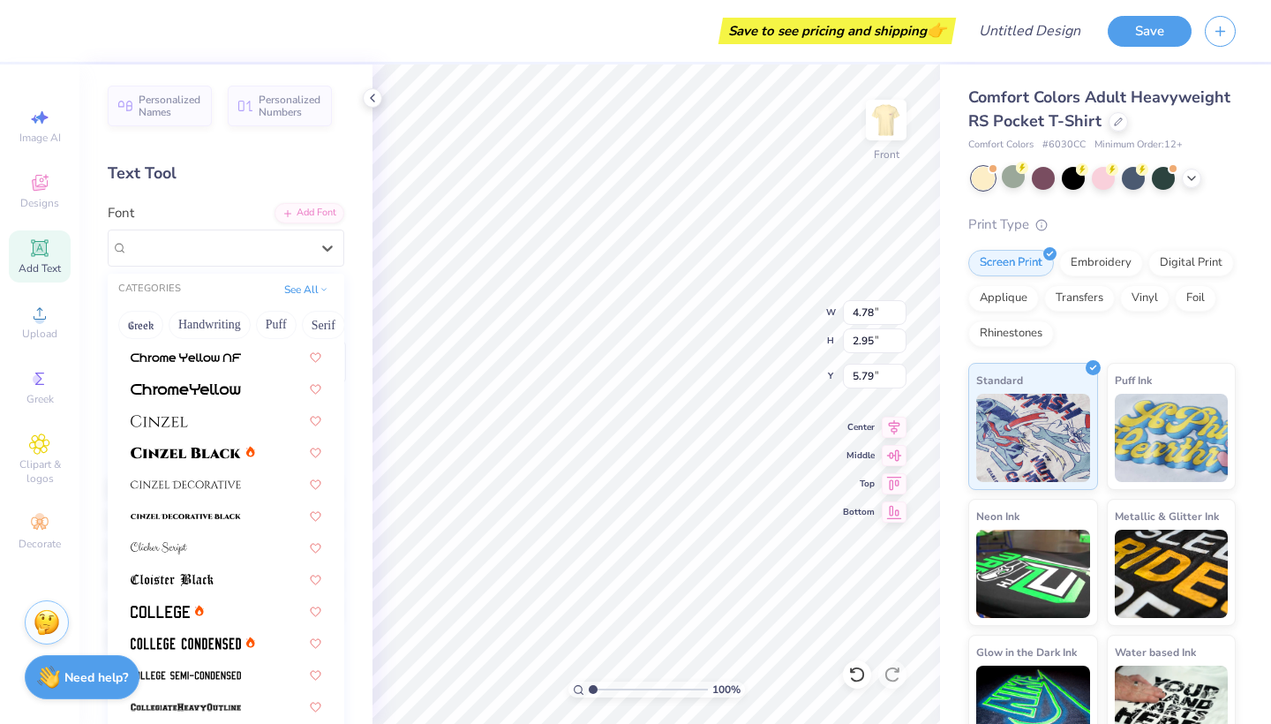
scroll to position [2063, 0]
click at [328, 248] on icon at bounding box center [327, 248] width 11 height 6
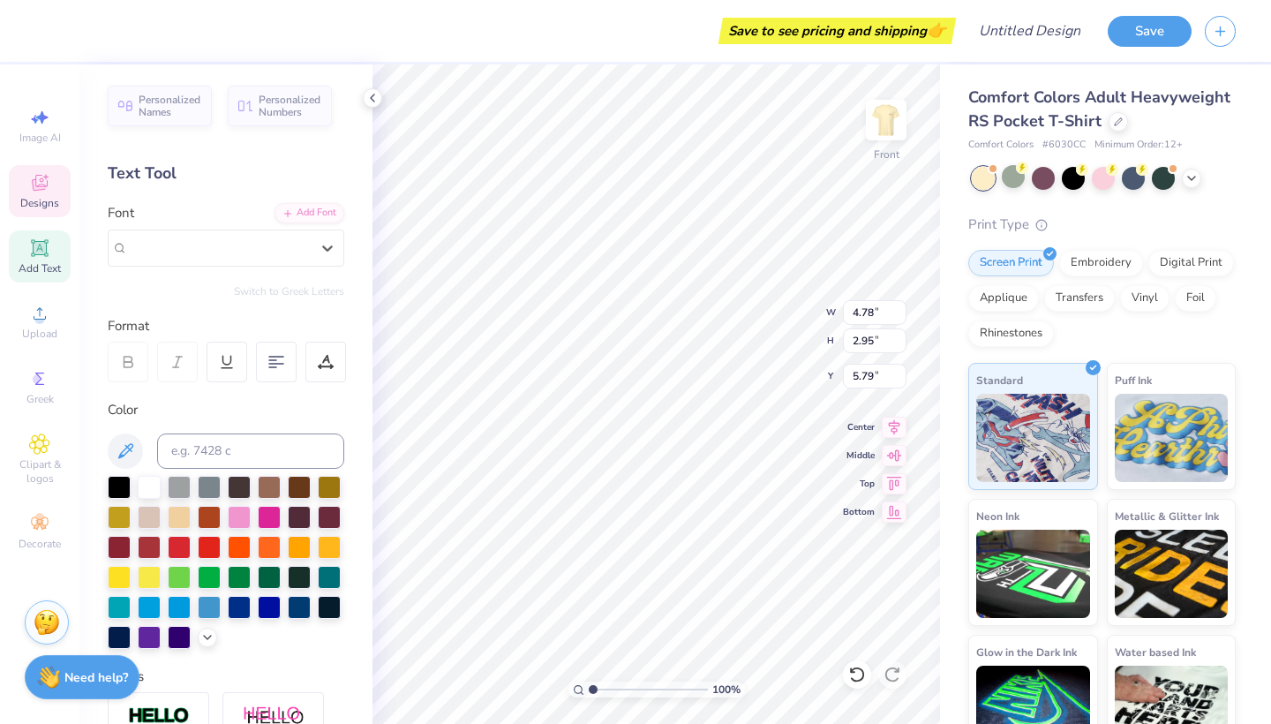
scroll to position [0, 0]
click at [296, 211] on div "Add Font" at bounding box center [309, 211] width 70 height 20
click at [34, 198] on span "Designs" at bounding box center [39, 203] width 39 height 14
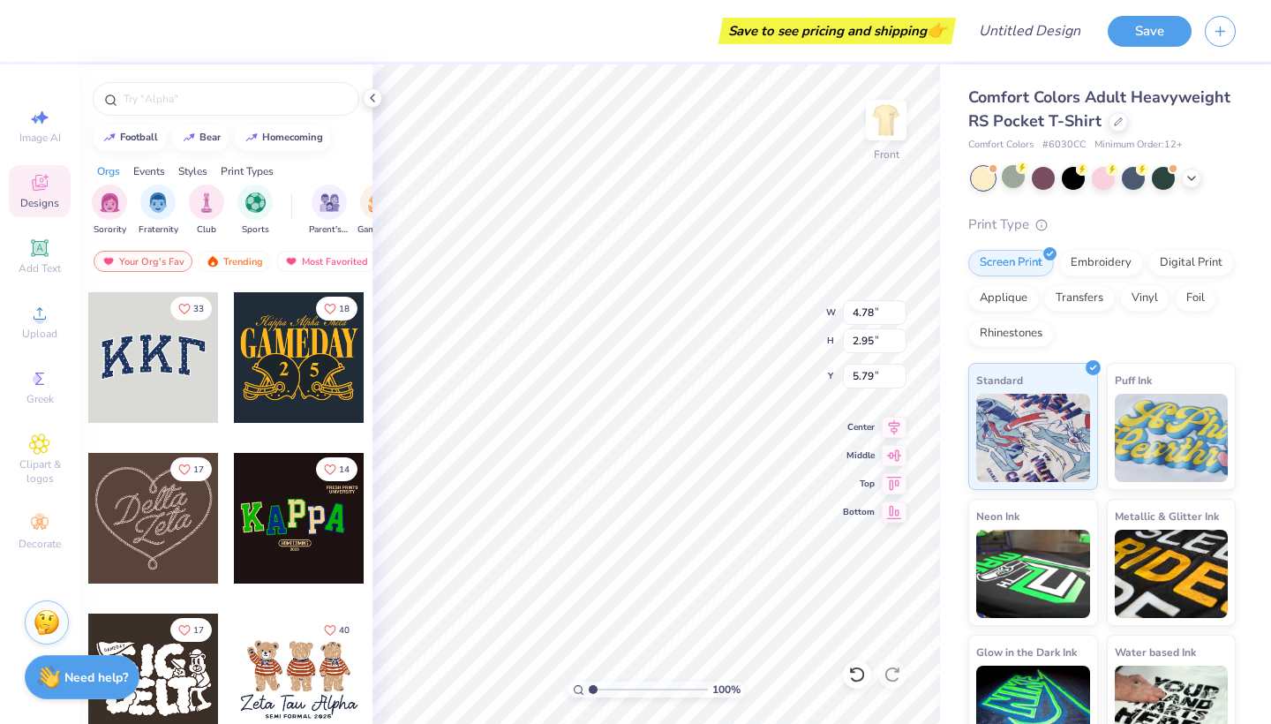
scroll to position [335, 0]
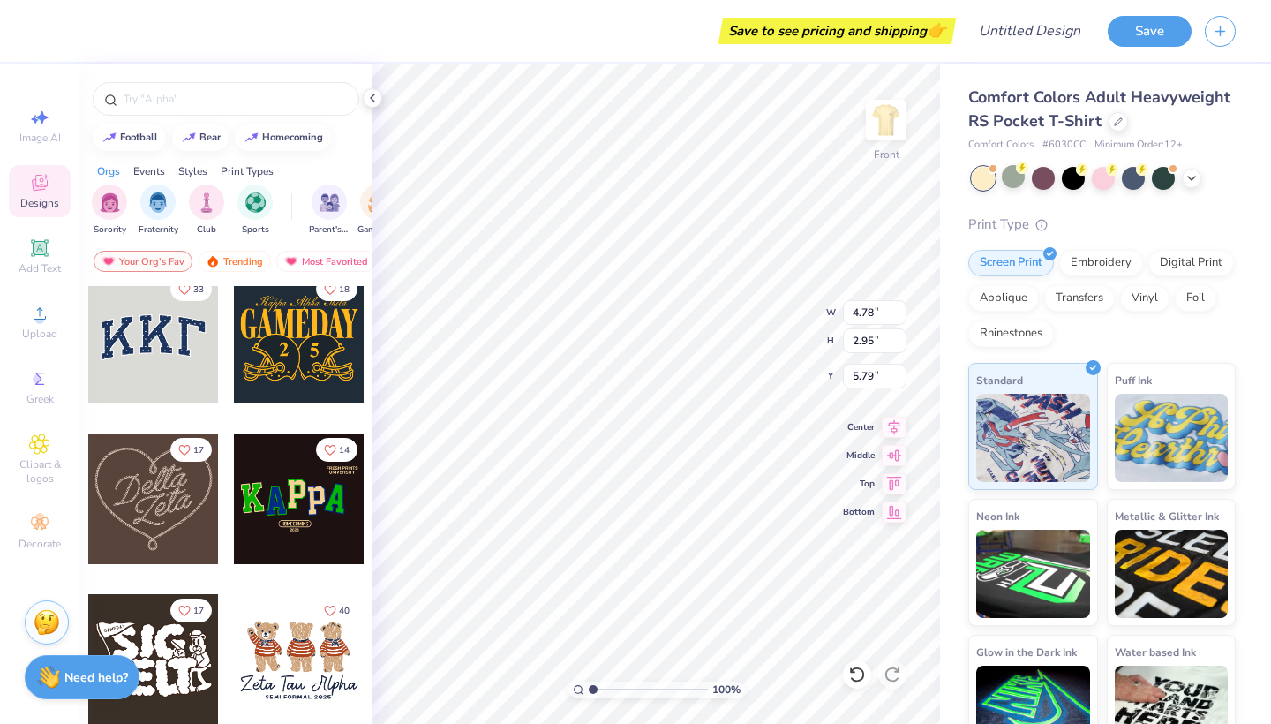
click at [169, 515] on div at bounding box center [153, 498] width 131 height 131
type input "7.96"
type input "7.00"
type input "3.00"
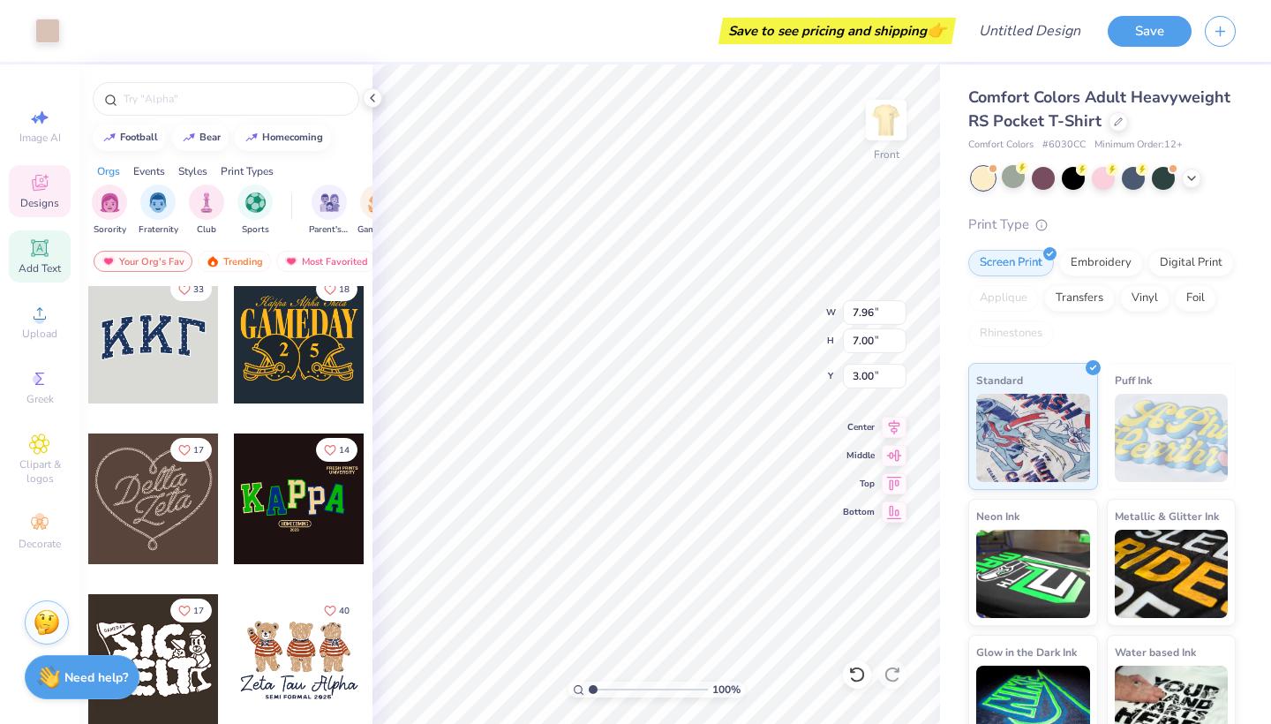
click at [37, 242] on icon at bounding box center [39, 247] width 21 height 21
type input "6.03"
type input "1.75"
type input "13.38"
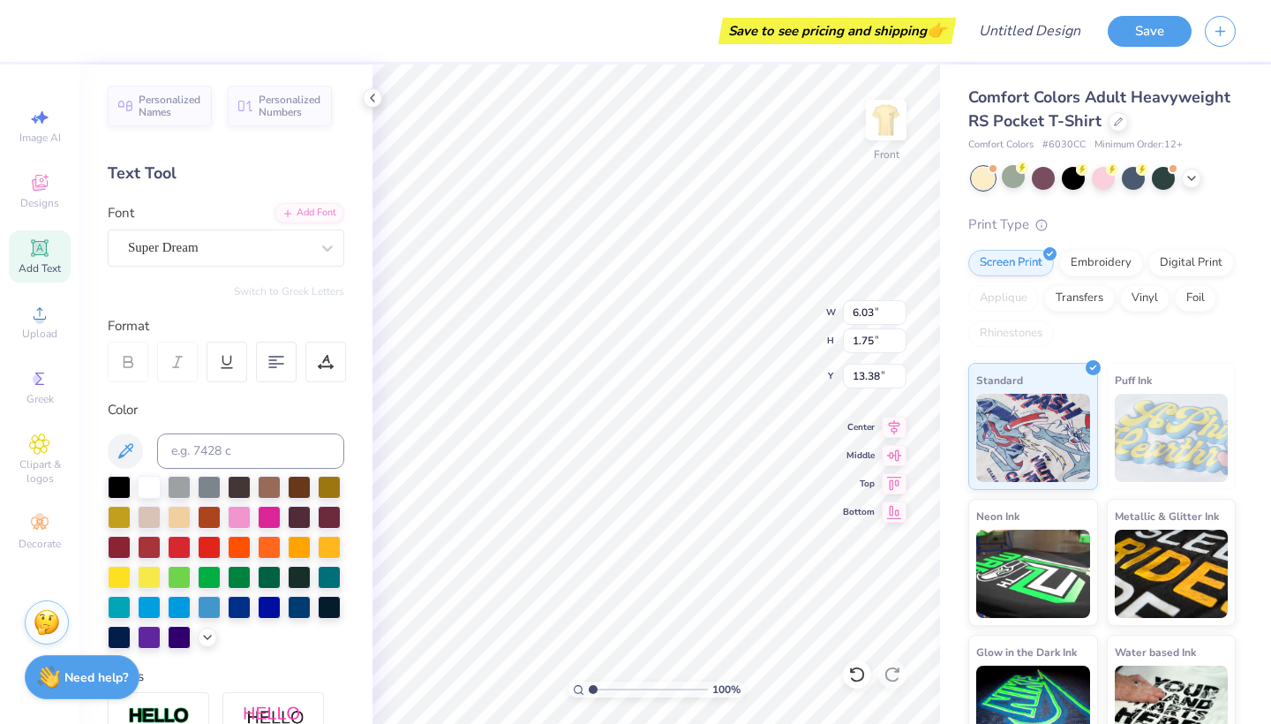
type textarea "T"
type textarea "biud"
type input "7.96"
type input "7.00"
type input "3.00"
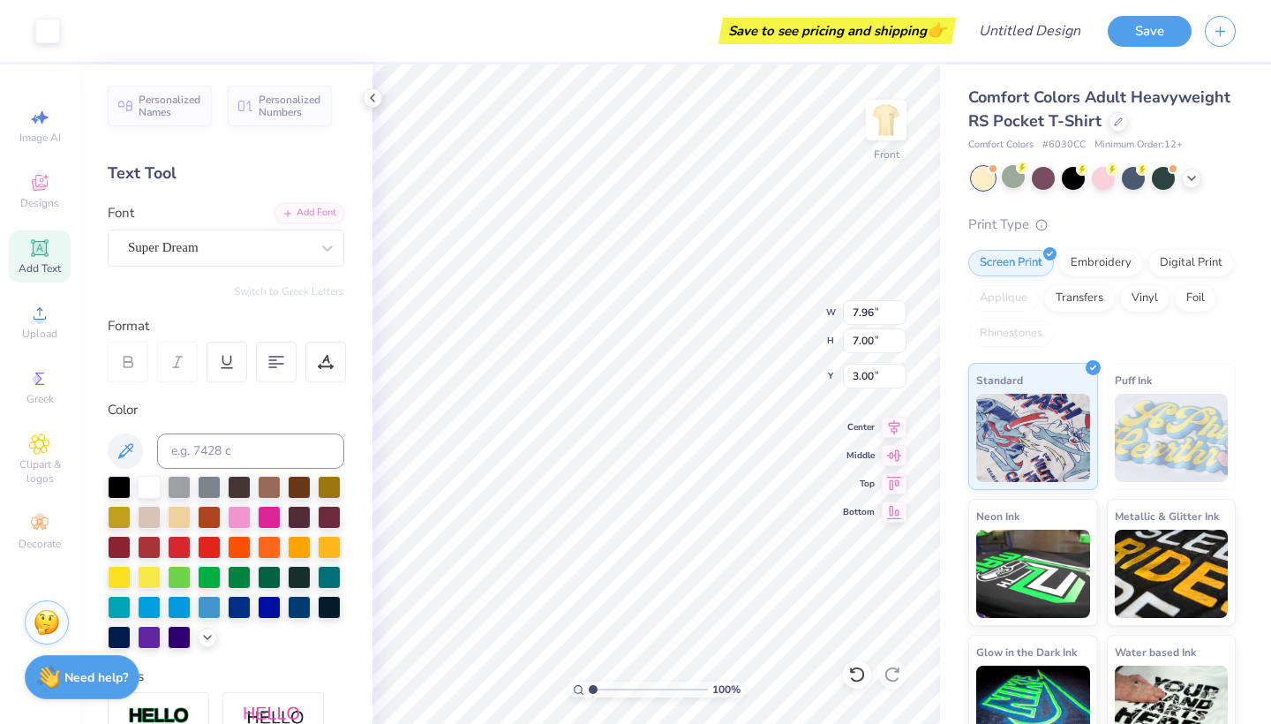
type input "4.76"
type input "1.75"
type input "16.97"
type input "7.96"
type input "7.00"
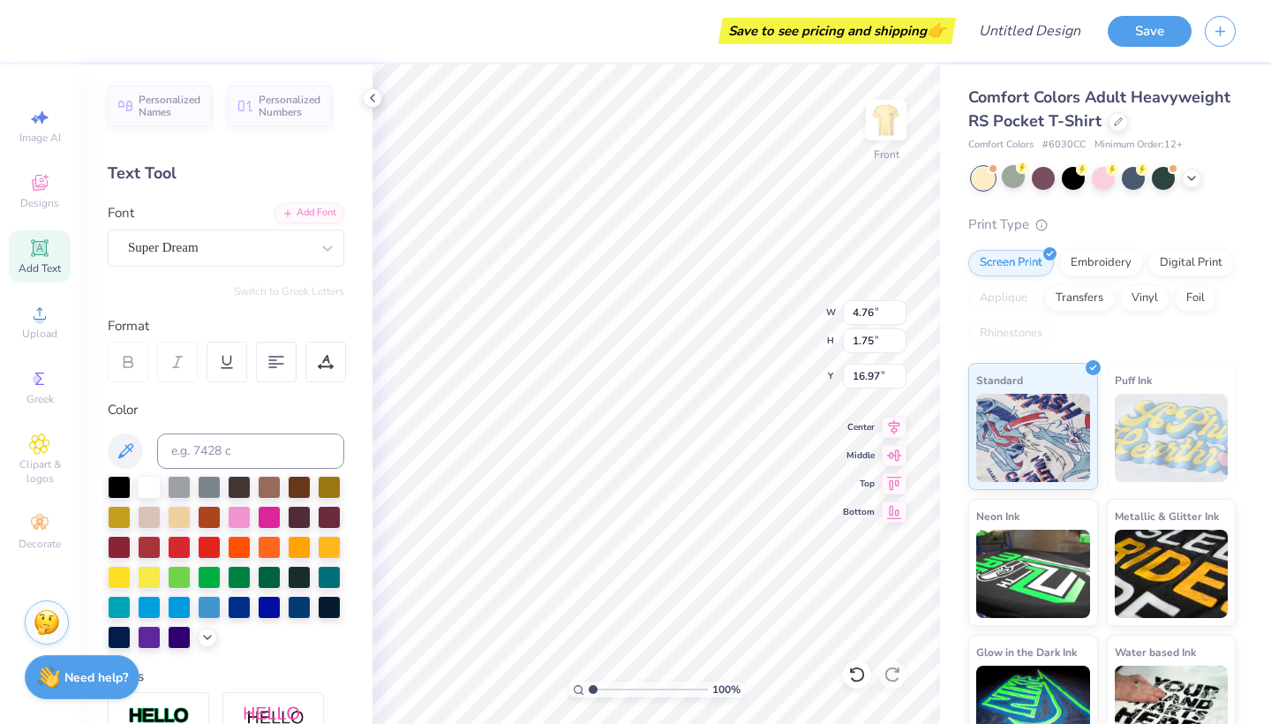
type input "3.00"
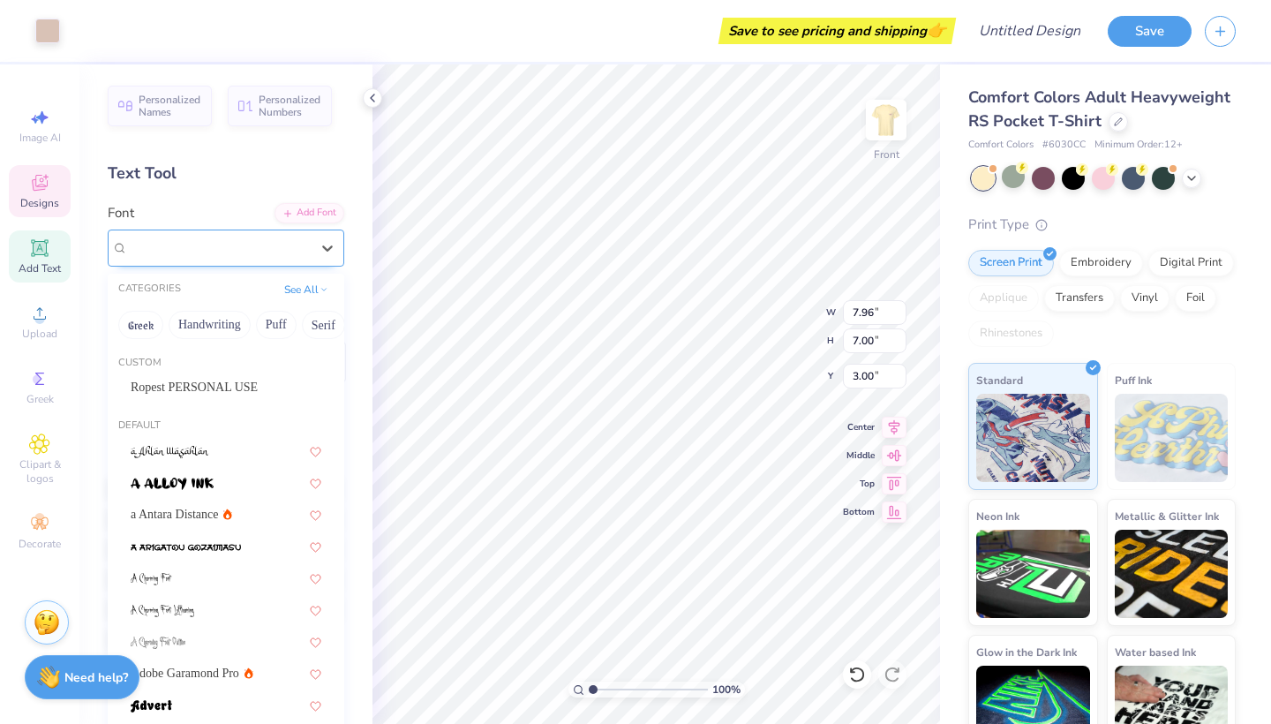
click at [223, 249] on div "Super Dream" at bounding box center [218, 247] width 185 height 27
click at [228, 385] on span "Ropest PERSONAL USE" at bounding box center [194, 387] width 127 height 19
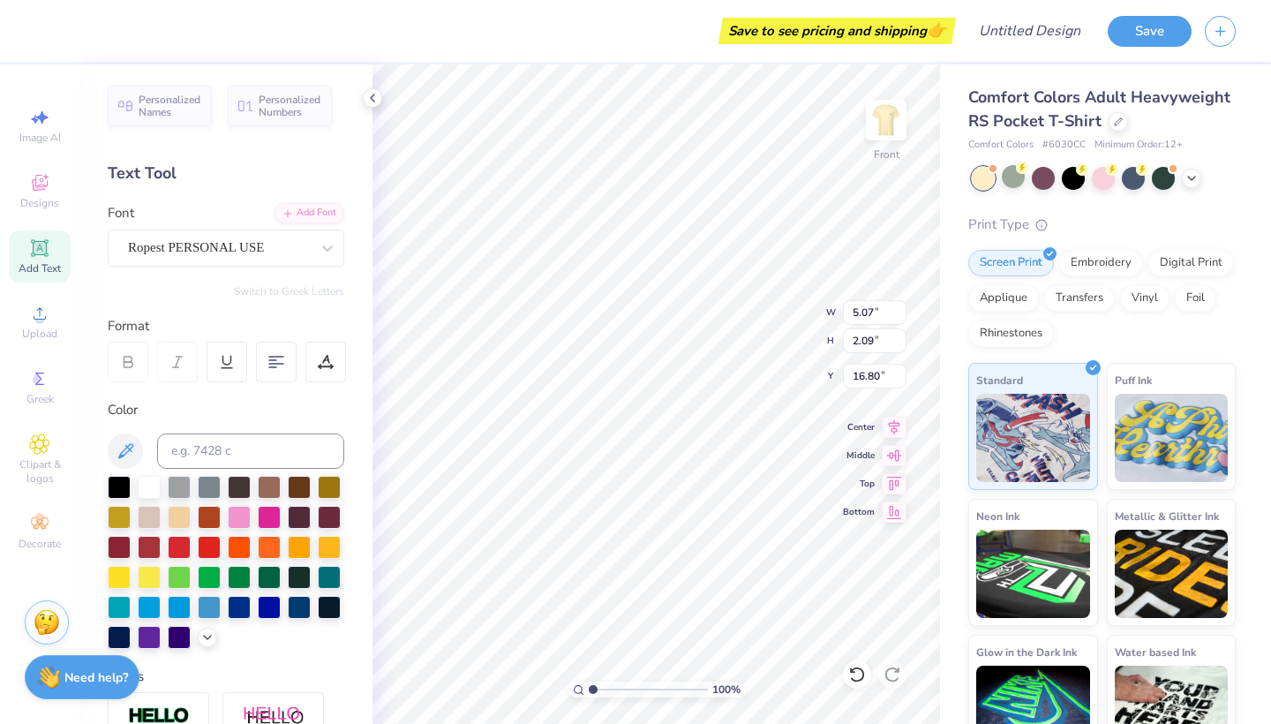
scroll to position [1, 1]
type textarea "bid day"
type input "5.33"
type input "7.00"
type input "5.85"
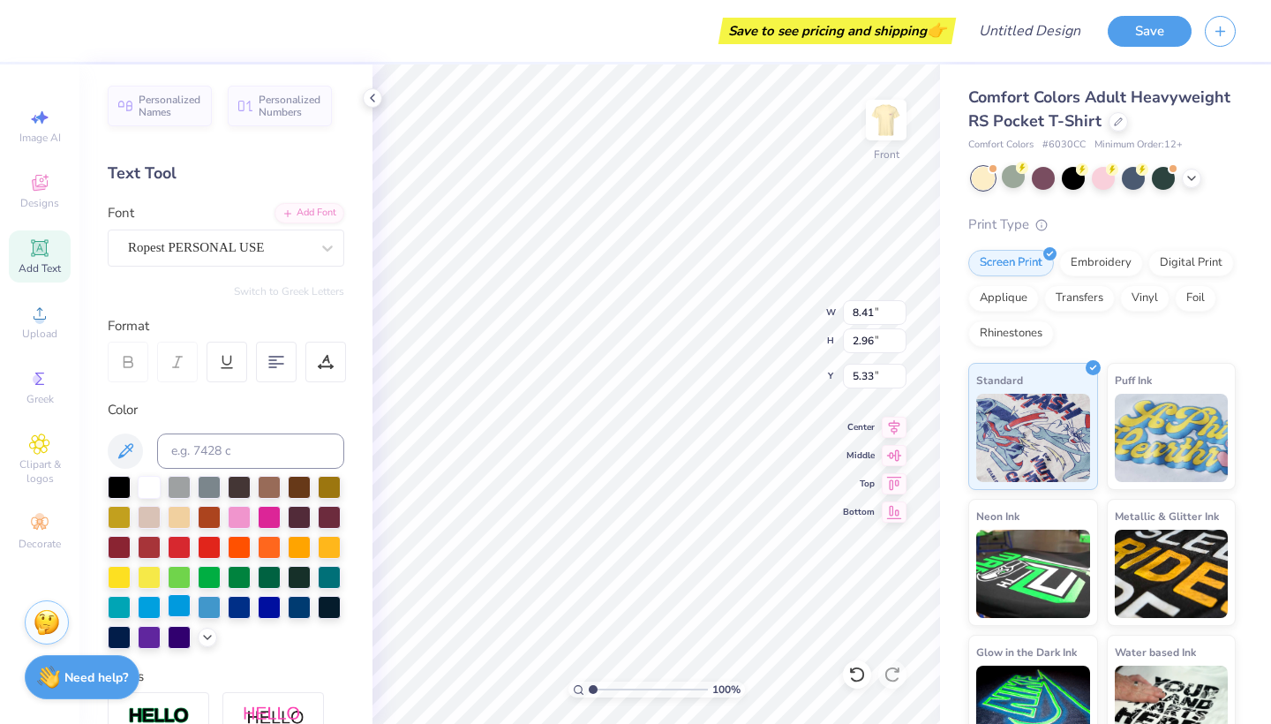
type input "3.96"
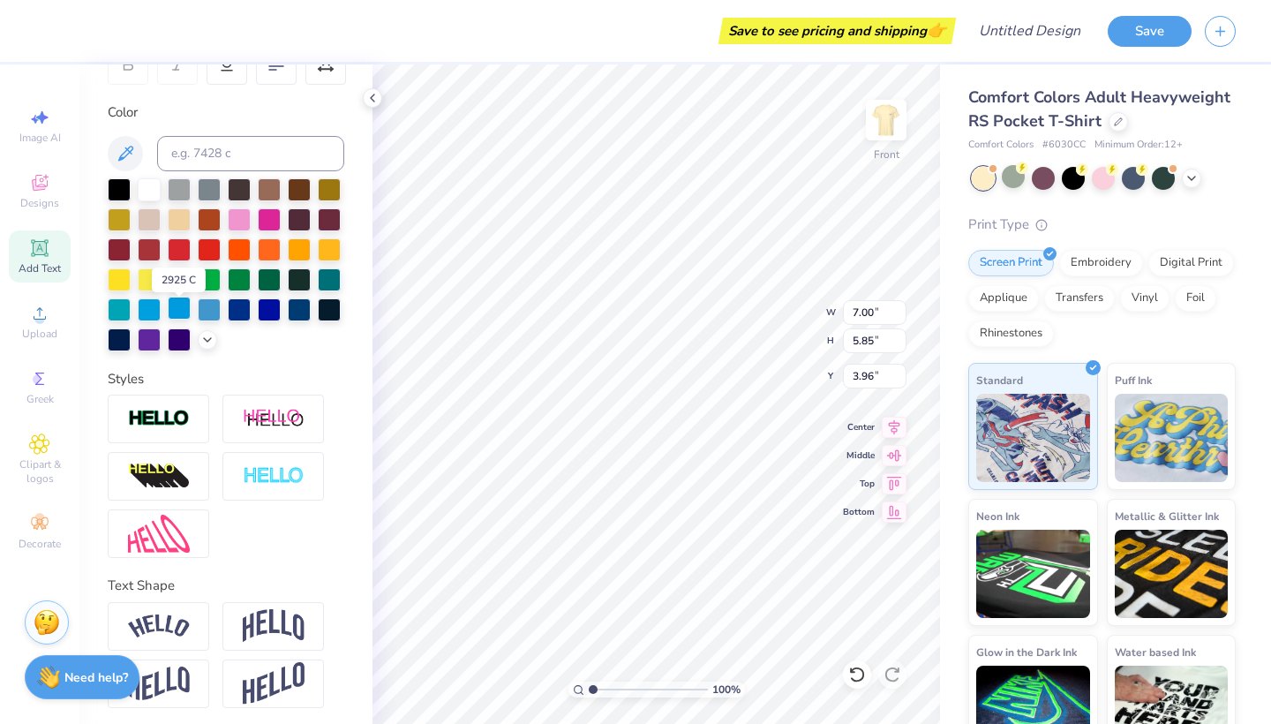
scroll to position [303, 0]
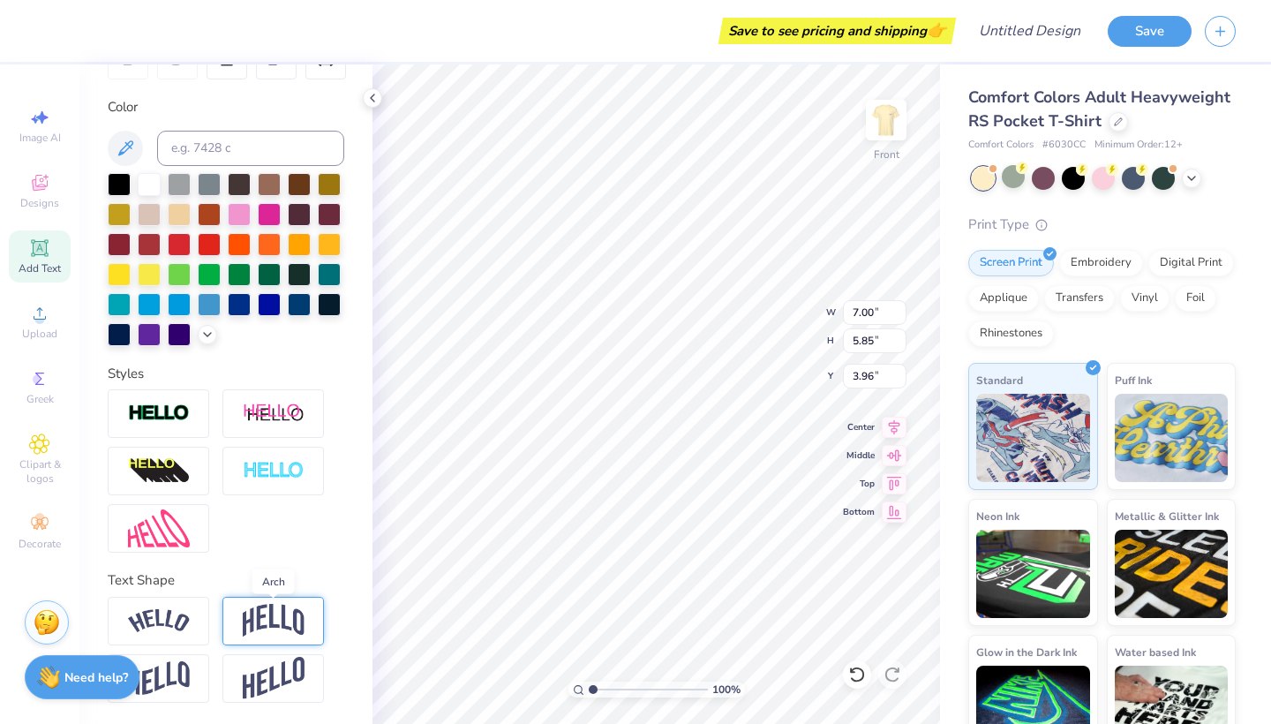
click at [263, 617] on img at bounding box center [274, 621] width 62 height 34
type input "7.37"
type input "6.30"
type input "4.51"
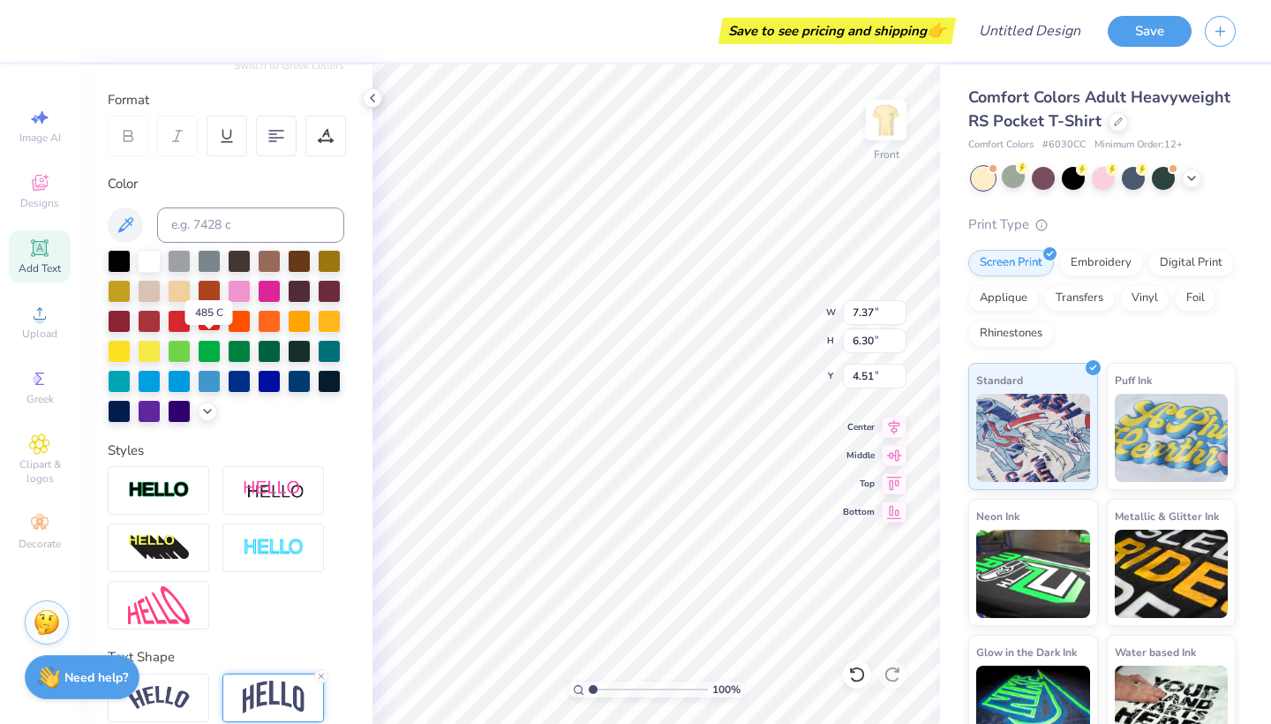
scroll to position [199, 0]
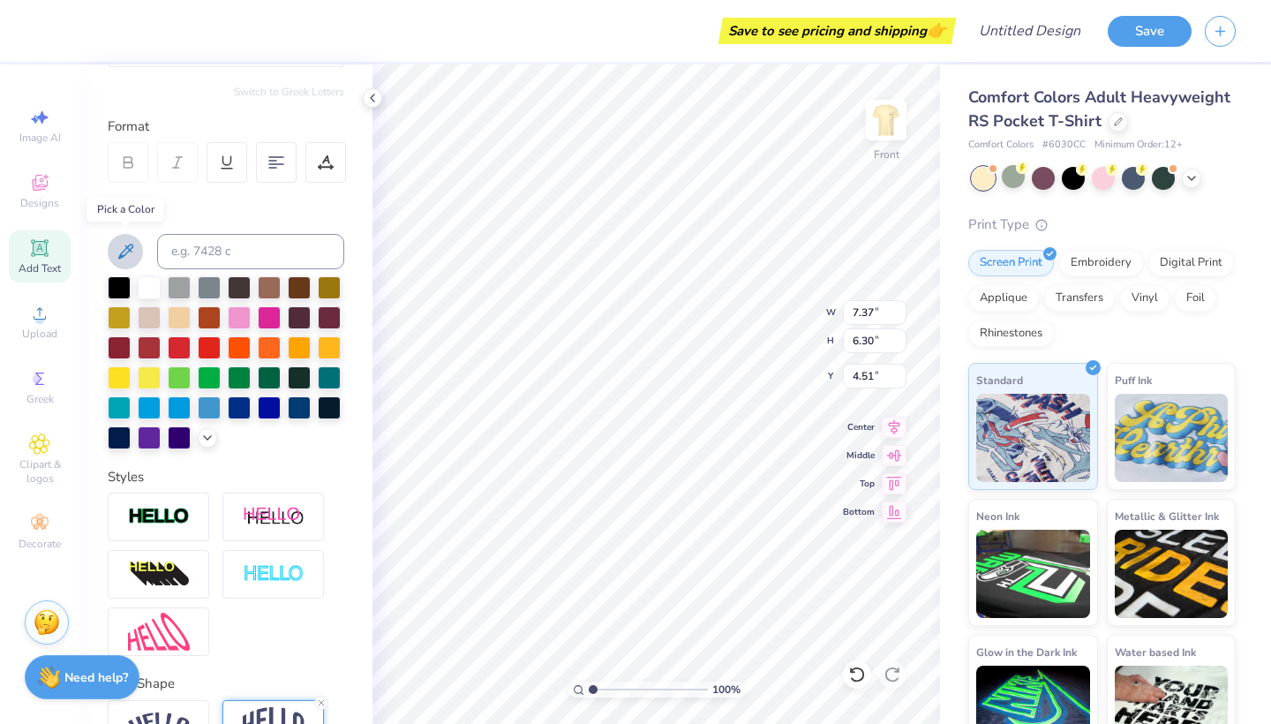
click at [119, 257] on icon at bounding box center [125, 251] width 15 height 15
click at [127, 250] on icon at bounding box center [125, 251] width 21 height 21
type input "0.95"
type input "0.80"
type input "9.28"
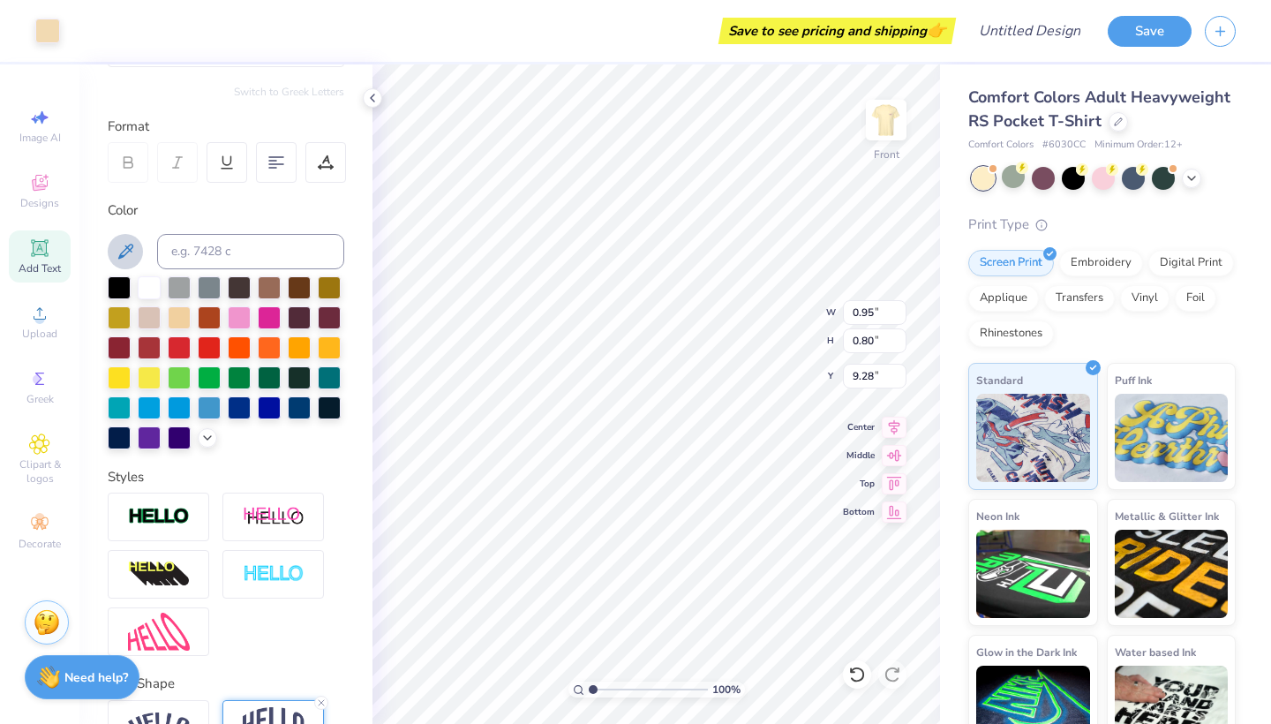
type input "7.37"
type input "6.30"
type input "4.51"
type input "7.71"
type input "5.92"
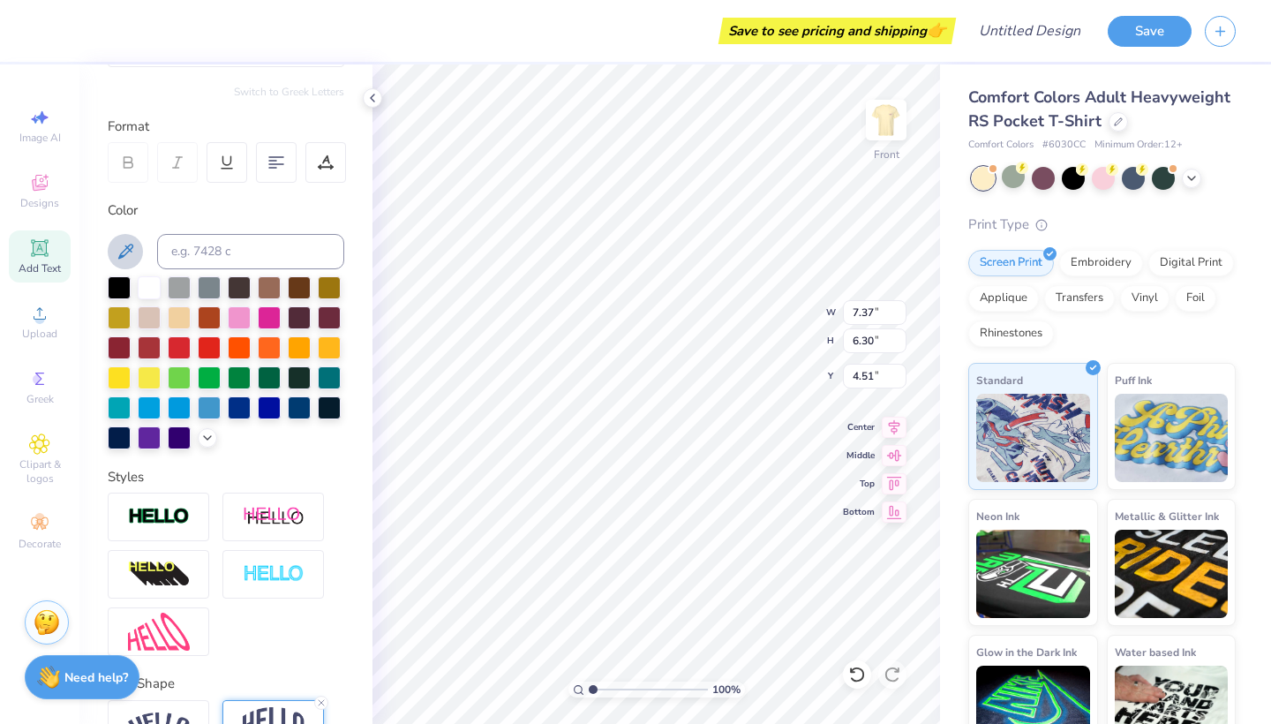
type input "4.57"
type input "5.67"
type input "4.35"
type input "4.96"
click at [890, 131] on img at bounding box center [886, 120] width 71 height 71
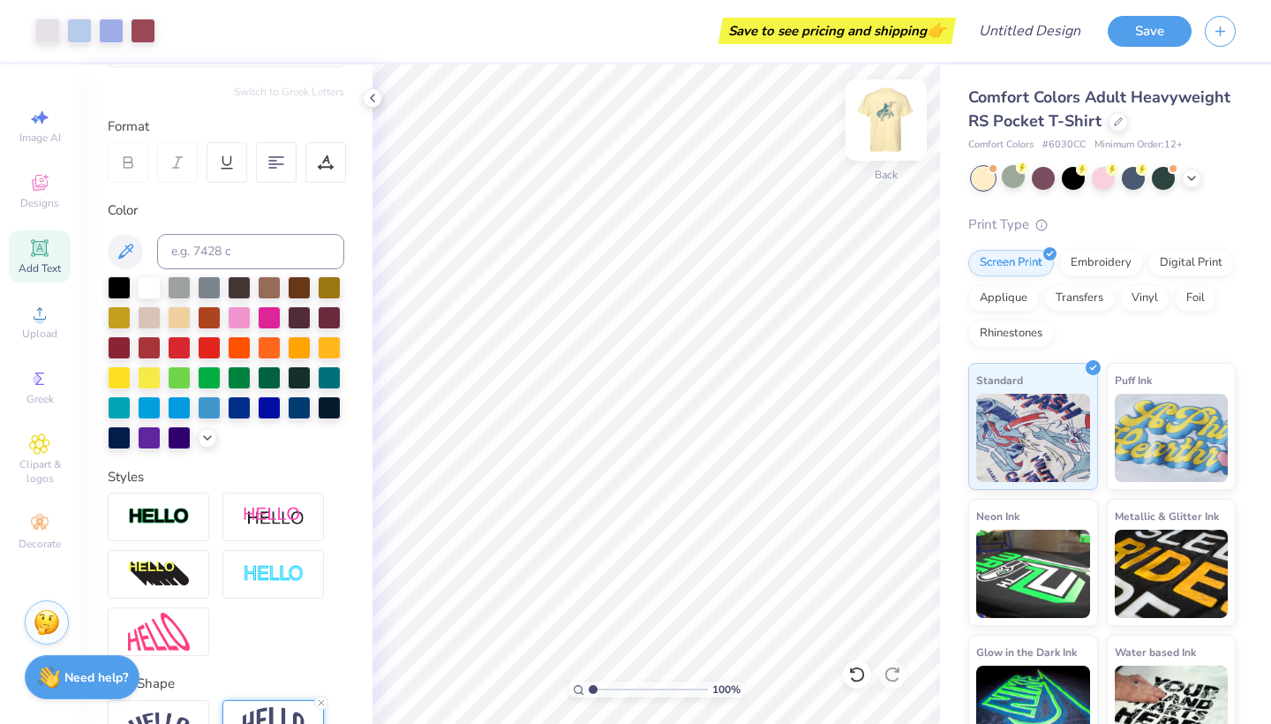
click at [885, 130] on img at bounding box center [886, 120] width 71 height 71
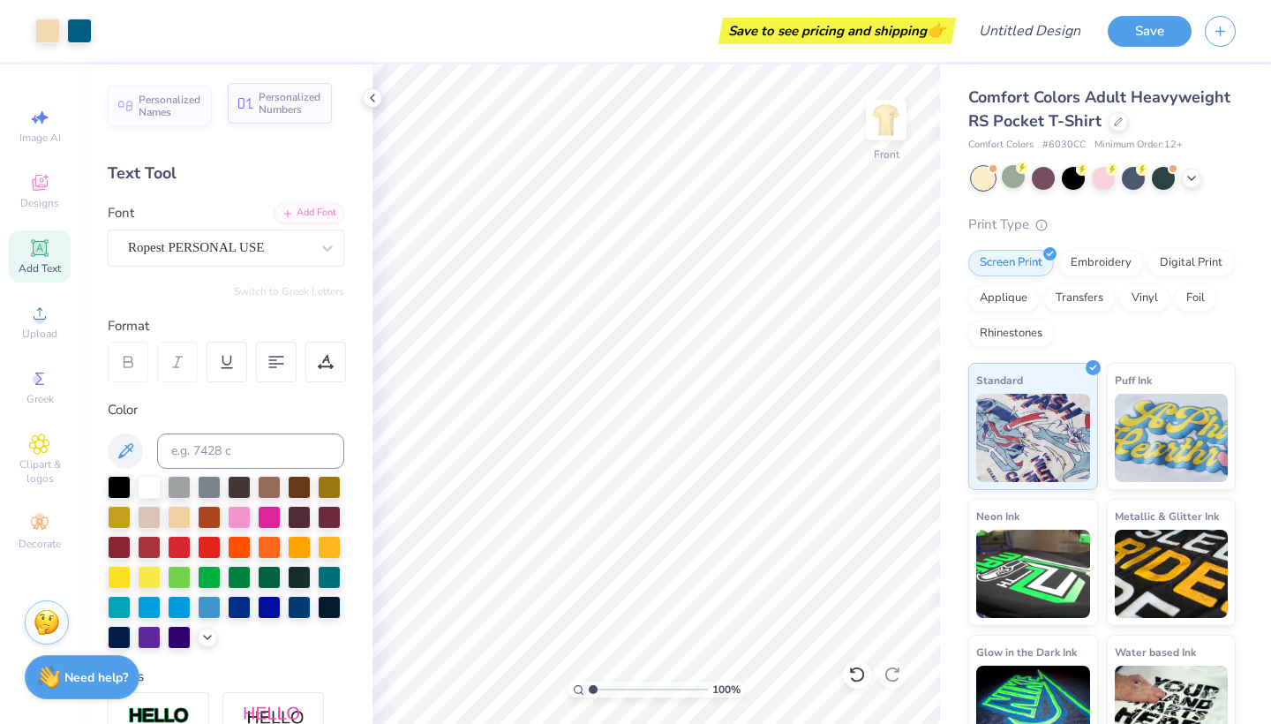
scroll to position [0, 0]
click at [268, 98] on span "Personalized Numbers" at bounding box center [290, 103] width 63 height 25
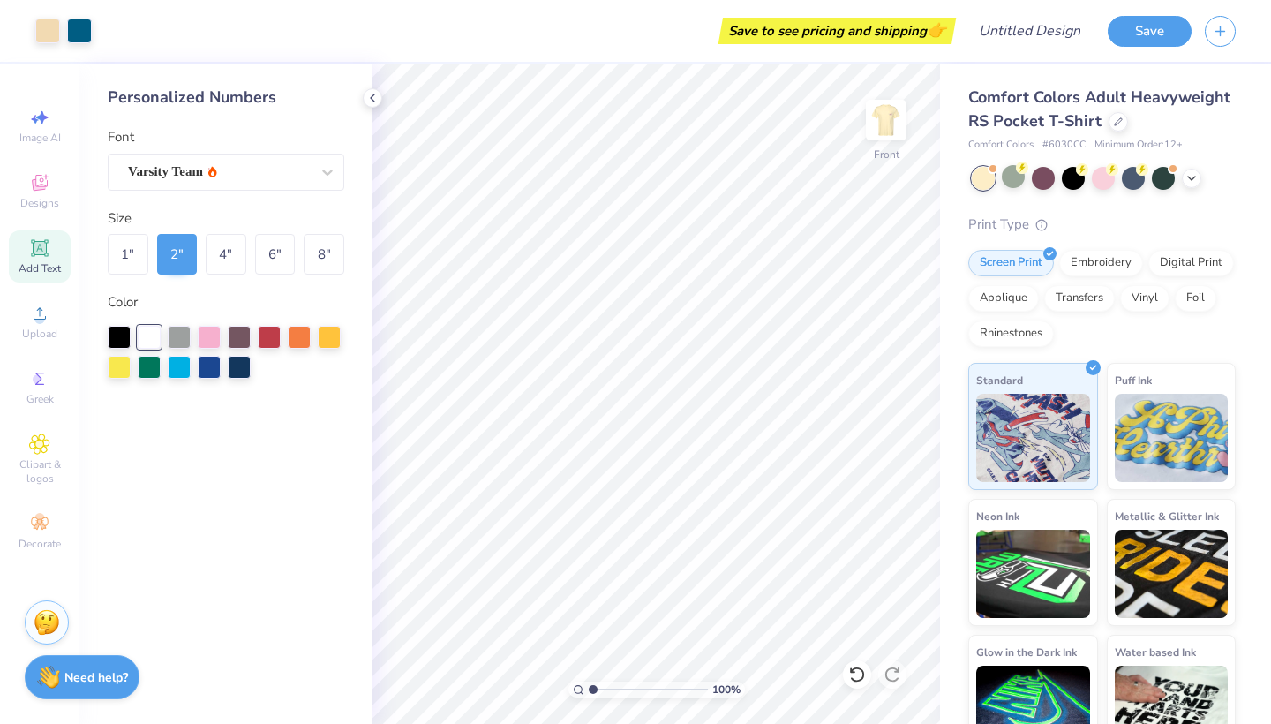
click at [44, 266] on span "Add Text" at bounding box center [40, 268] width 42 height 14
click at [371, 92] on icon at bounding box center [372, 98] width 14 height 14
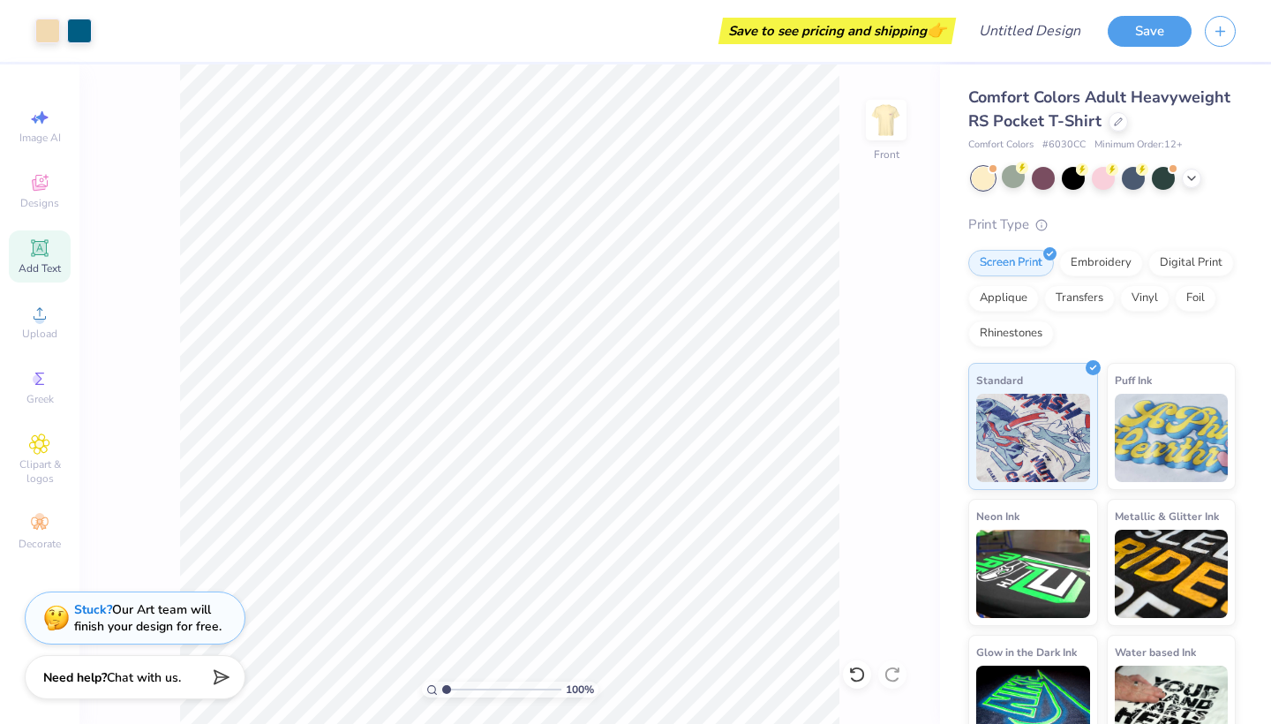
click at [43, 253] on icon at bounding box center [39, 247] width 13 height 13
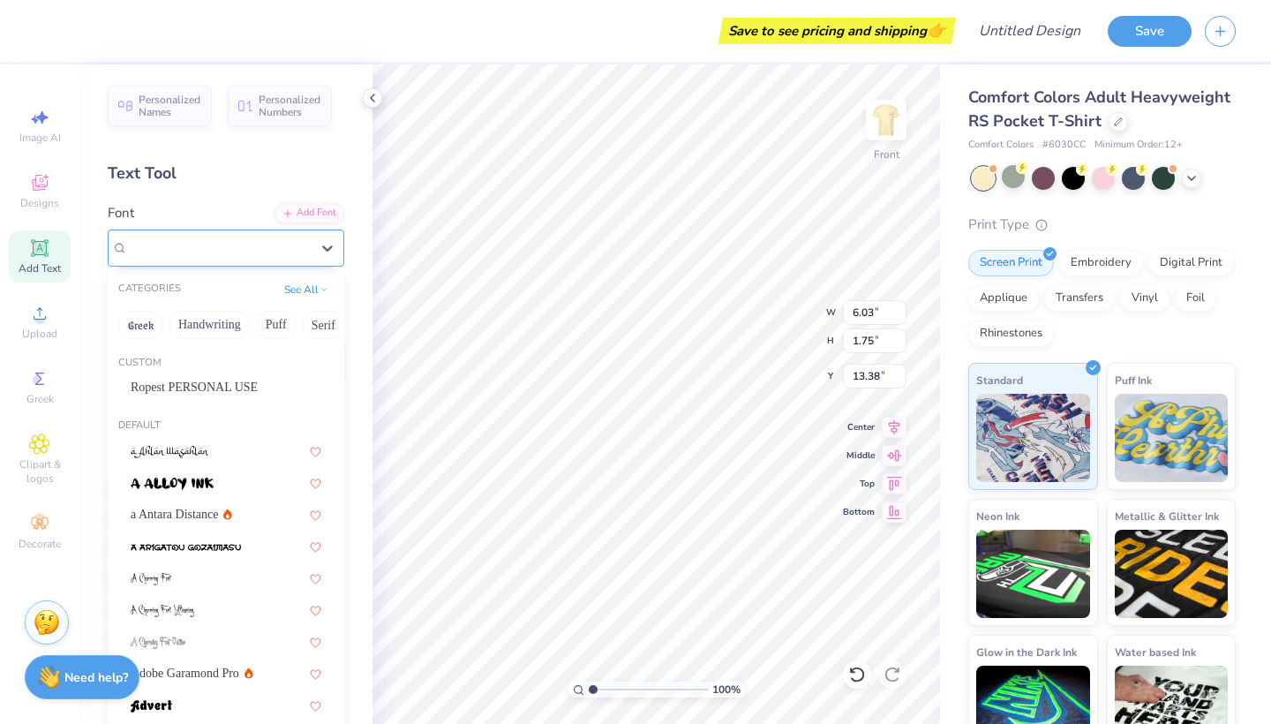
click at [177, 238] on span "Super Dream" at bounding box center [163, 247] width 71 height 20
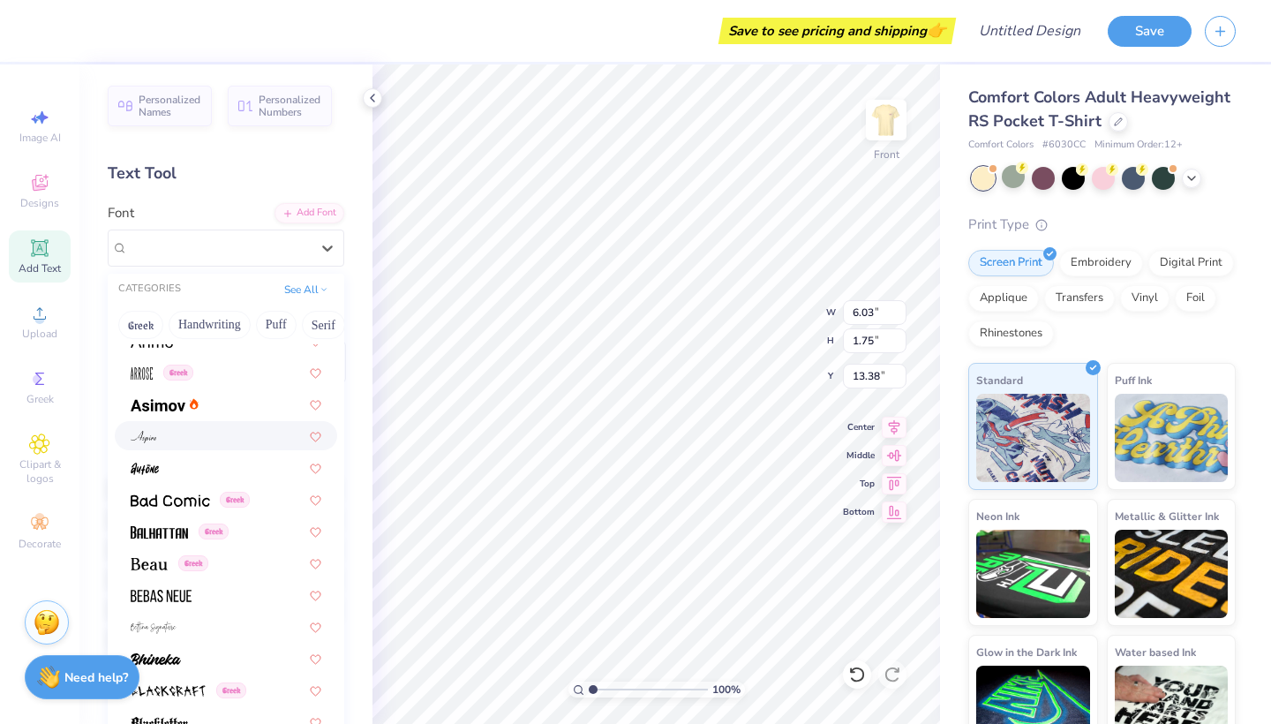
scroll to position [689, 0]
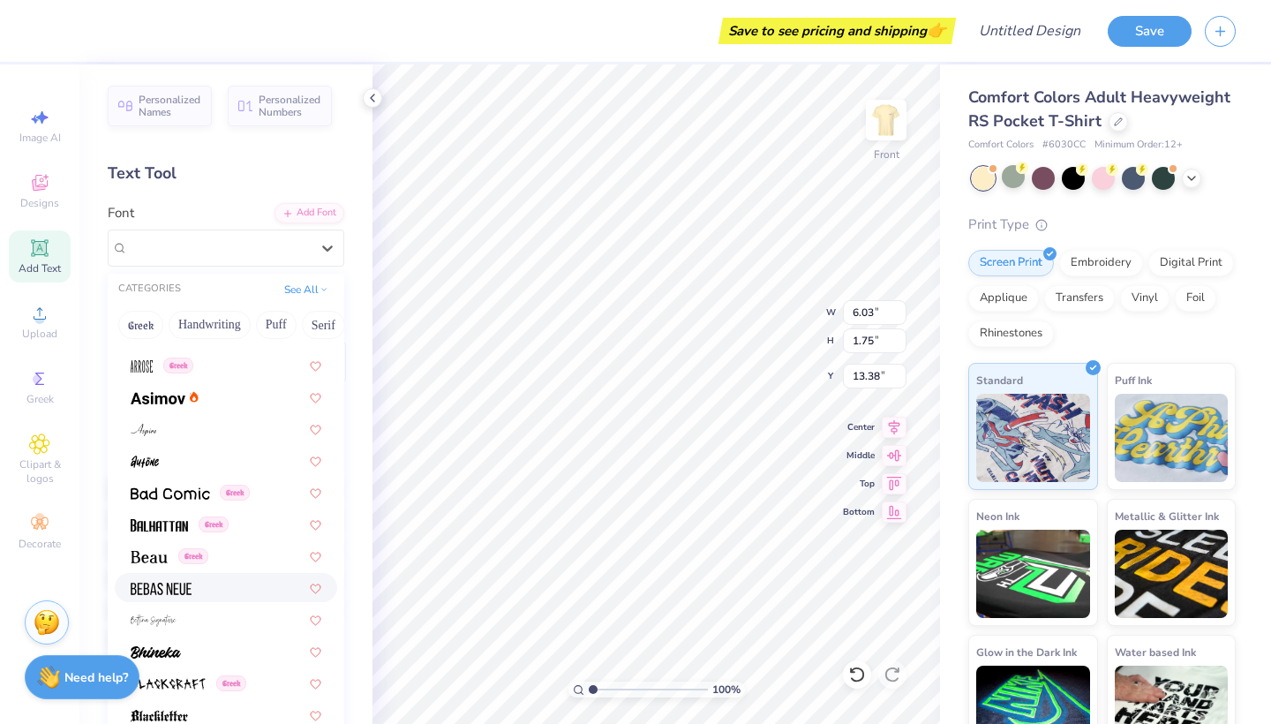
click at [169, 599] on div at bounding box center [226, 587] width 222 height 29
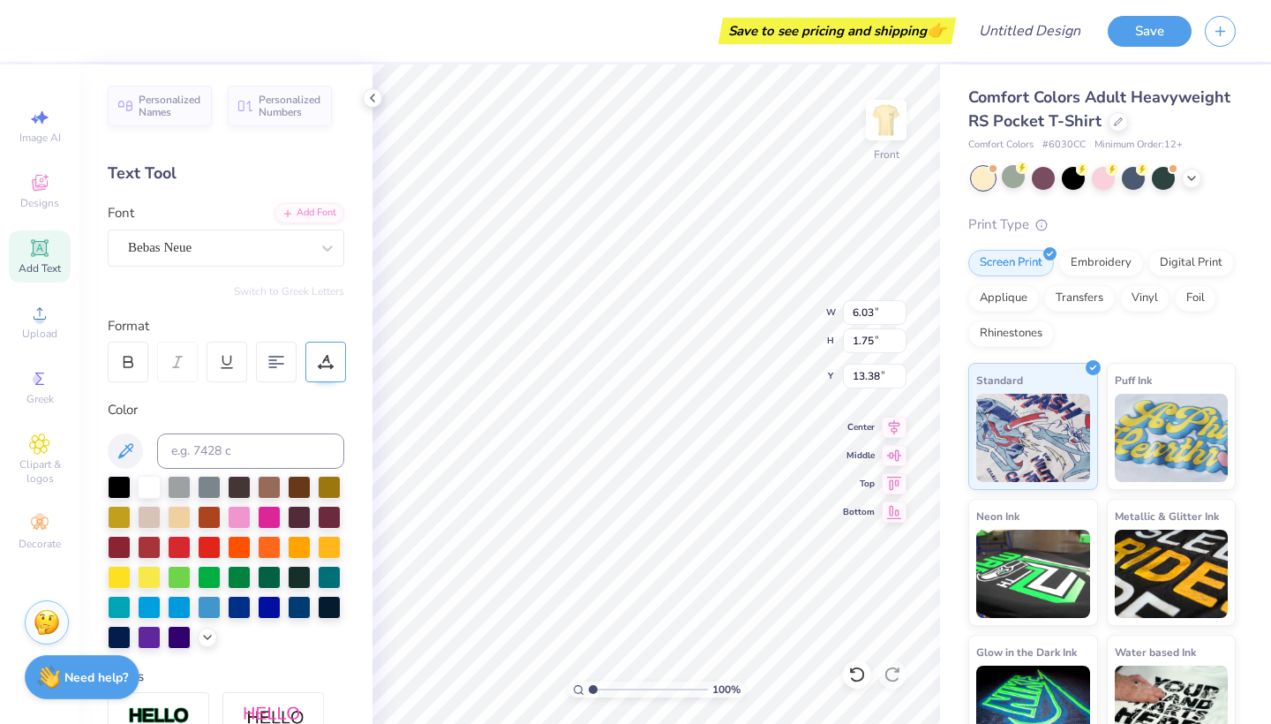
type textarea "T"
type textarea "2025"
click at [118, 454] on icon at bounding box center [125, 450] width 21 height 21
type input "3.67"
type input "1.78"
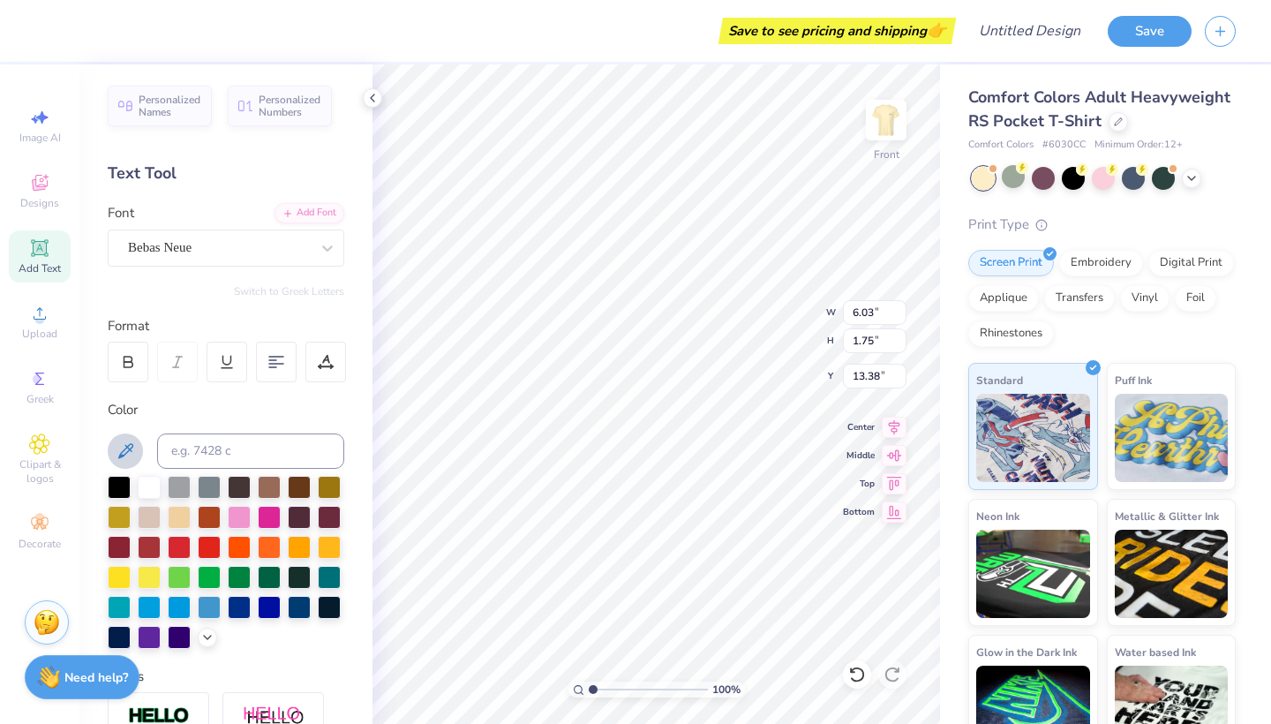
type input "13.36"
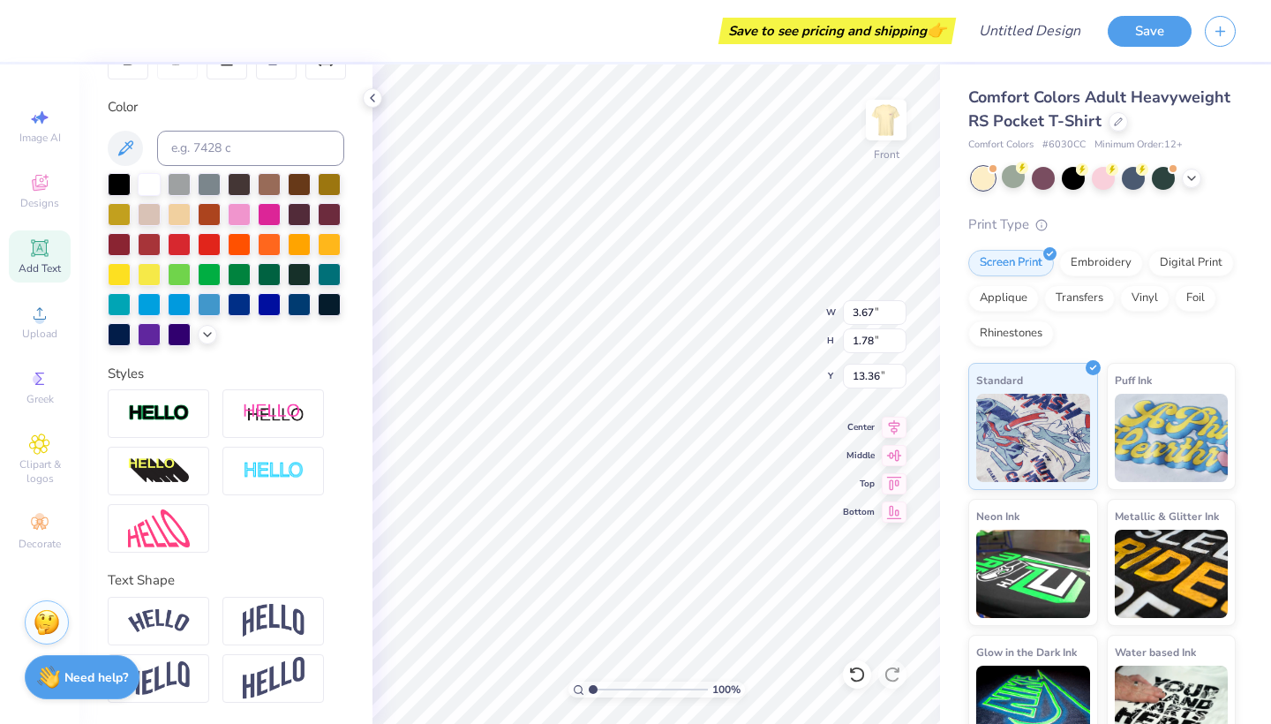
scroll to position [303, 0]
click at [268, 622] on img at bounding box center [274, 621] width 62 height 34
type input "2.48"
type input "7.92"
type input "3.78"
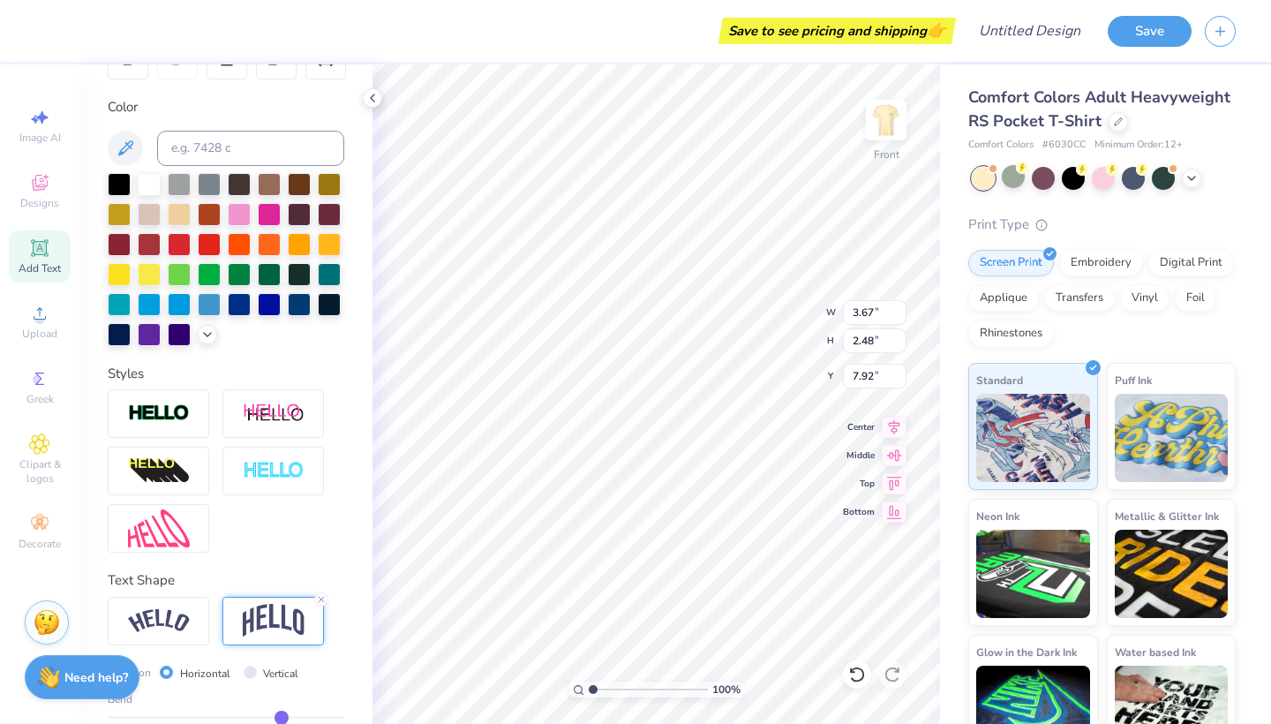
type input "3.54"
type input "7.68"
type input "2.67"
type input "2.49"
type input "7.24"
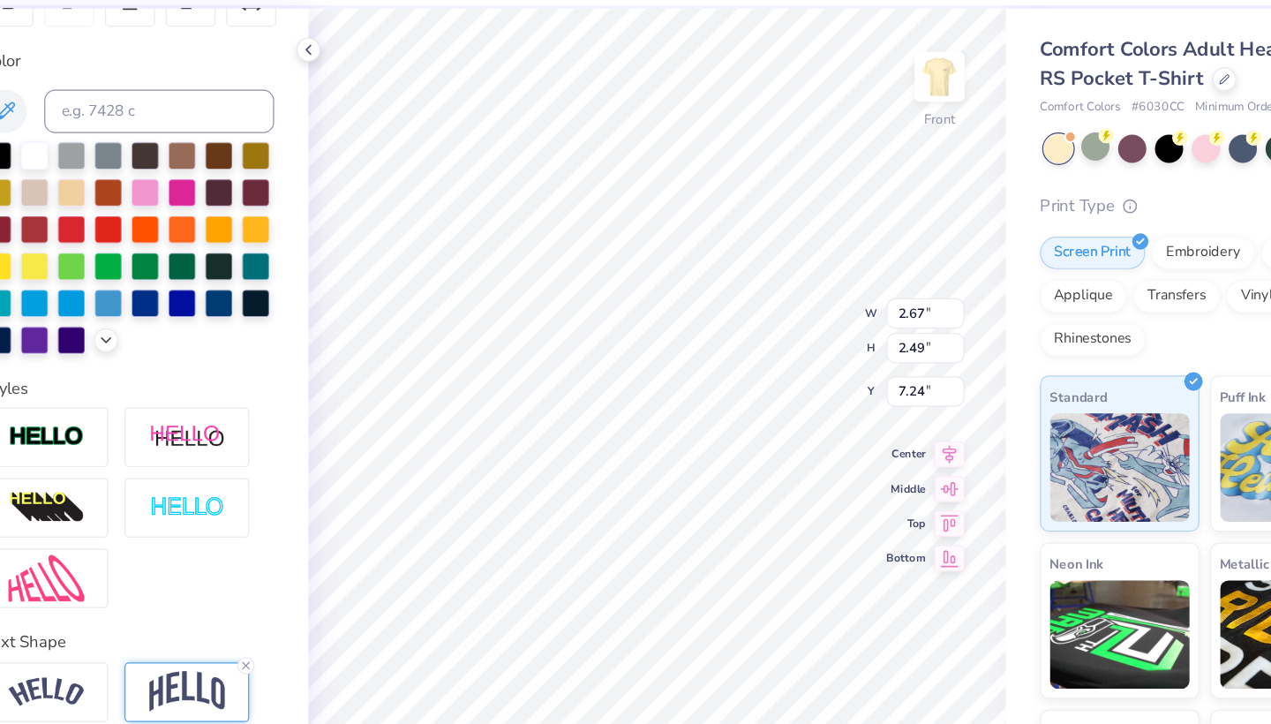
type input "2.16"
type input "2.02"
type input "6.95"
type input "8.80"
type input "9.23"
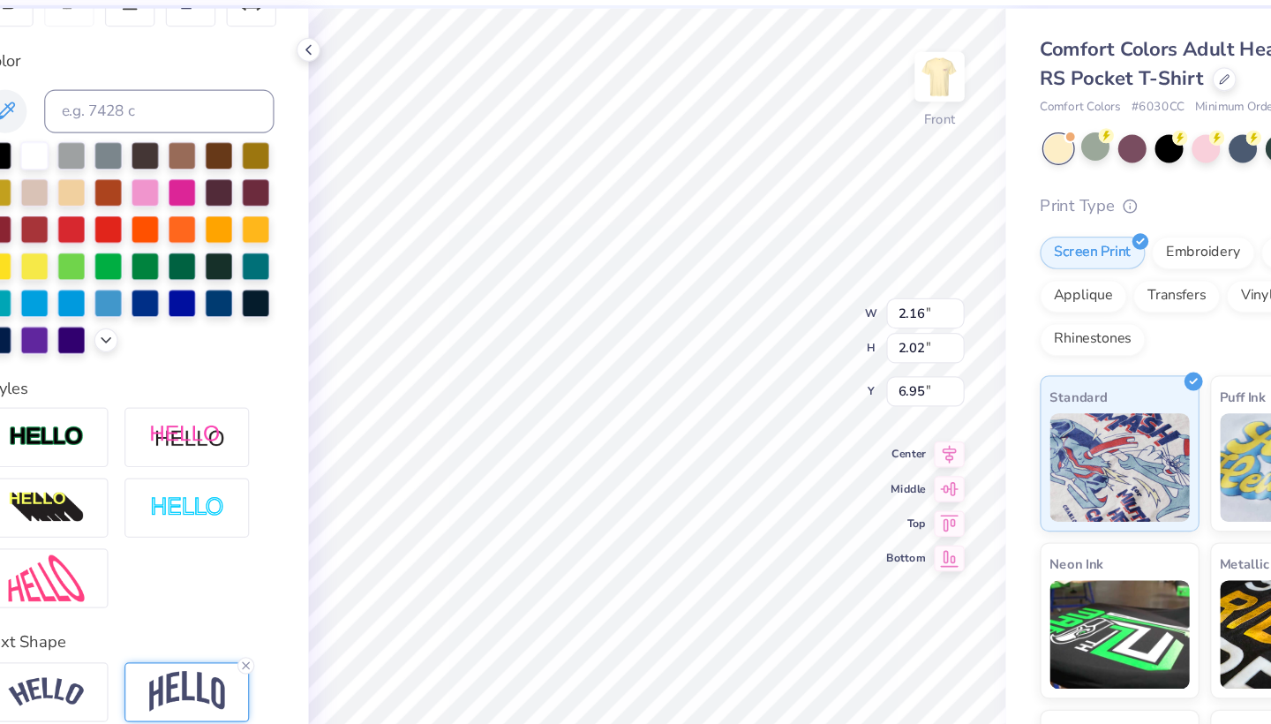
type input "5.64"
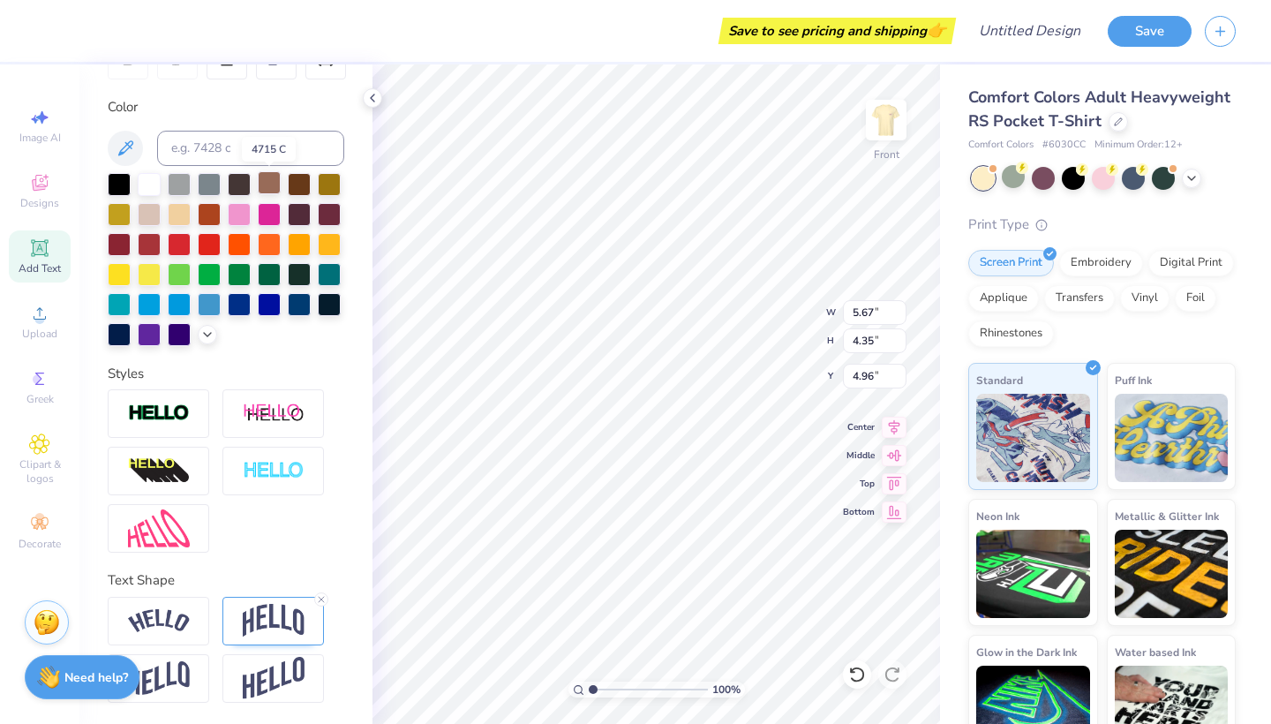
click at [274, 180] on div at bounding box center [269, 182] width 23 height 23
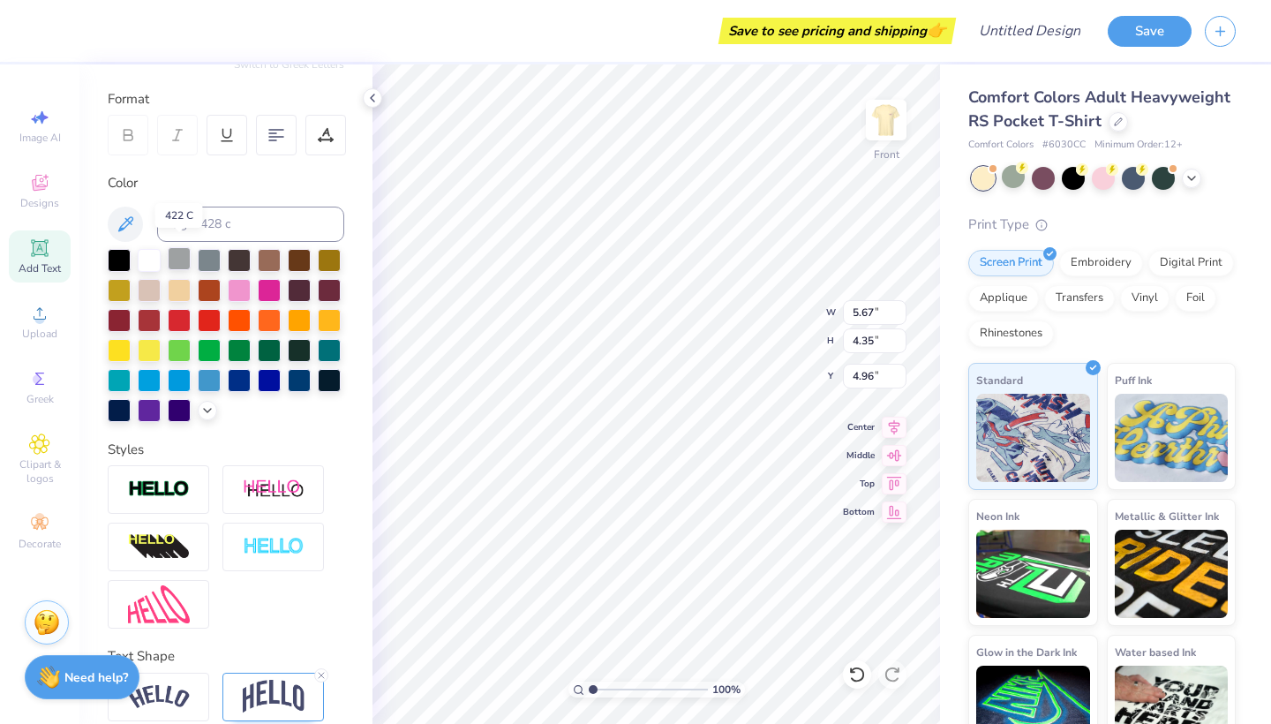
scroll to position [225, 0]
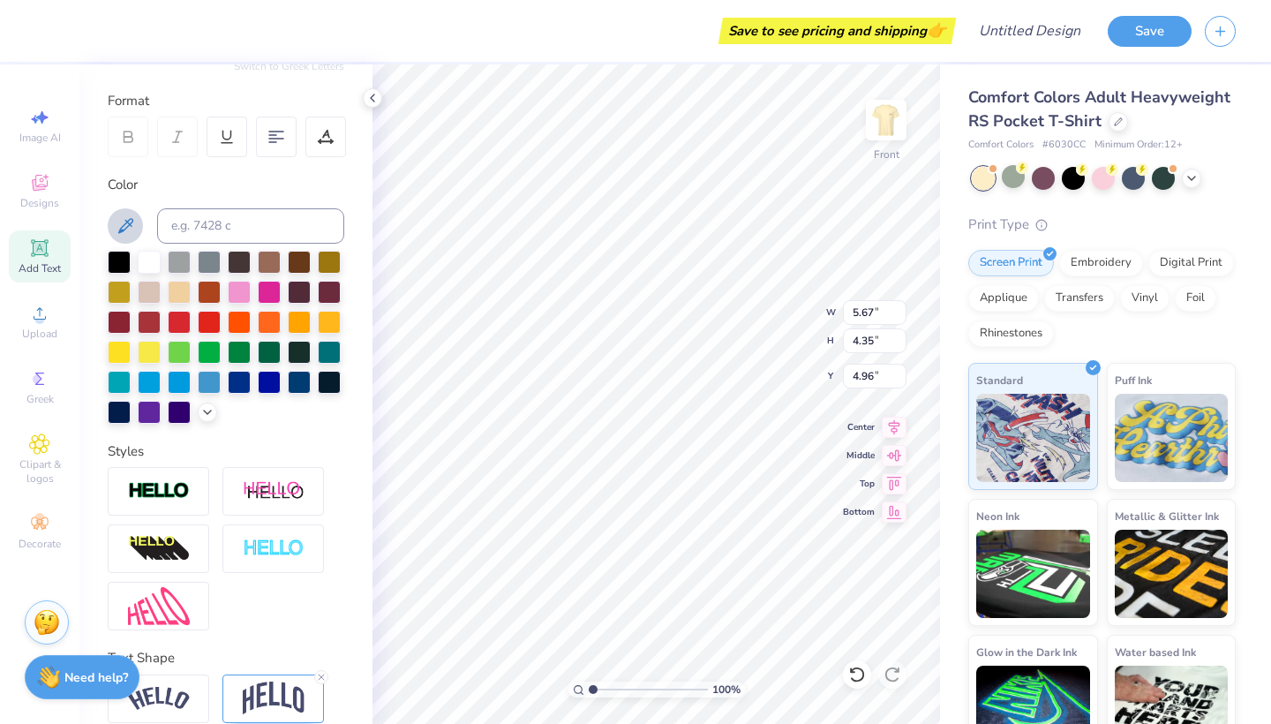
click at [116, 234] on icon at bounding box center [125, 225] width 21 height 21
click at [113, 229] on button at bounding box center [125, 225] width 35 height 35
click at [208, 410] on icon at bounding box center [207, 410] width 14 height 14
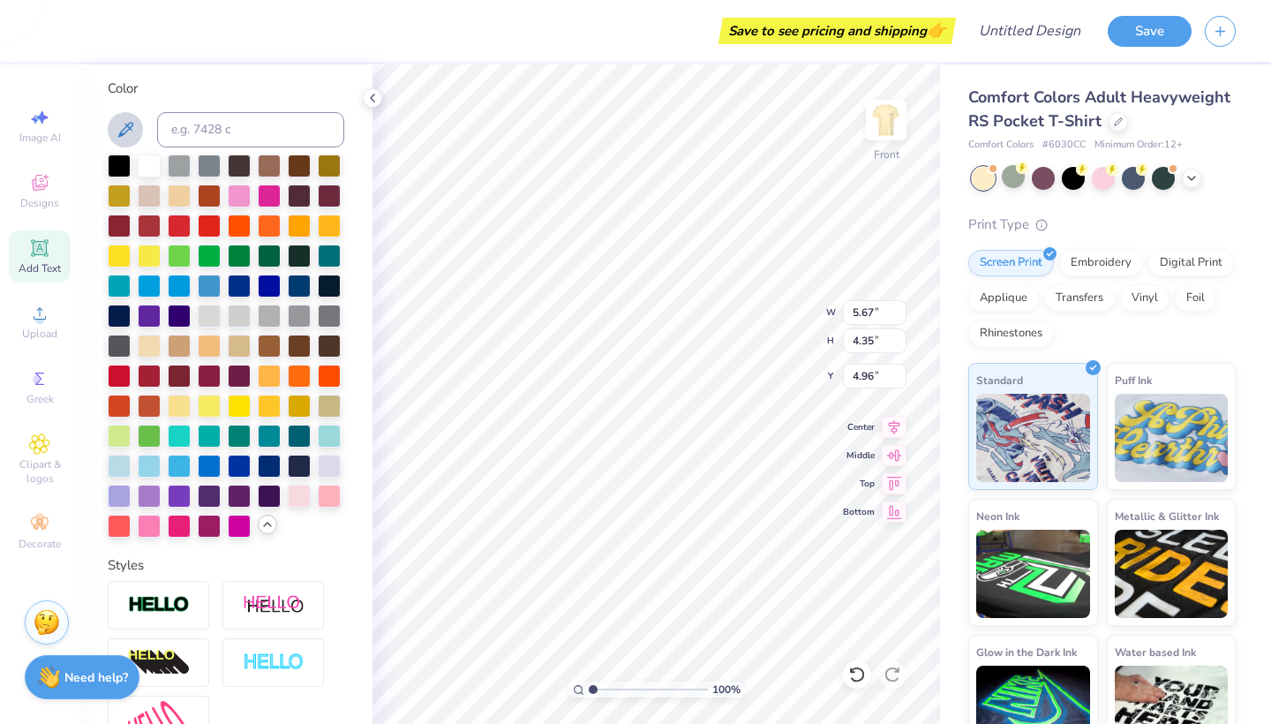
scroll to position [327, 0]
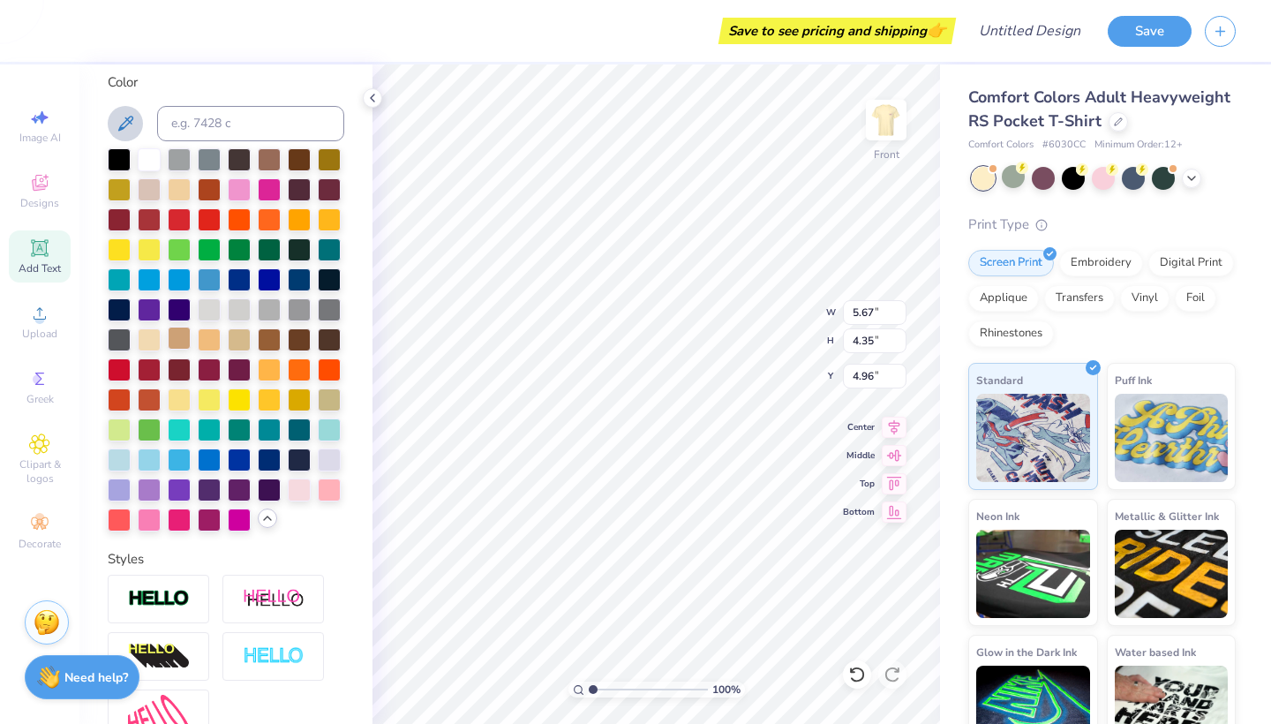
click at [175, 339] on div at bounding box center [179, 338] width 23 height 23
type input "5.73"
type input "4.41"
type input "4.93"
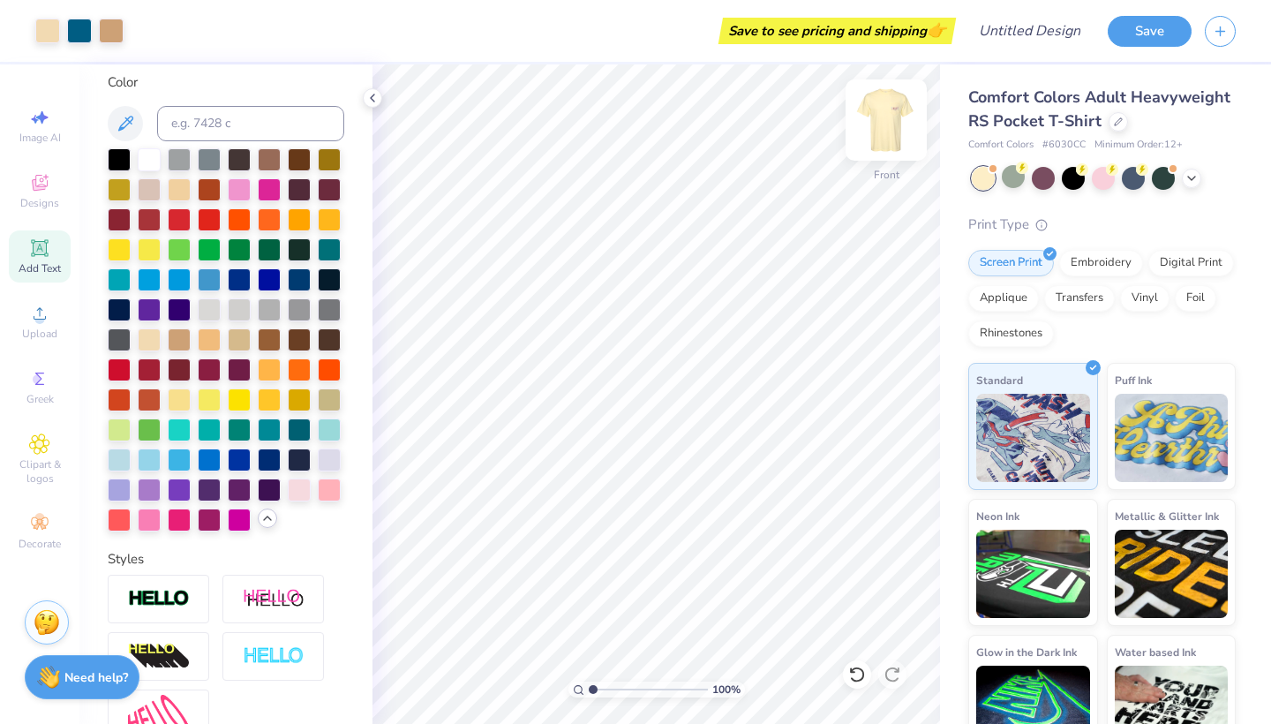
click at [886, 119] on img at bounding box center [886, 120] width 71 height 71
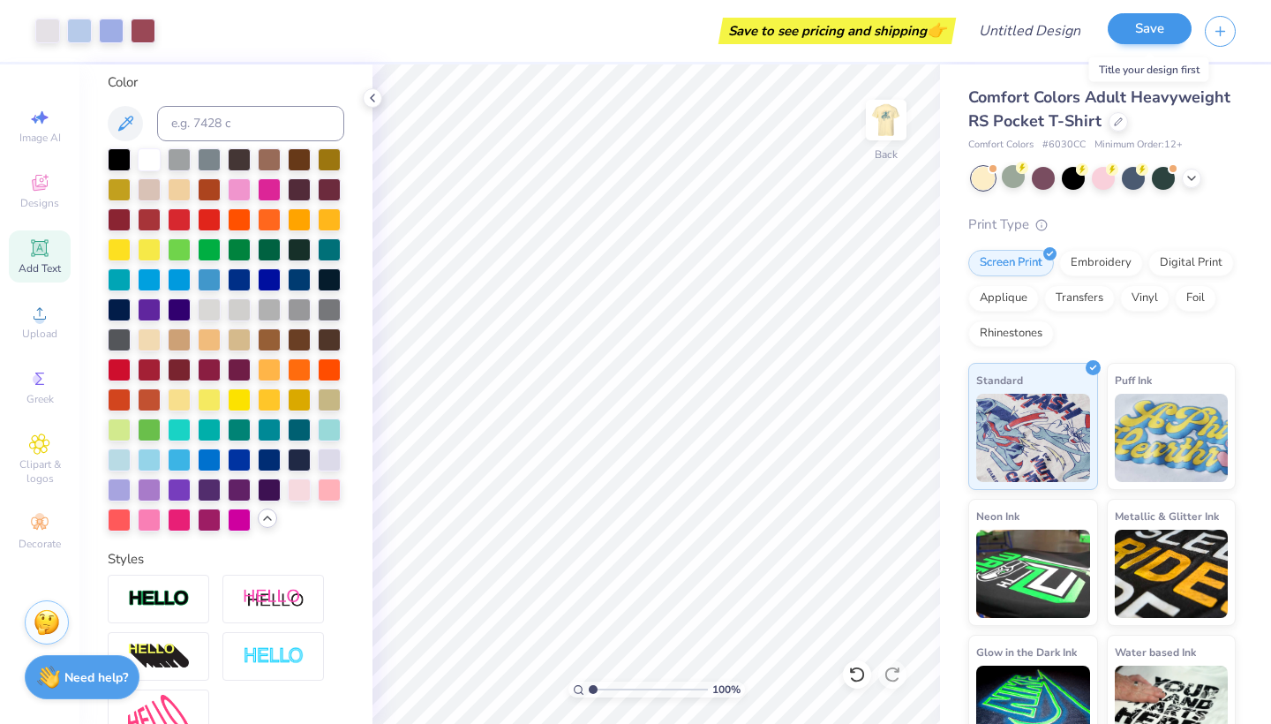
click at [1135, 34] on button "Save" at bounding box center [1150, 28] width 84 height 31
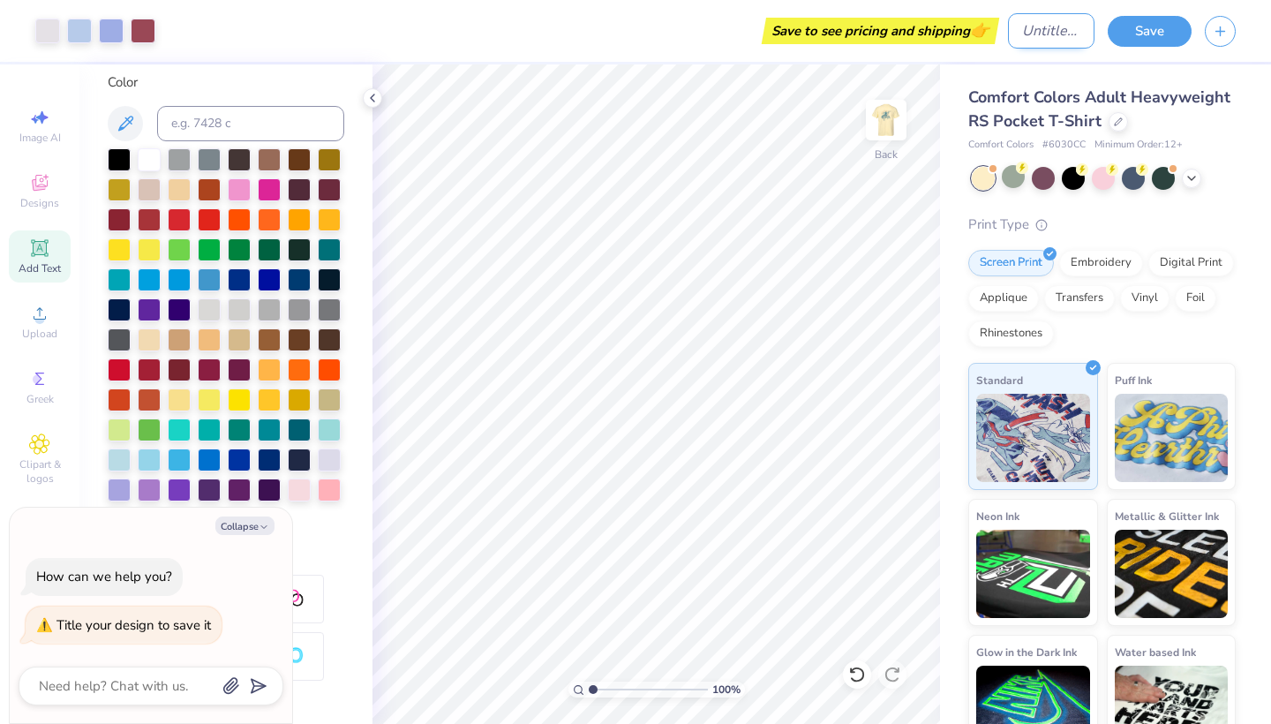
type textarea "x"
click at [1030, 36] on input "Design Title" at bounding box center [1051, 30] width 86 height 35
type input "b"
type textarea "x"
type input "bo"
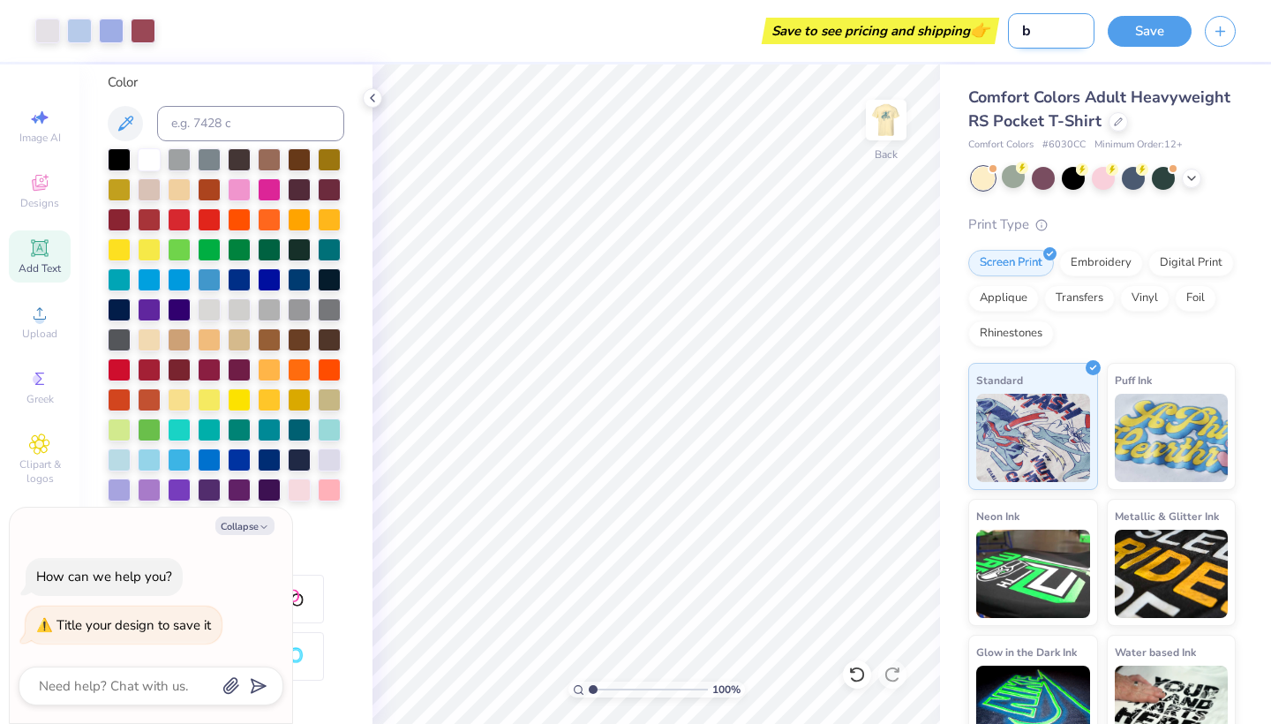
type textarea "x"
type input "boo"
type textarea "x"
type input "boon"
type textarea "x"
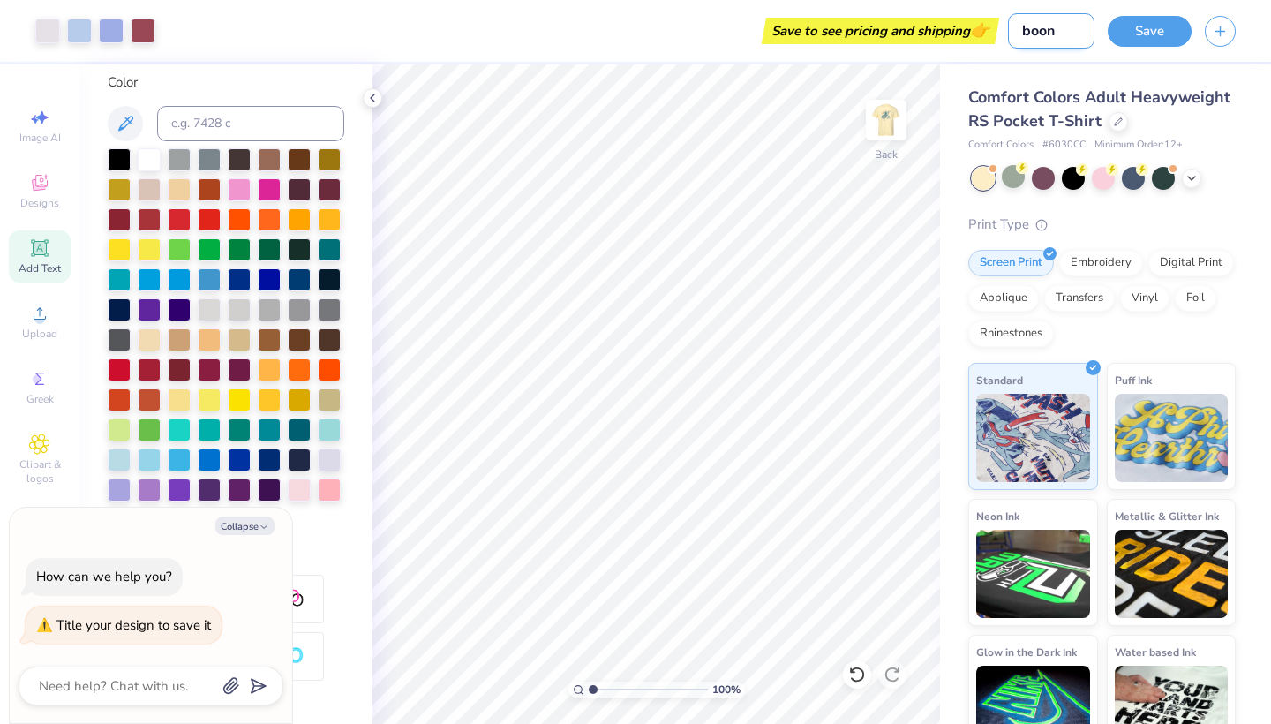
type input "booni"
type textarea "x"
type input "boonie"
type textarea "x"
type input "boogie"
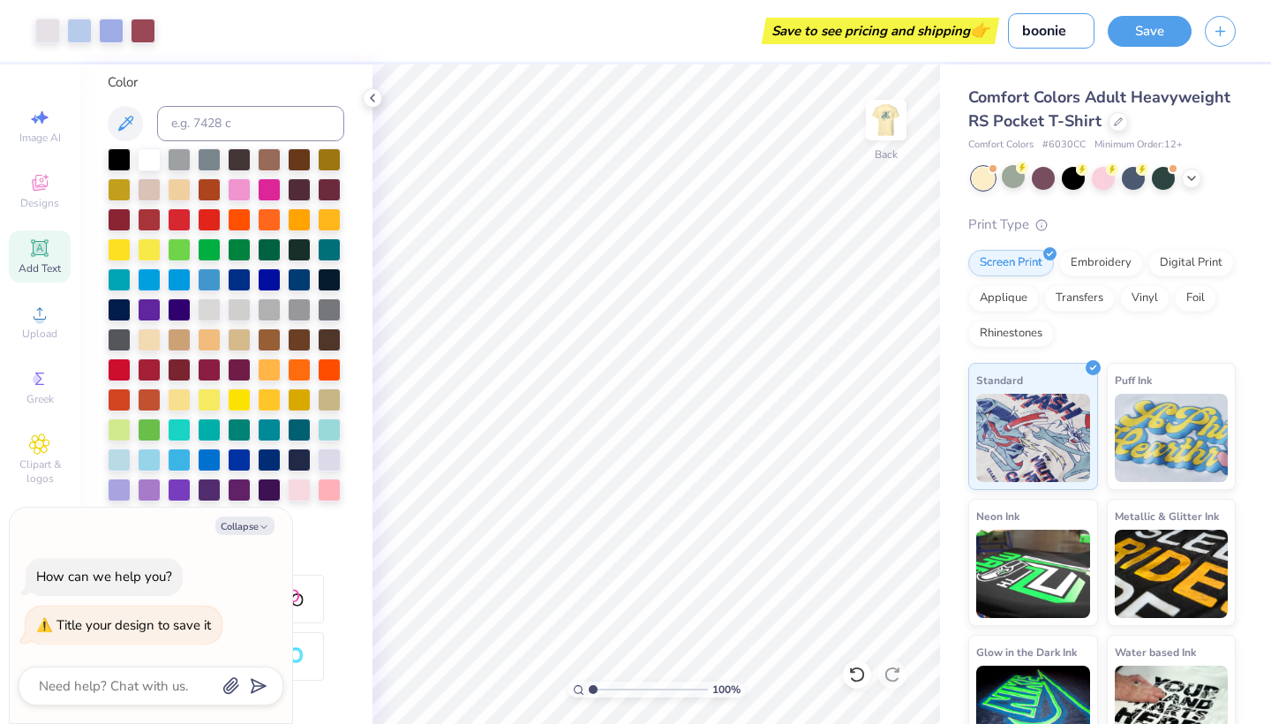
type textarea "x"
type input "boogie"
drag, startPoint x: 1086, startPoint y: 49, endPoint x: 1128, endPoint y: 31, distance: 45.1
click at [1128, 31] on button "Save" at bounding box center [1150, 28] width 84 height 31
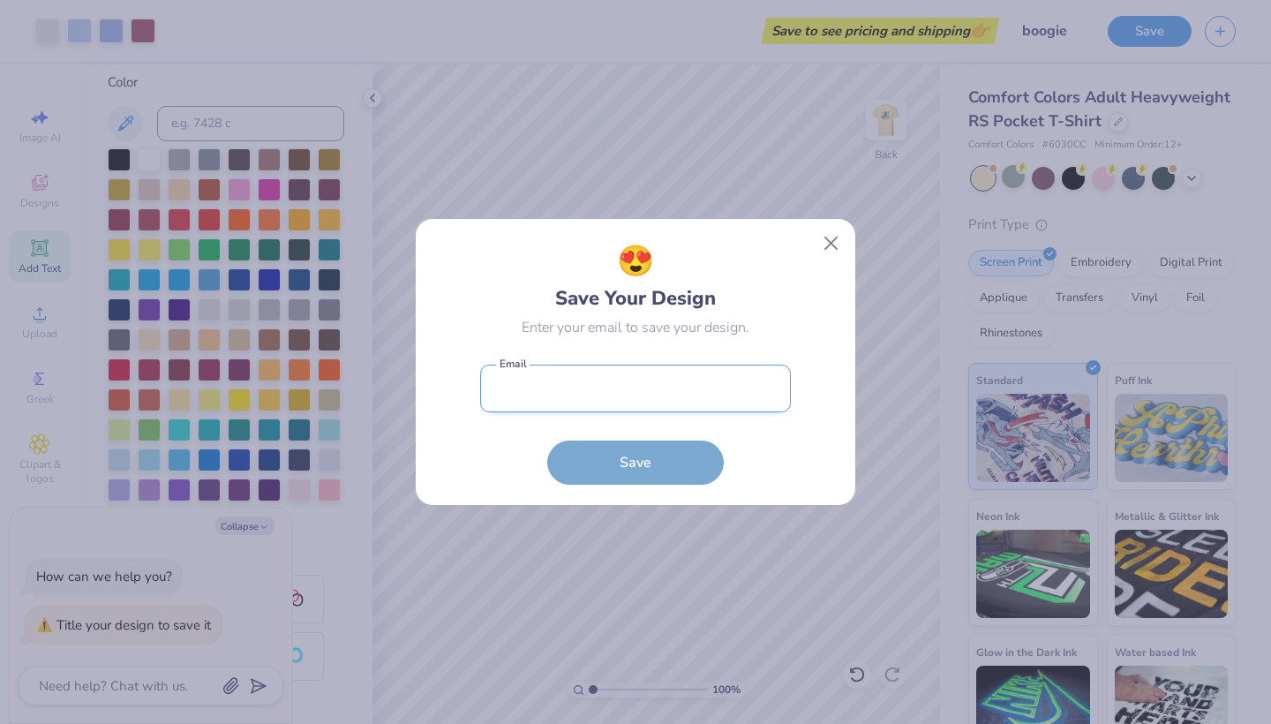
click at [551, 387] on input "email" at bounding box center [635, 388] width 311 height 49
type input "[EMAIL_ADDRESS][DOMAIN_NAME]"
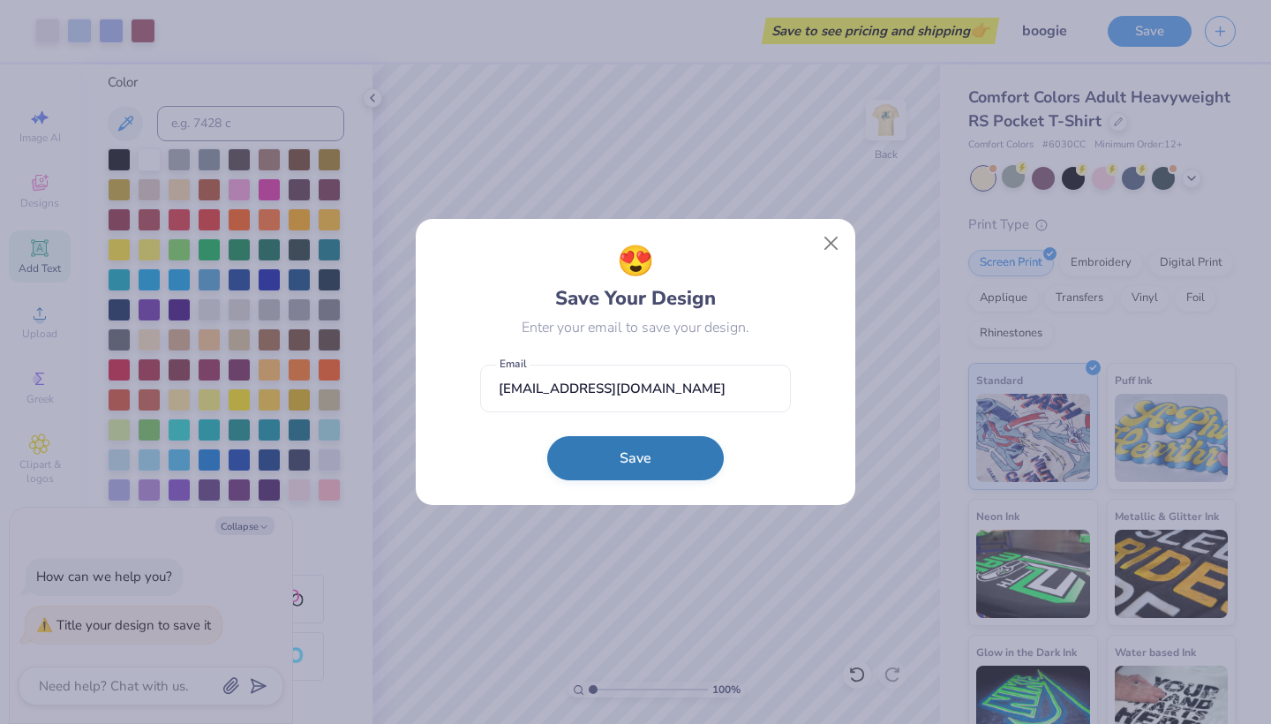
click at [585, 460] on button "Save" at bounding box center [635, 458] width 177 height 44
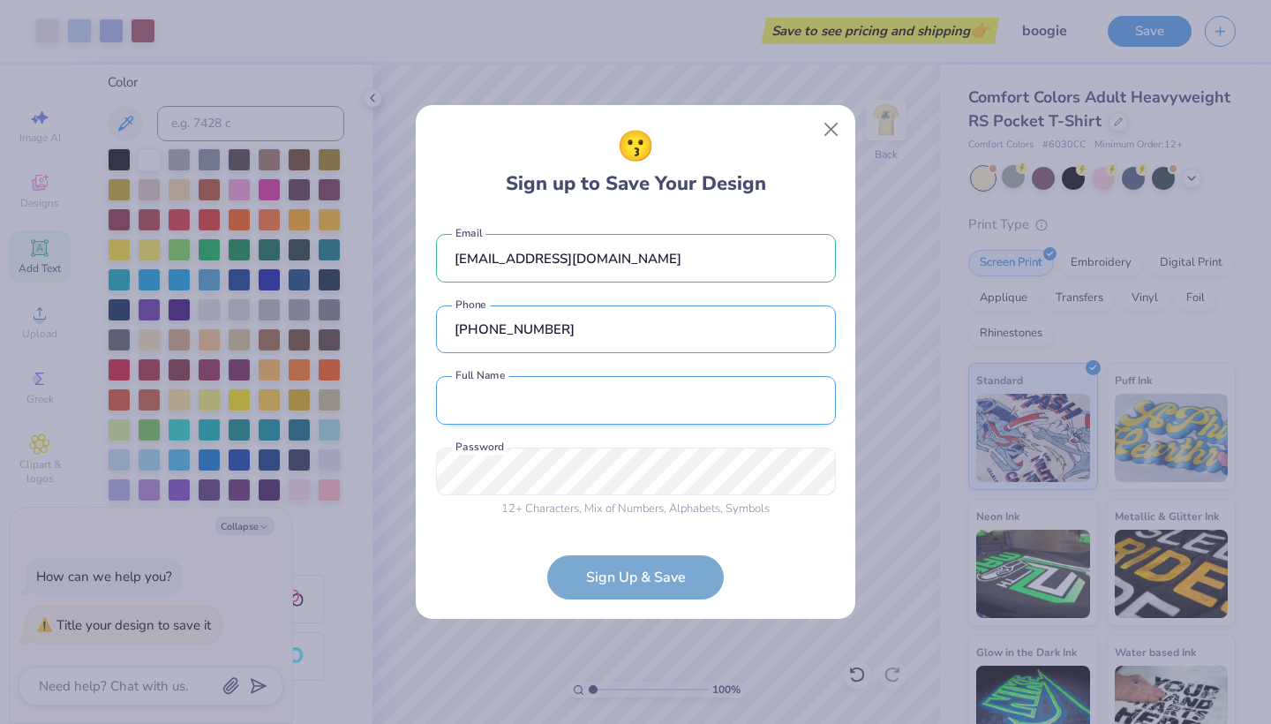
type input "[PHONE_NUMBER]"
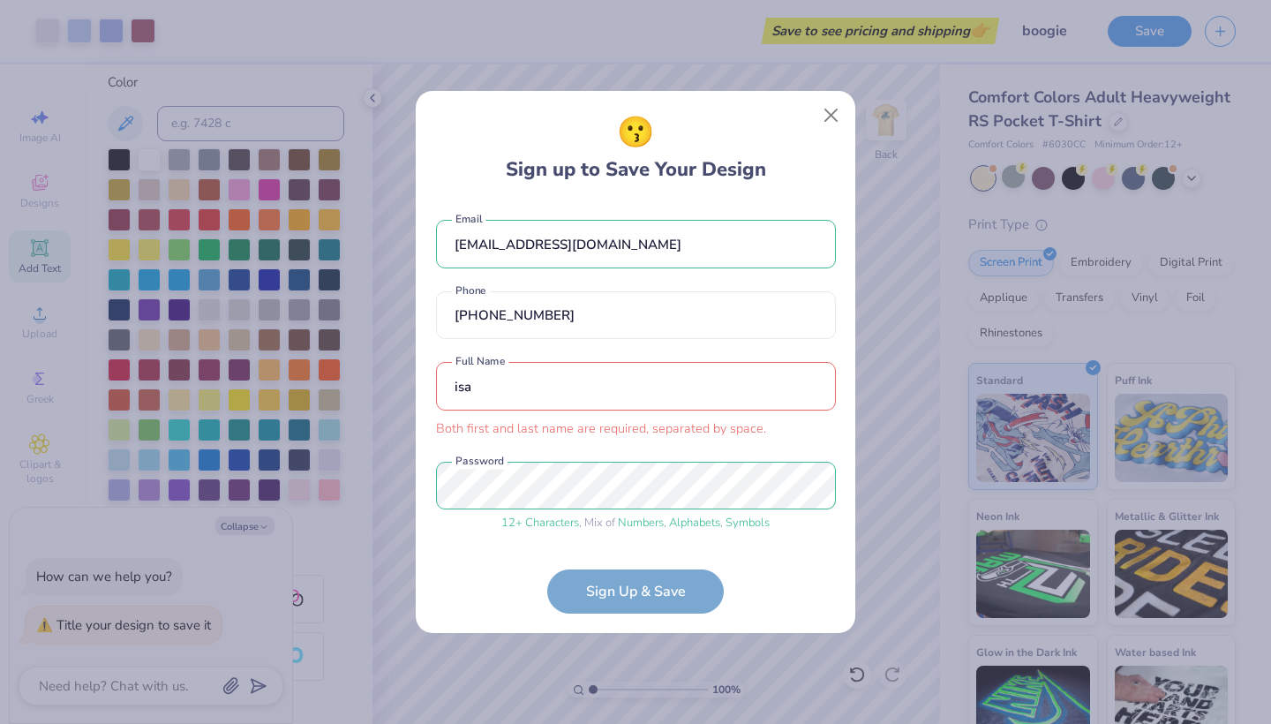
click at [517, 394] on input "isa" at bounding box center [636, 386] width 400 height 49
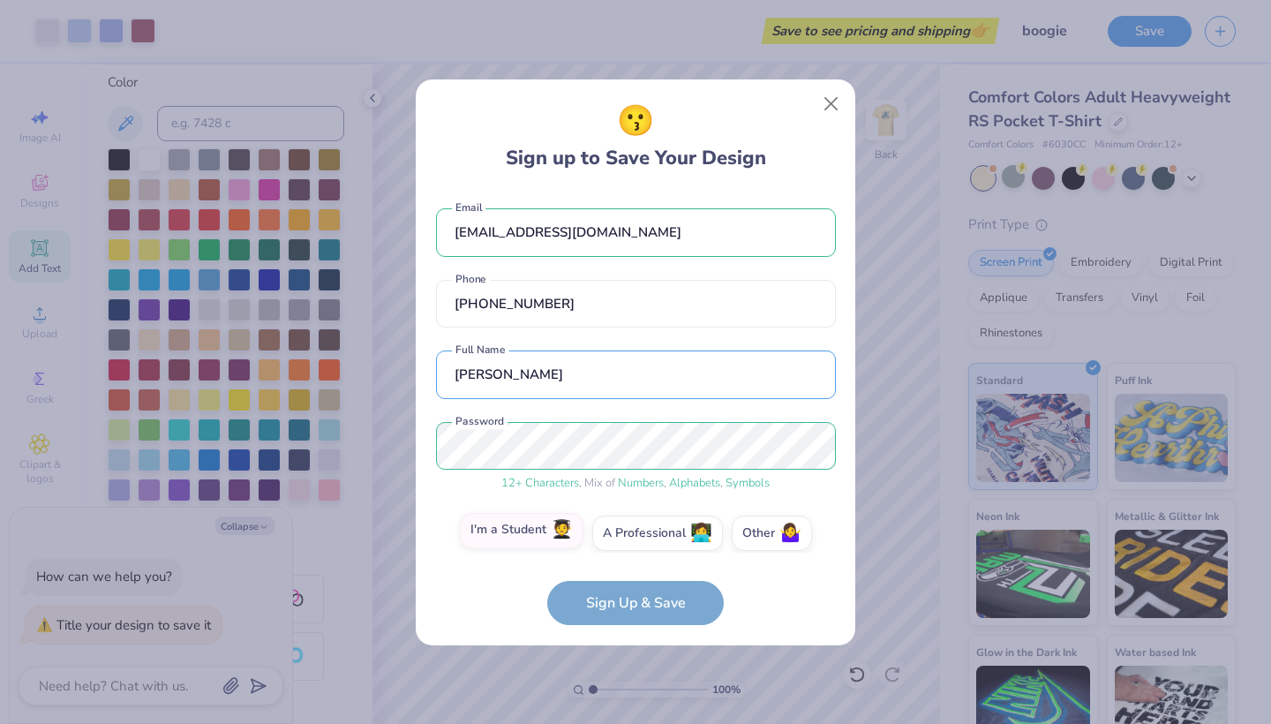
type input "[PERSON_NAME]"
click at [560, 536] on span "🧑‍🎓" at bounding box center [562, 530] width 22 height 20
click at [630, 536] on input "I'm a Student 🧑‍🎓" at bounding box center [635, 536] width 11 height 11
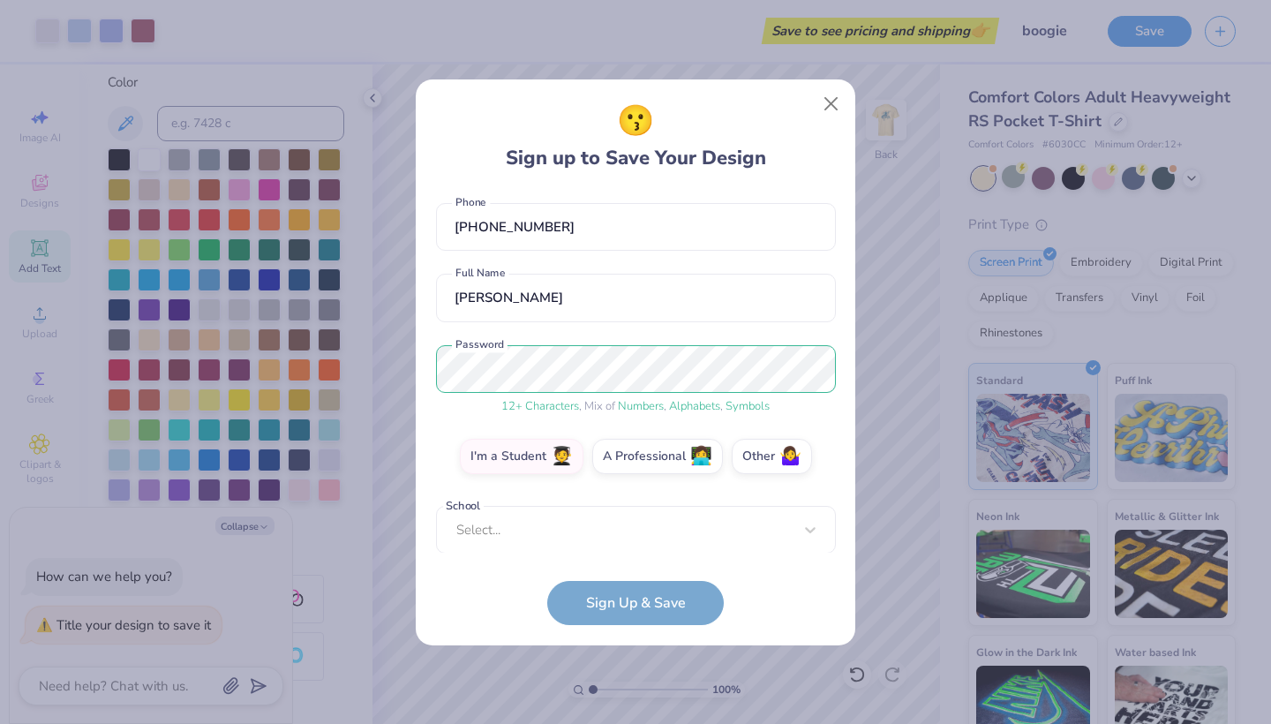
click at [600, 593] on form "[EMAIL_ADDRESS][DOMAIN_NAME] Email [PHONE_NUMBER] Phone [PERSON_NAME] Full Name…" at bounding box center [636, 408] width 400 height 434
click at [830, 97] on button "Close" at bounding box center [832, 103] width 34 height 34
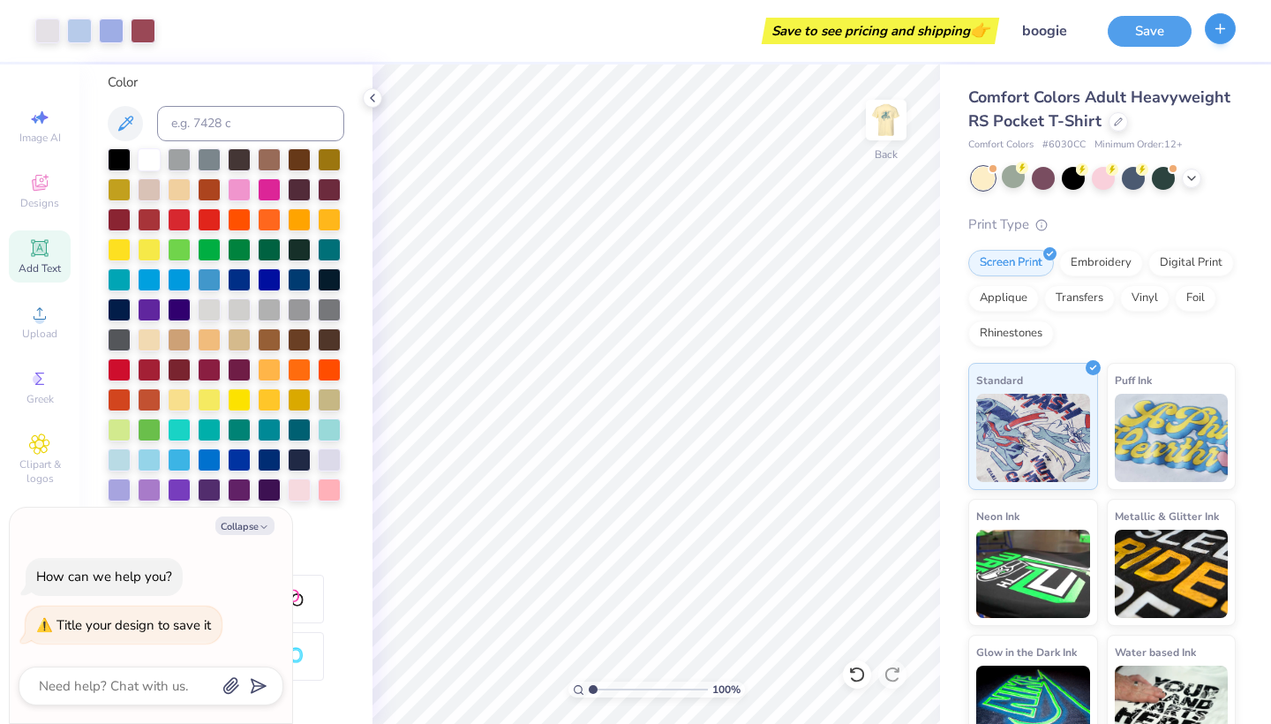
click at [1218, 26] on icon "button" at bounding box center [1220, 28] width 15 height 15
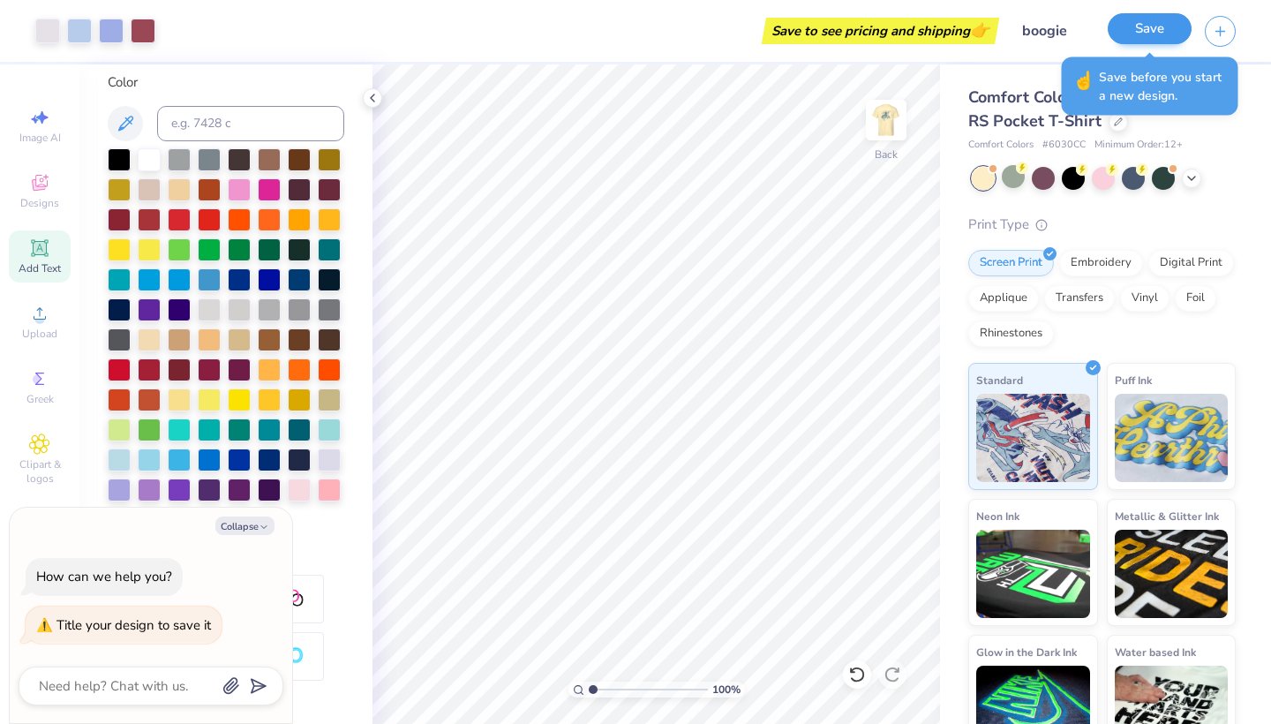
click at [1130, 33] on button "Save" at bounding box center [1150, 28] width 84 height 31
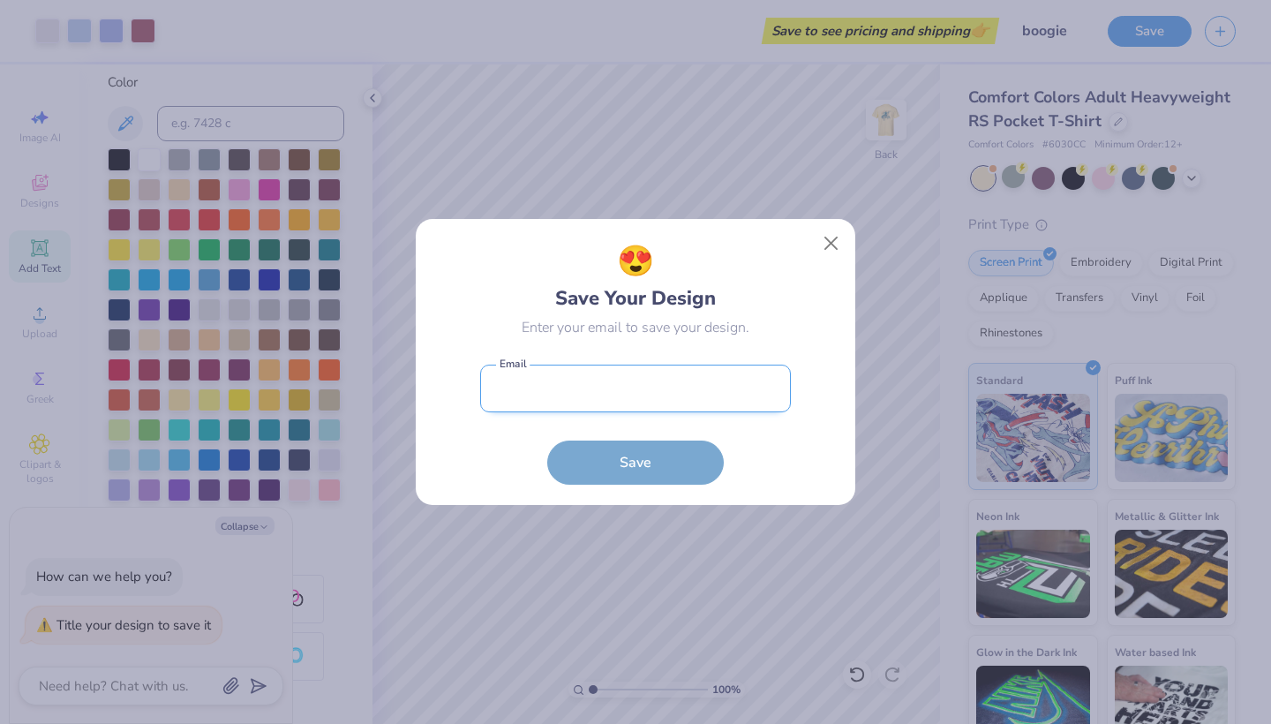
click at [554, 399] on input "email" at bounding box center [635, 388] width 311 height 49
type input "[EMAIL_ADDRESS][DOMAIN_NAME]"
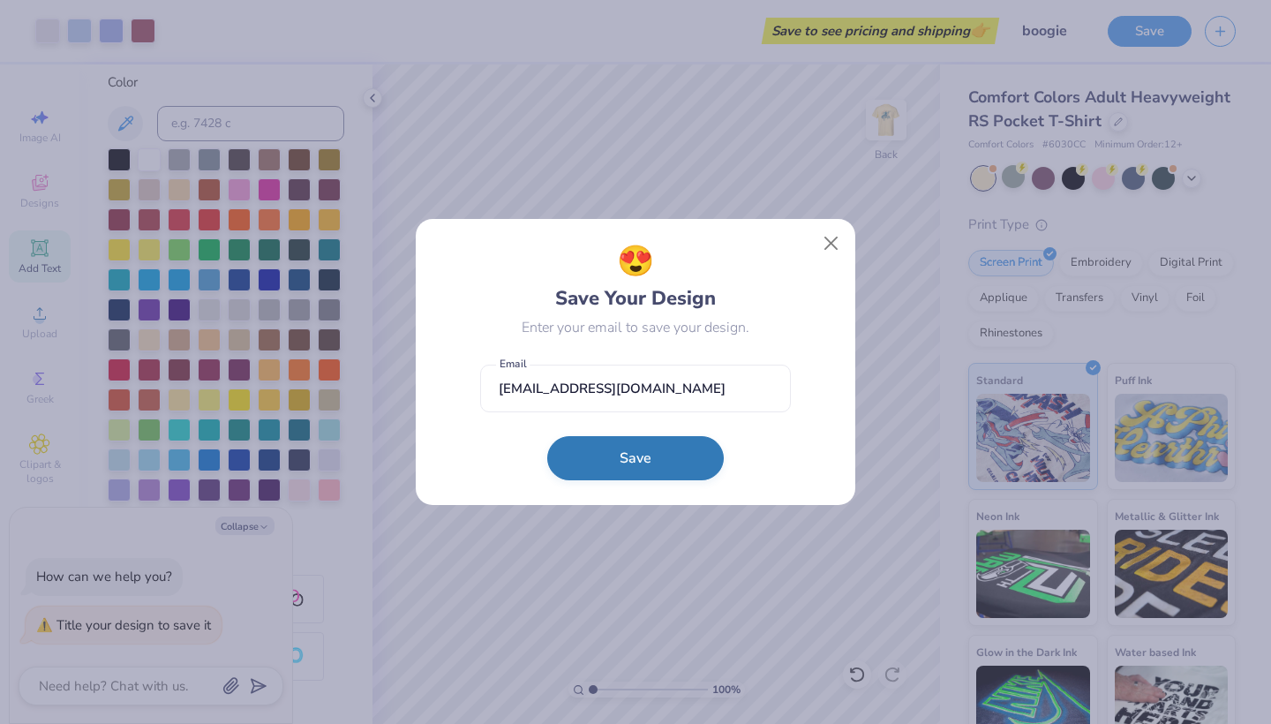
click at [620, 472] on button "Save" at bounding box center [635, 458] width 177 height 44
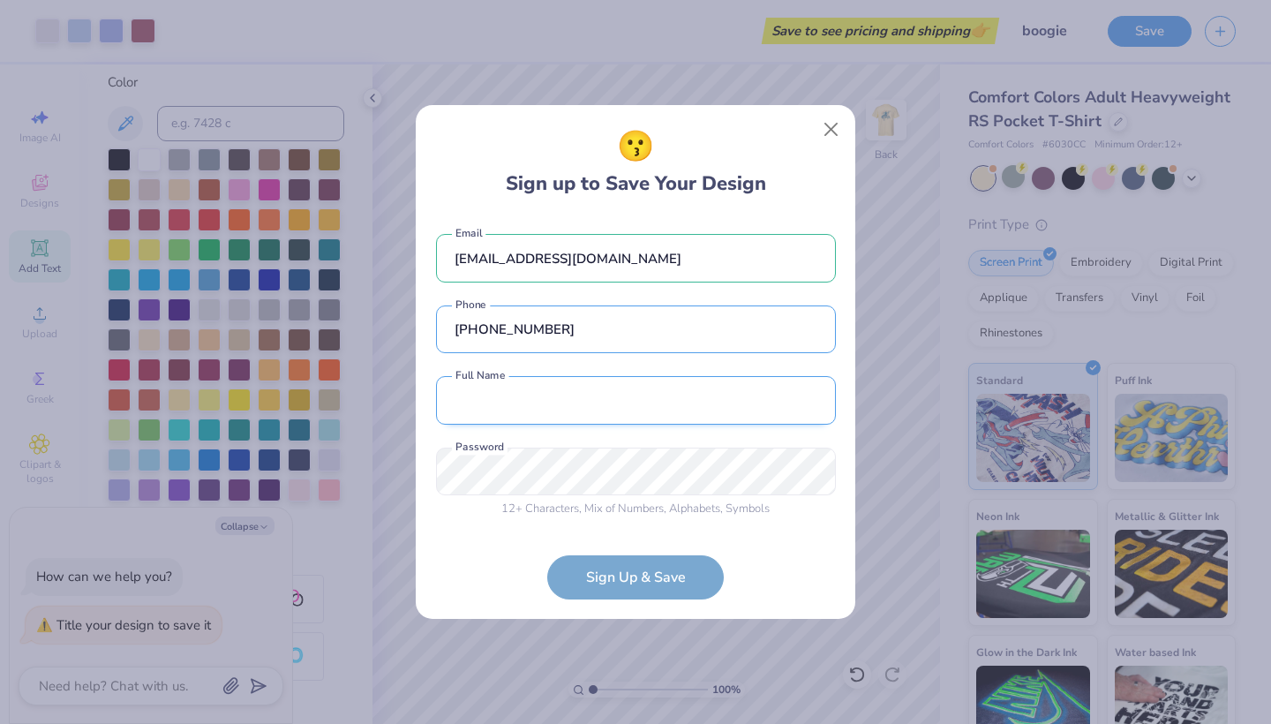
type input "[PHONE_NUMBER]"
type input "[PERSON_NAME]"
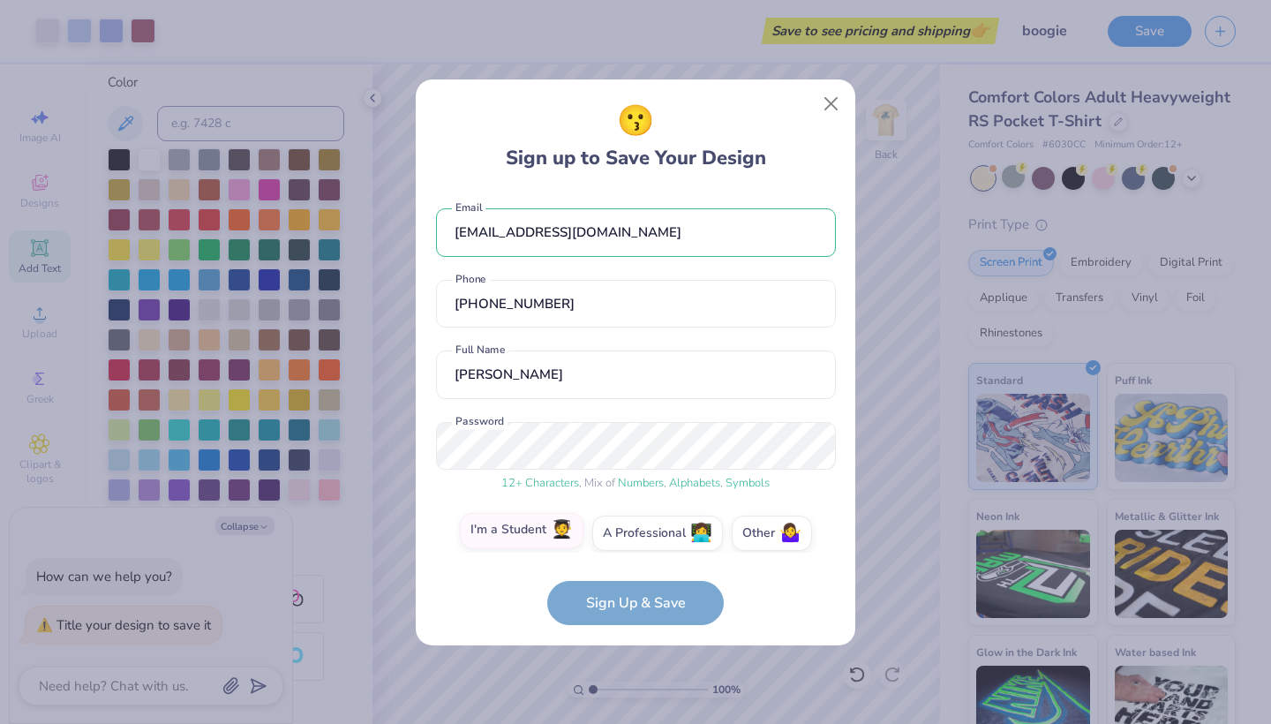
scroll to position [15, 0]
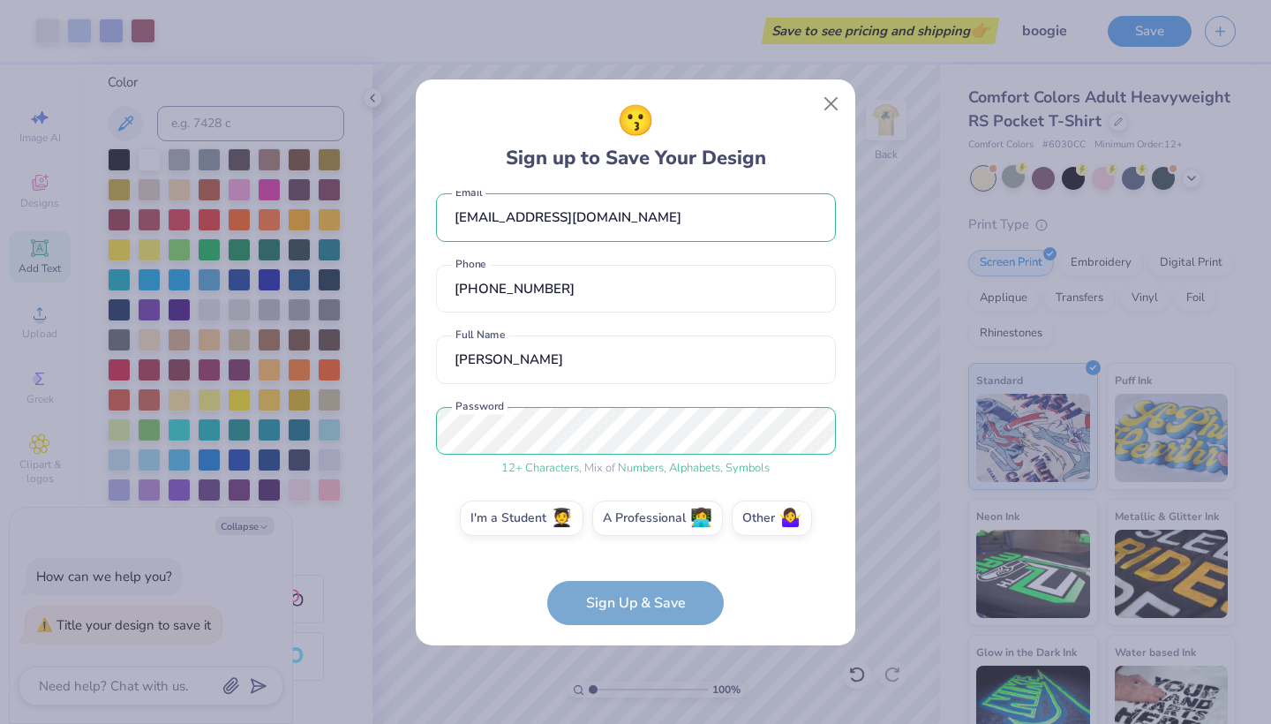
click at [664, 556] on form "[EMAIL_ADDRESS][DOMAIN_NAME] Email [PHONE_NUMBER] Phone isa knoe Full Name 12 +…" at bounding box center [636, 408] width 400 height 434
click at [486, 519] on label "I'm a Student 🧑‍🎓" at bounding box center [522, 515] width 124 height 35
click at [630, 531] on input "I'm a Student 🧑‍🎓" at bounding box center [635, 536] width 11 height 11
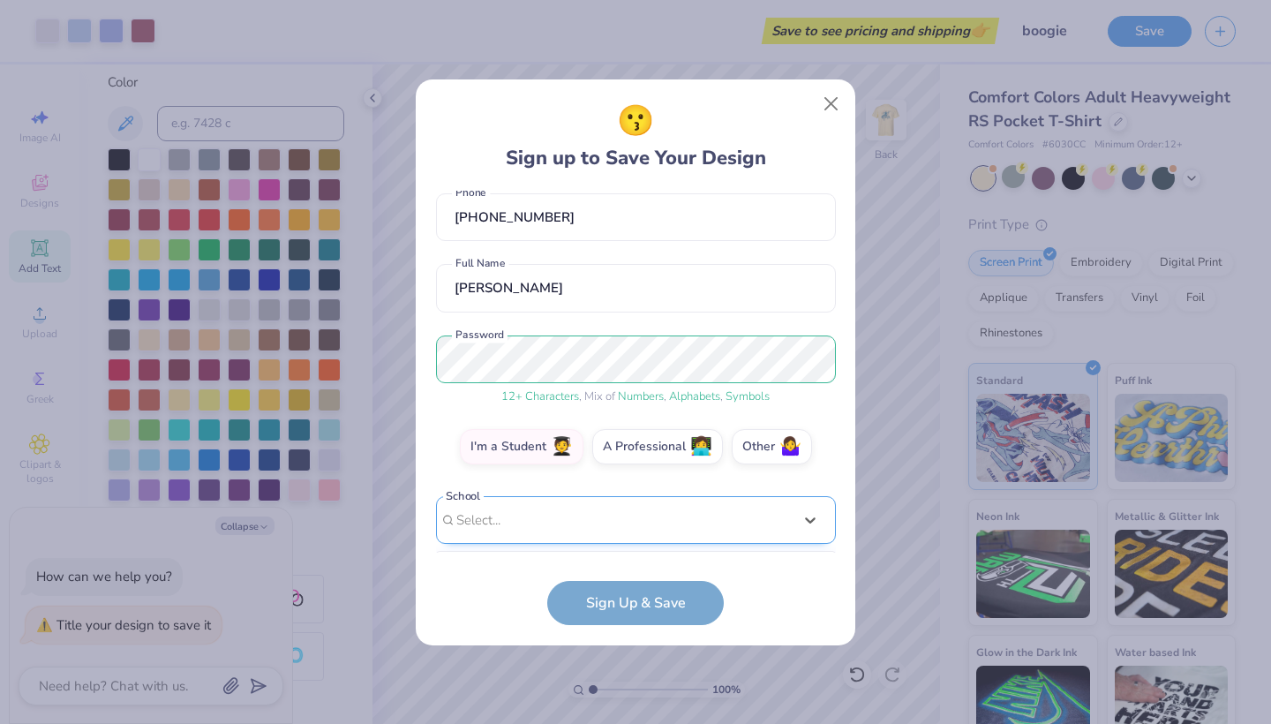
click at [496, 524] on div "option focused, 1 of 15. 15 results available. Use Up and Down to choose option…" at bounding box center [636, 657] width 400 height 322
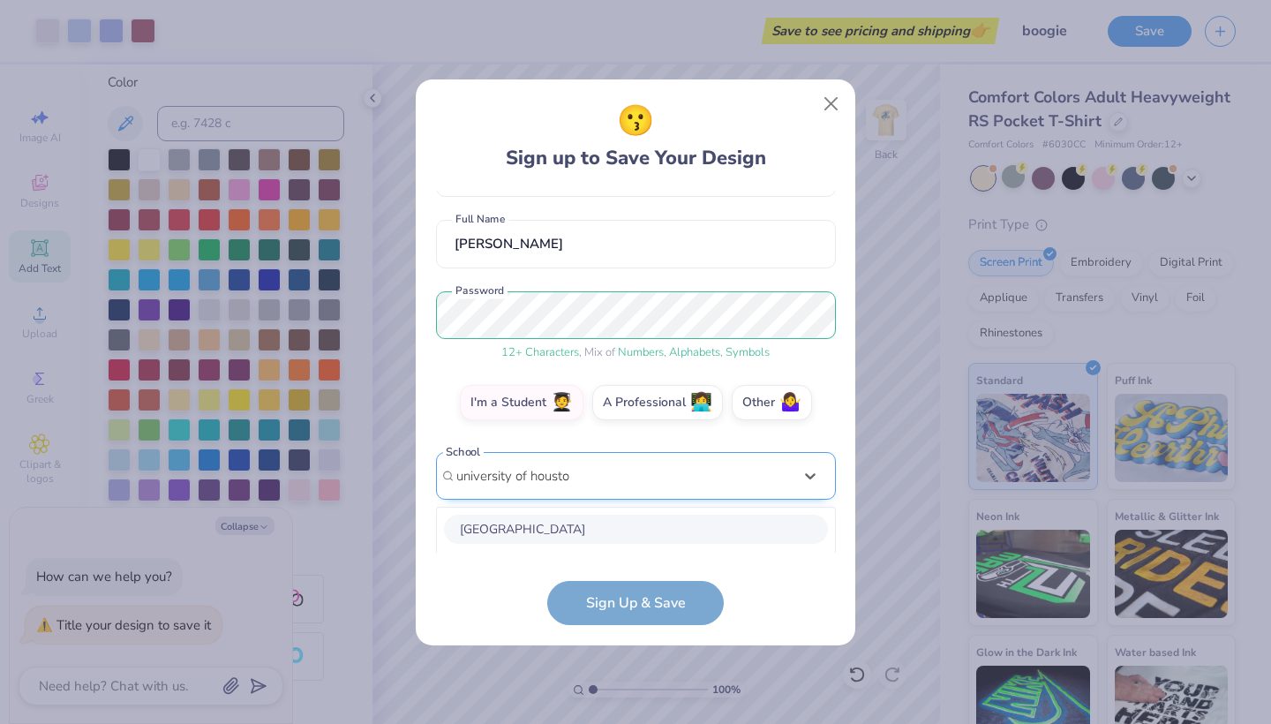
scroll to position [351, 0]
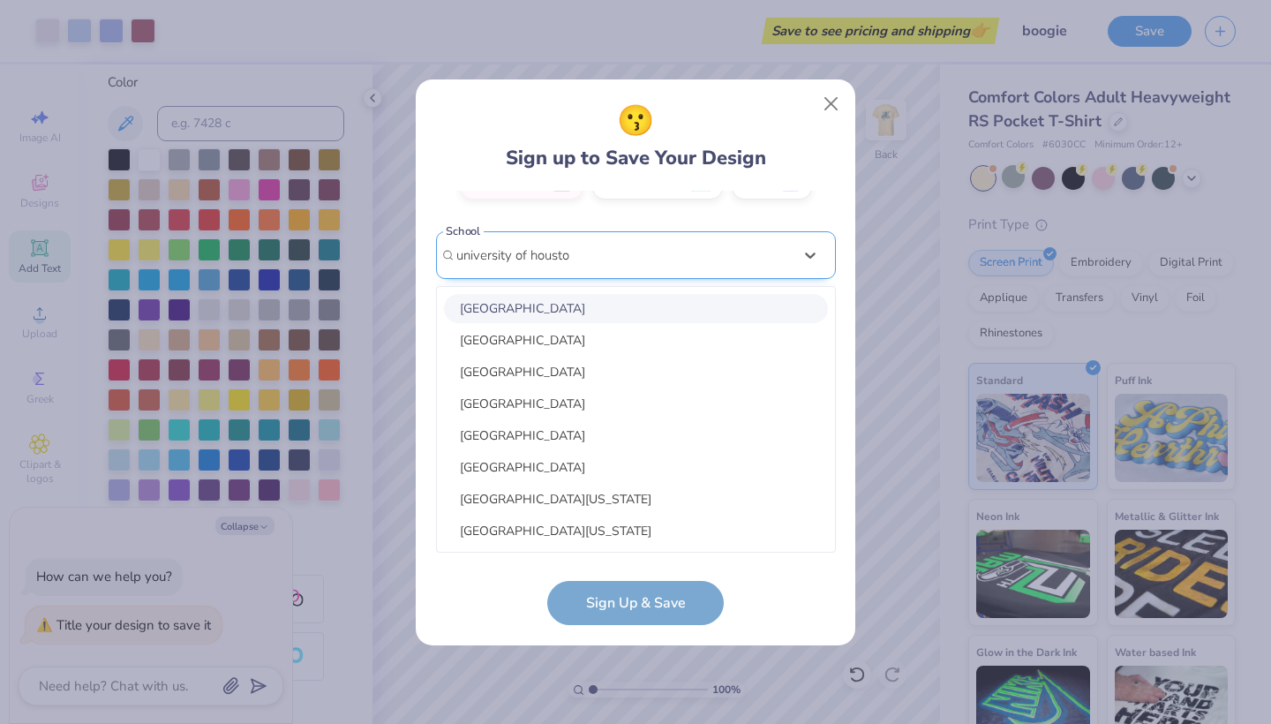
click at [513, 312] on div "[GEOGRAPHIC_DATA]" at bounding box center [636, 308] width 384 height 29
type input "university of housto"
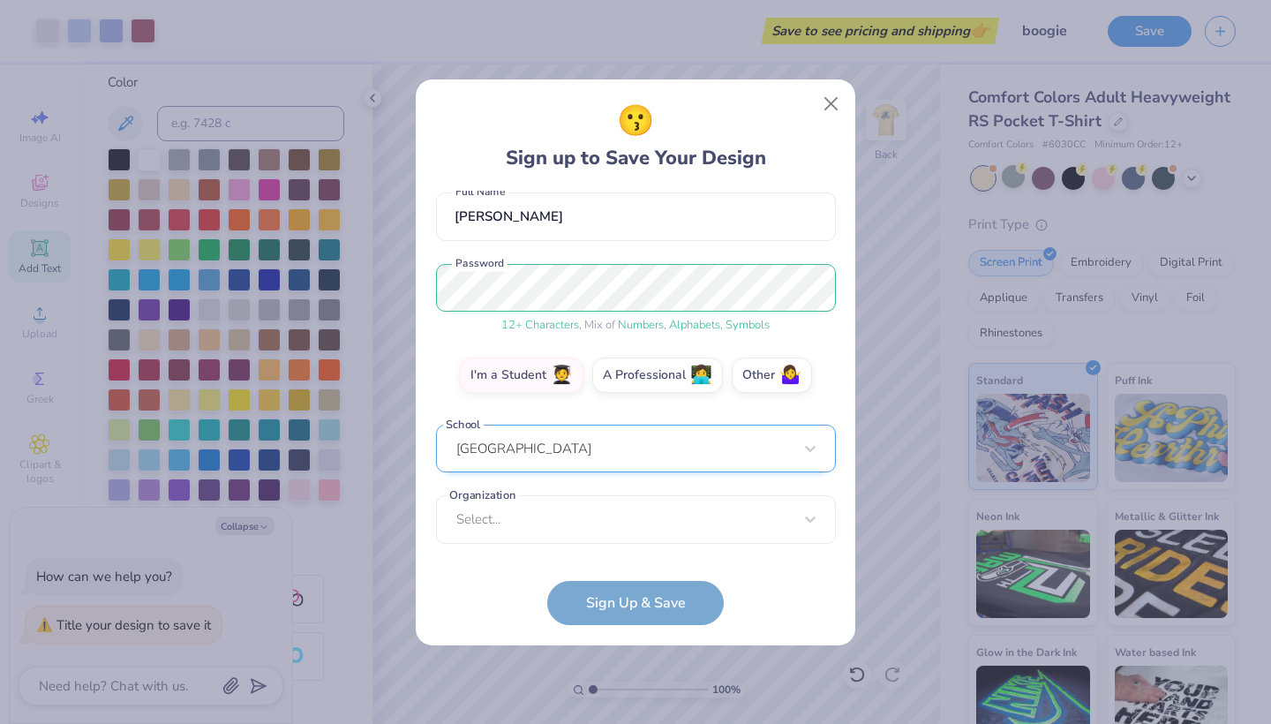
scroll to position [157, 0]
click at [519, 519] on div "option focused, 1 of 15. 15 results available. Use Up and Down to choose option…" at bounding box center [636, 657] width 400 height 322
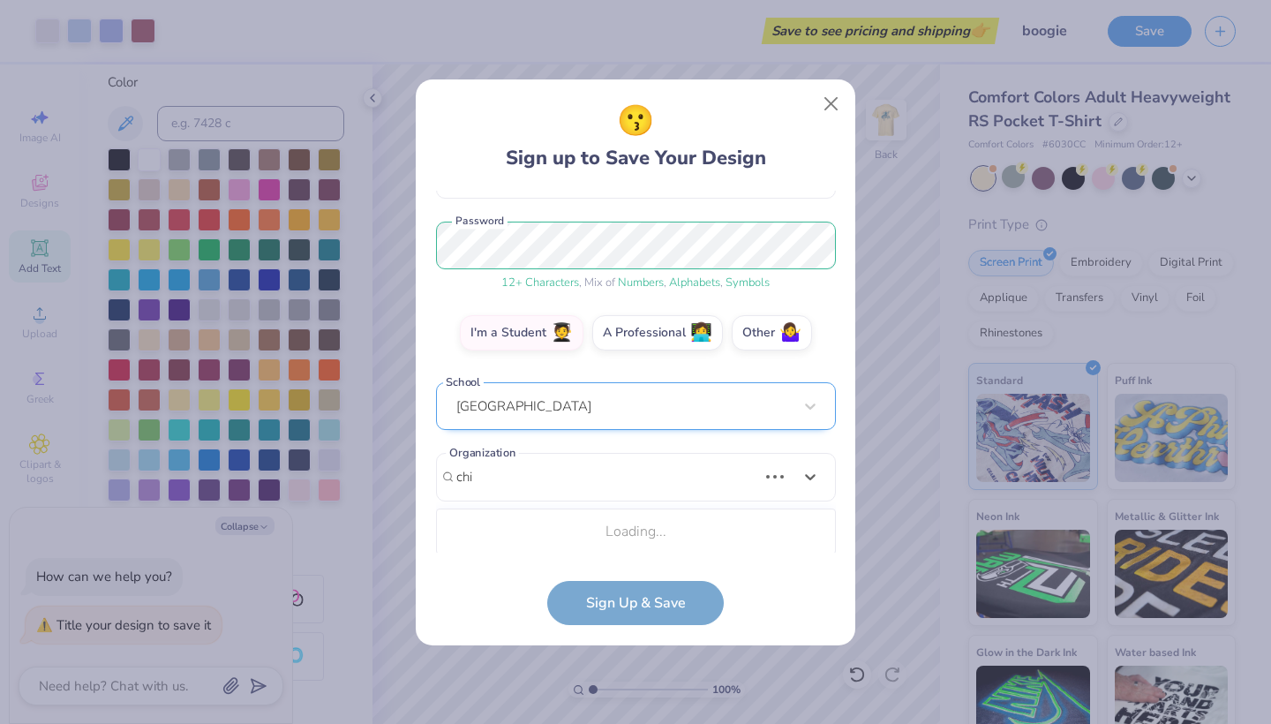
scroll to position [422, 0]
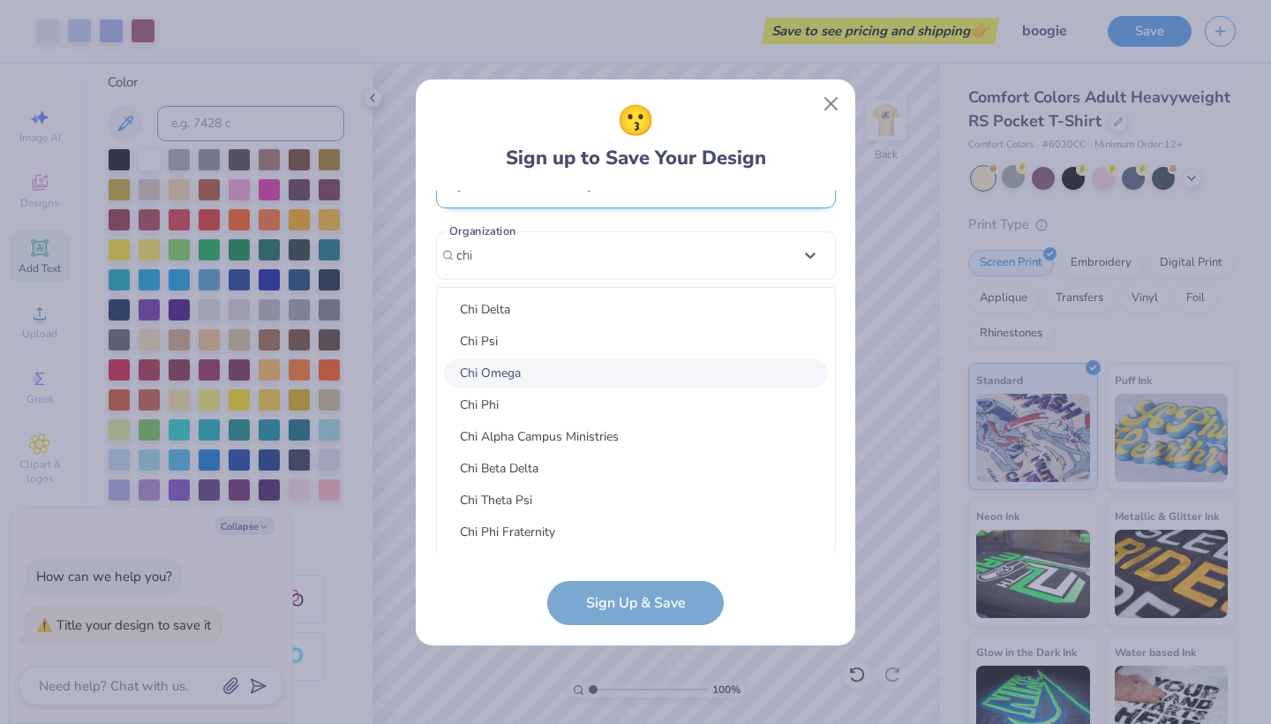
click at [498, 375] on div "Chi Omega" at bounding box center [636, 372] width 384 height 29
type input "chi"
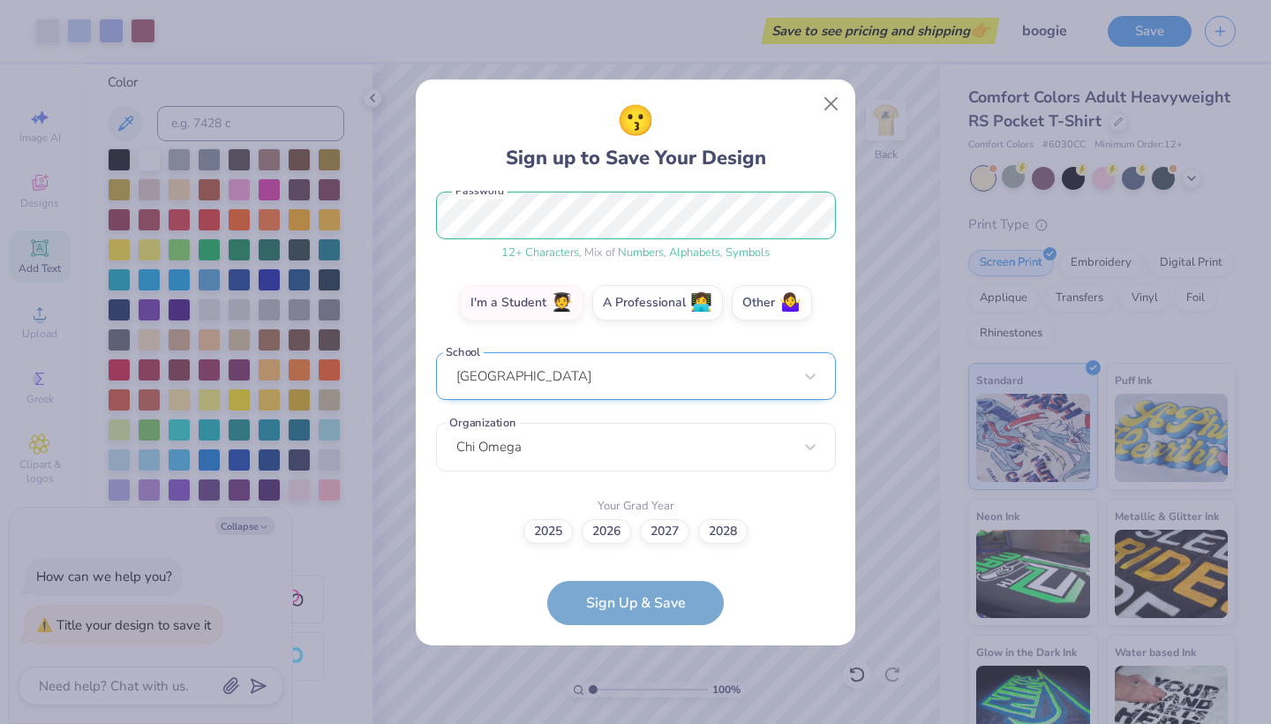
scroll to position [229, 0]
click at [599, 535] on label "2026" at bounding box center [606, 529] width 49 height 25
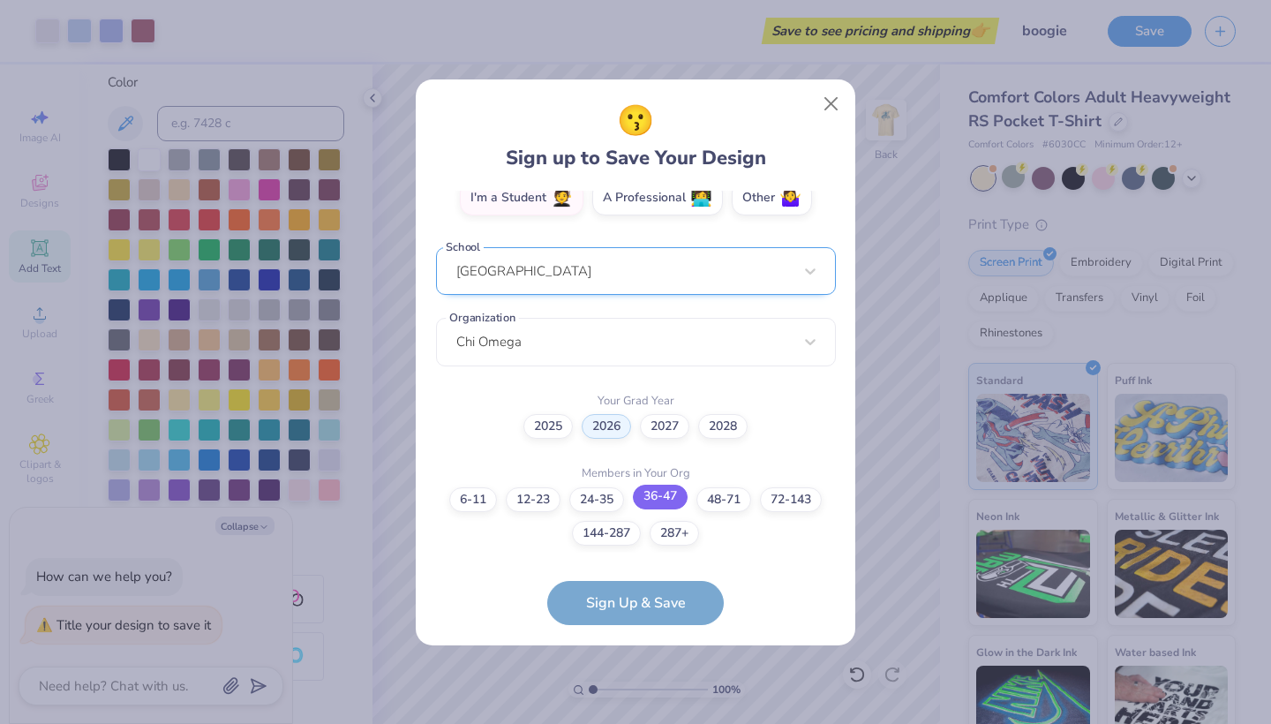
click at [657, 505] on label "36-47" at bounding box center [660, 497] width 55 height 25
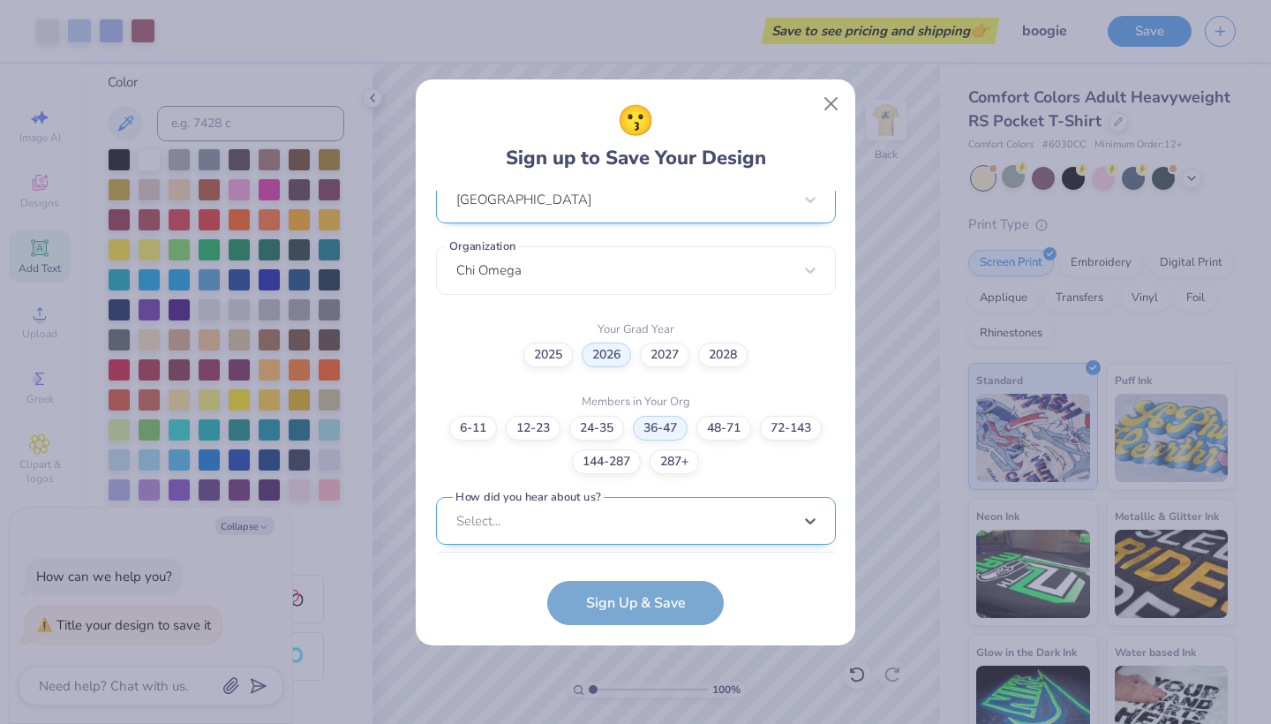
click at [544, 541] on div "[EMAIL_ADDRESS][DOMAIN_NAME] Email [PHONE_NUMBER] Phone isa knoe Full Name 12 +…" at bounding box center [636, 372] width 400 height 362
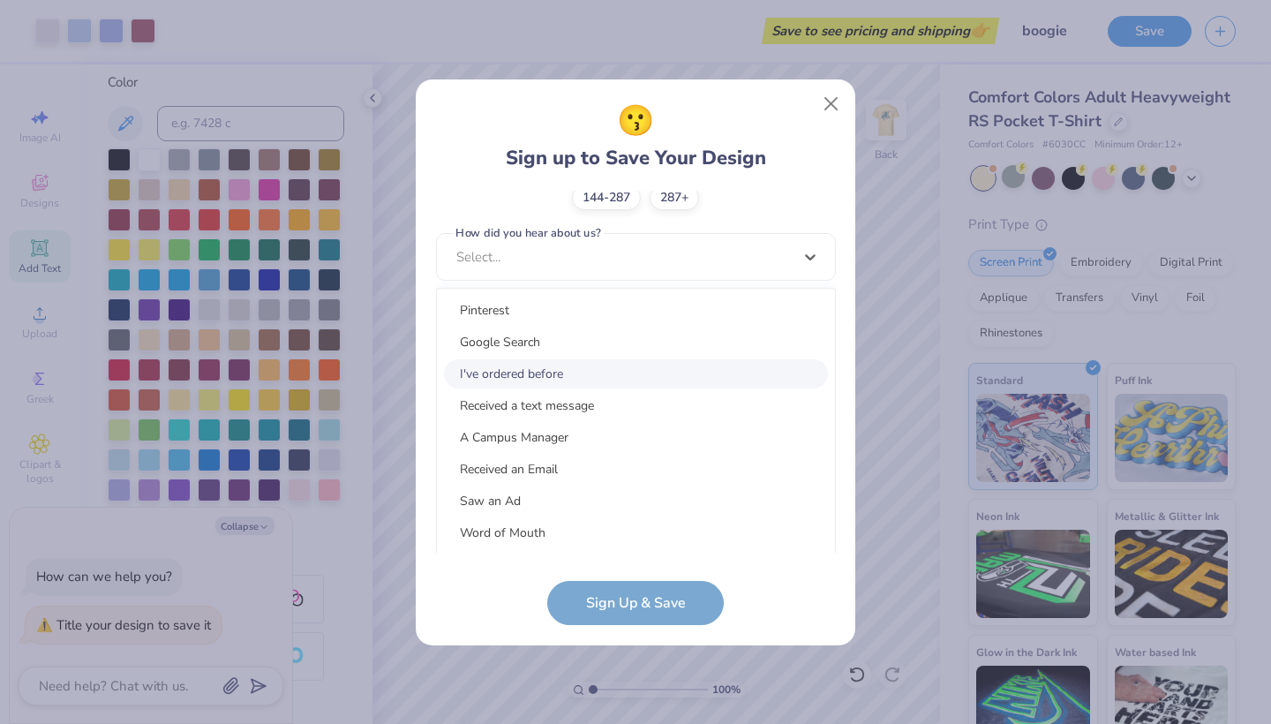
click at [519, 369] on div "I've ordered before" at bounding box center [636, 373] width 384 height 29
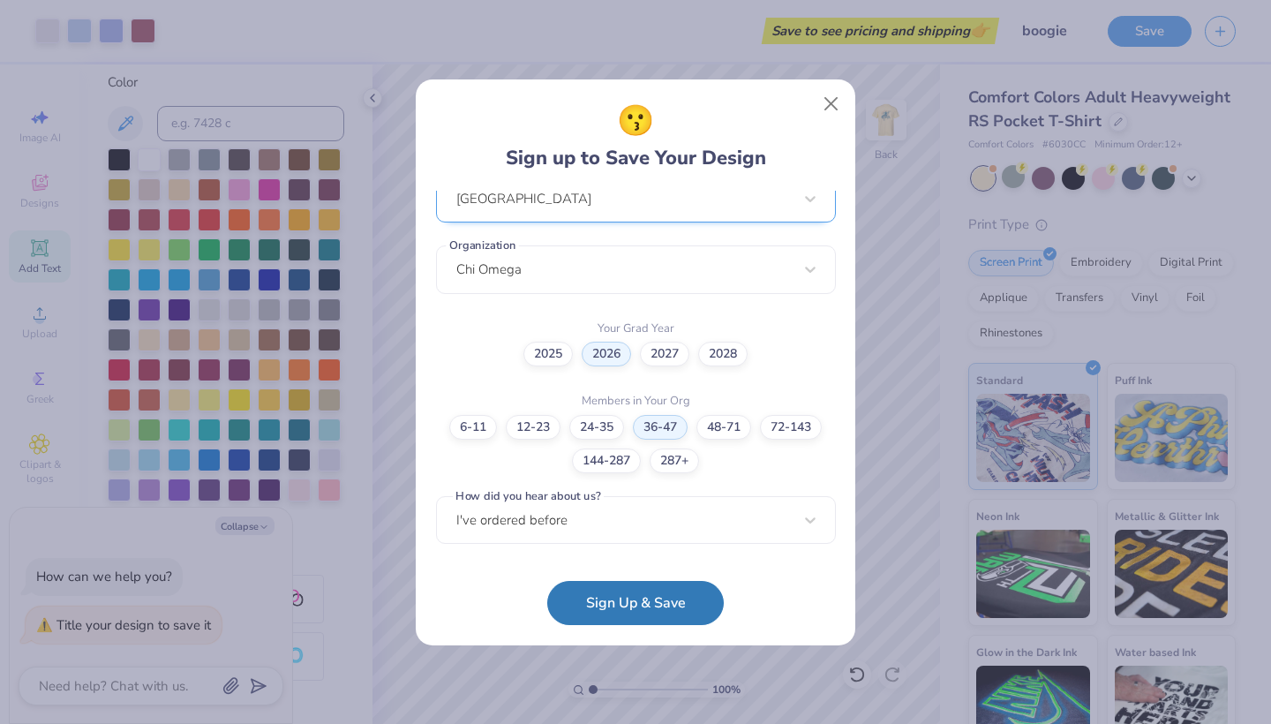
scroll to position [407, 0]
click at [627, 592] on button "Sign Up & Save" at bounding box center [635, 598] width 177 height 44
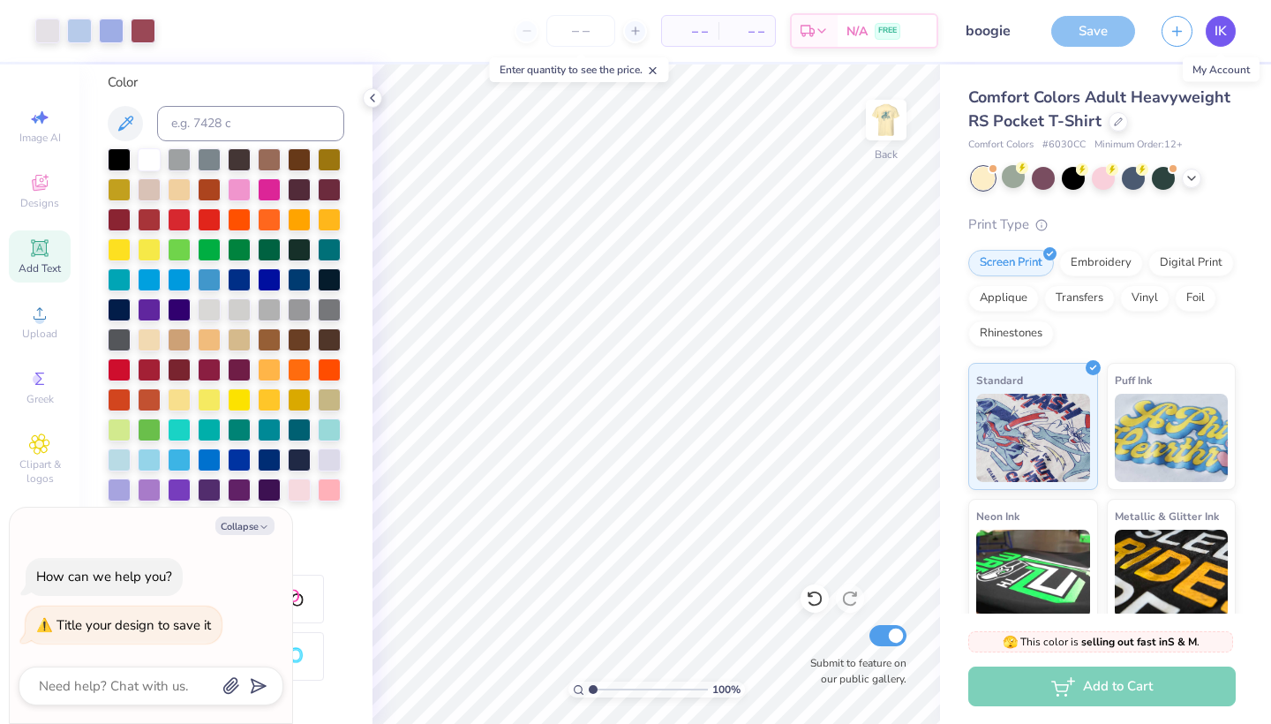
click at [1215, 38] on span "IK" at bounding box center [1220, 31] width 12 height 20
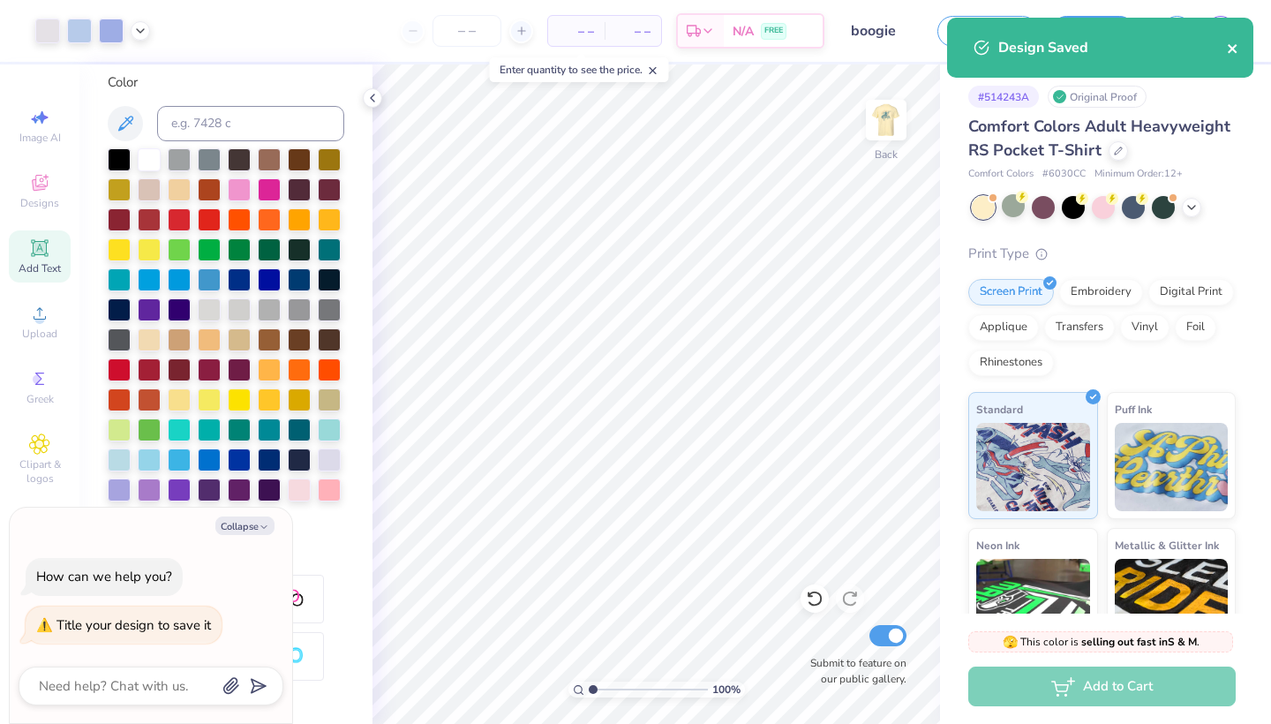
click at [1230, 46] on icon "close" at bounding box center [1233, 48] width 12 height 14
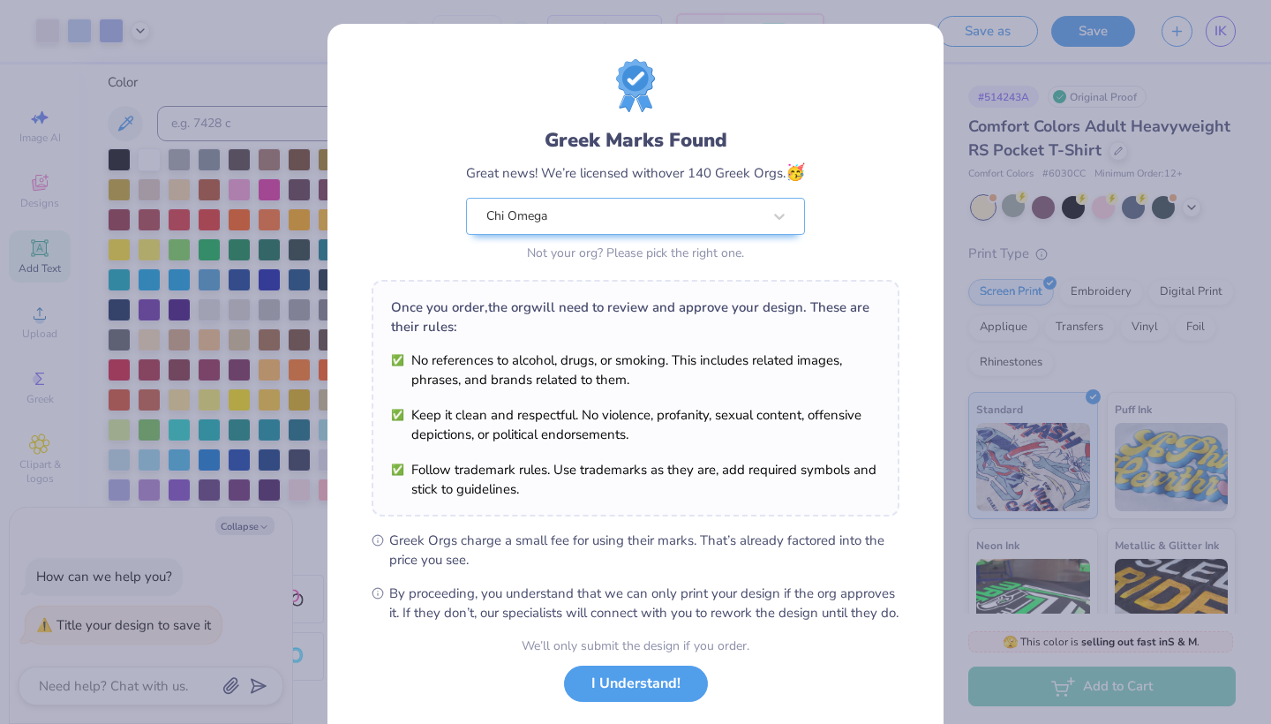
click at [956, 80] on div "Greek Marks Found Great news! We’re licensed with over 140 Greek Orgs. 🥳 Chi Om…" at bounding box center [635, 362] width 1271 height 724
click at [636, 697] on button "I Understand!" at bounding box center [636, 679] width 144 height 36
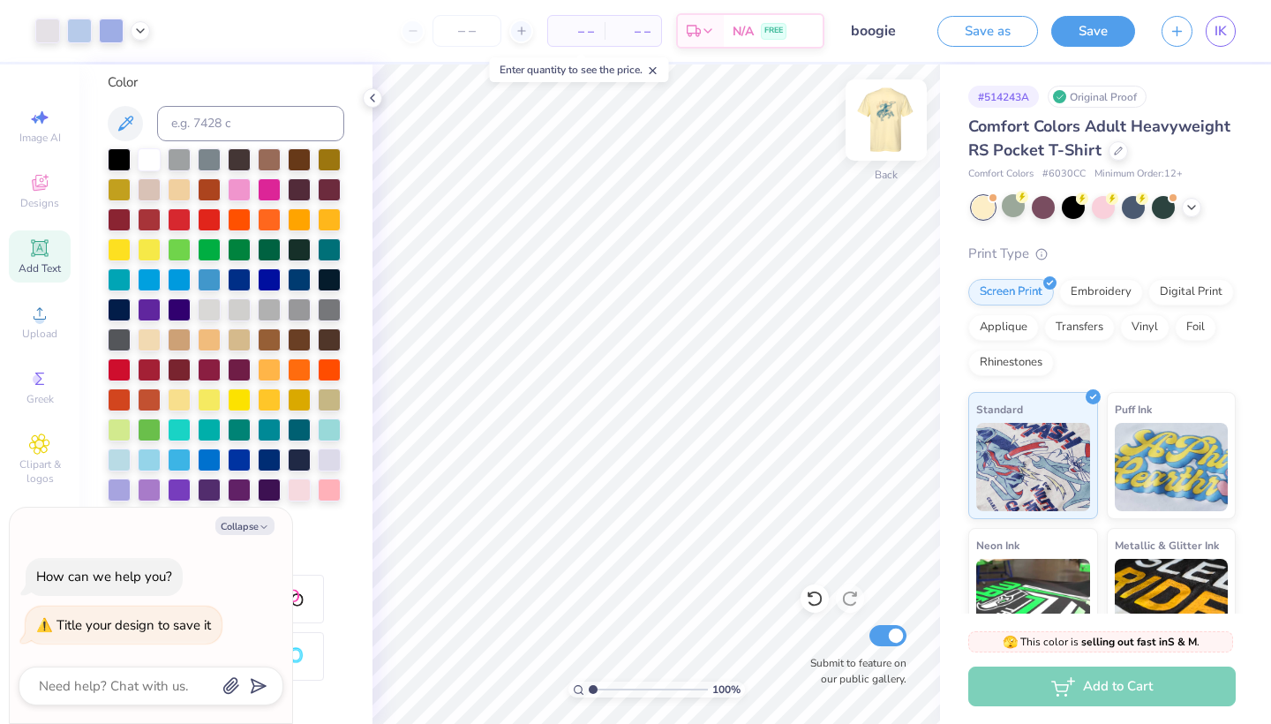
click at [873, 129] on img at bounding box center [886, 120] width 71 height 71
click at [873, 137] on img at bounding box center [886, 120] width 71 height 71
click at [889, 136] on img at bounding box center [886, 120] width 71 height 71
click at [1107, 35] on button "Save" at bounding box center [1093, 28] width 84 height 31
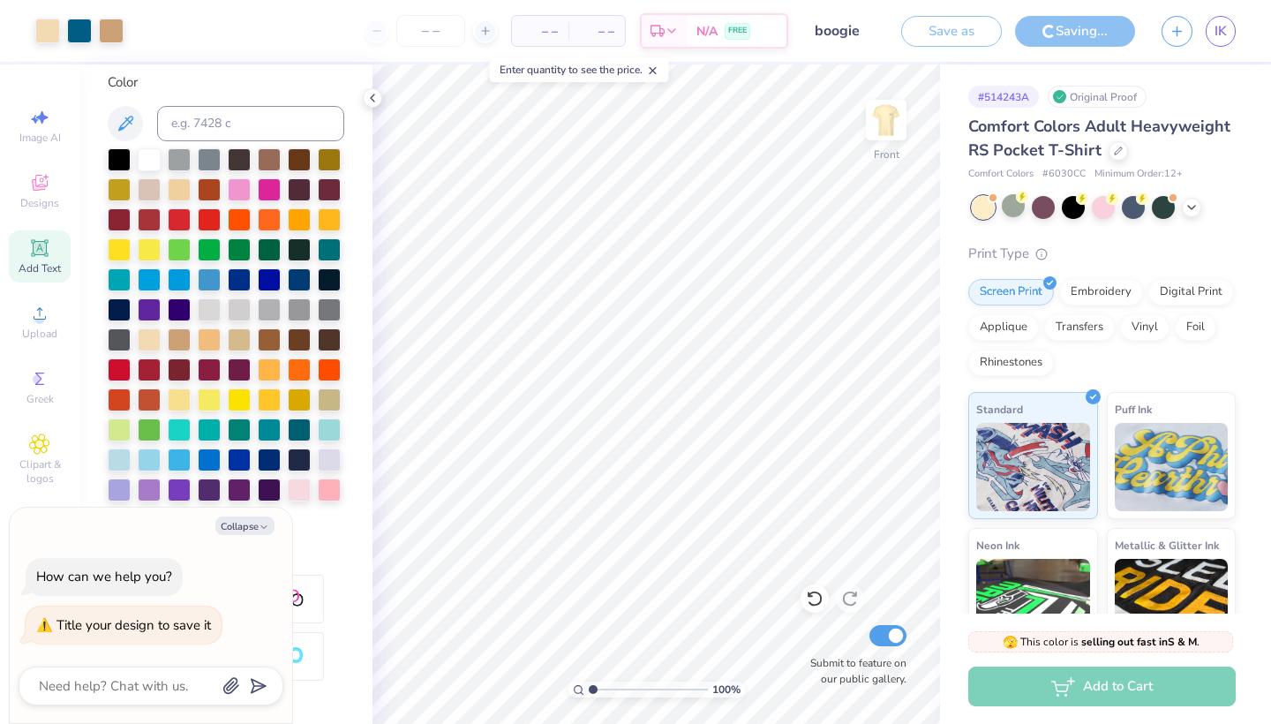
click at [975, 36] on div "Save as" at bounding box center [951, 31] width 101 height 31
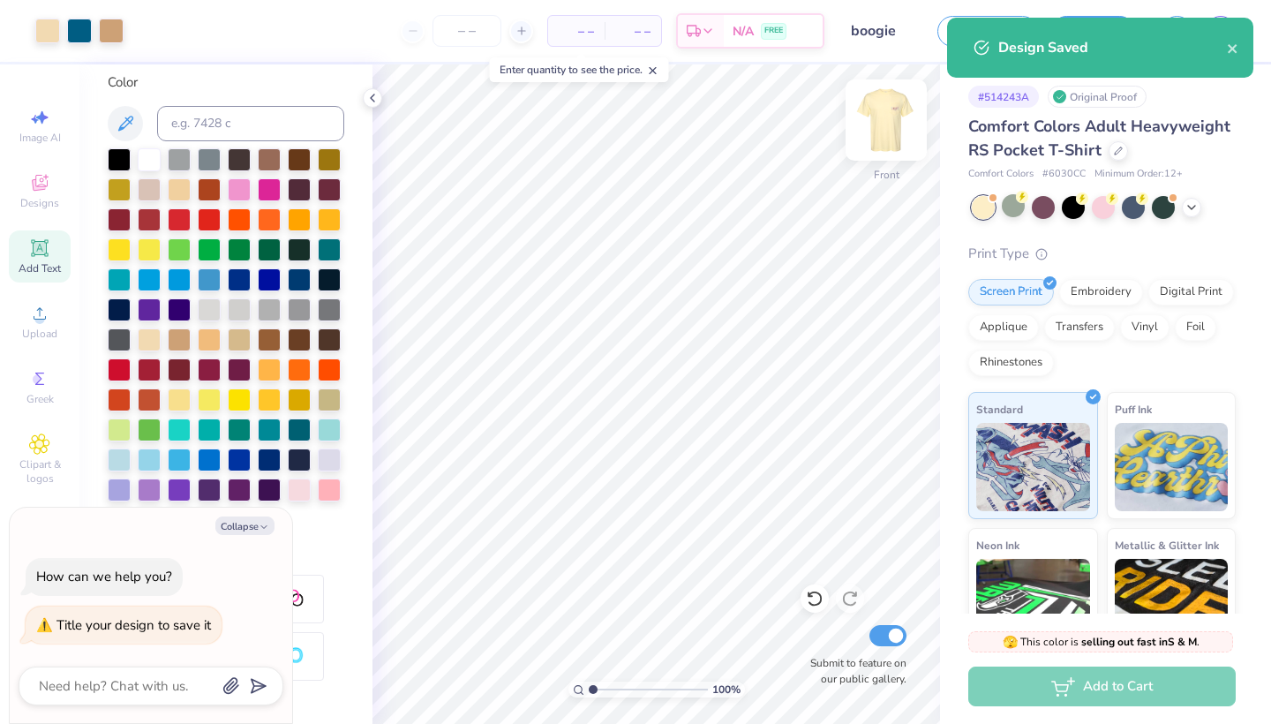
click at [889, 131] on img at bounding box center [886, 120] width 71 height 71
type textarea "x"
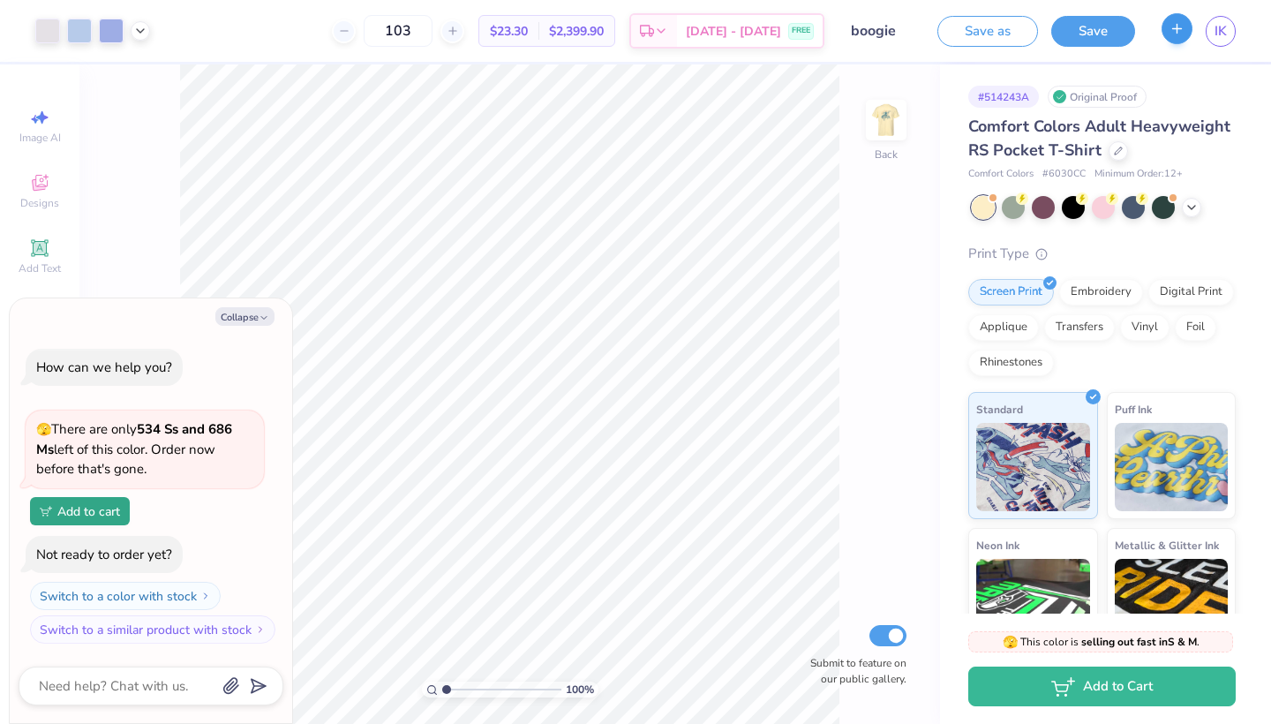
drag, startPoint x: 1011, startPoint y: 34, endPoint x: 1176, endPoint y: 27, distance: 165.1
click at [1176, 27] on icon "button" at bounding box center [1176, 28] width 15 height 15
type textarea "x"
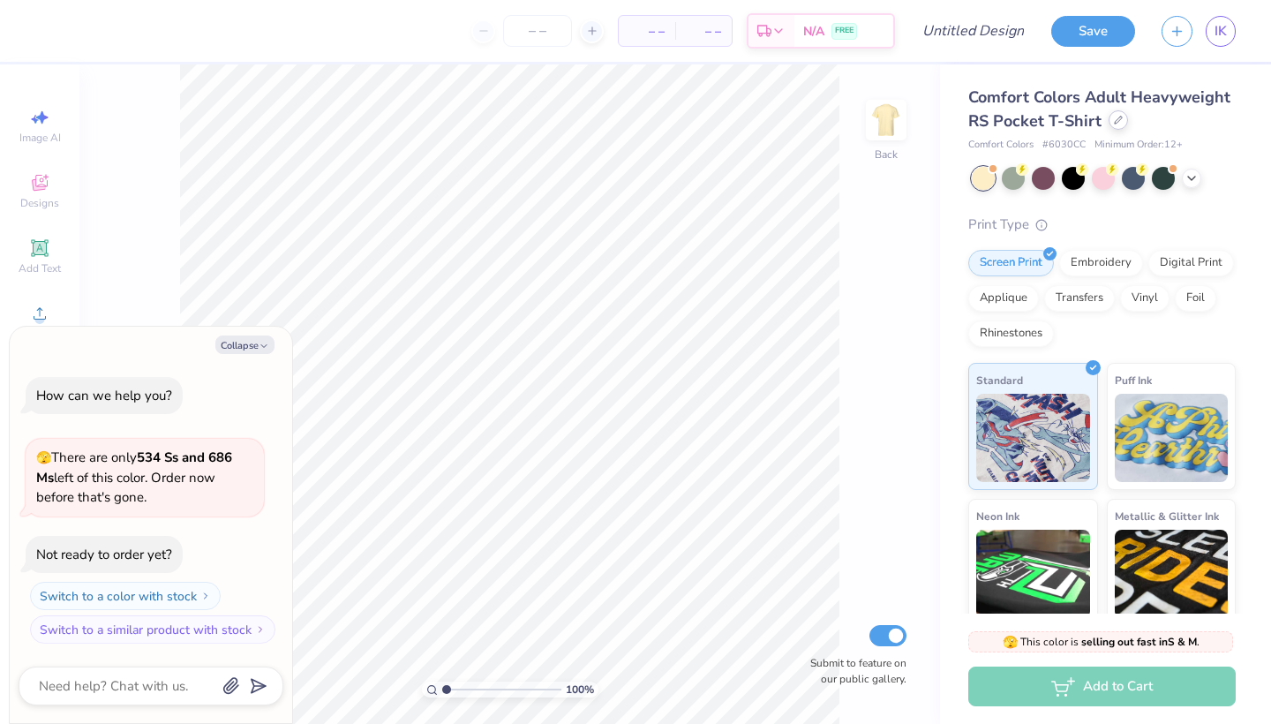
click at [1113, 128] on div at bounding box center [1117, 119] width 19 height 19
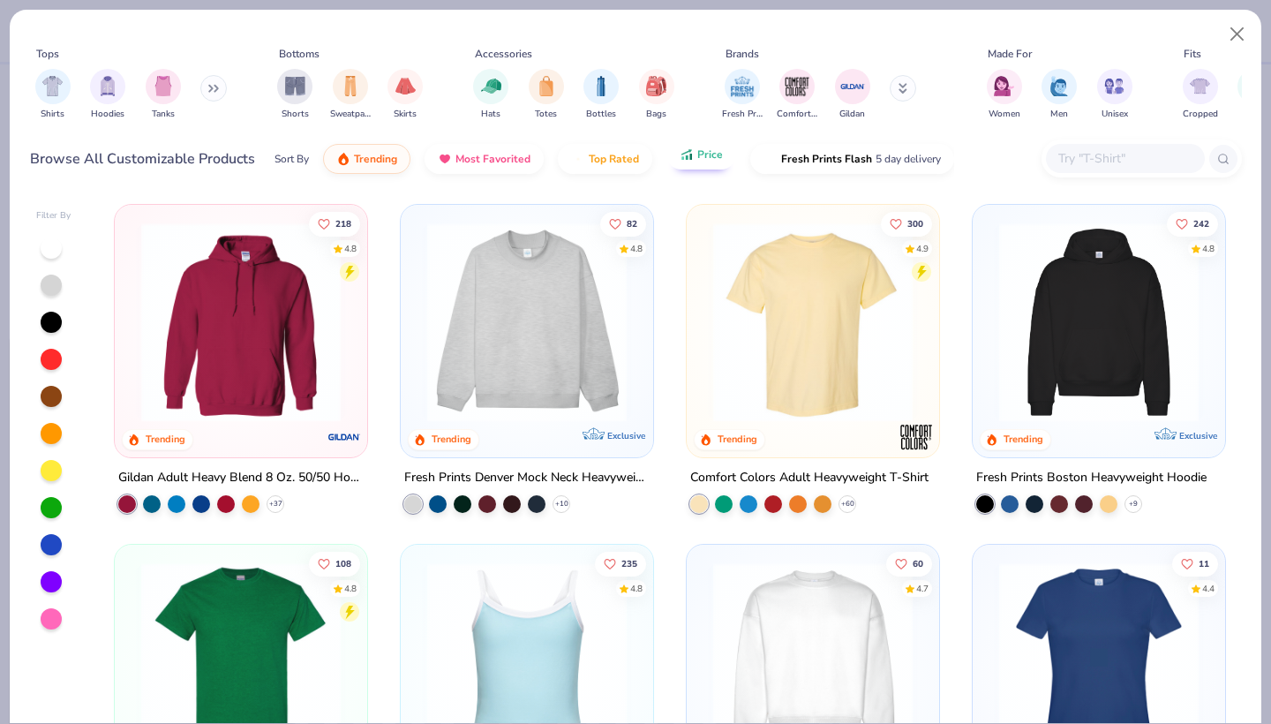
click at [685, 160] on icon "button" at bounding box center [687, 154] width 14 height 16
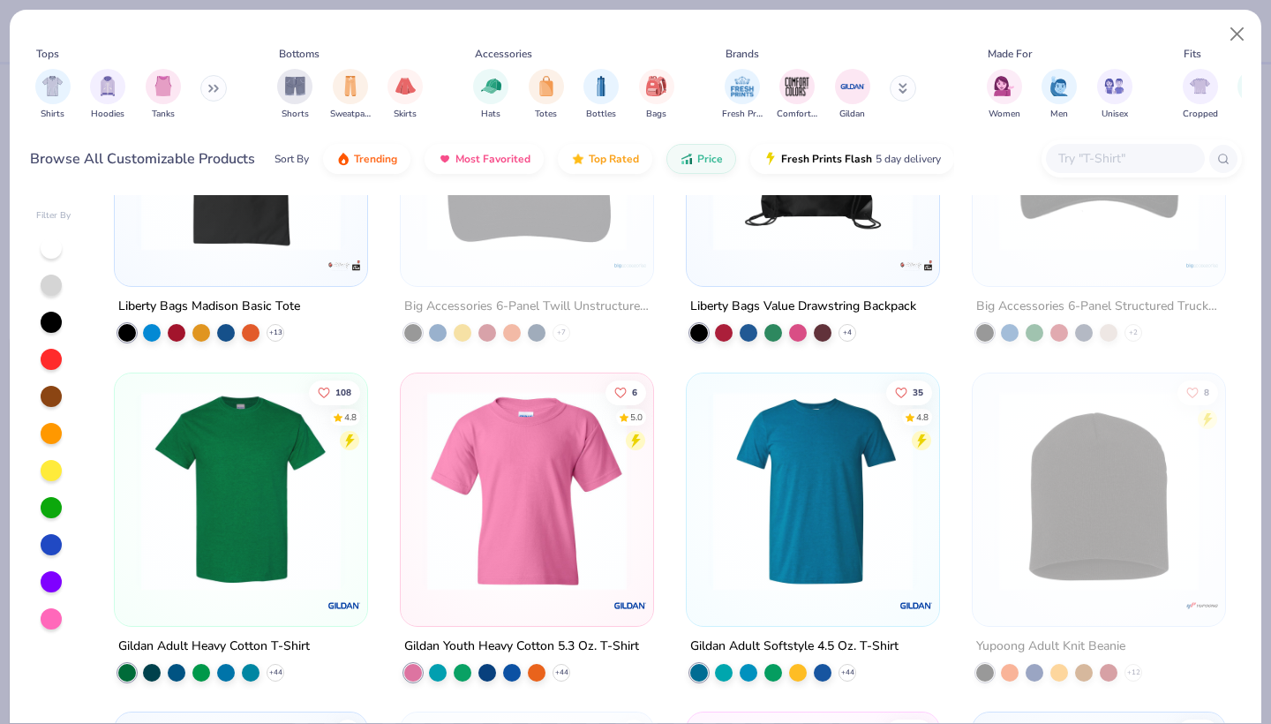
scroll to position [553, 0]
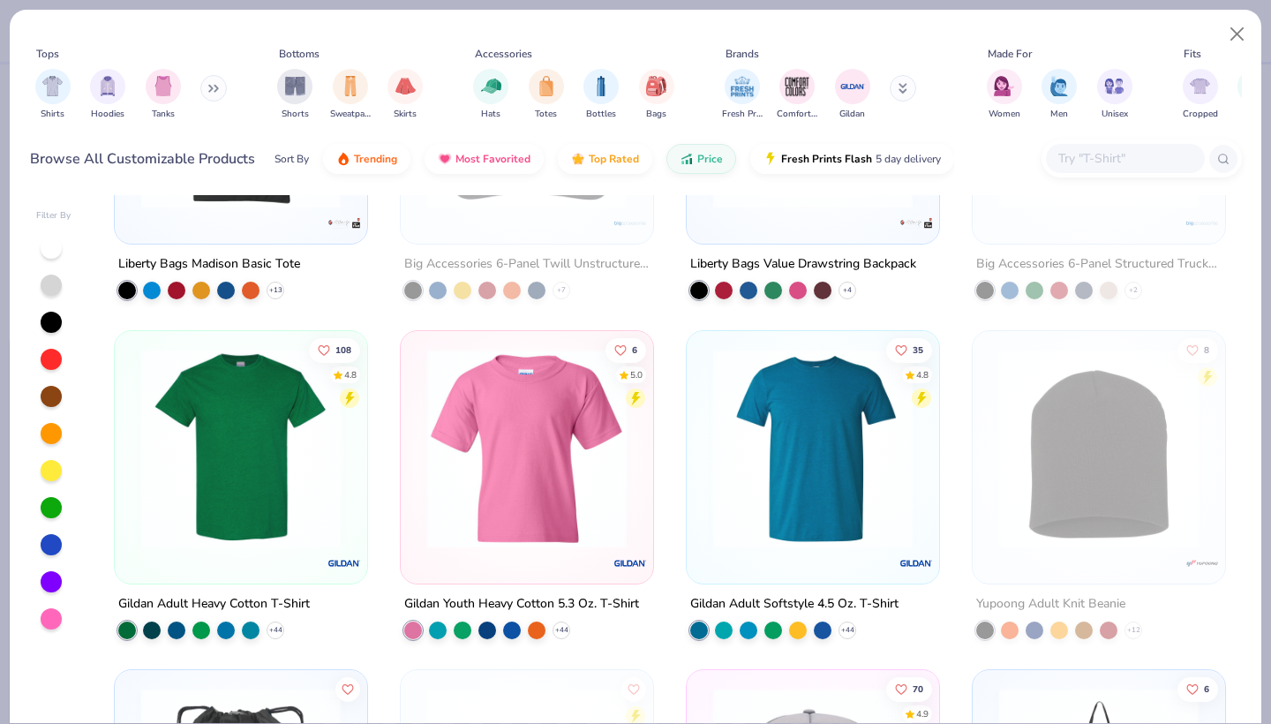
click at [198, 487] on img at bounding box center [240, 447] width 217 height 199
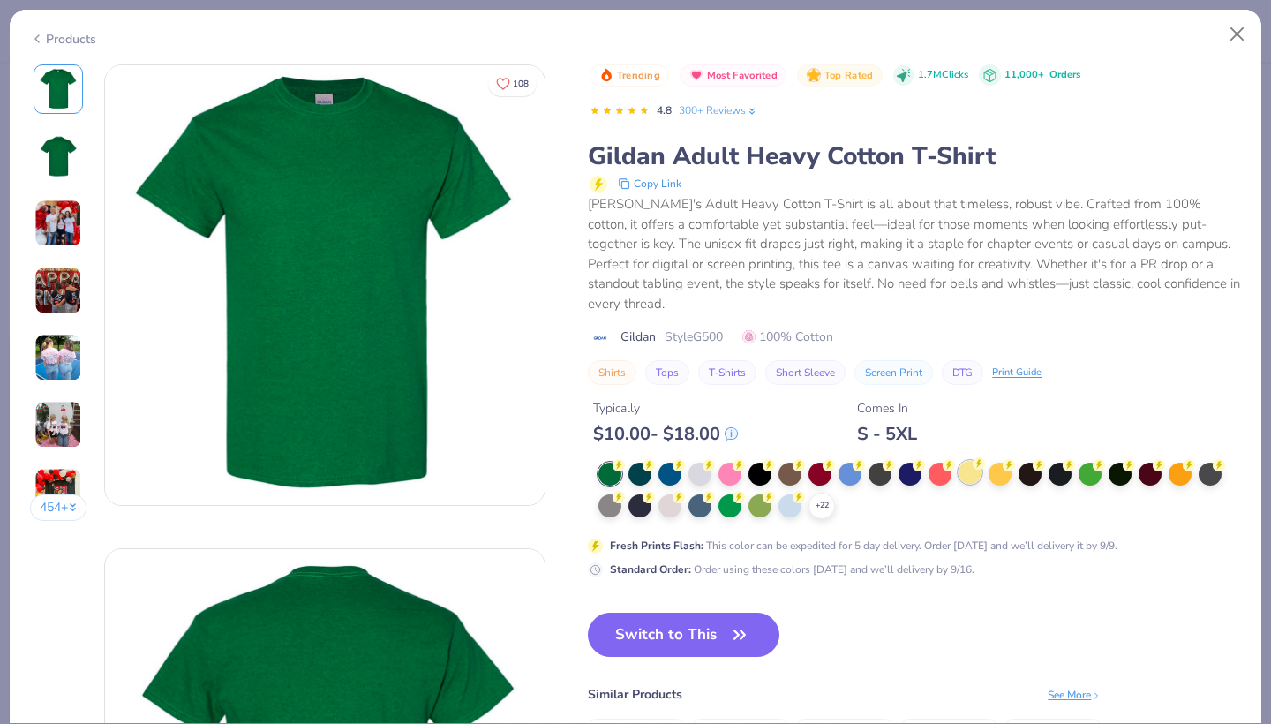
click at [969, 461] on div at bounding box center [969, 472] width 23 height 23
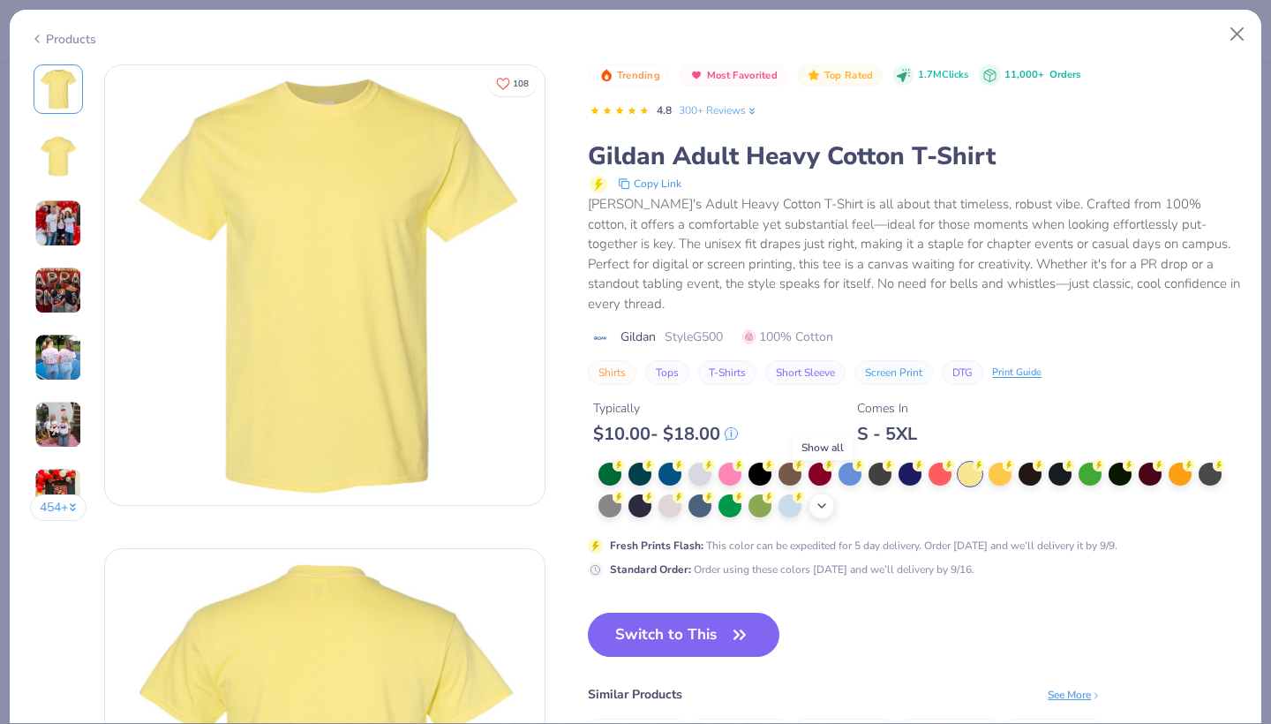
click at [825, 504] on polyline at bounding box center [821, 506] width 7 height 4
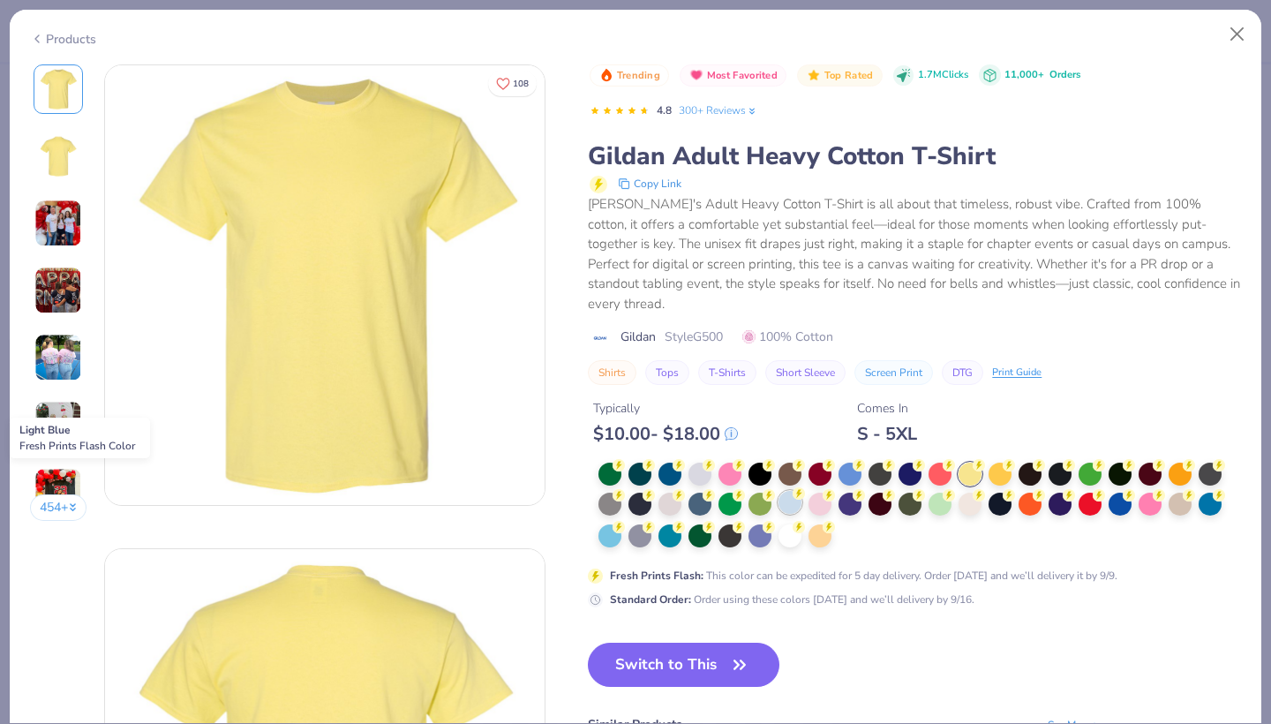
click at [797, 491] on div at bounding box center [789, 502] width 23 height 23
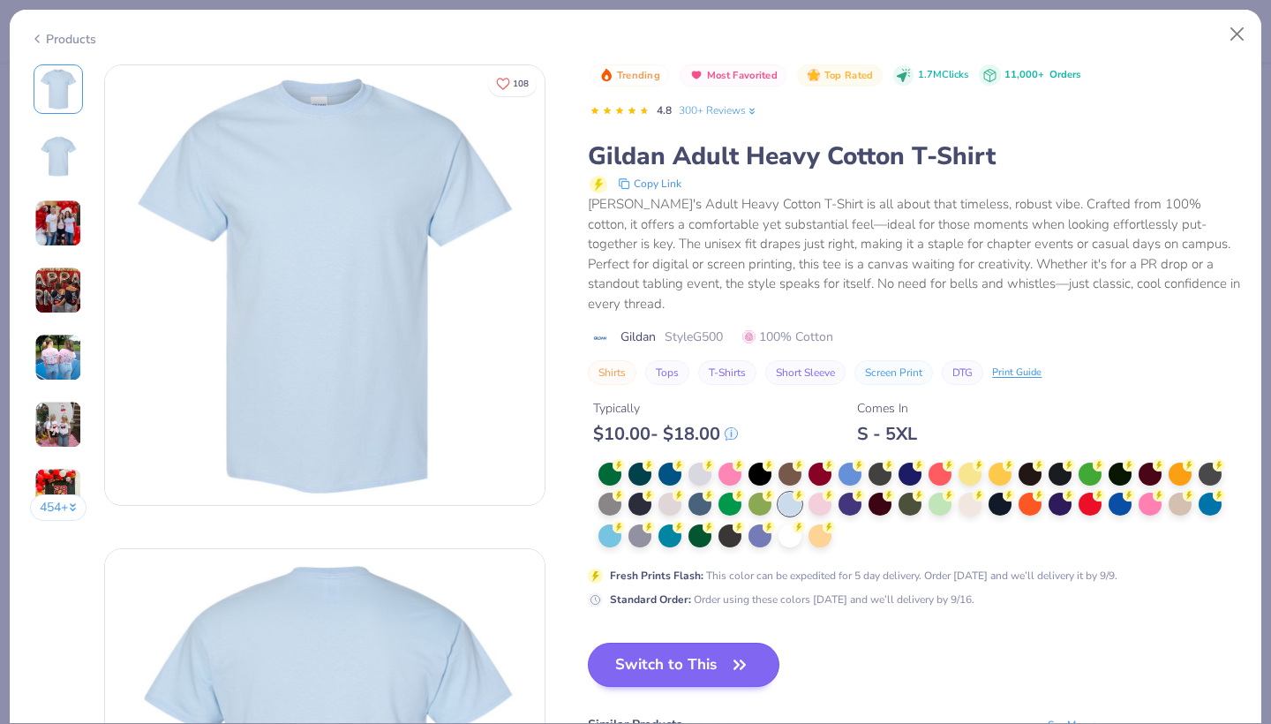
click at [705, 651] on button "Switch to This" at bounding box center [684, 664] width 192 height 44
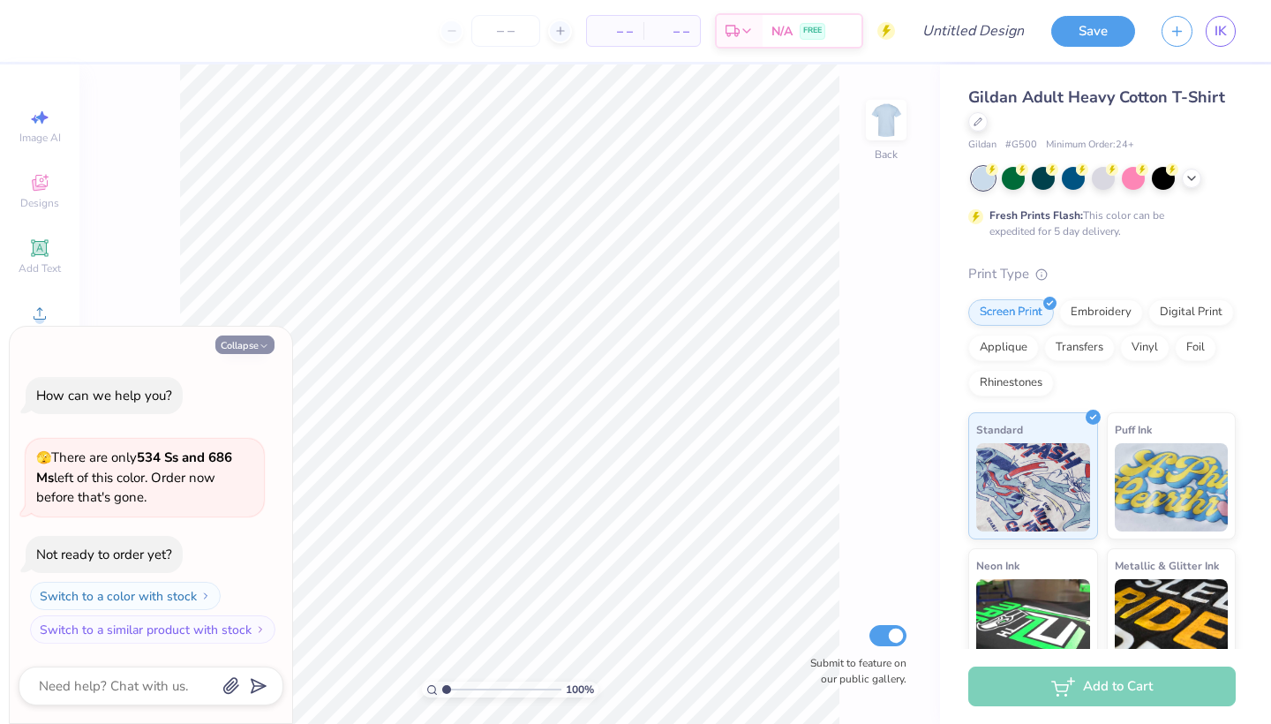
click at [239, 341] on button "Collapse" at bounding box center [244, 344] width 59 height 19
type textarea "x"
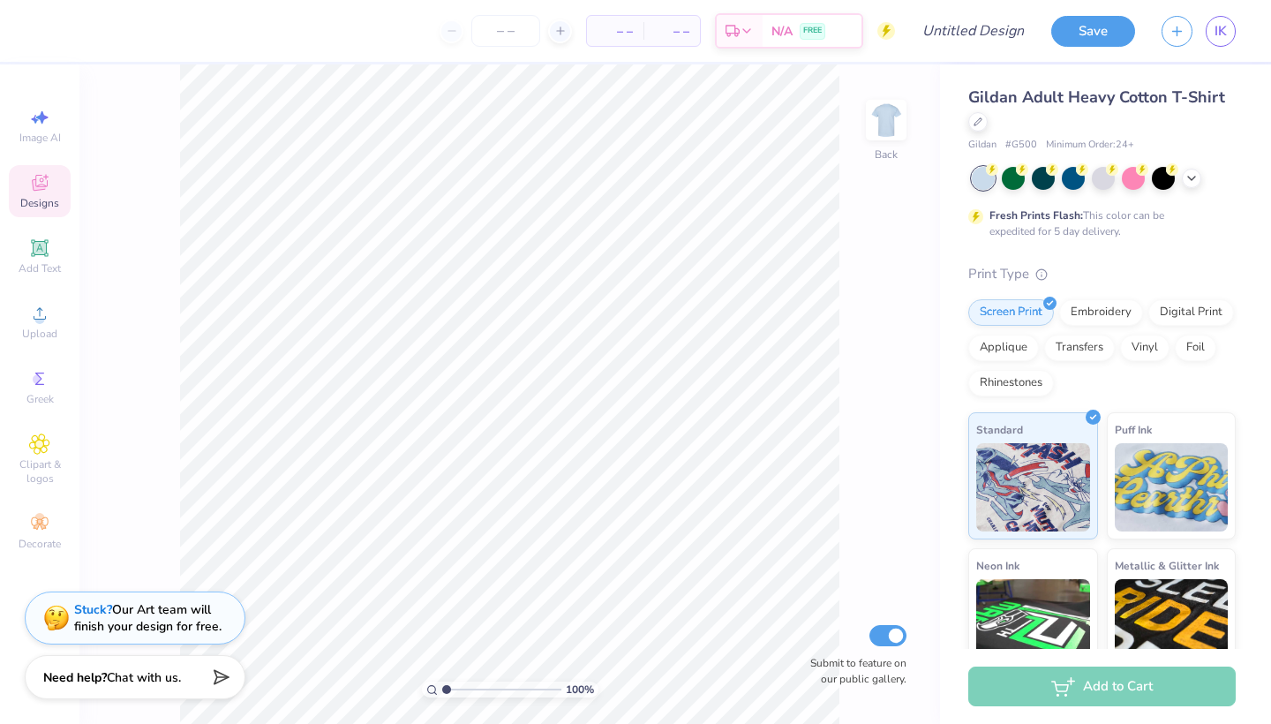
click at [42, 199] on span "Designs" at bounding box center [39, 203] width 39 height 14
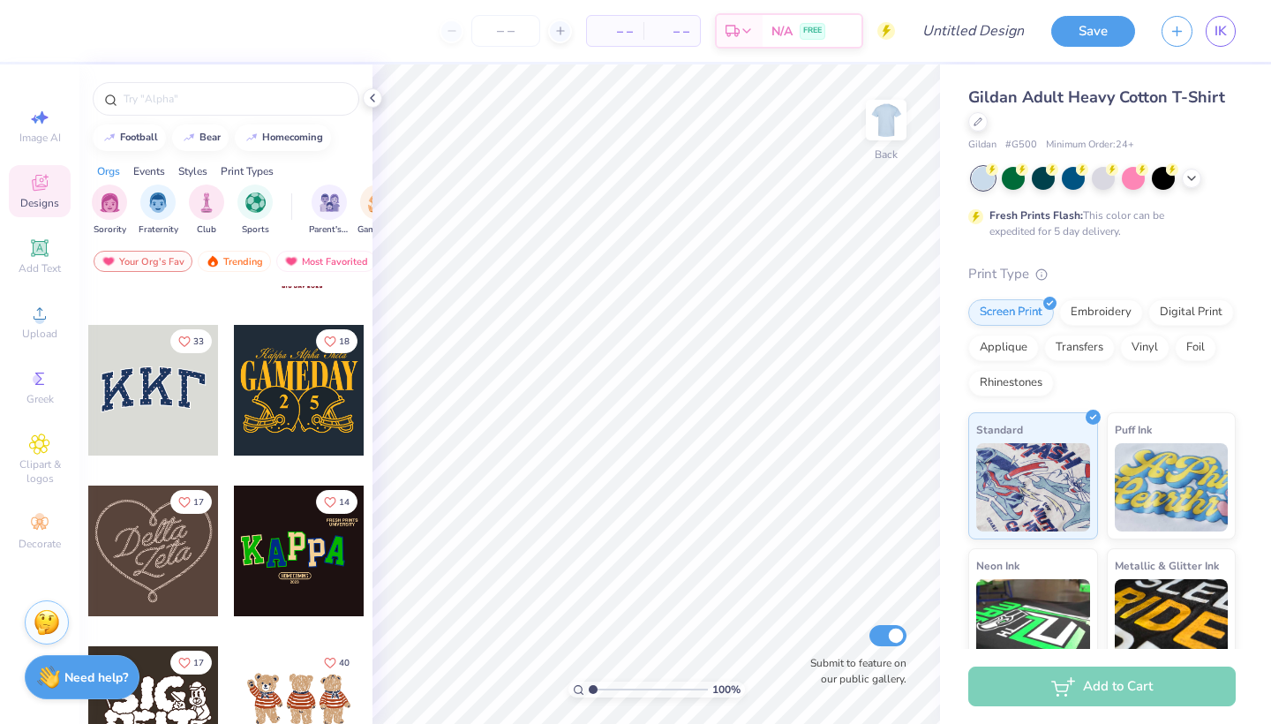
scroll to position [374, 0]
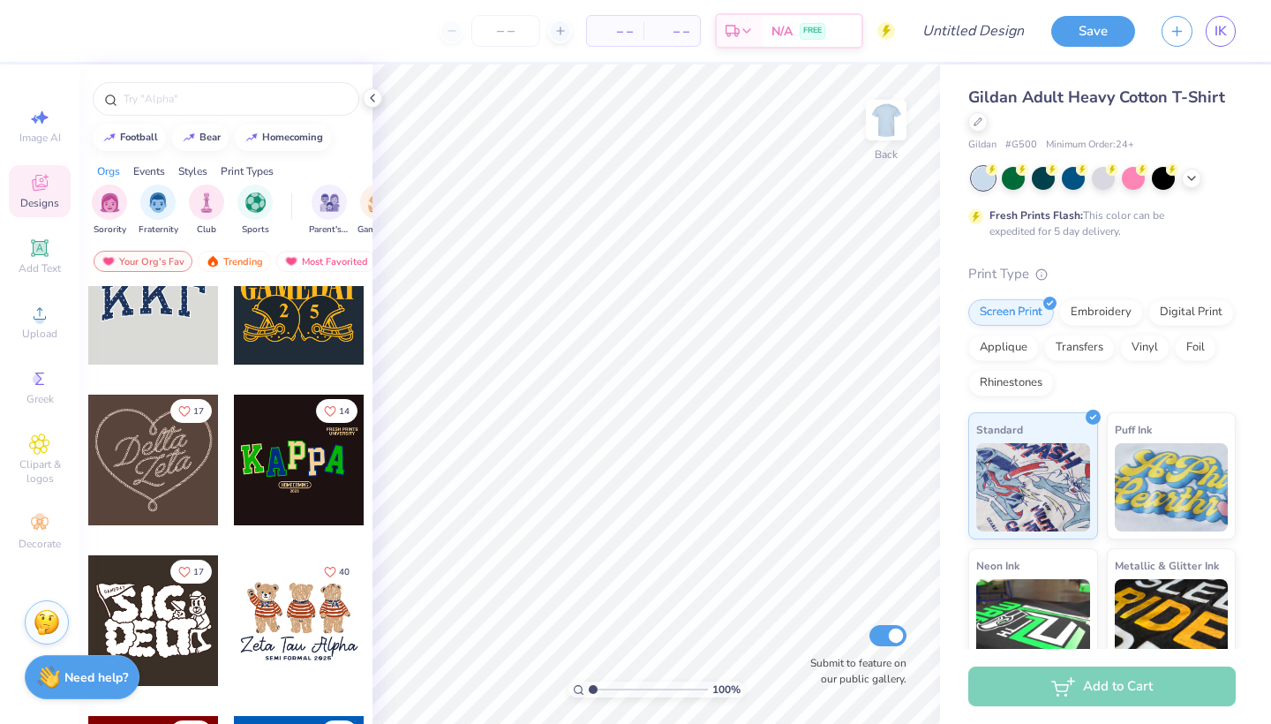
click at [166, 462] on div at bounding box center [153, 459] width 131 height 131
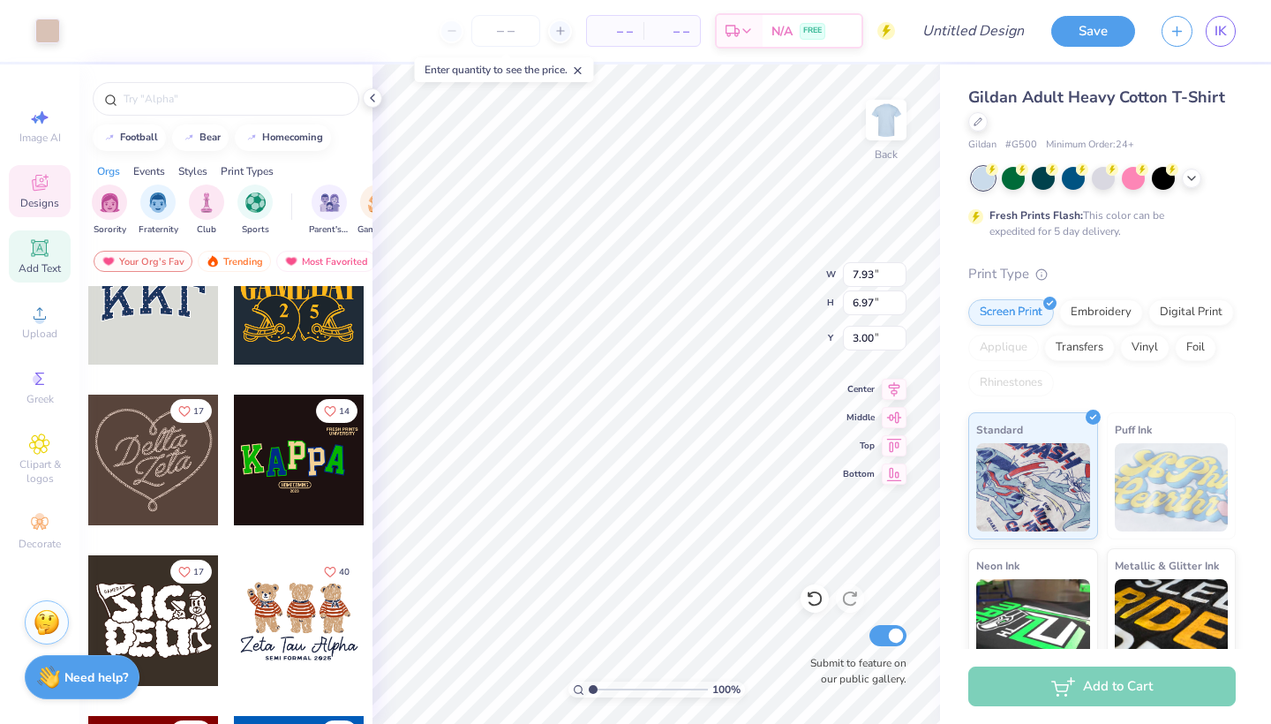
click at [30, 243] on icon at bounding box center [39, 247] width 21 height 21
type input "6.00"
type input "1.74"
type input "12.38"
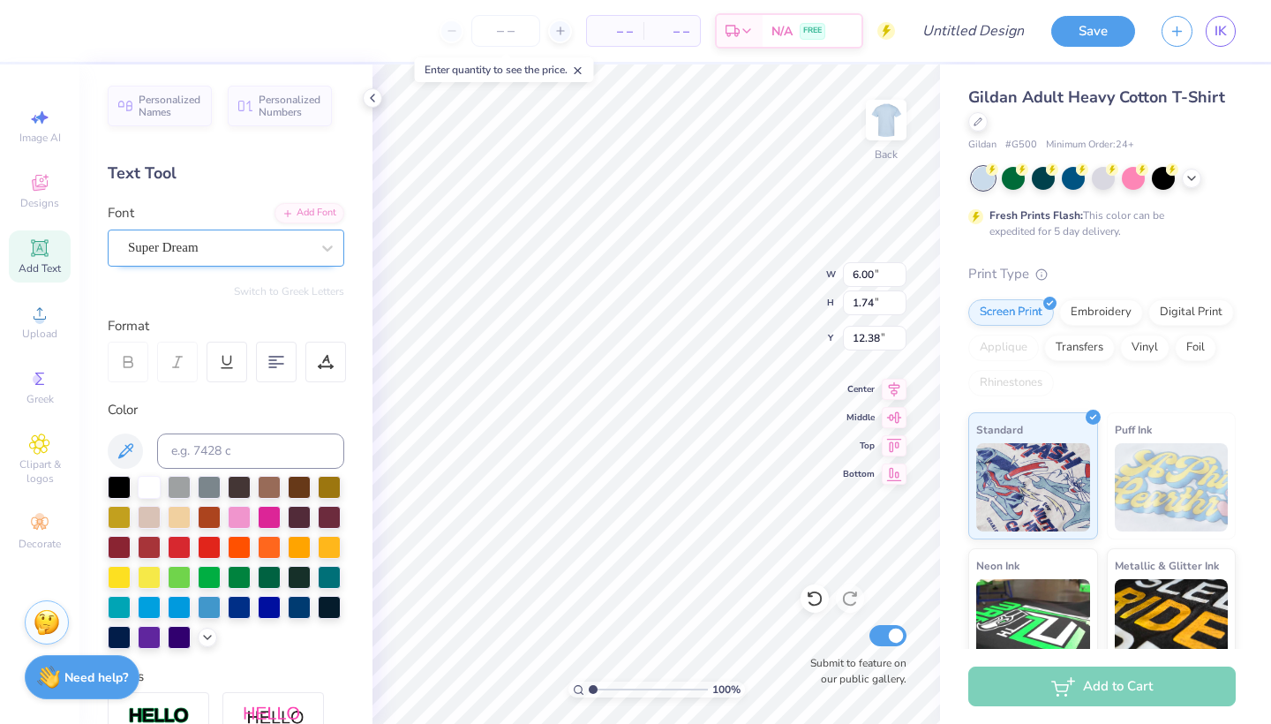
click at [189, 246] on span "Super Dream" at bounding box center [163, 247] width 71 height 20
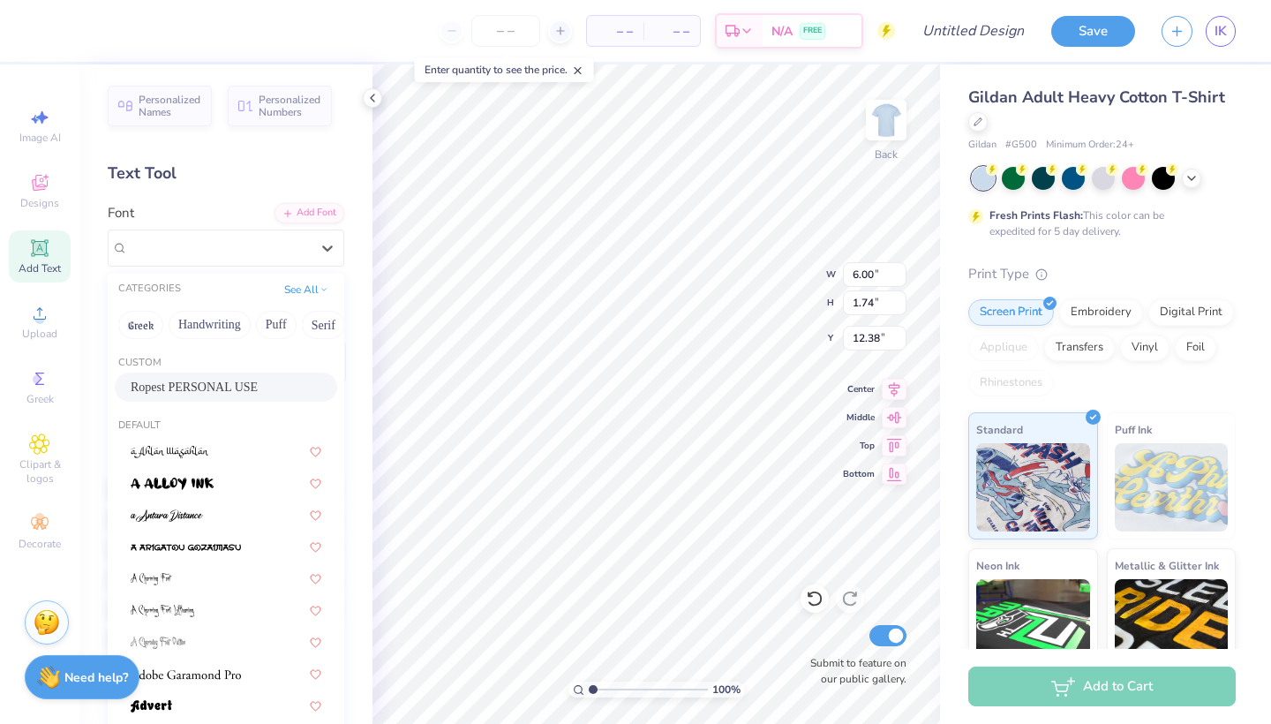
click at [222, 379] on span "Ropest PERSONAL USE" at bounding box center [194, 387] width 127 height 19
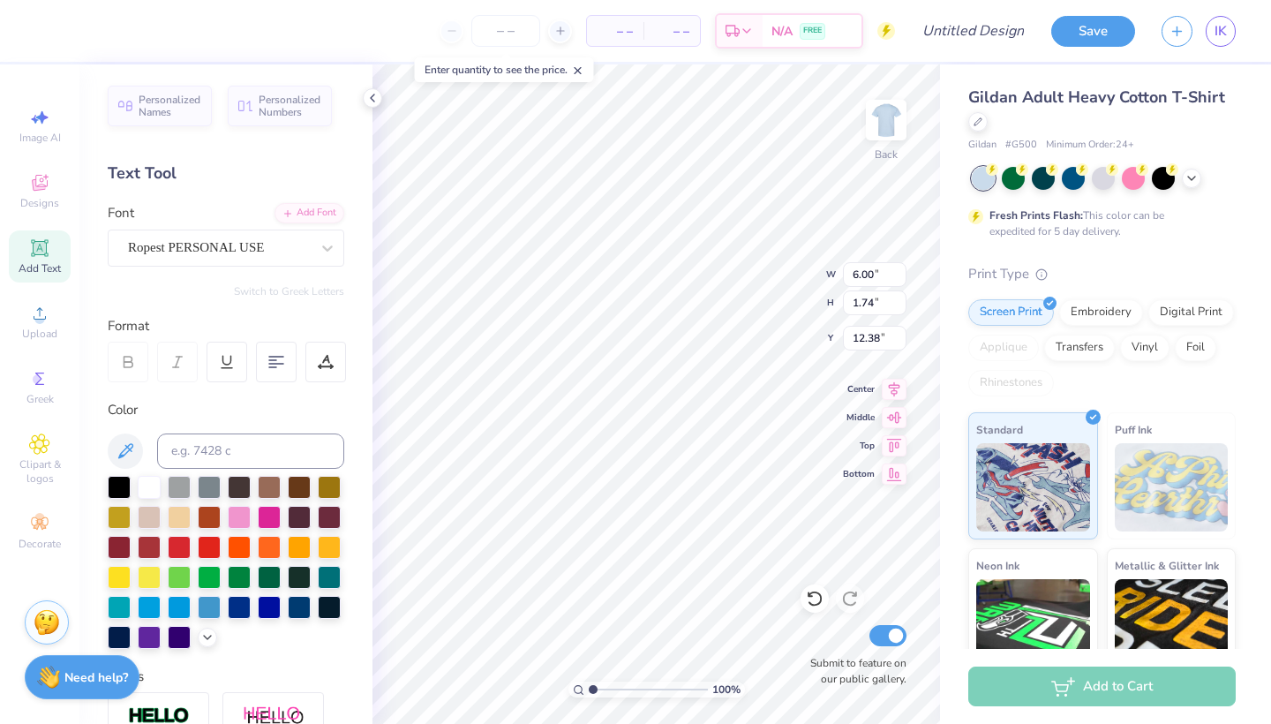
type input "9.05"
type input "2.95"
type input "11.78"
type textarea "T"
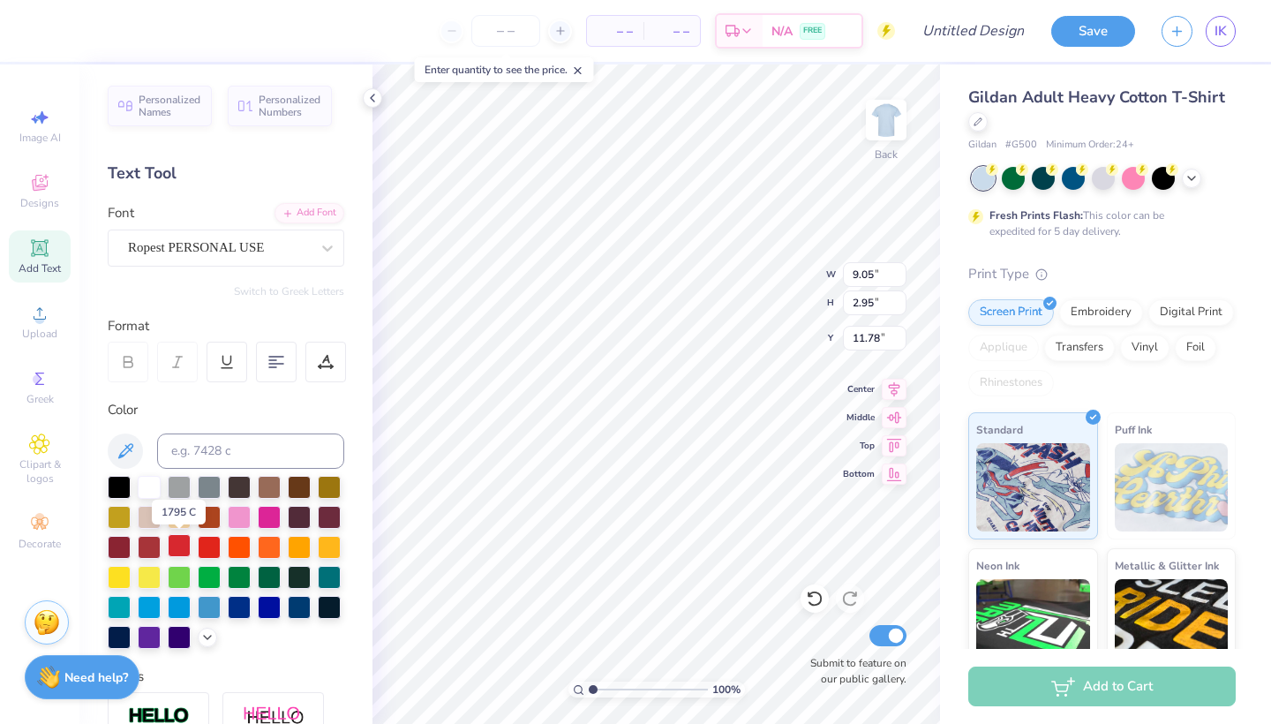
click at [184, 540] on div at bounding box center [179, 545] width 23 height 23
click at [208, 552] on div at bounding box center [209, 545] width 23 height 23
click at [238, 549] on div at bounding box center [239, 545] width 23 height 23
click at [173, 515] on div at bounding box center [179, 515] width 23 height 23
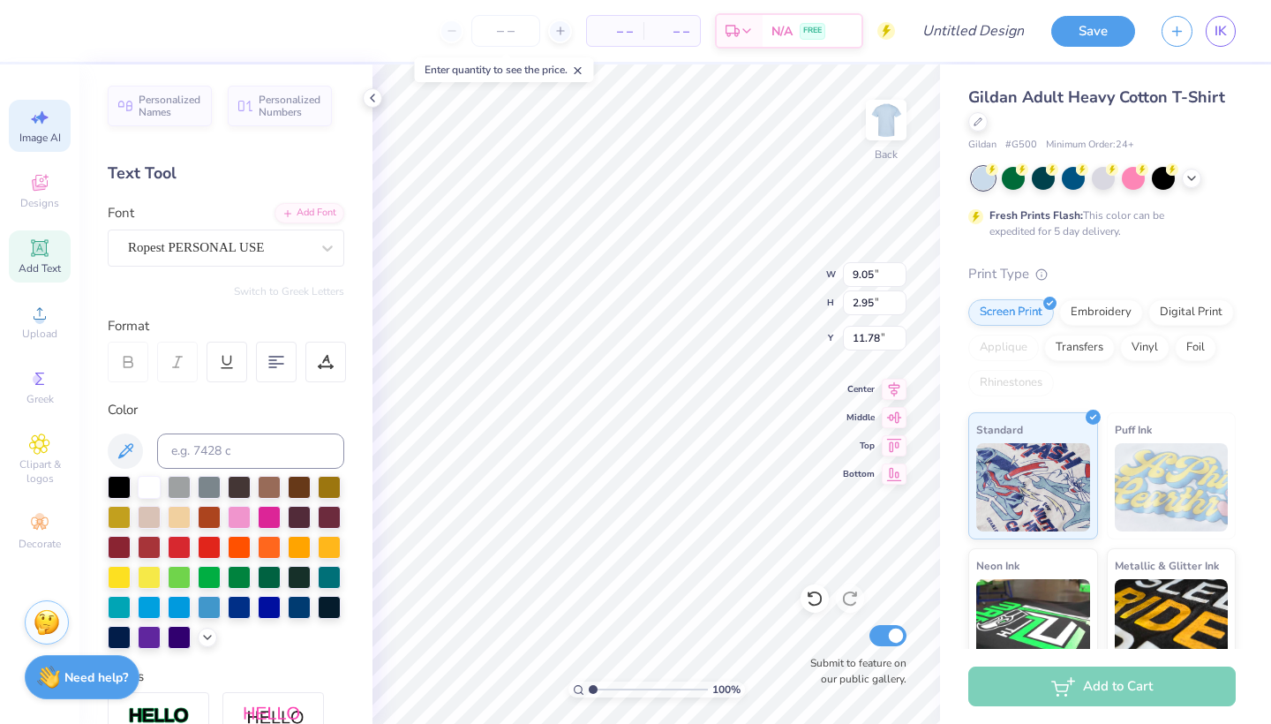
type textarea "Chi Omega"
click at [975, 126] on div at bounding box center [977, 119] width 19 height 19
type input "8.14"
type input "5.94"
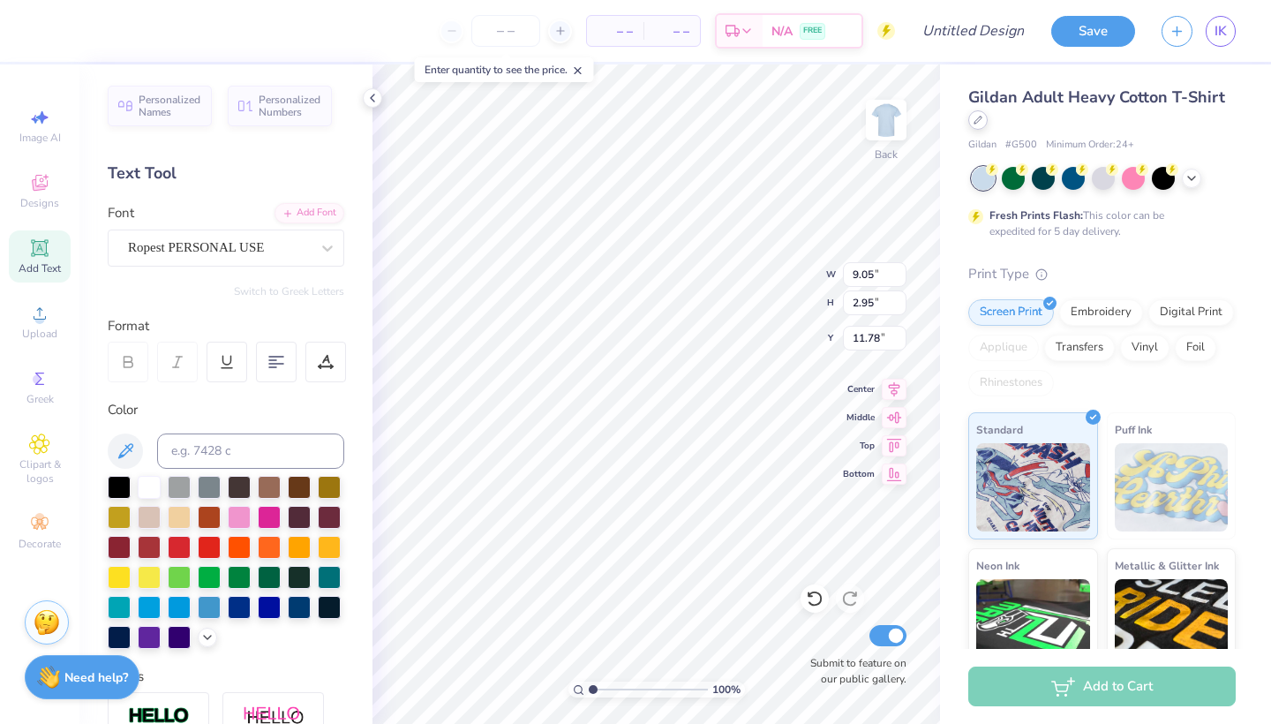
type input "10.28"
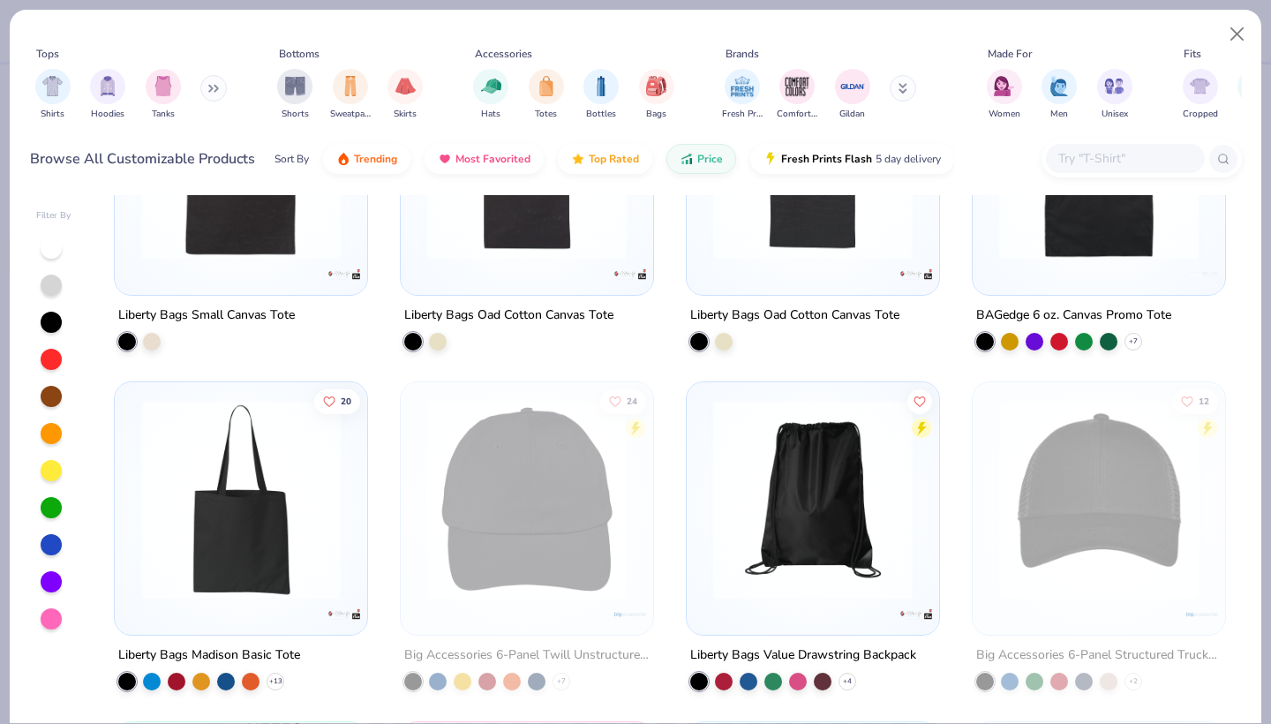
scroll to position [162, 0]
click at [46, 84] on img "filter for Shirts" at bounding box center [52, 84] width 20 height 20
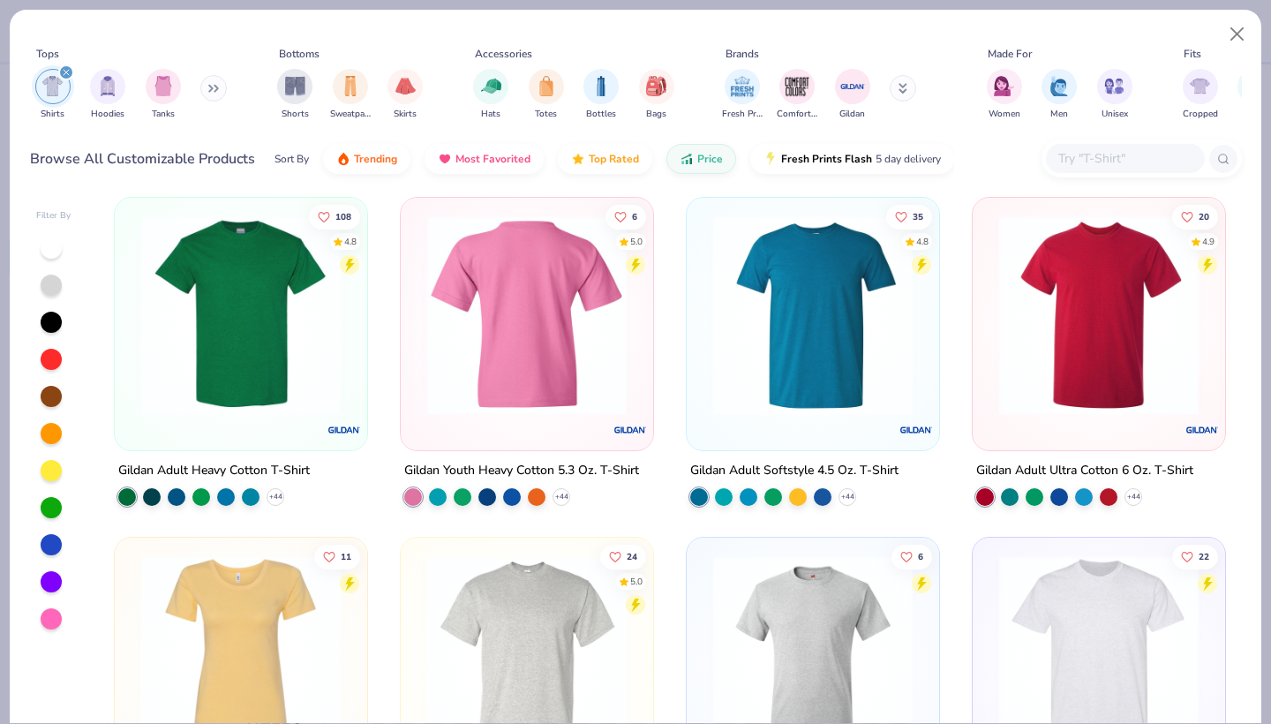
scroll to position [6, 0]
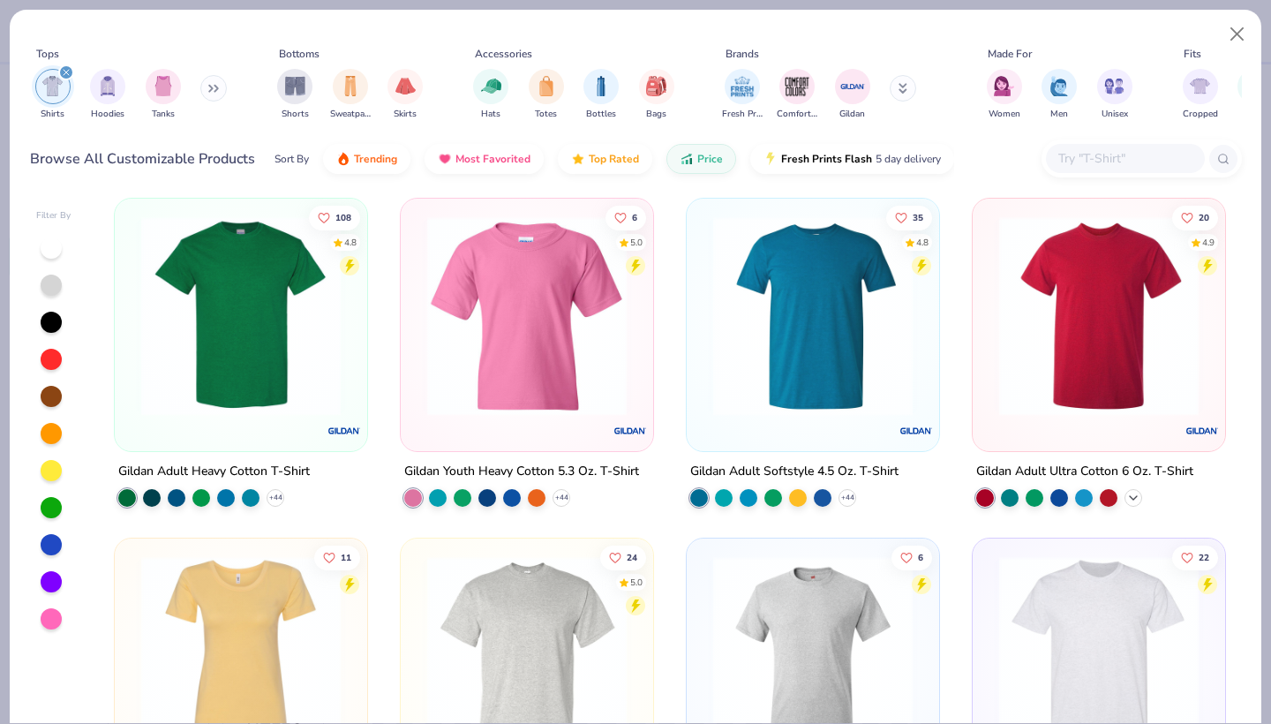
click at [1131, 492] on icon at bounding box center [1133, 498] width 14 height 14
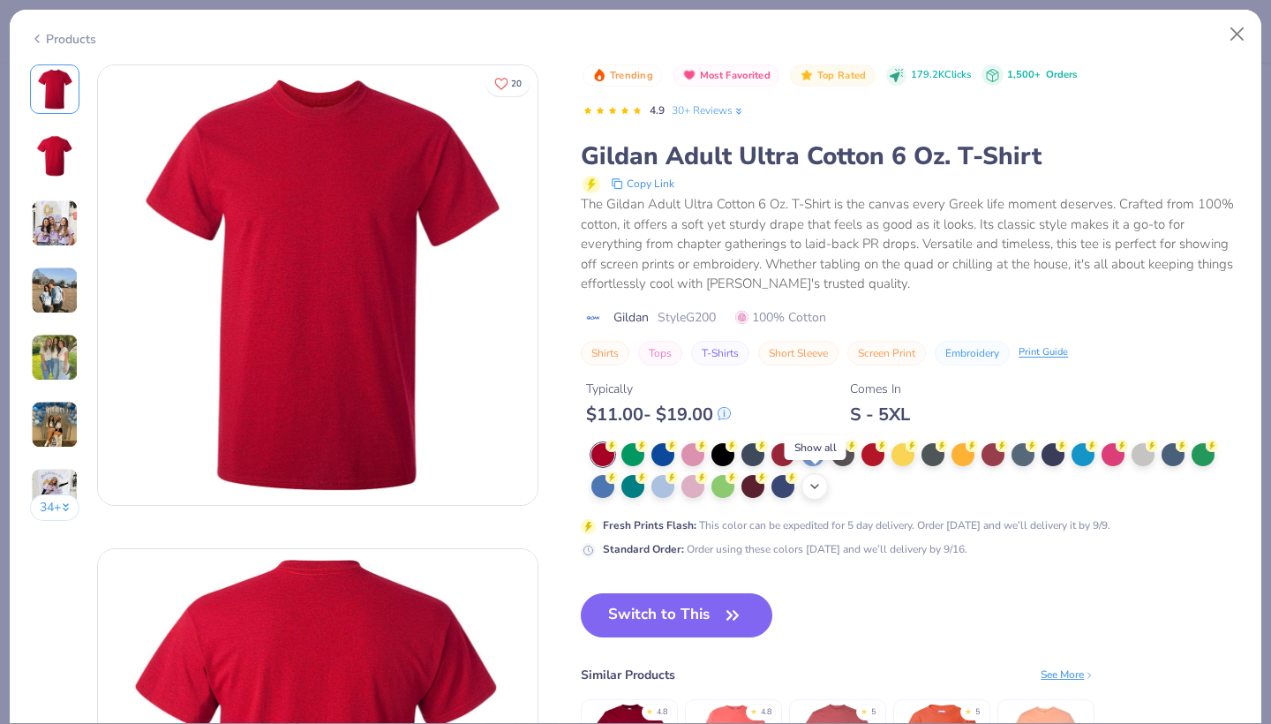
click at [807, 486] on div "+ 22" at bounding box center [814, 486] width 26 height 26
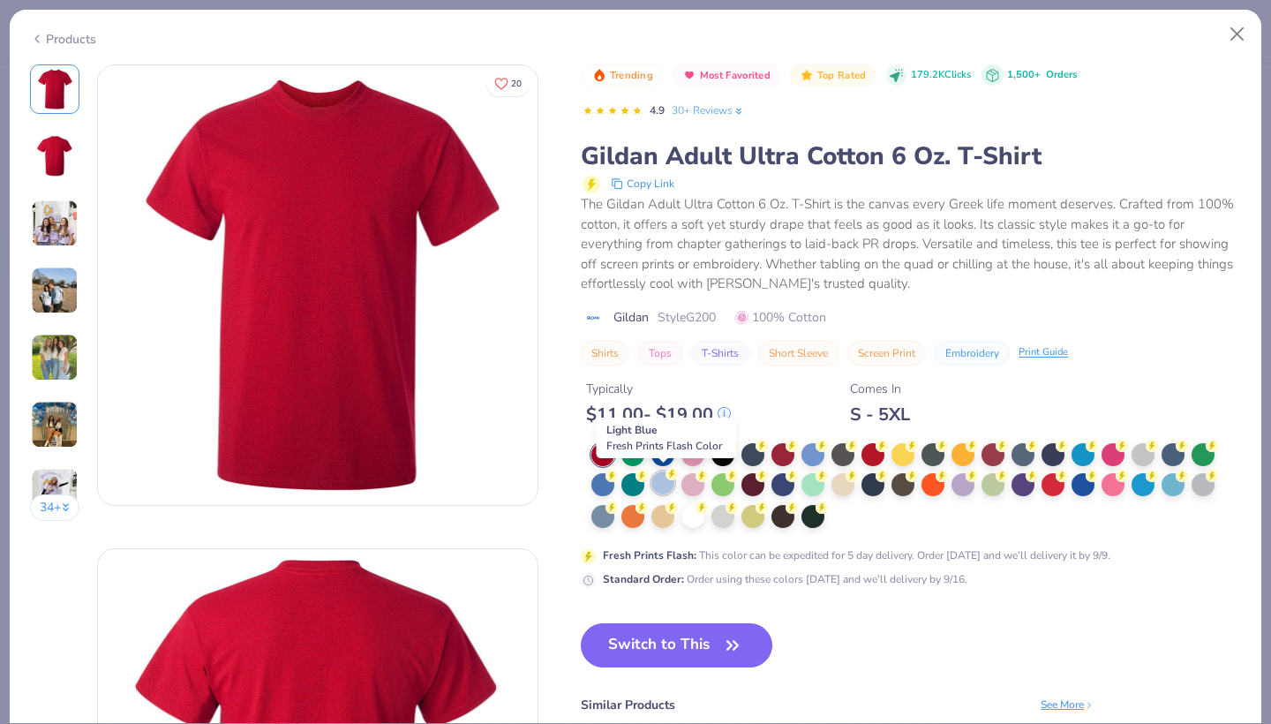
click at [655, 486] on div at bounding box center [662, 482] width 23 height 23
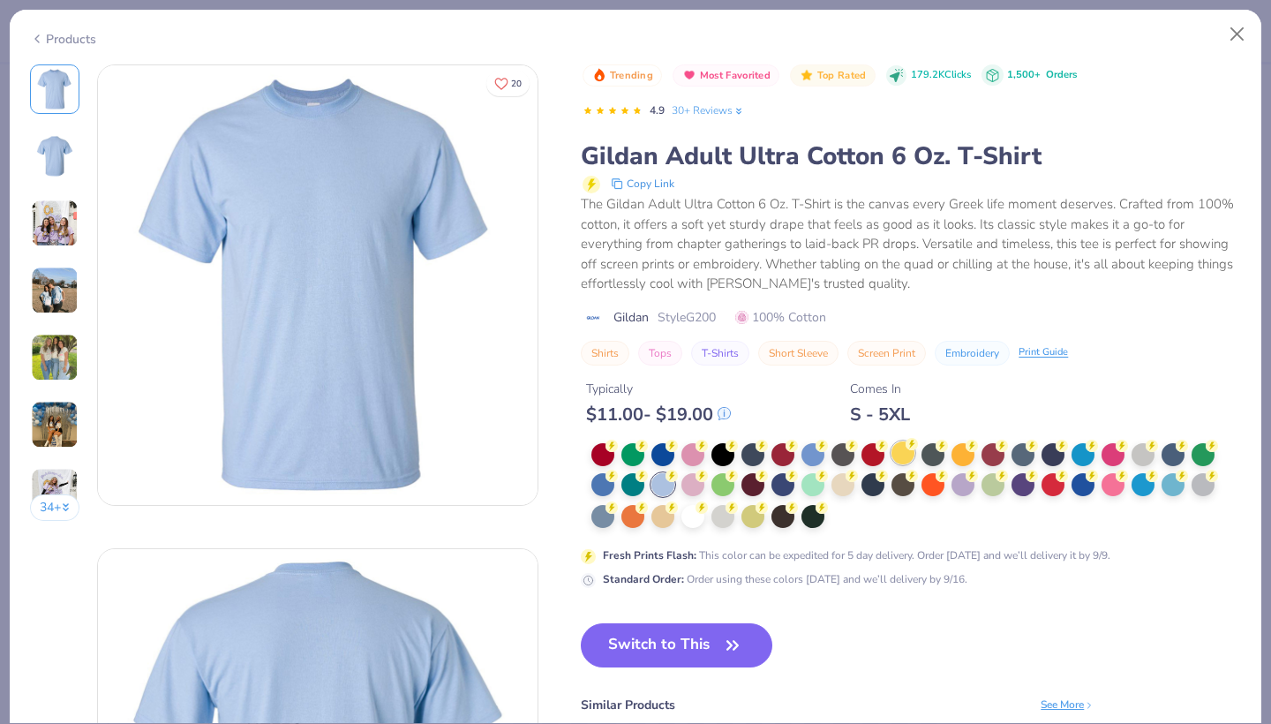
click at [907, 447] on div at bounding box center [902, 452] width 23 height 23
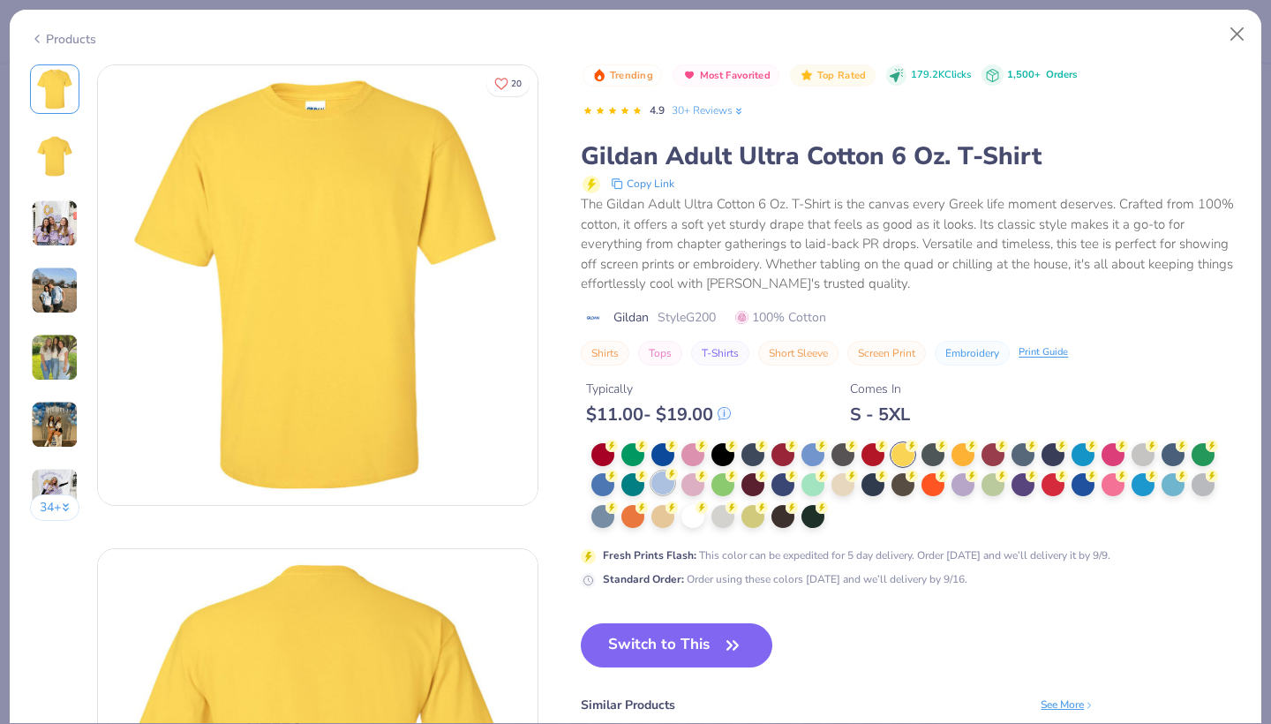
click at [655, 487] on div at bounding box center [662, 482] width 23 height 23
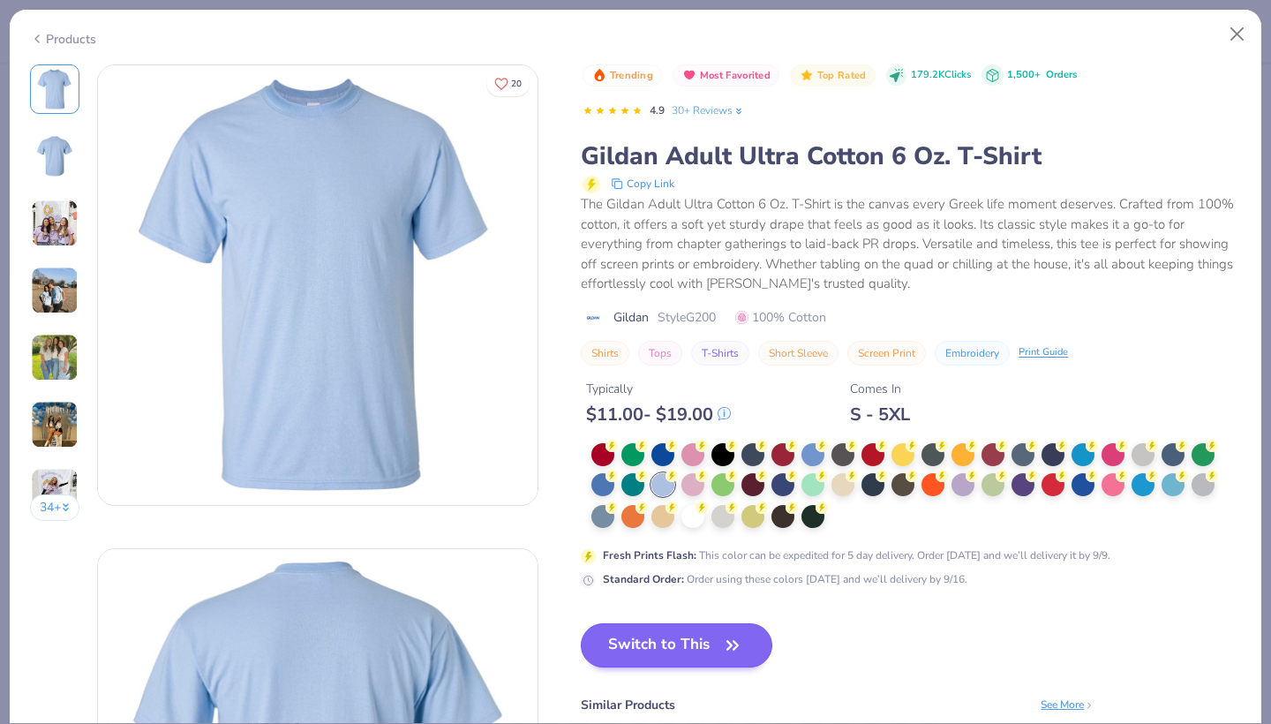
click at [684, 648] on button "Switch to This" at bounding box center [677, 645] width 192 height 44
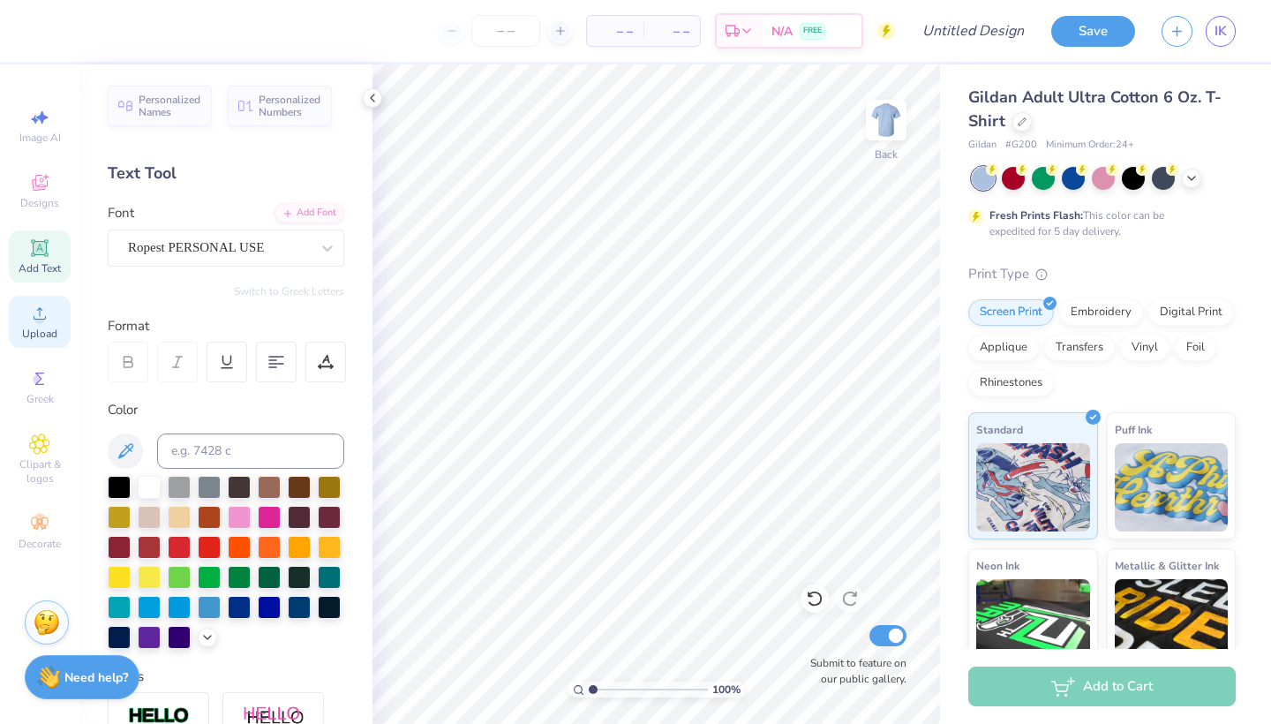
click at [30, 331] on span "Upload" at bounding box center [39, 334] width 35 height 14
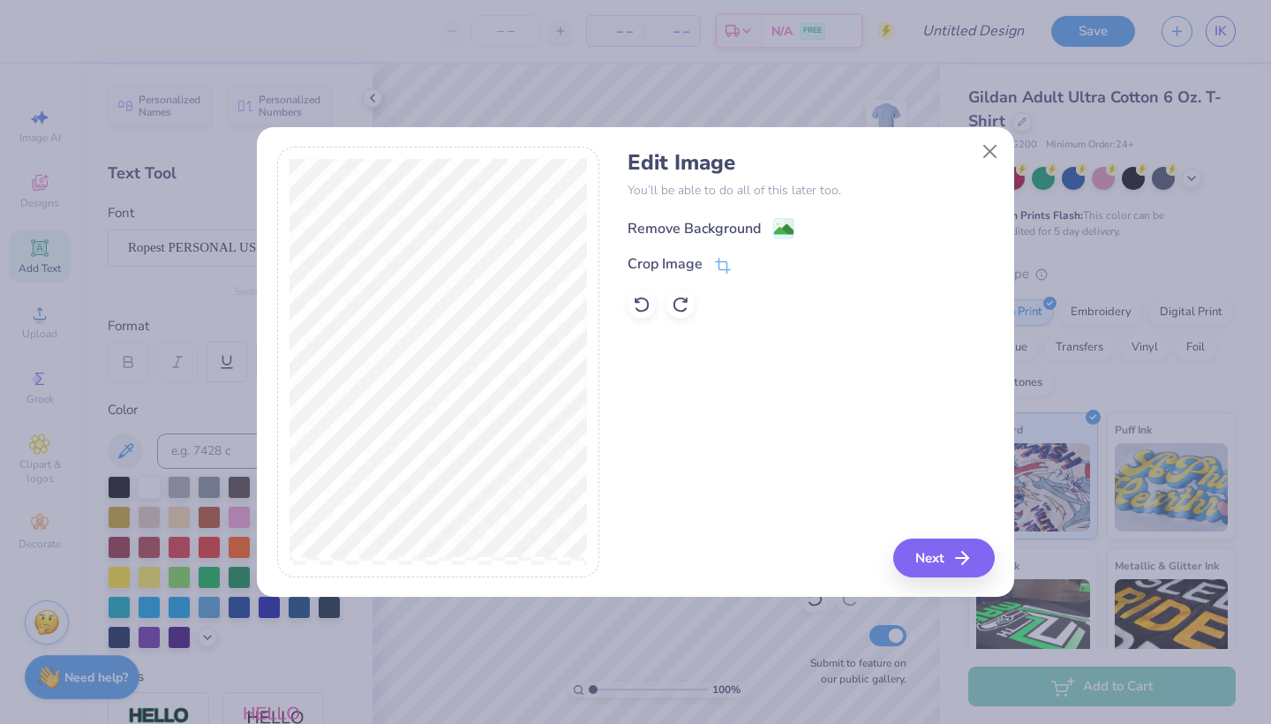
click at [774, 224] on image at bounding box center [783, 229] width 19 height 19
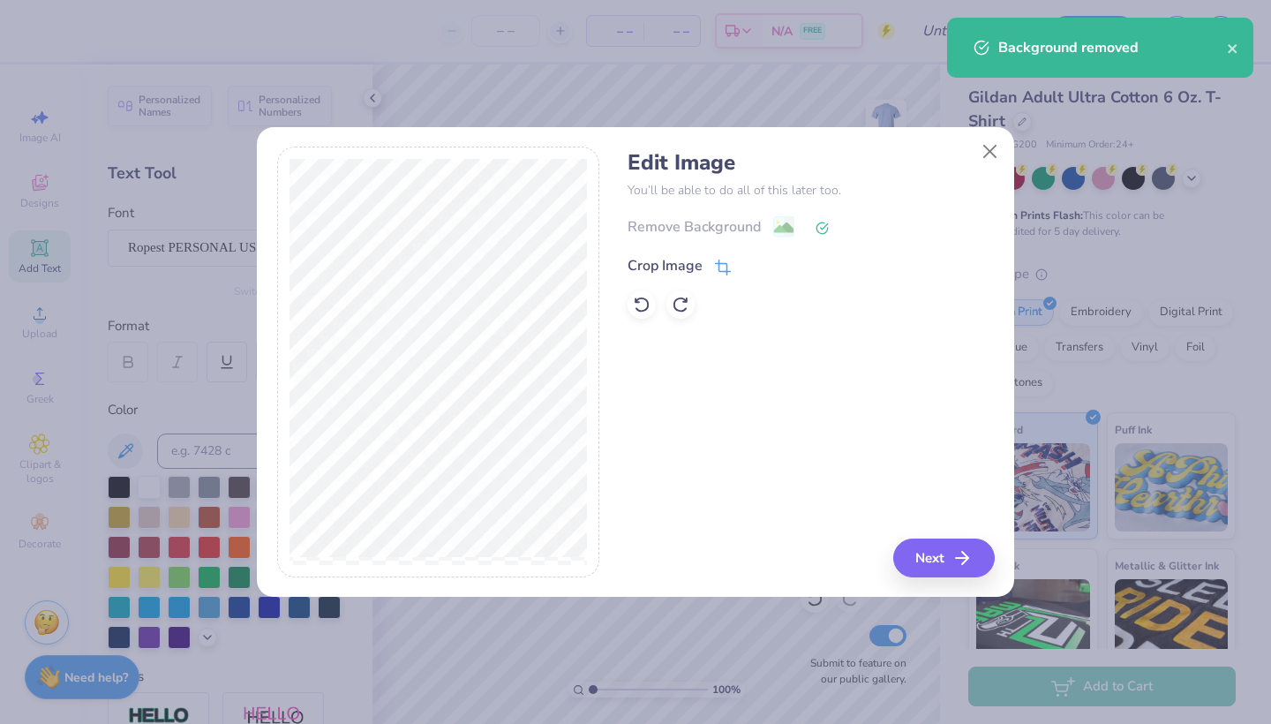
click at [725, 262] on icon at bounding box center [723, 267] width 16 height 16
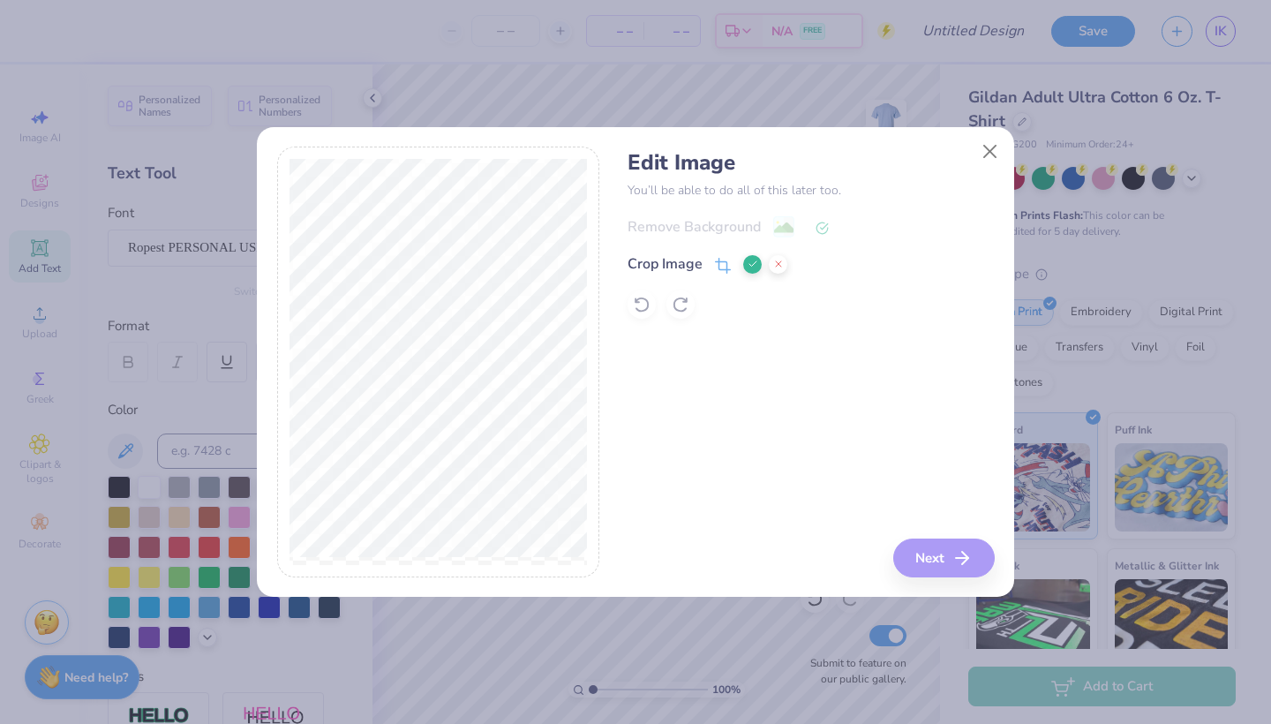
click at [747, 265] on icon at bounding box center [752, 264] width 11 height 11
click at [943, 557] on button "Next" at bounding box center [946, 557] width 101 height 39
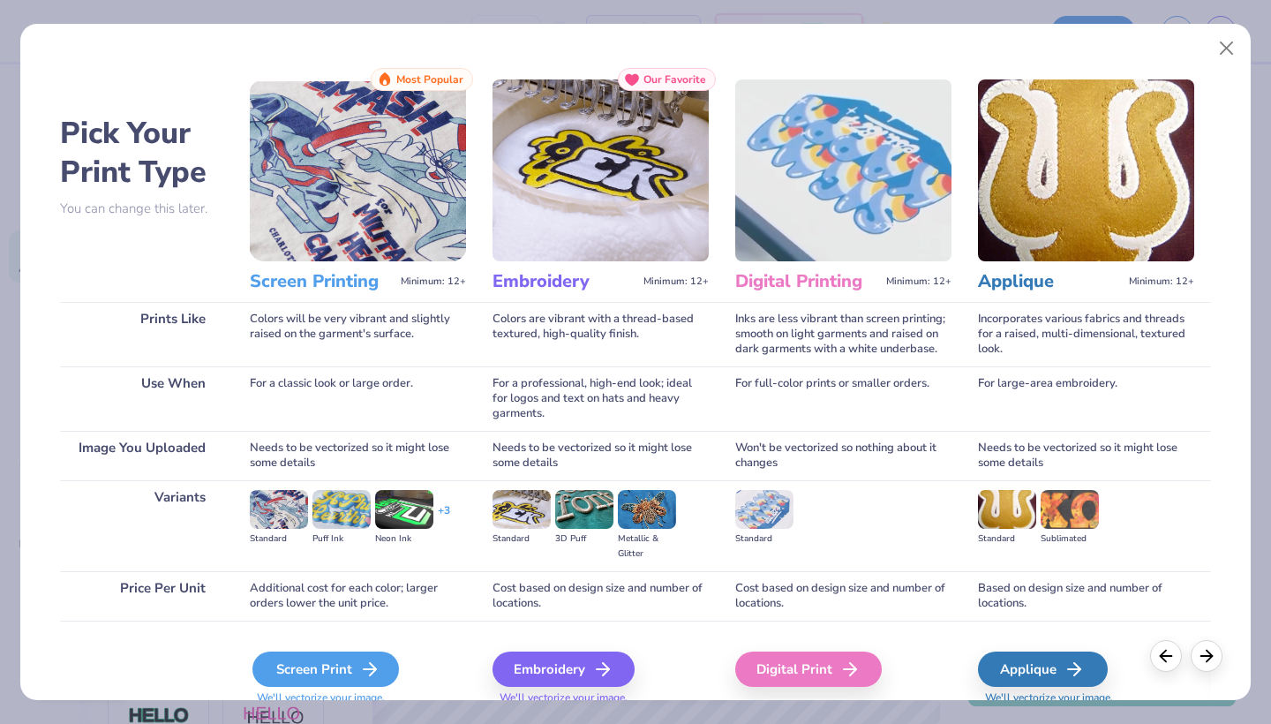
click at [323, 673] on div "Screen Print" at bounding box center [325, 668] width 146 height 35
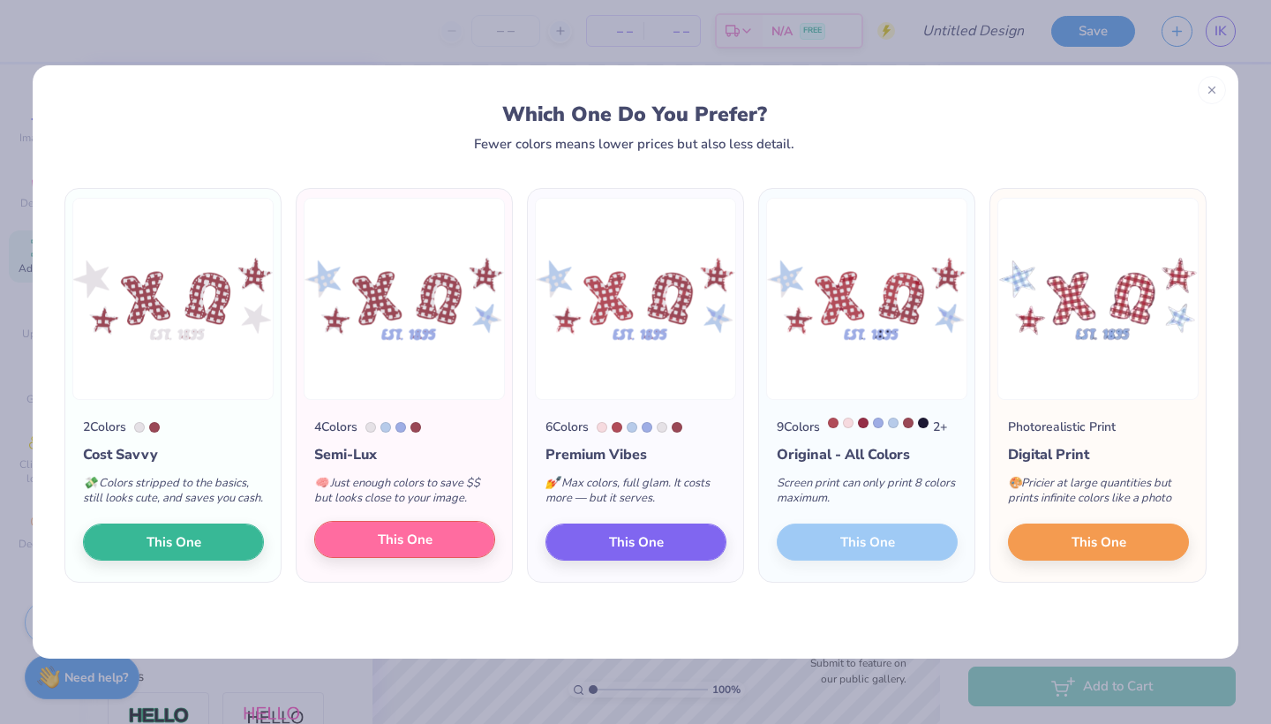
click at [392, 550] on span "This One" at bounding box center [405, 540] width 55 height 20
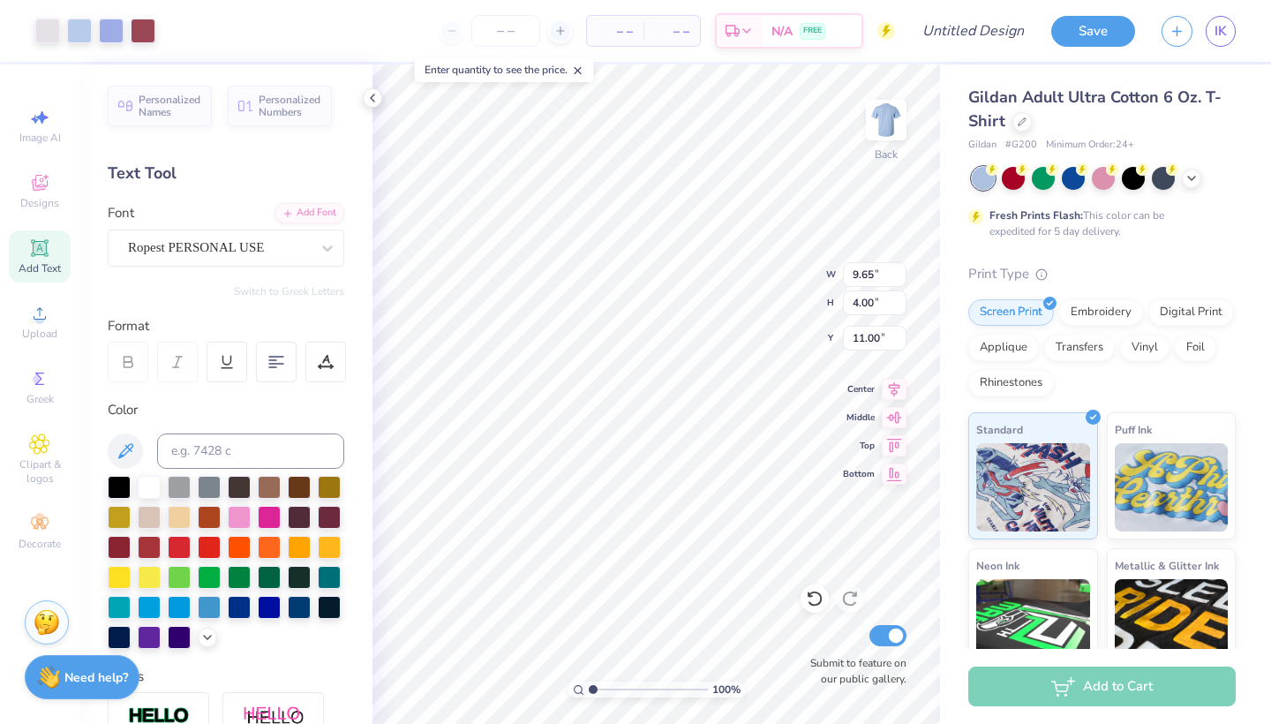
type input "4.76"
type input "6.19"
type input "2.57"
type input "5.26"
type input "7.29"
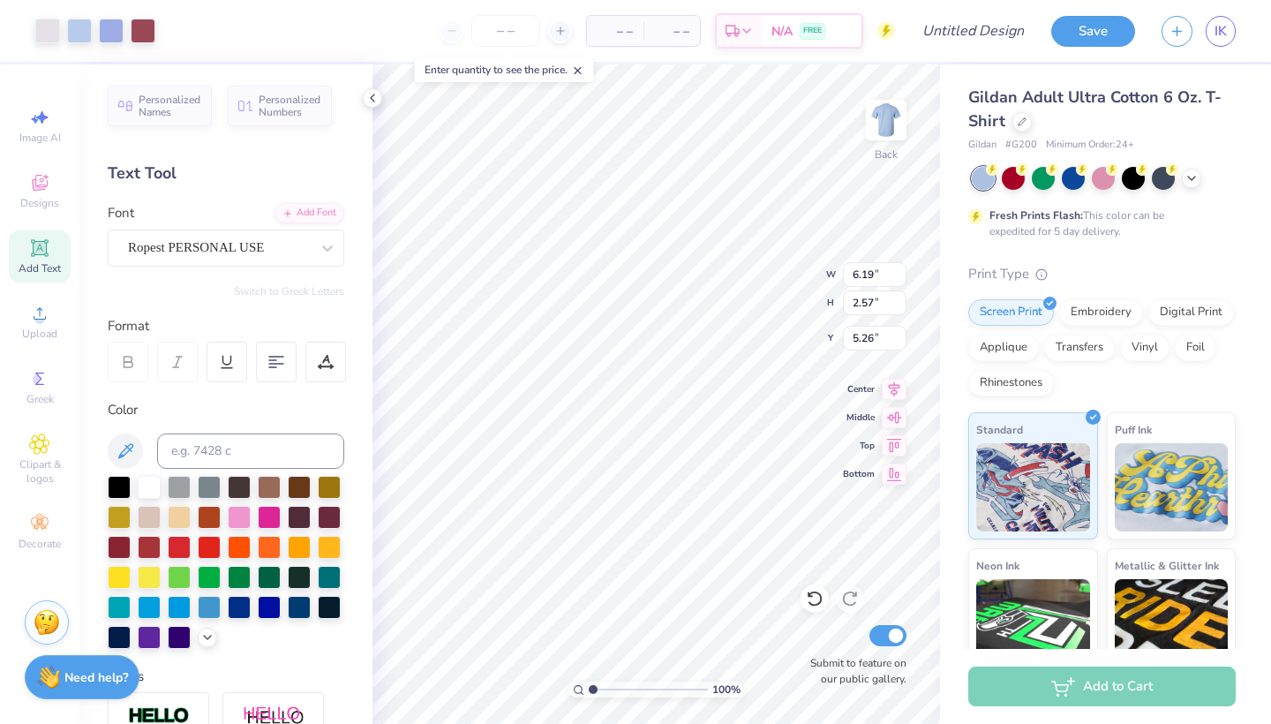
type input "3.02"
type input "5.35"
